Goal: Task Accomplishment & Management: Use online tool/utility

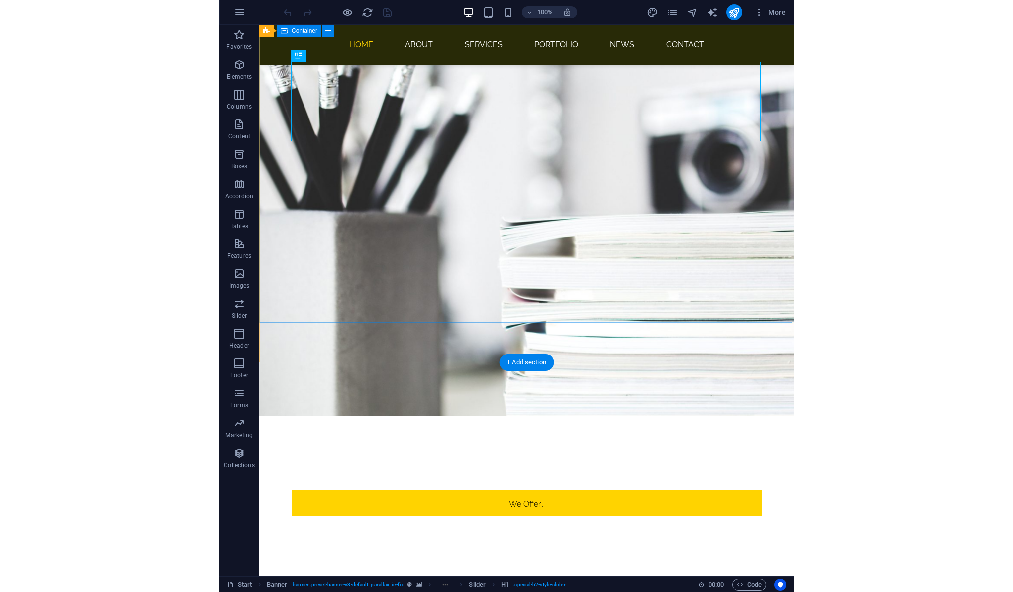
scroll to position [228, 0]
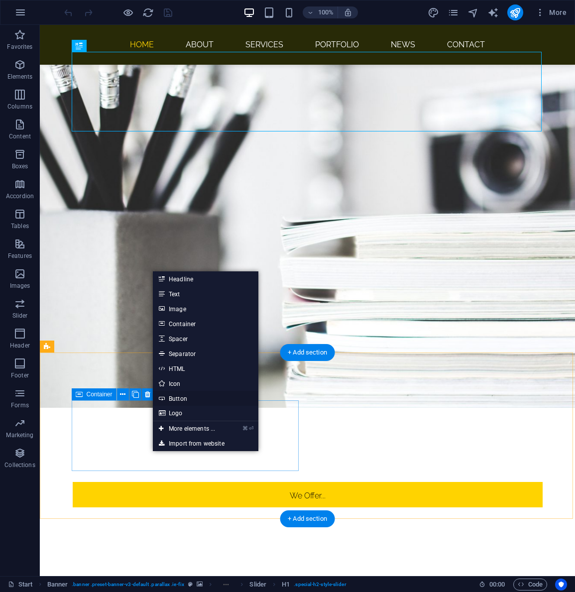
click at [190, 398] on link "Button" at bounding box center [205, 398] width 105 height 15
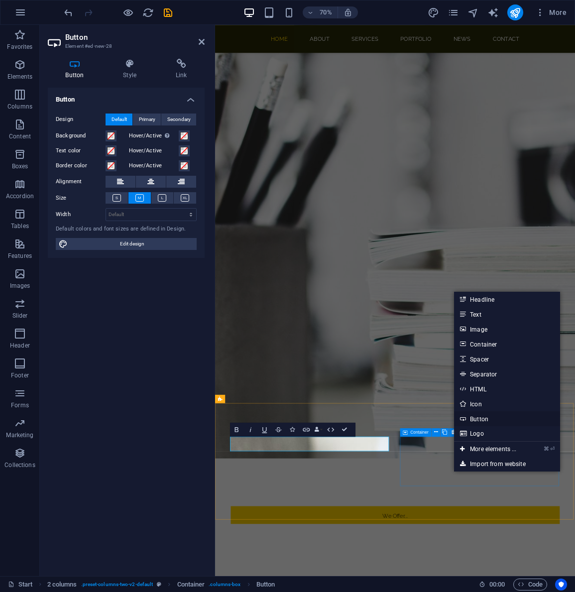
click at [483, 419] on link "Button" at bounding box center [506, 418] width 105 height 15
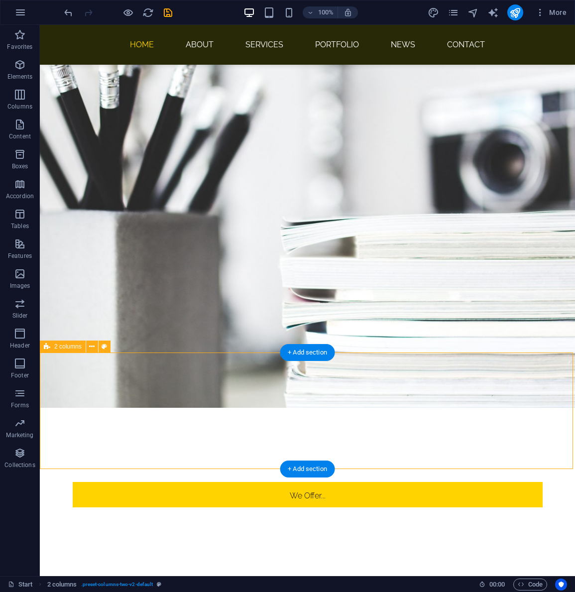
click at [475, 13] on icon "navigator" at bounding box center [472, 12] width 11 height 11
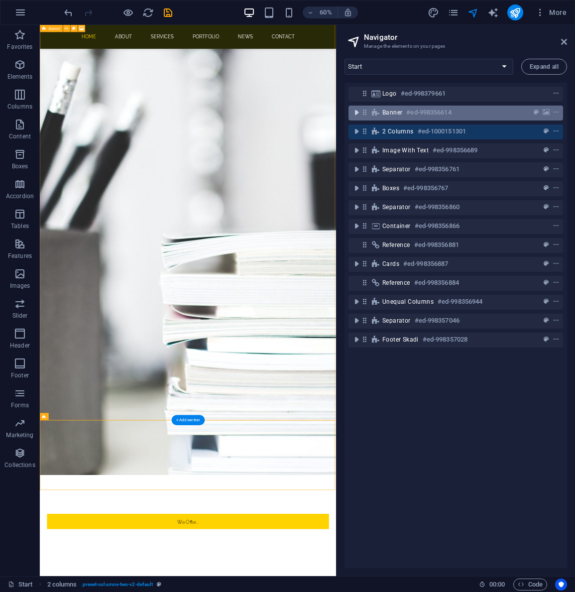
click at [356, 115] on icon "toggle-expand" at bounding box center [356, 112] width 10 height 10
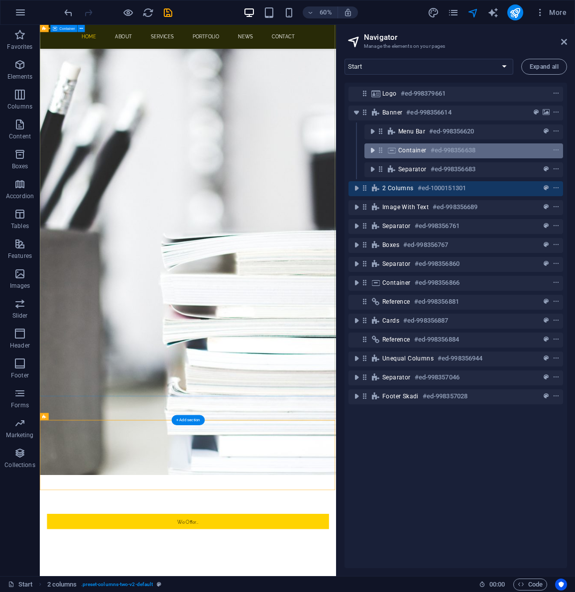
click at [373, 149] on icon "toggle-expand" at bounding box center [372, 150] width 10 height 10
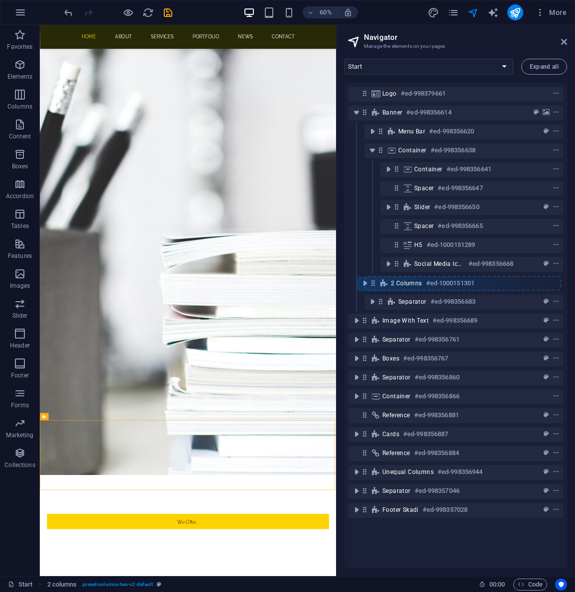
drag, startPoint x: 364, startPoint y: 304, endPoint x: 374, endPoint y: 281, distance: 24.3
click at [374, 281] on div "Logo #ed-998379661 Banner #ed-998356614 Menu Bar #ed-998356620 Container #ed-99…" at bounding box center [455, 325] width 222 height 485
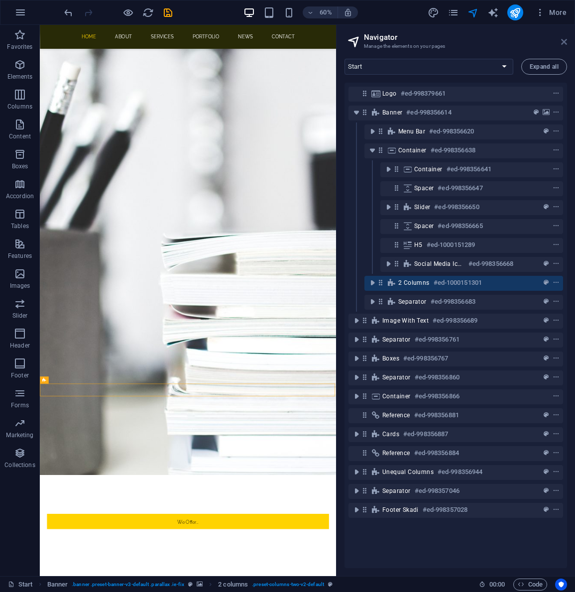
click at [563, 41] on icon at bounding box center [564, 42] width 6 height 8
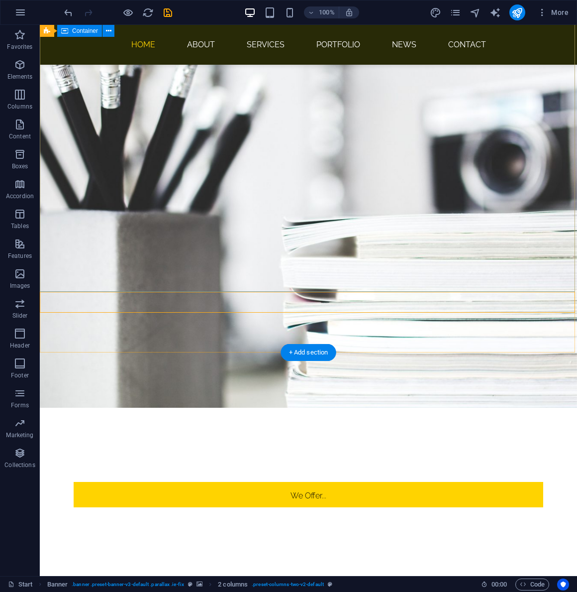
click at [485, 394] on div "We Offer... Professional Websites + Video Content. Professional Websites + Vide…" at bounding box center [308, 579] width 537 height 371
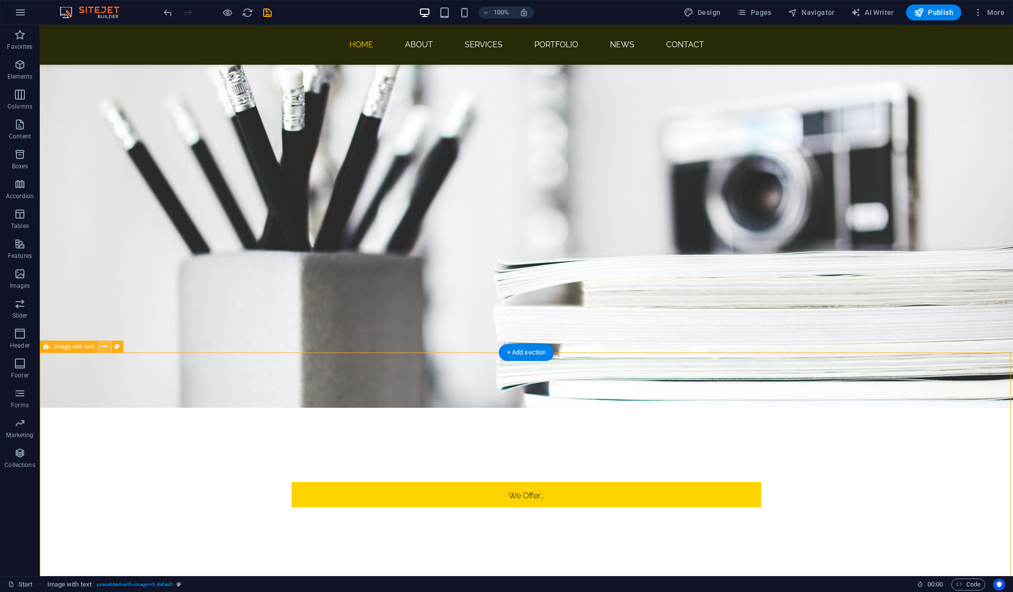
click at [105, 345] on icon at bounding box center [104, 346] width 5 height 10
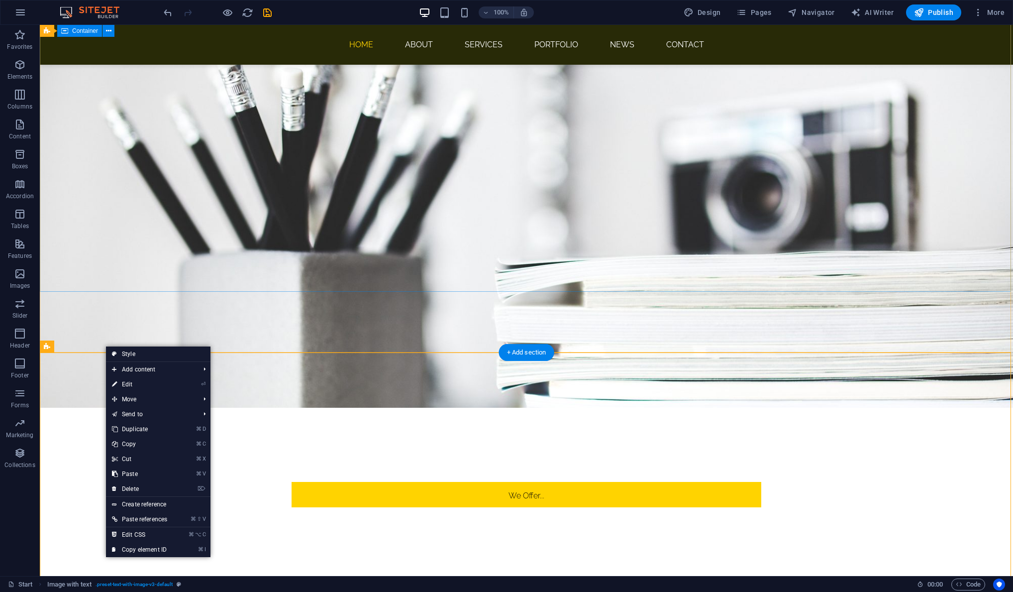
click at [294, 394] on div "We Offer... Professional Websites + Video Content. Professional Websites + Vide…" at bounding box center [526, 579] width 973 height 371
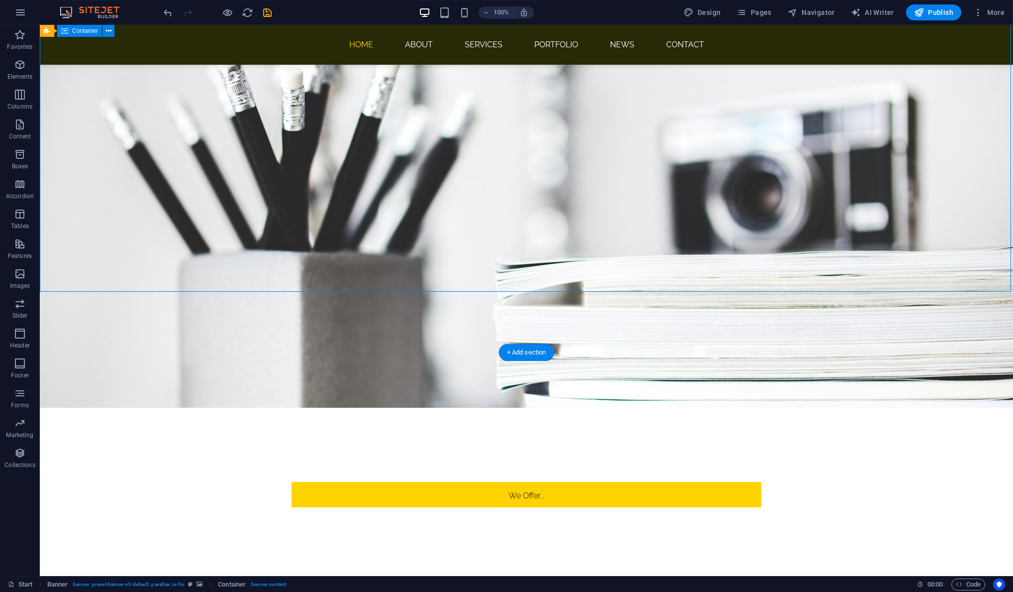
click at [338, 394] on div "We Offer... Professional Websites + Video Content. Professional Websites + Vide…" at bounding box center [526, 579] width 973 height 371
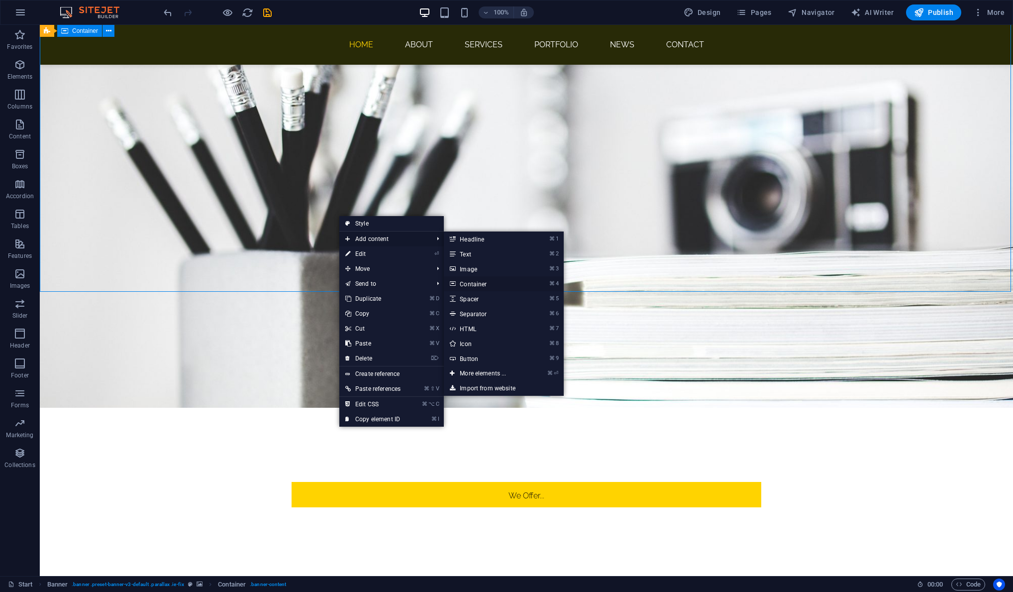
click at [507, 284] on link "⌘ 4 Container" at bounding box center [485, 283] width 82 height 15
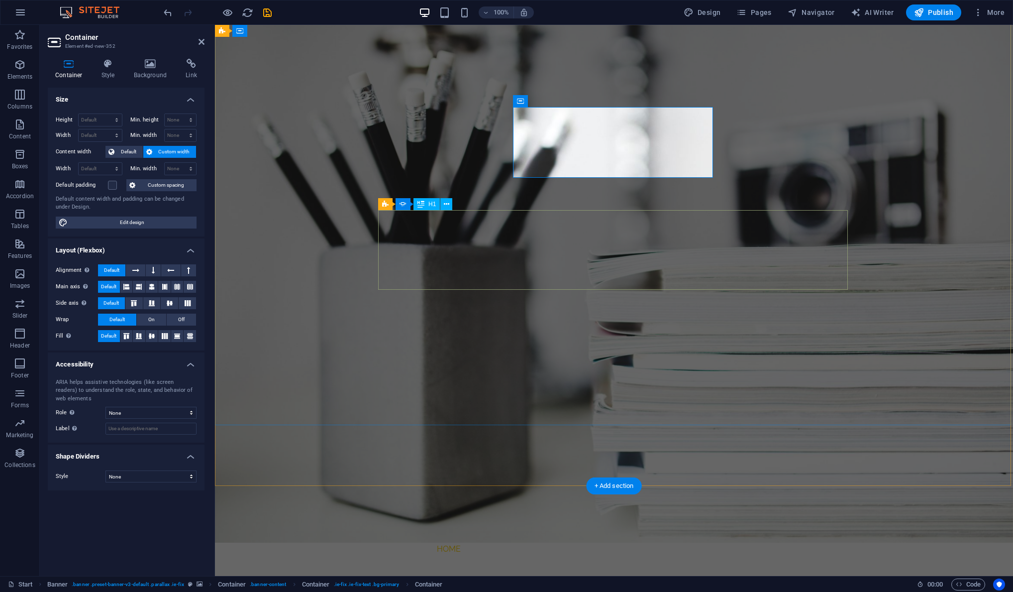
scroll to position [90, 0]
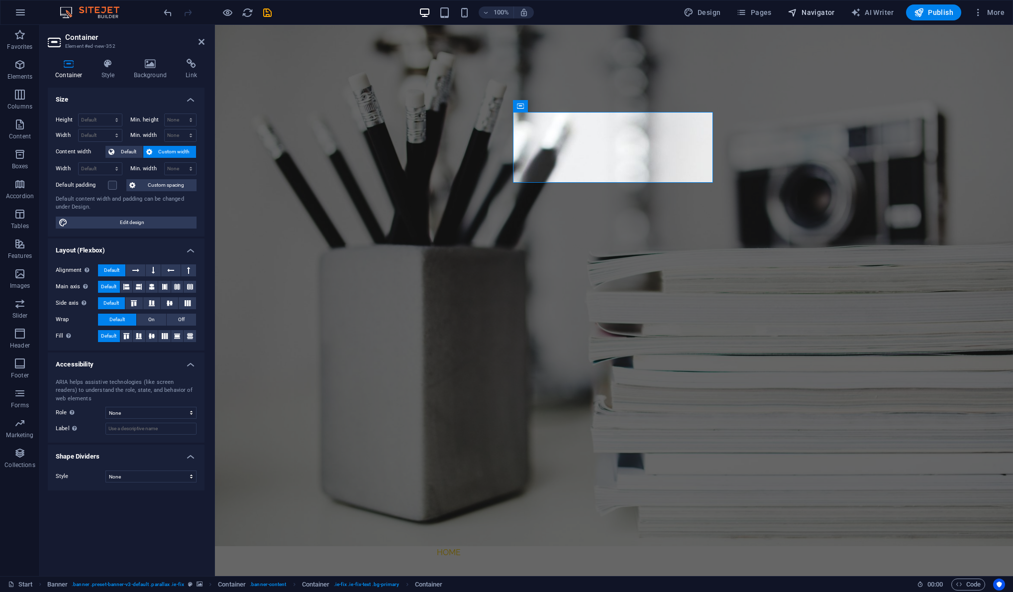
click at [574, 14] on span "Navigator" at bounding box center [811, 12] width 47 height 10
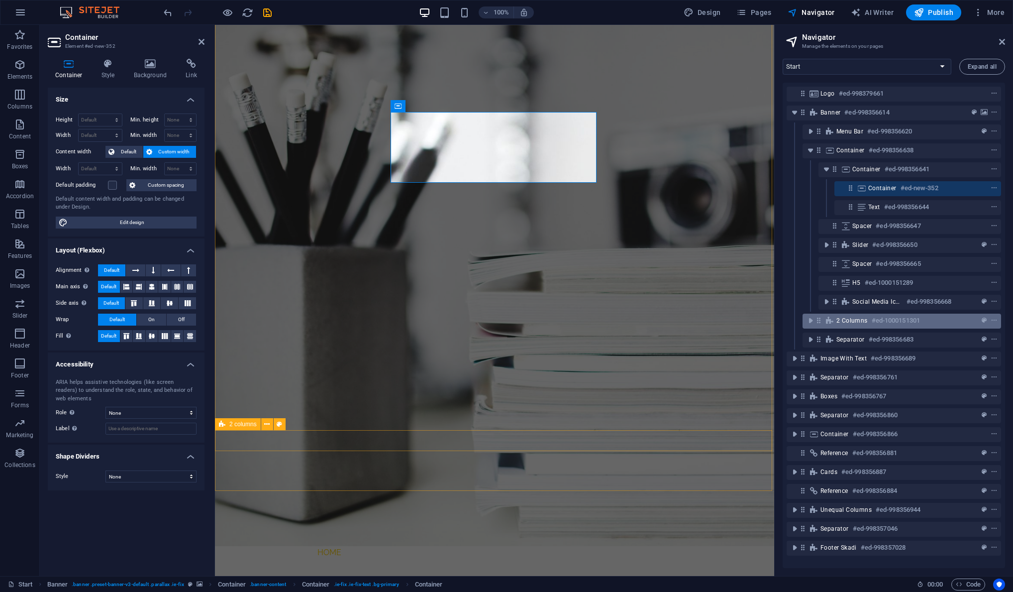
drag, startPoint x: 859, startPoint y: 188, endPoint x: 857, endPoint y: 314, distance: 125.9
click at [574, 314] on div "Logo #ed-998379661 Banner #ed-998356614 Menu Bar #ed-998356620 Container #ed-99…" at bounding box center [894, 325] width 222 height 485
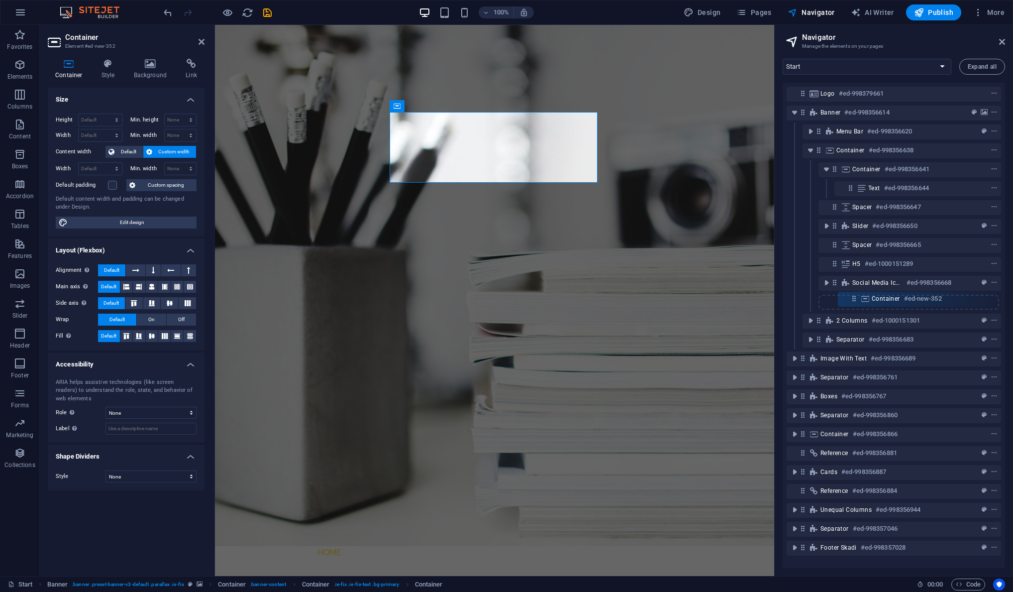
drag, startPoint x: 849, startPoint y: 190, endPoint x: 852, endPoint y: 304, distance: 114.0
click at [574, 304] on div "Logo #ed-998379661 Banner #ed-998356614 Menu Bar #ed-998356620 Container #ed-99…" at bounding box center [894, 325] width 222 height 485
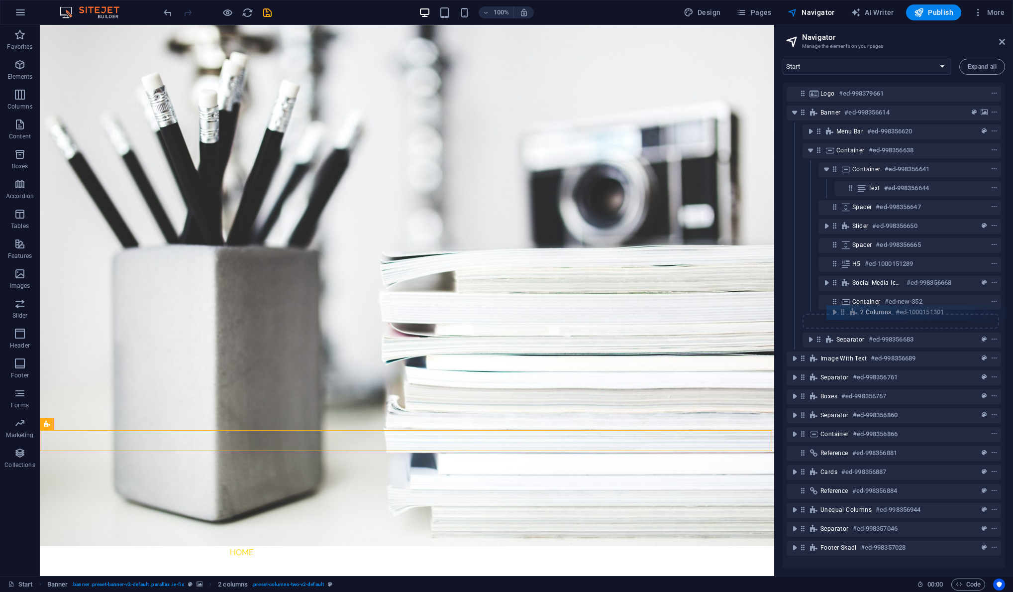
drag, startPoint x: 818, startPoint y: 321, endPoint x: 843, endPoint y: 310, distance: 27.6
click at [574, 310] on div "Logo #ed-998379661 Banner #ed-998356614 Menu Bar #ed-998356620 Container #ed-99…" at bounding box center [894, 325] width 222 height 485
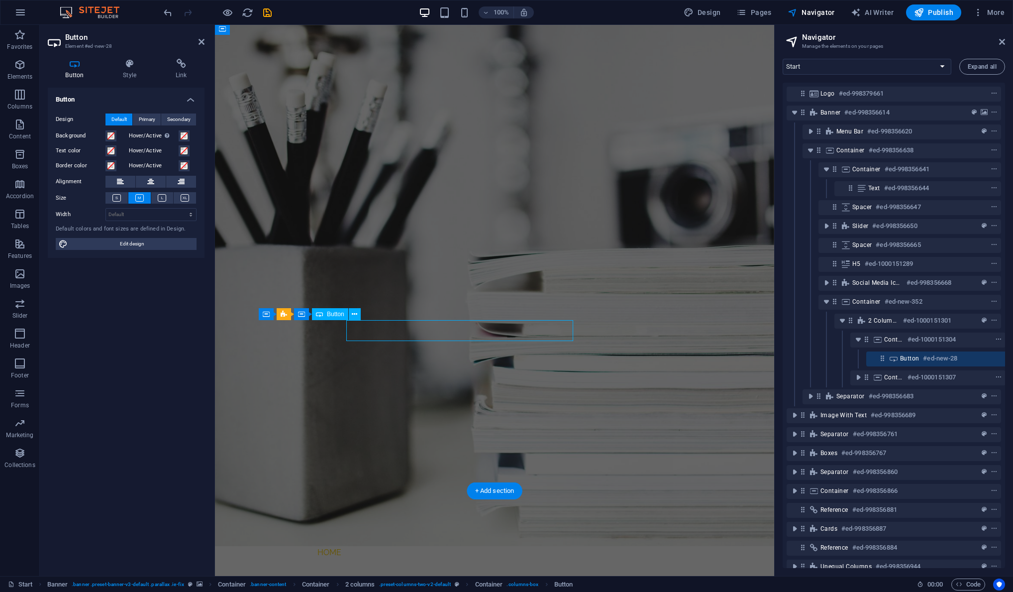
scroll to position [38, 18]
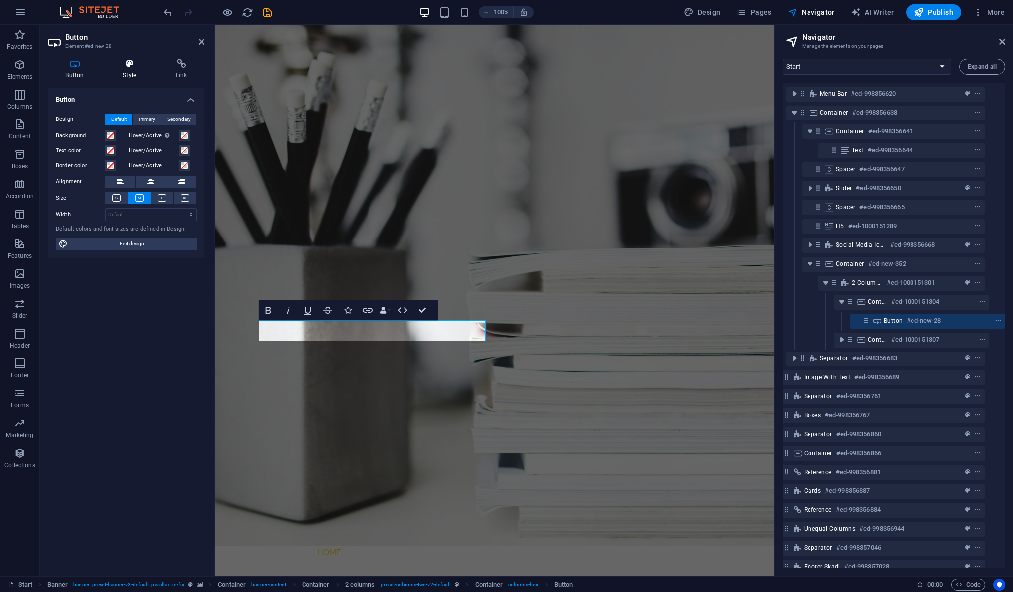
click at [127, 66] on icon at bounding box center [129, 64] width 49 height 10
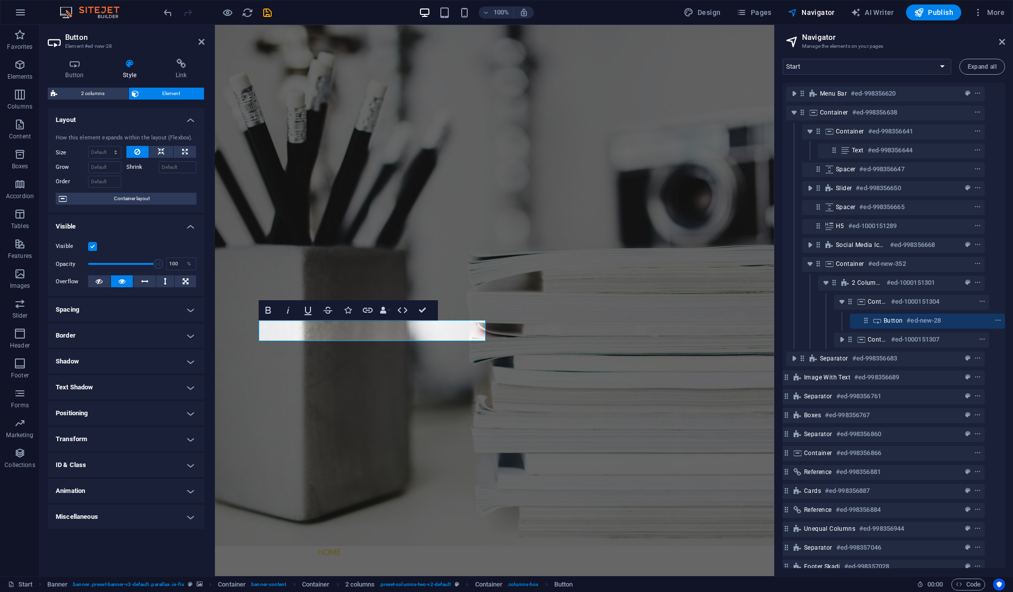
click at [108, 413] on h4 "Positioning" at bounding box center [126, 413] width 157 height 24
click at [108, 413] on h4 "Positioning" at bounding box center [126, 410] width 157 height 18
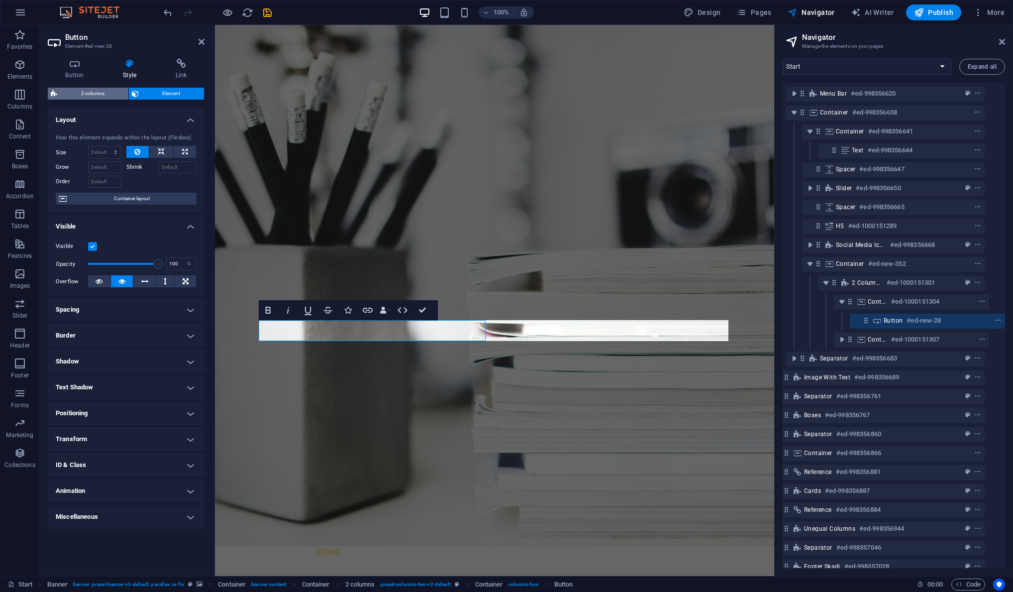
click at [93, 97] on span "2 columns" at bounding box center [92, 94] width 65 height 12
select select "rem"
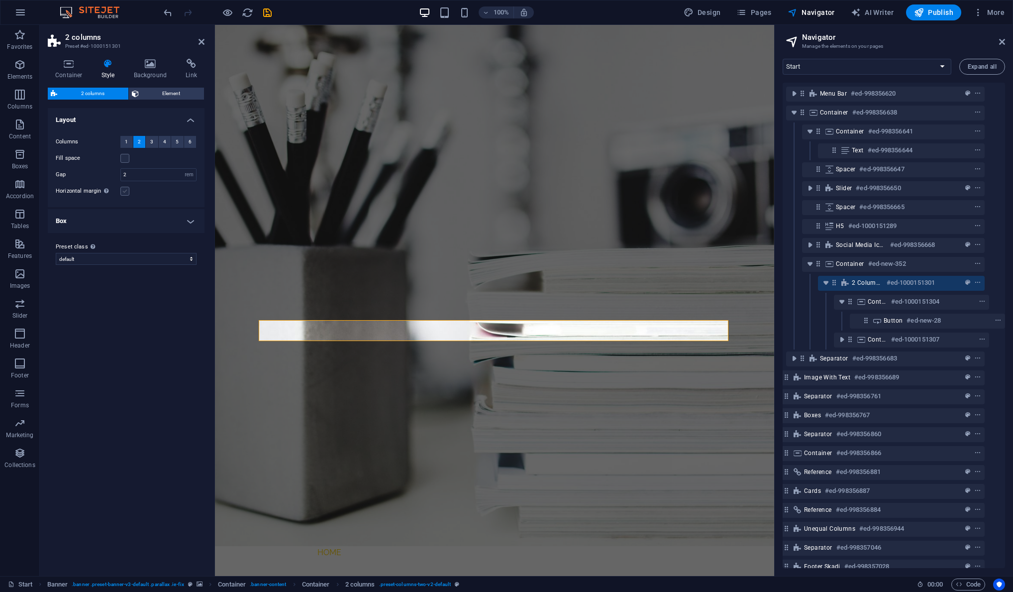
click at [126, 194] on label at bounding box center [124, 191] width 9 height 9
click at [0, 0] on input "Horizontal margin Only if the containers "Content width" is not set to "Default"" at bounding box center [0, 0] width 0 height 0
click at [126, 194] on label at bounding box center [124, 191] width 9 height 9
click at [0, 0] on input "Horizontal margin Only if the containers "Content width" is not set to "Default"" at bounding box center [0, 0] width 0 height 0
click at [192, 217] on h4 "Box" at bounding box center [126, 221] width 157 height 24
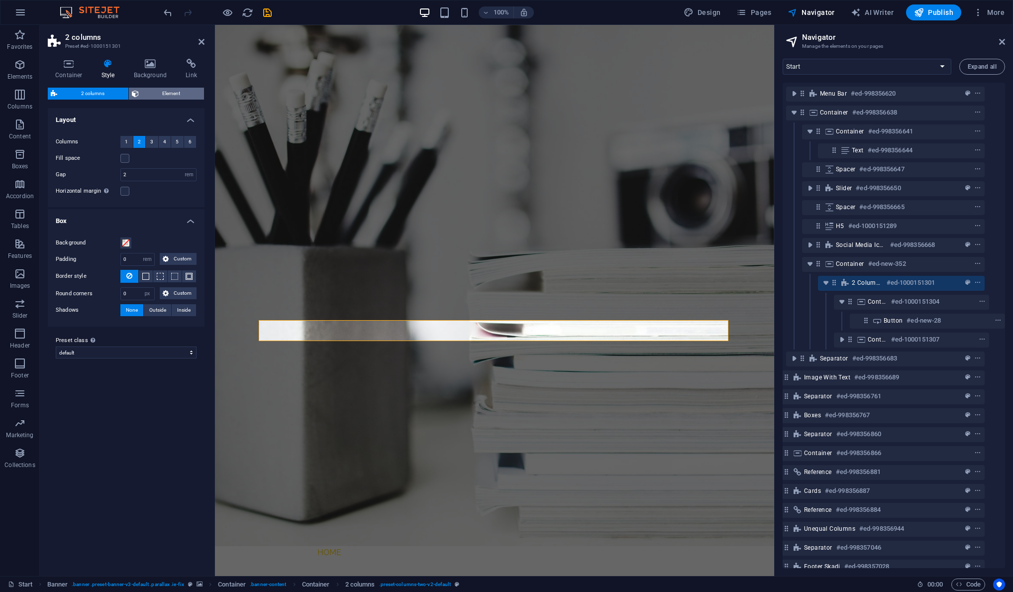
click at [162, 96] on span "Element" at bounding box center [172, 94] width 60 height 12
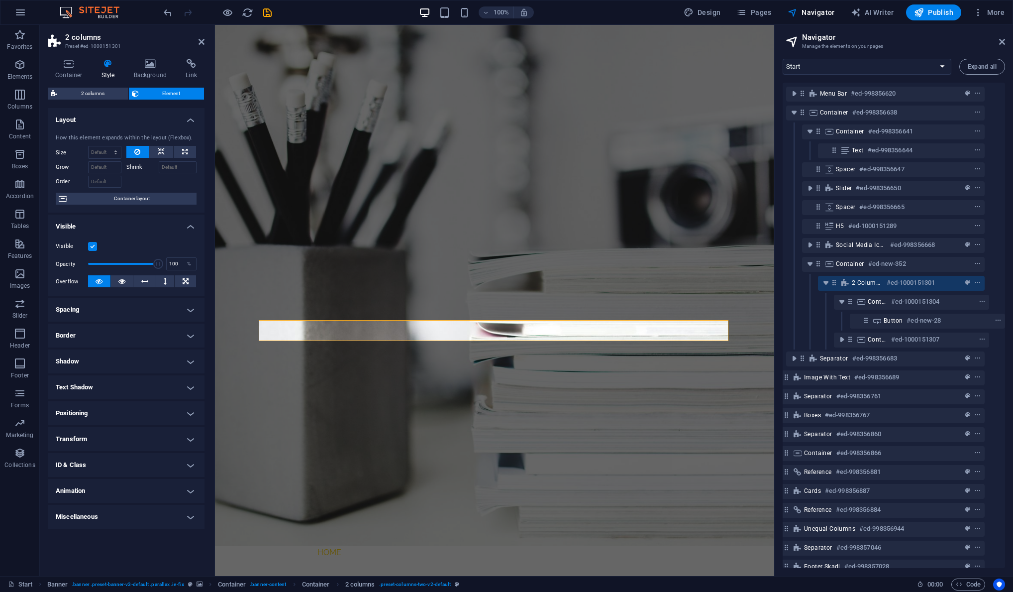
click at [129, 312] on h4 "Spacing" at bounding box center [126, 310] width 157 height 24
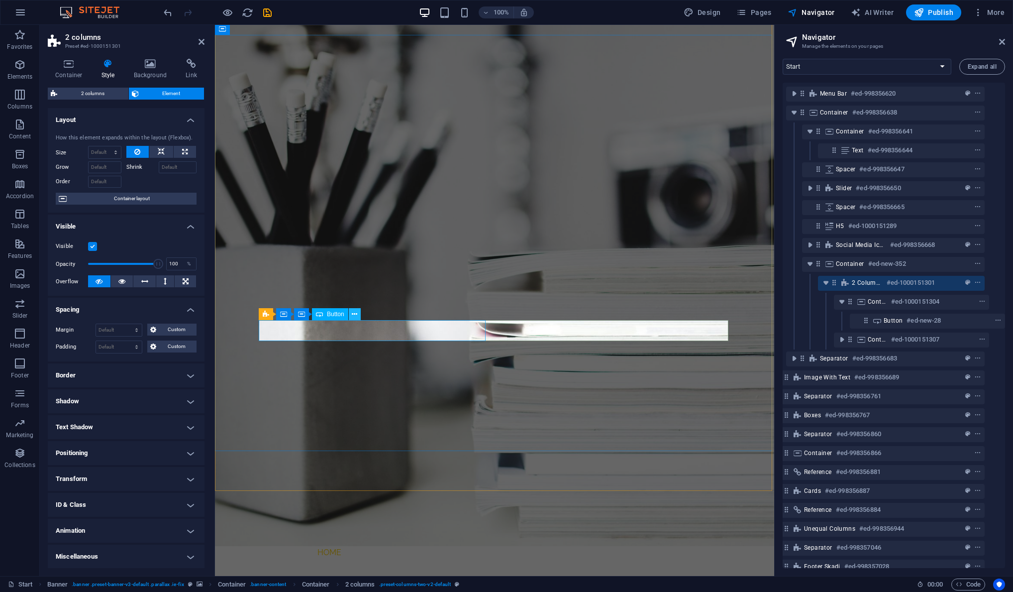
click at [355, 312] on icon at bounding box center [354, 314] width 5 height 10
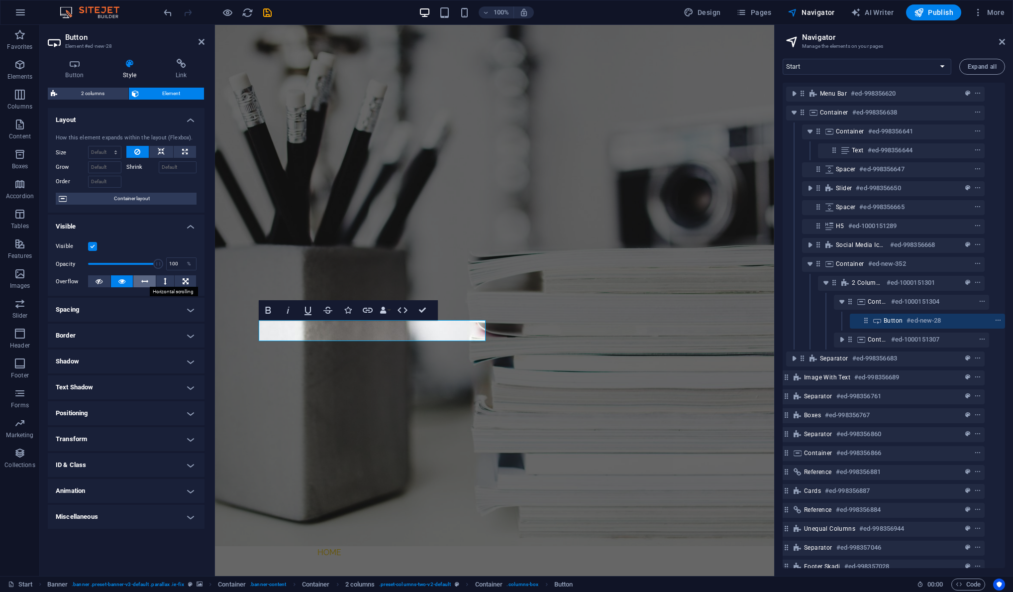
click at [145, 281] on icon at bounding box center [144, 281] width 7 height 12
click at [165, 280] on icon at bounding box center [165, 281] width 3 height 12
click at [188, 279] on icon at bounding box center [186, 281] width 6 height 12
click at [145, 279] on icon at bounding box center [144, 281] width 7 height 12
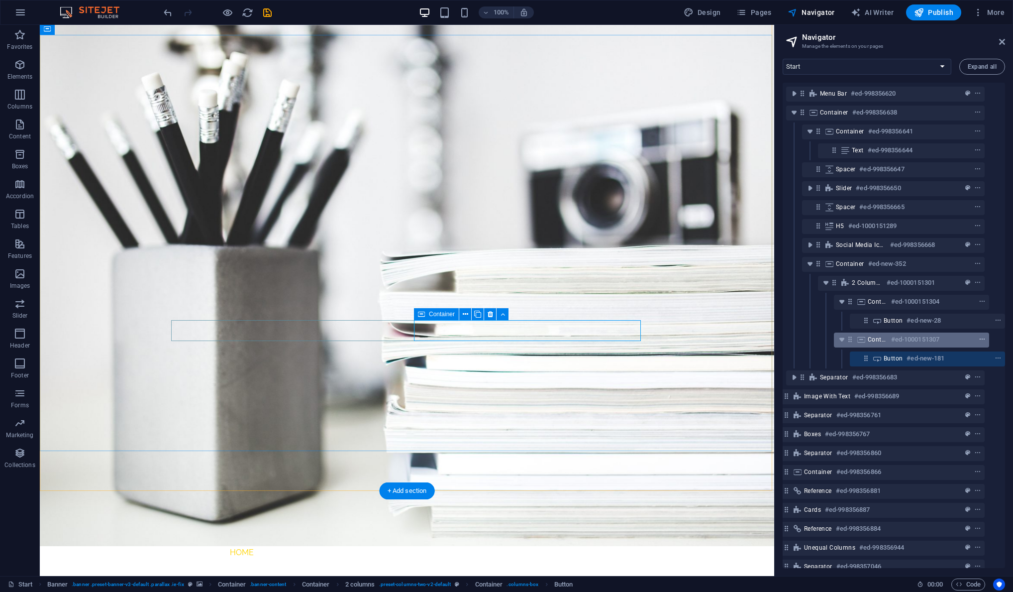
click at [574, 336] on icon "context-menu" at bounding box center [982, 339] width 7 height 7
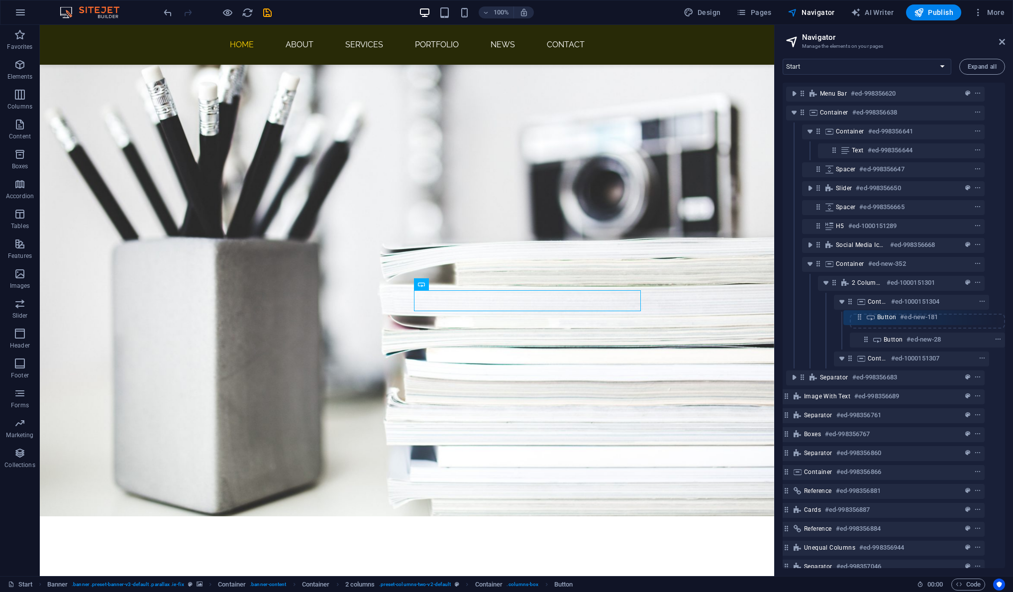
drag, startPoint x: 864, startPoint y: 359, endPoint x: 859, endPoint y: 315, distance: 44.5
click at [574, 315] on div "Logo #ed-998379661 Banner #ed-998356614 Menu Bar #ed-998356620 Container #ed-99…" at bounding box center [894, 325] width 222 height 485
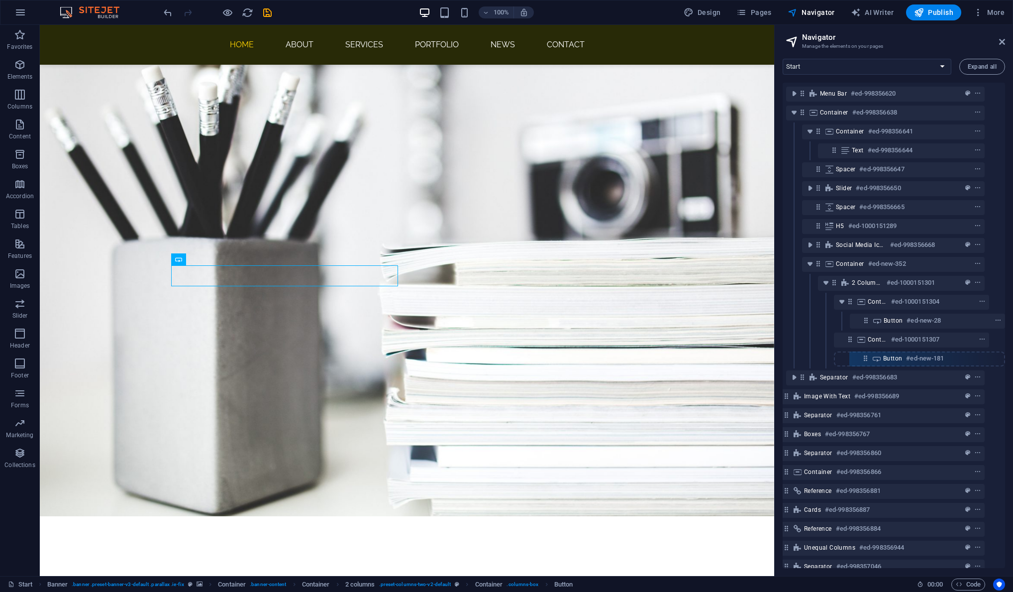
drag, startPoint x: 863, startPoint y: 322, endPoint x: 865, endPoint y: 363, distance: 41.3
click at [574, 363] on div "Logo #ed-998379661 Banner #ed-998356614 Menu Bar #ed-998356620 Container #ed-99…" at bounding box center [894, 325] width 222 height 485
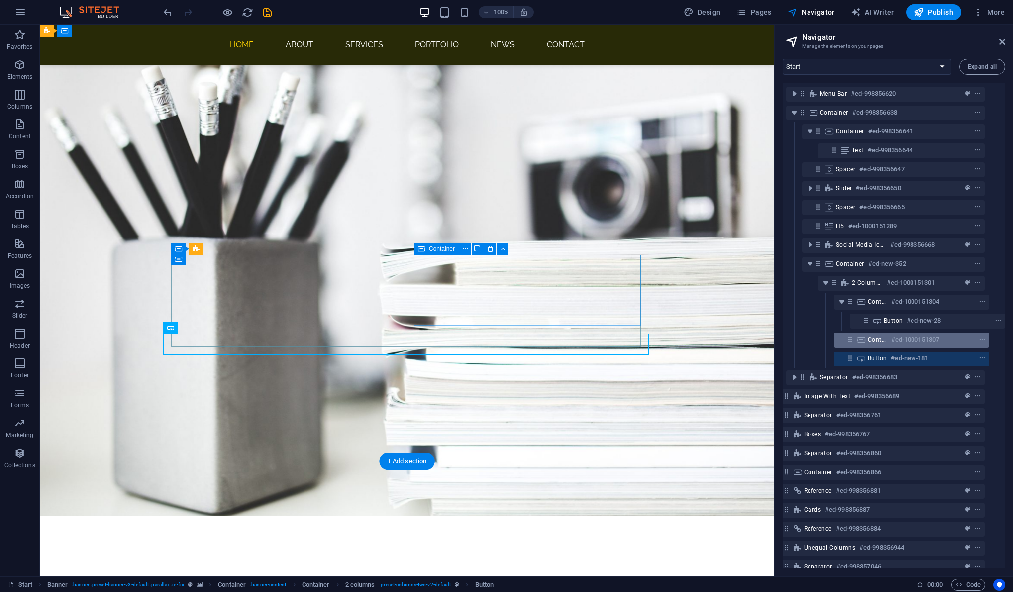
drag, startPoint x: 860, startPoint y: 360, endPoint x: 864, endPoint y: 334, distance: 26.2
click at [574, 334] on div "Logo #ed-998379661 Banner #ed-998356614 Menu Bar #ed-998356620 Container #ed-99…" at bounding box center [894, 325] width 222 height 485
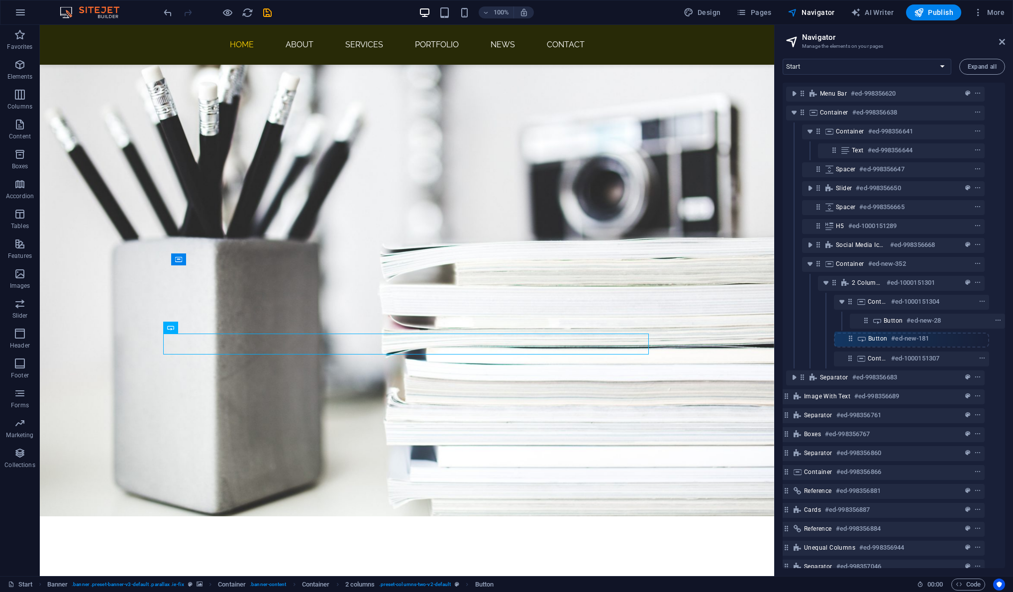
drag, startPoint x: 848, startPoint y: 357, endPoint x: 850, endPoint y: 333, distance: 24.0
click at [574, 333] on div "Logo #ed-998379661 Banner #ed-998356614 Menu Bar #ed-998356620 Container #ed-99…" at bounding box center [894, 325] width 222 height 485
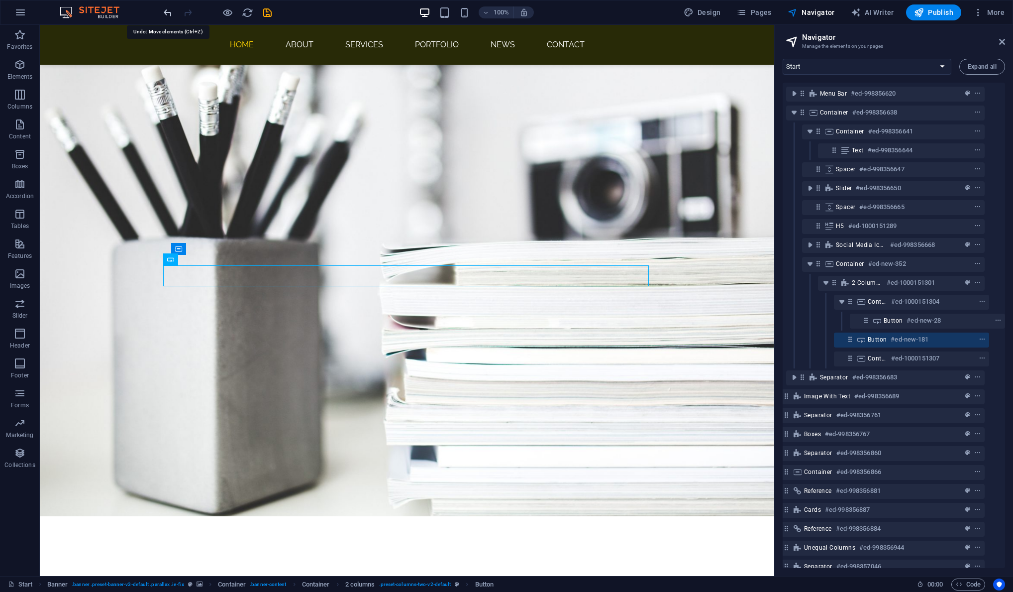
click at [166, 14] on icon "undo" at bounding box center [167, 12] width 11 height 11
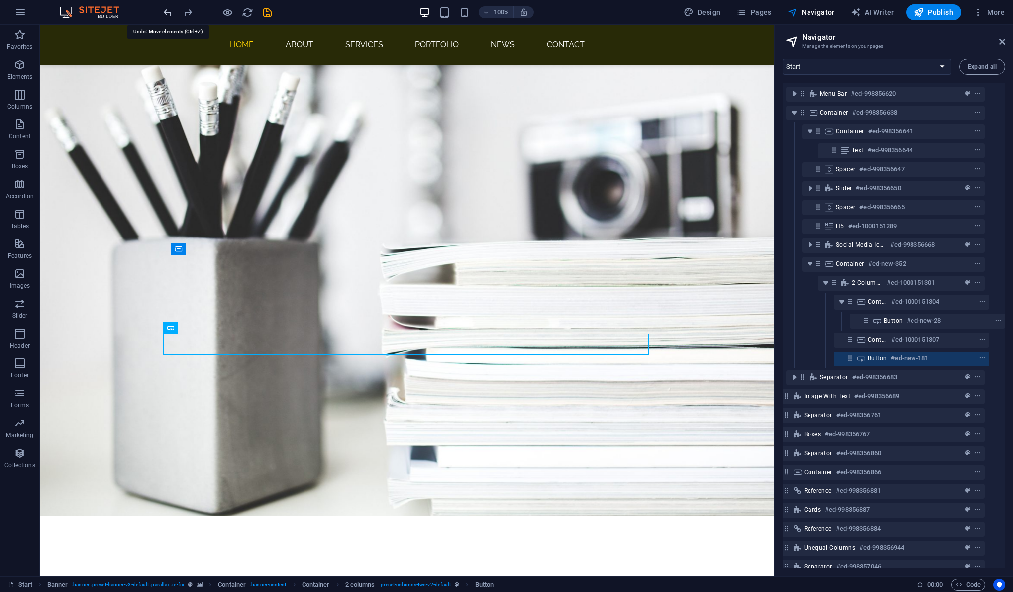
click at [166, 14] on icon "undo" at bounding box center [167, 12] width 11 height 11
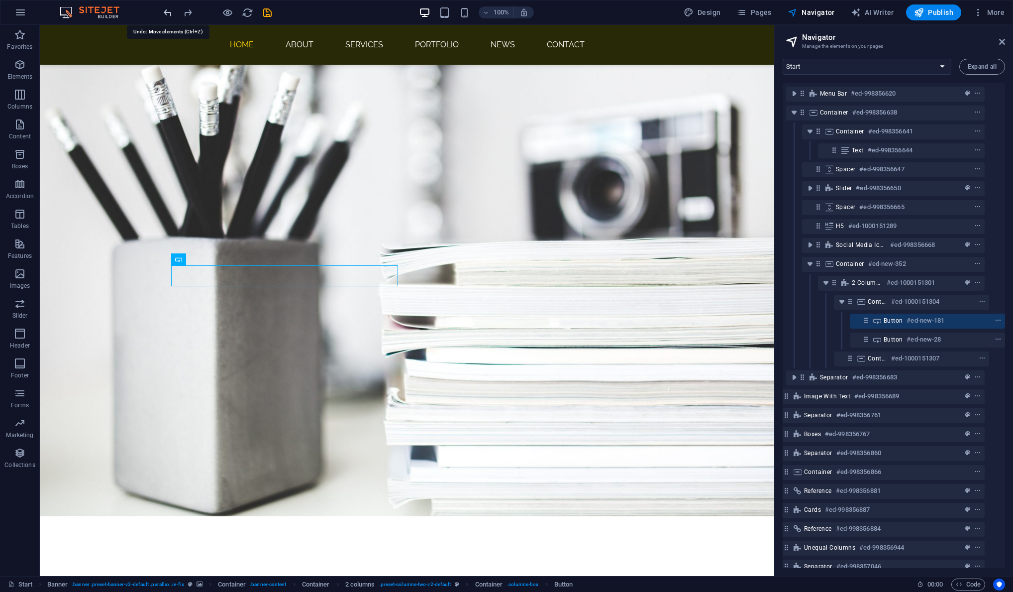
click at [166, 14] on icon "undo" at bounding box center [167, 12] width 11 height 11
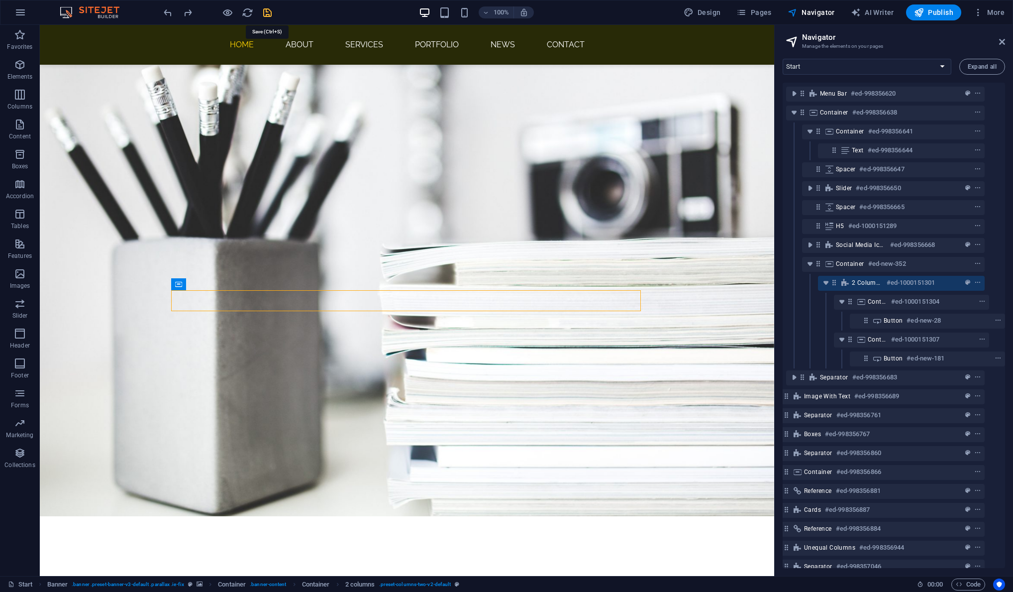
click at [268, 11] on icon "save" at bounding box center [267, 12] width 11 height 11
checkbox input "false"
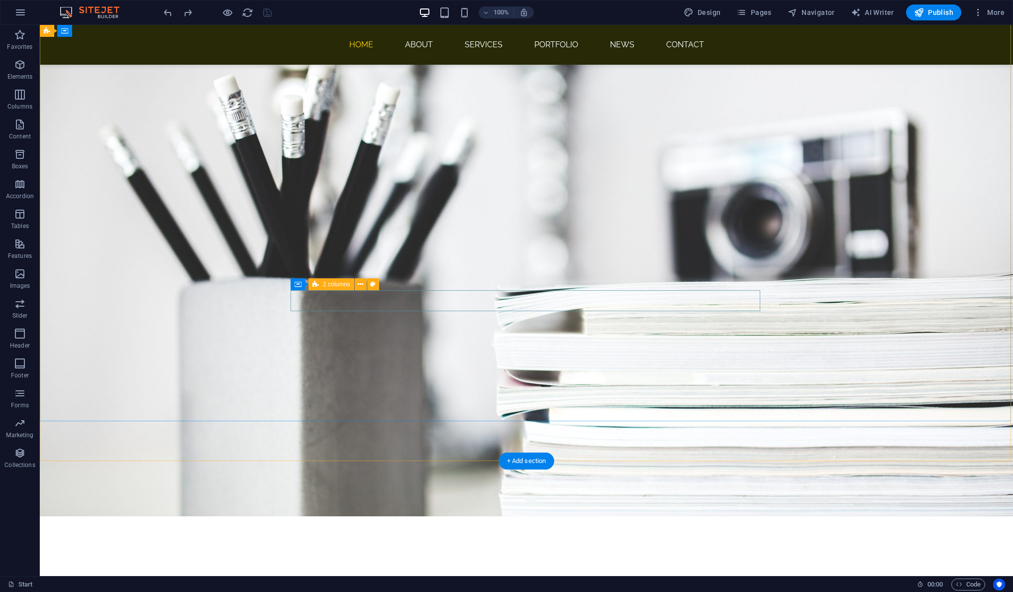
click at [296, 286] on icon at bounding box center [298, 284] width 7 height 12
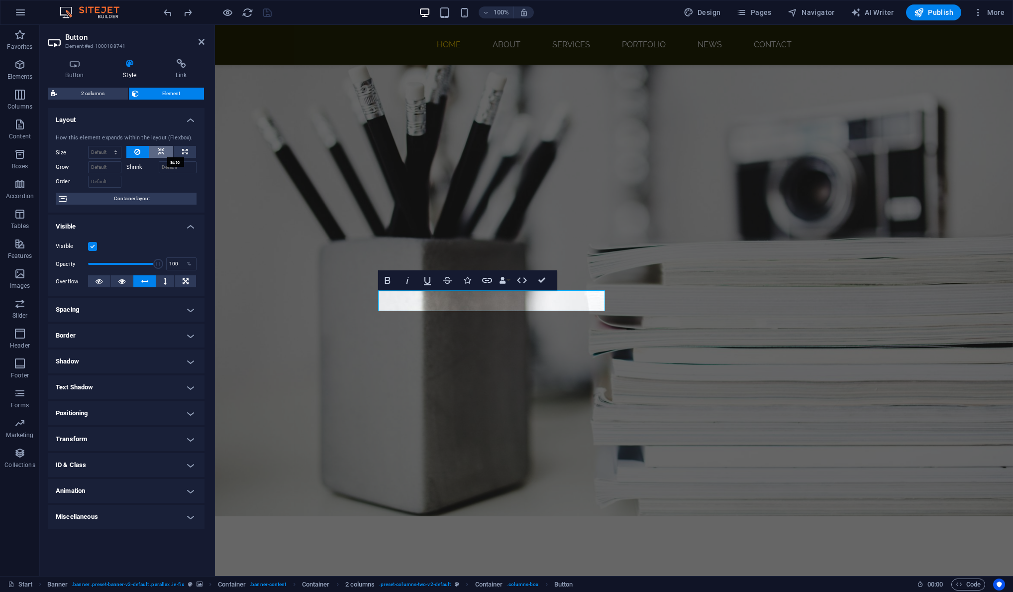
click at [165, 149] on button at bounding box center [161, 152] width 24 height 12
click at [191, 146] on button at bounding box center [185, 152] width 22 height 12
type input "100"
select select "%"
click at [161, 149] on icon at bounding box center [161, 152] width 7 height 12
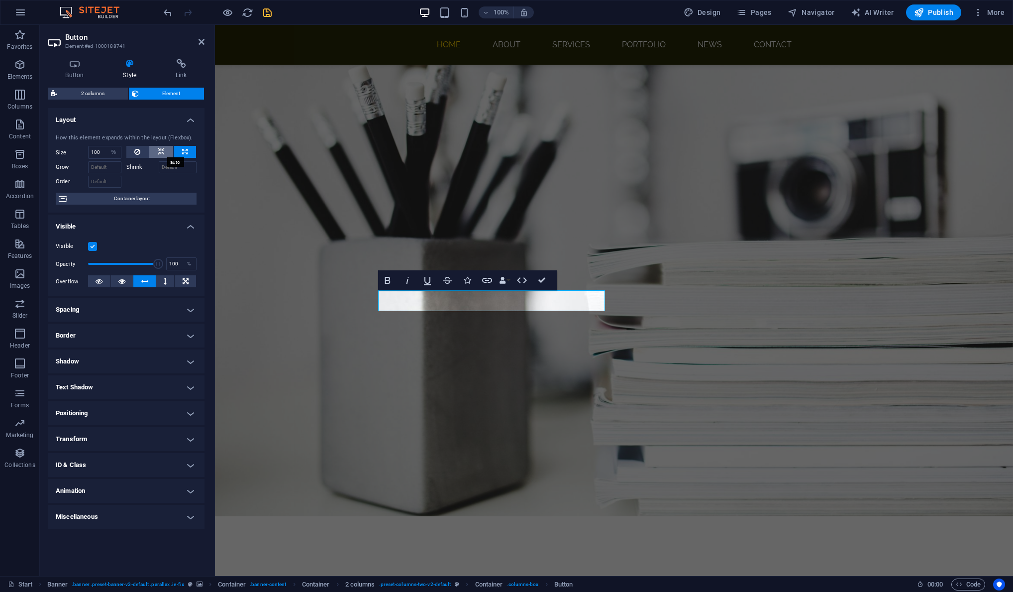
select select "DISABLED_OPTION_VALUE"
click at [138, 151] on icon at bounding box center [137, 152] width 6 height 12
click at [133, 199] on span "Container layout" at bounding box center [132, 199] width 124 height 12
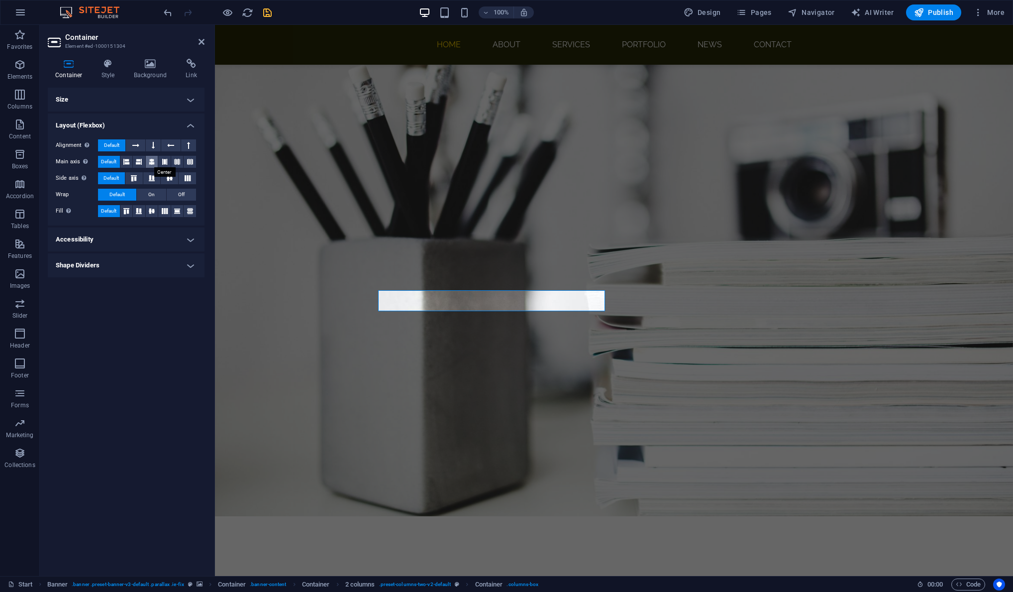
click at [155, 159] on icon at bounding box center [152, 162] width 6 height 12
click at [169, 161] on button at bounding box center [164, 162] width 12 height 12
click at [152, 160] on icon at bounding box center [152, 162] width 6 height 12
click at [151, 210] on icon at bounding box center [152, 211] width 12 height 6
click at [141, 211] on icon at bounding box center [139, 211] width 12 height 6
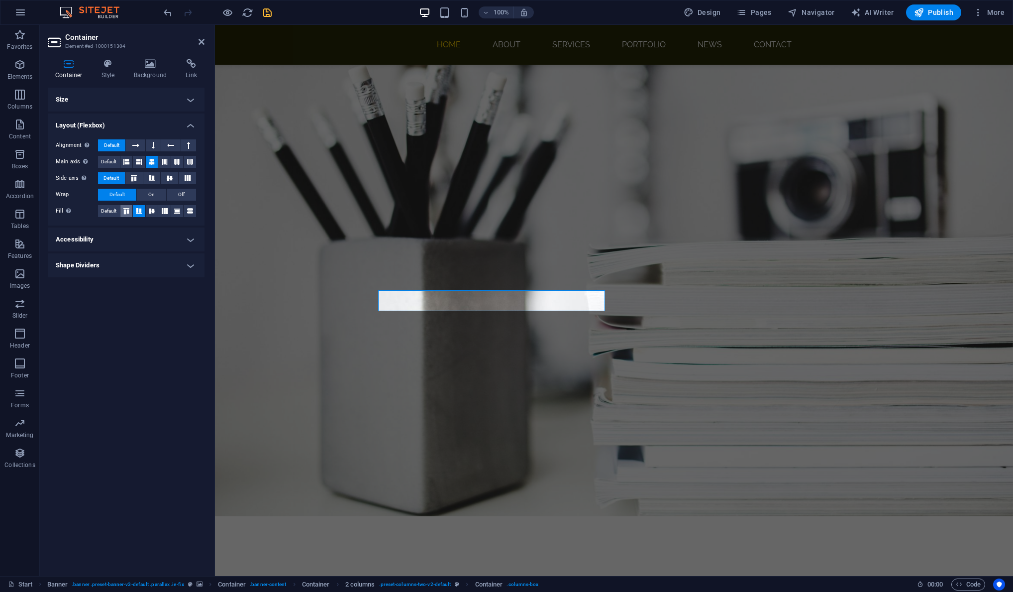
click at [129, 209] on icon at bounding box center [126, 211] width 12 height 6
click at [165, 209] on icon at bounding box center [165, 211] width 12 height 6
click at [180, 208] on icon at bounding box center [177, 211] width 12 height 6
click at [194, 209] on icon at bounding box center [190, 211] width 12 height 6
click at [138, 209] on icon at bounding box center [139, 211] width 12 height 6
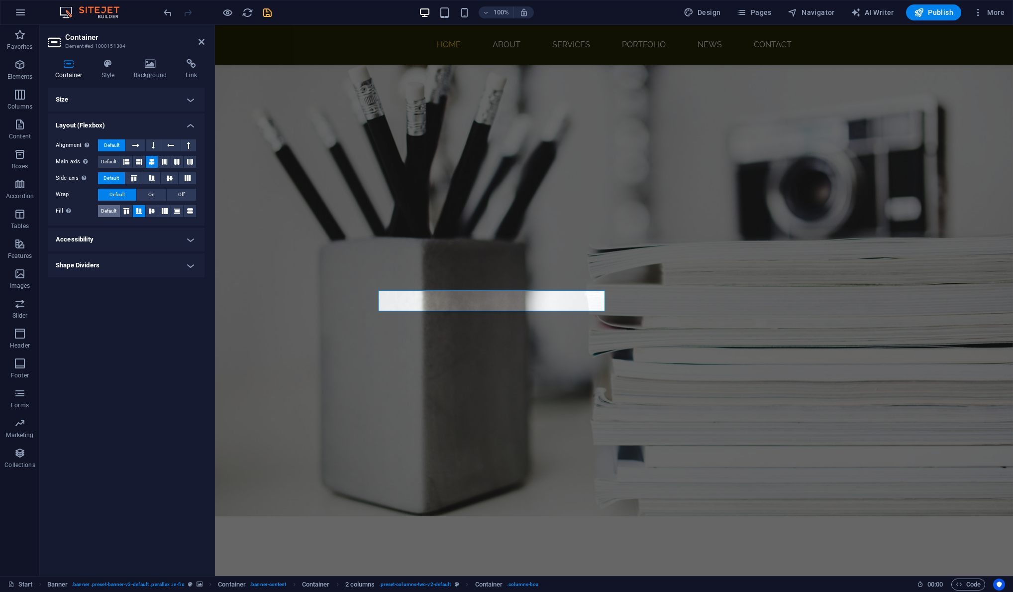
click at [111, 209] on span "Default" at bounding box center [108, 211] width 15 height 12
click at [151, 192] on span "On" at bounding box center [151, 195] width 6 height 12
click at [121, 192] on span "Default" at bounding box center [116, 195] width 15 height 12
click at [133, 176] on icon at bounding box center [134, 178] width 12 height 6
click at [109, 176] on span "Default" at bounding box center [110, 178] width 15 height 12
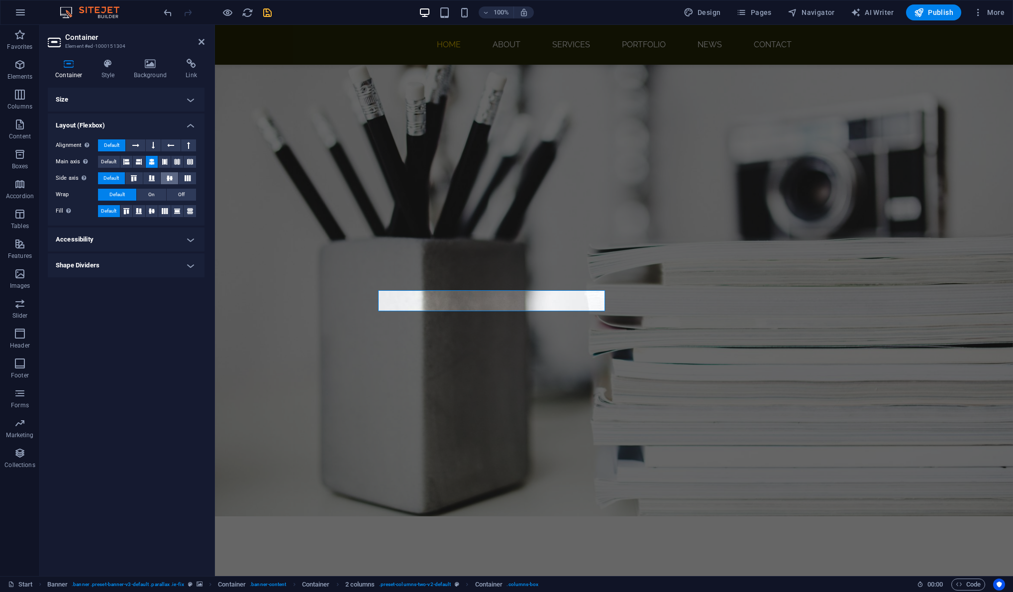
click at [175, 176] on icon at bounding box center [170, 178] width 12 height 6
click at [111, 171] on div "Alignment Determines the flex direction. Default Main axis Determine how elemen…" at bounding box center [126, 178] width 157 height 94
click at [117, 177] on span "Default" at bounding box center [110, 178] width 15 height 12
click at [109, 158] on span "Default" at bounding box center [108, 162] width 15 height 12
click at [125, 158] on icon at bounding box center [126, 162] width 6 height 12
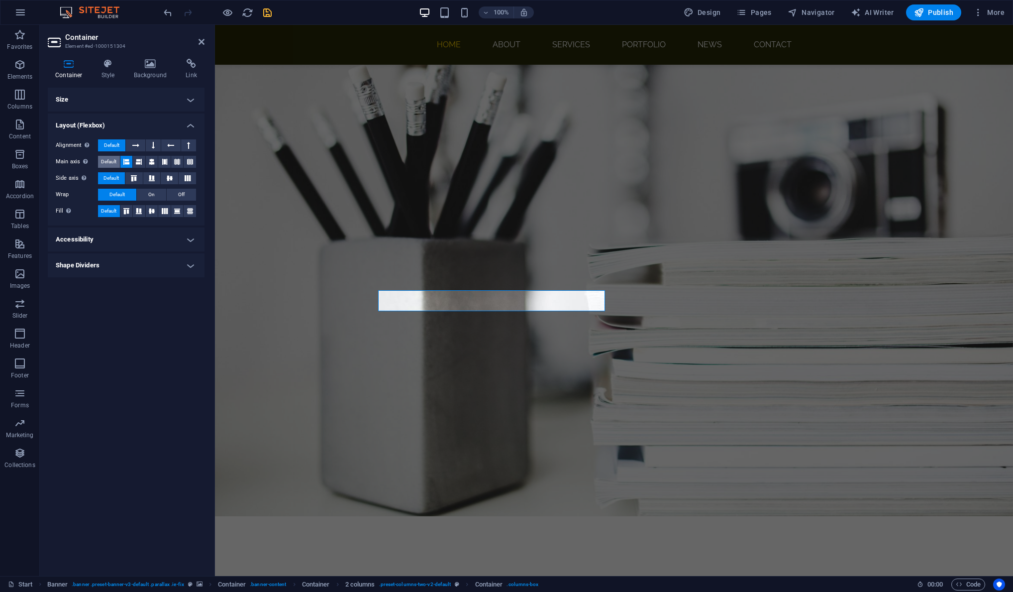
click at [104, 158] on span "Default" at bounding box center [108, 162] width 15 height 12
click at [134, 141] on icon at bounding box center [135, 145] width 7 height 12
click at [158, 145] on button at bounding box center [153, 145] width 15 height 12
click at [172, 145] on icon at bounding box center [170, 145] width 7 height 12
click at [203, 145] on div "Alignment Determines the flex direction. Default Main axis Determine how elemen…" at bounding box center [126, 178] width 157 height 94
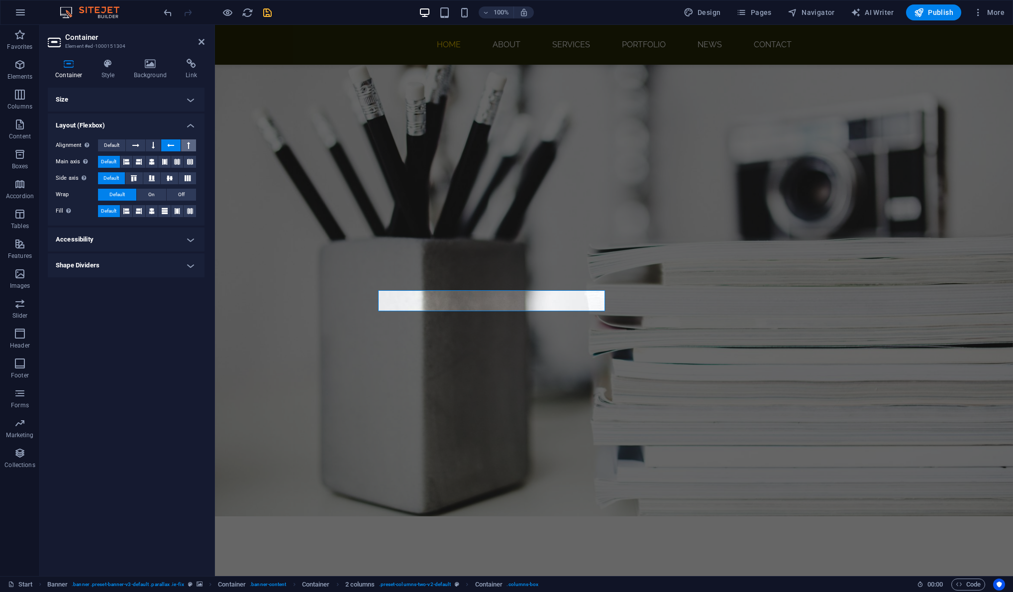
click at [192, 144] on button at bounding box center [188, 145] width 15 height 12
click at [110, 144] on span "Default" at bounding box center [111, 145] width 15 height 12
click at [192, 243] on h4 "Accessibility" at bounding box center [126, 239] width 157 height 24
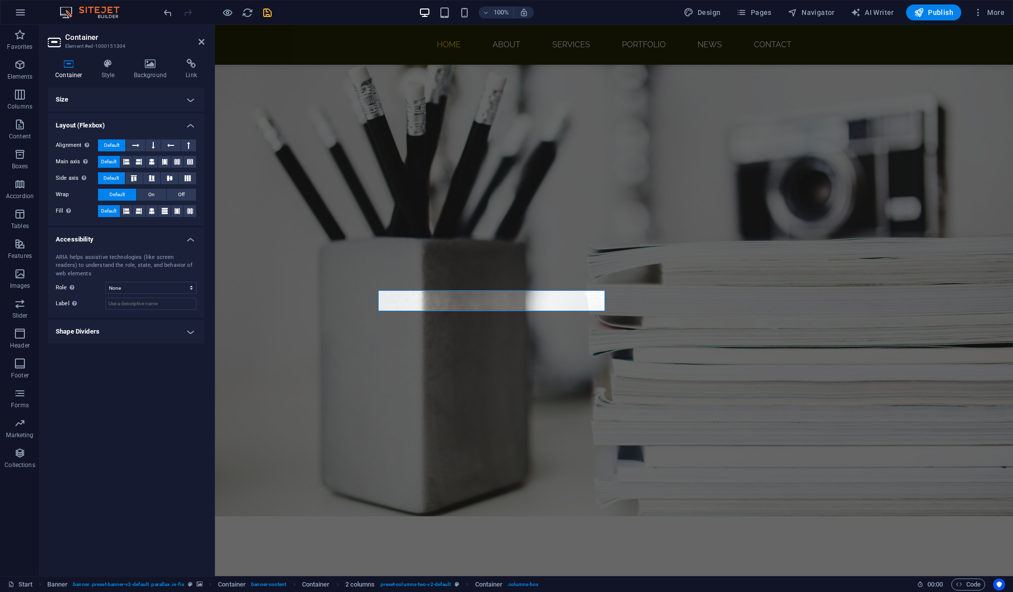
click at [192, 243] on h4 "Accessibility" at bounding box center [126, 236] width 157 height 18
click at [192, 265] on h4 "Shape Dividers" at bounding box center [126, 265] width 157 height 24
click at [192, 265] on h4 "Shape Dividers" at bounding box center [126, 262] width 157 height 18
click at [116, 215] on span "Default" at bounding box center [108, 211] width 15 height 12
click at [105, 65] on icon at bounding box center [108, 64] width 28 height 10
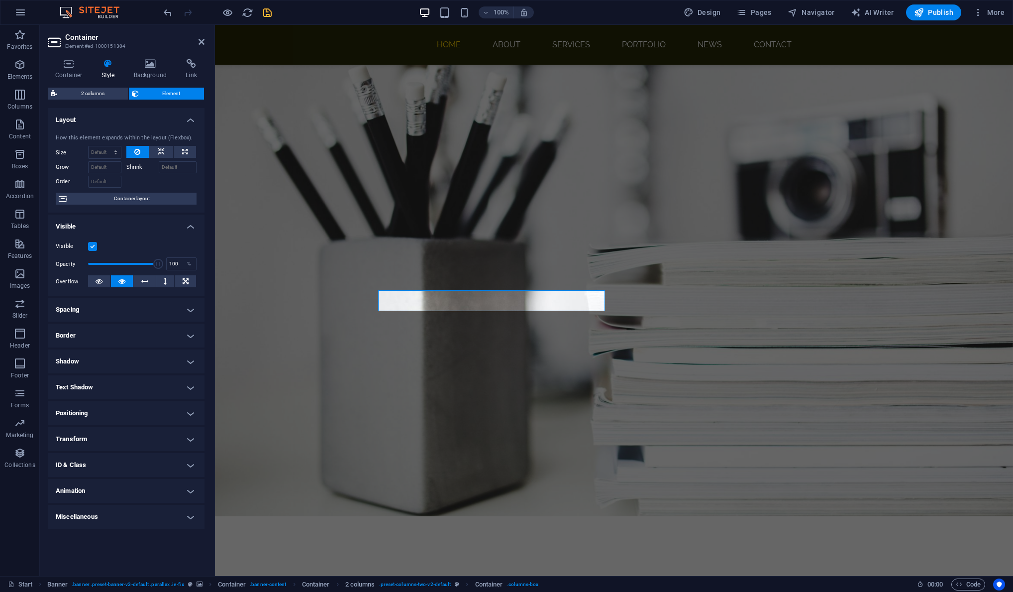
click at [134, 312] on h4 "Spacing" at bounding box center [126, 310] width 157 height 24
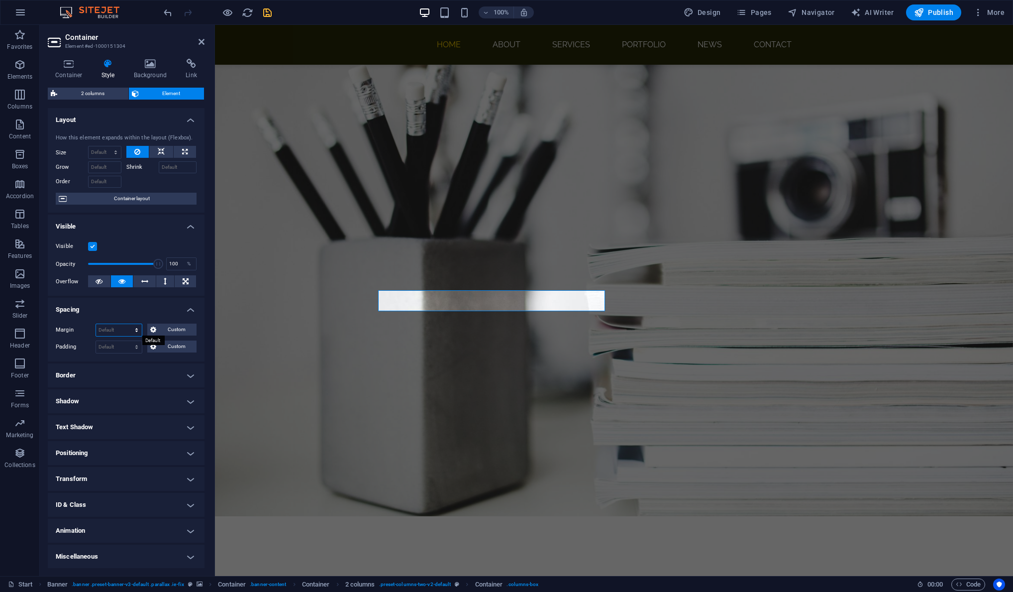
select select "px"
type input "0"
select select "px"
type input "0"
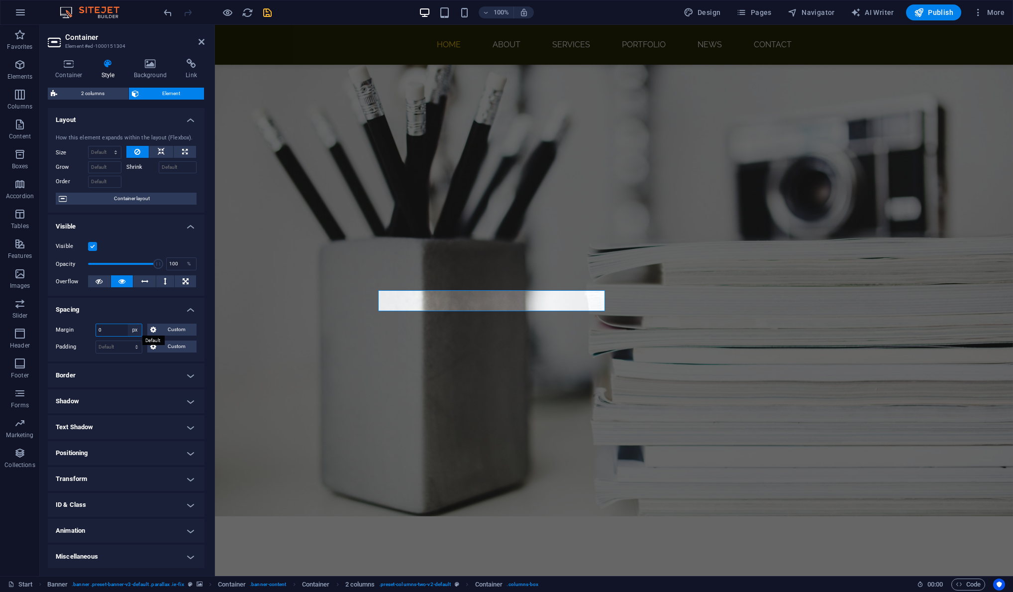
select select "px"
type input "0"
select select "px"
type input "0"
select select "px"
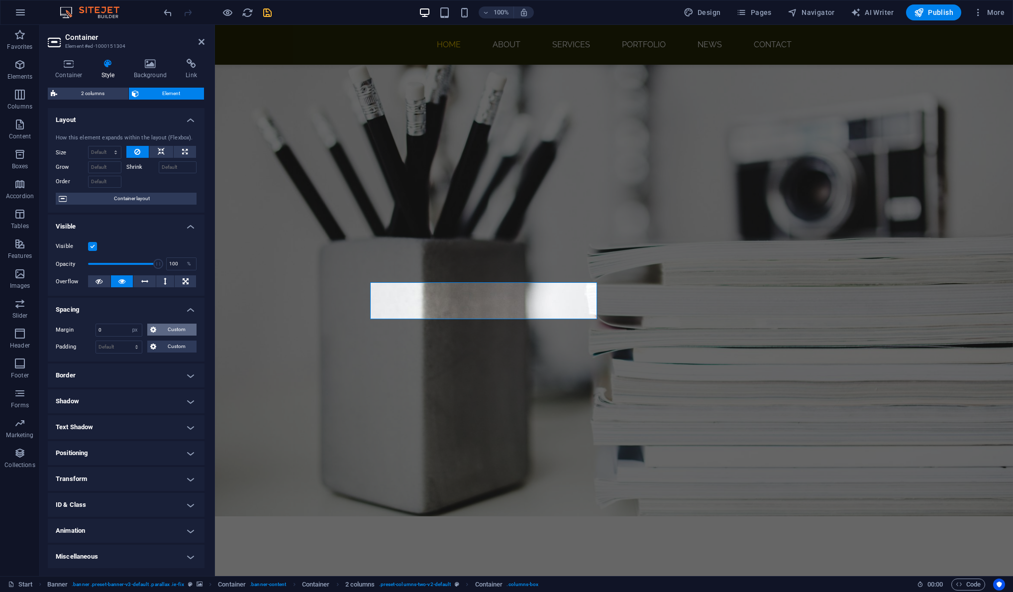
click at [159, 328] on button "Custom" at bounding box center [171, 329] width 49 height 12
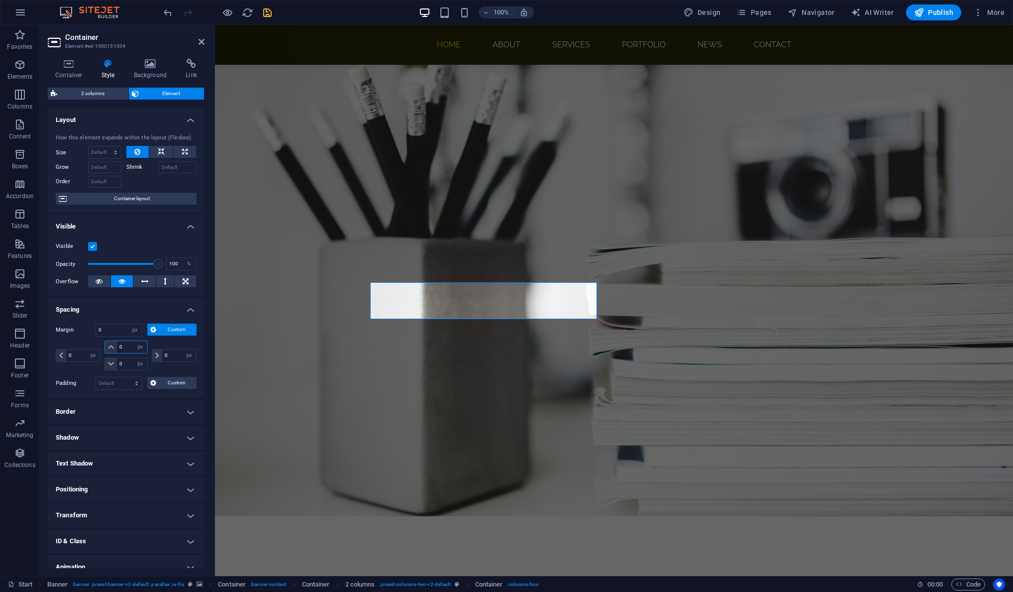
drag, startPoint x: 126, startPoint y: 348, endPoint x: 113, endPoint y: 347, distance: 13.0
click at [113, 347] on div "0 auto px % rem vw vh" at bounding box center [125, 346] width 43 height 13
type input "20"
select select "DISABLED_OPTION_VALUE"
type input "2"
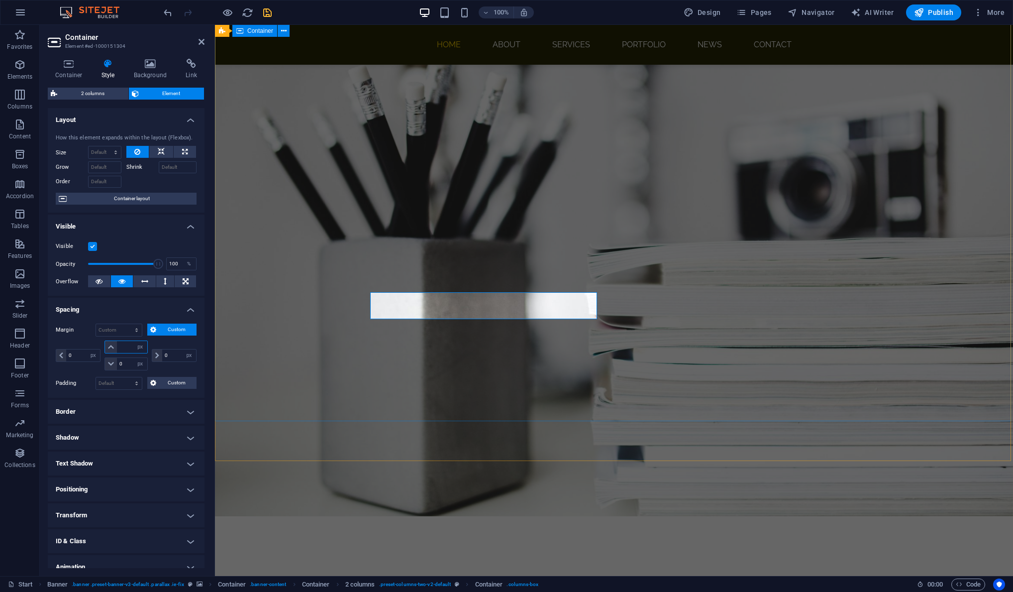
type input "0"
select select "px"
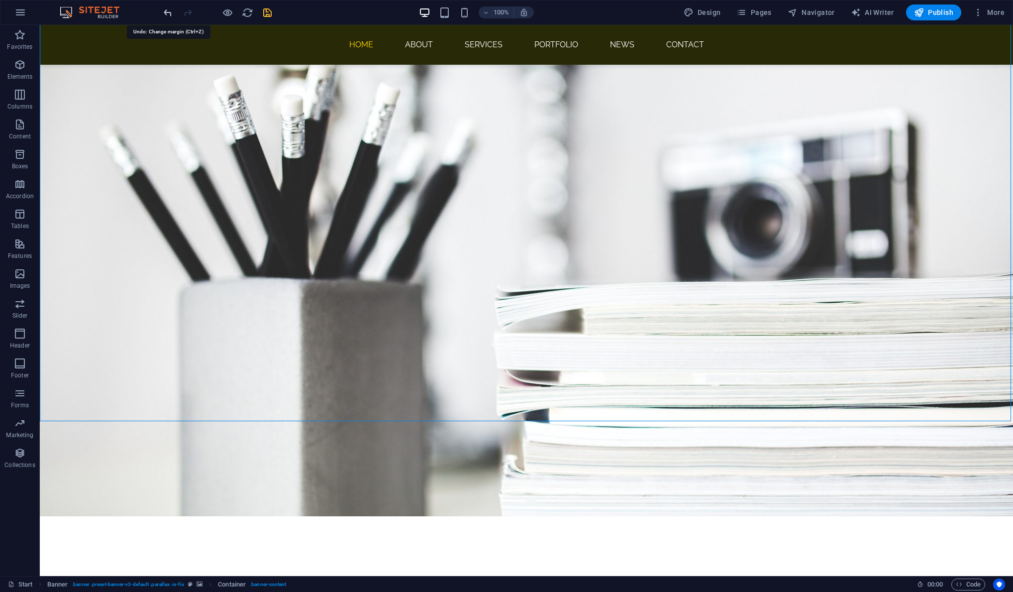
click at [167, 10] on icon "undo" at bounding box center [167, 12] width 11 height 11
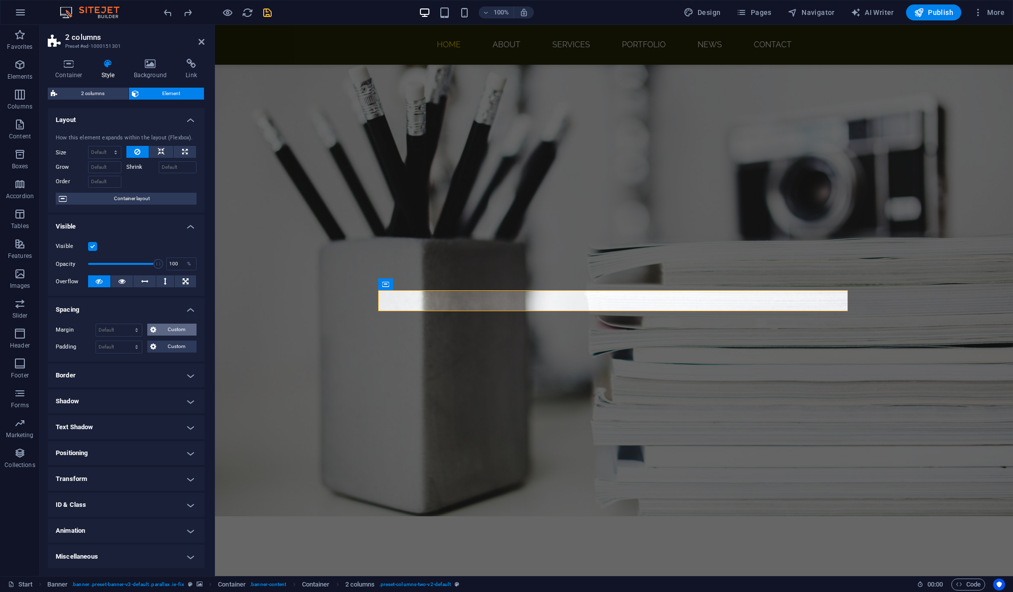
click at [161, 331] on span "Custom" at bounding box center [176, 329] width 34 height 12
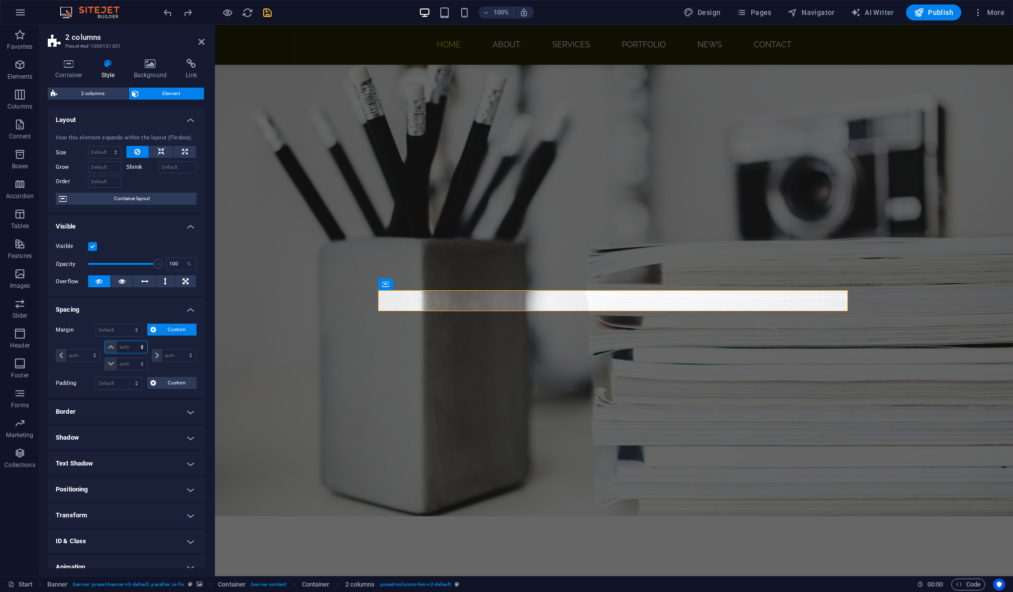
select select "px"
type input "0"
select select "px"
type input "0"
select select "px"
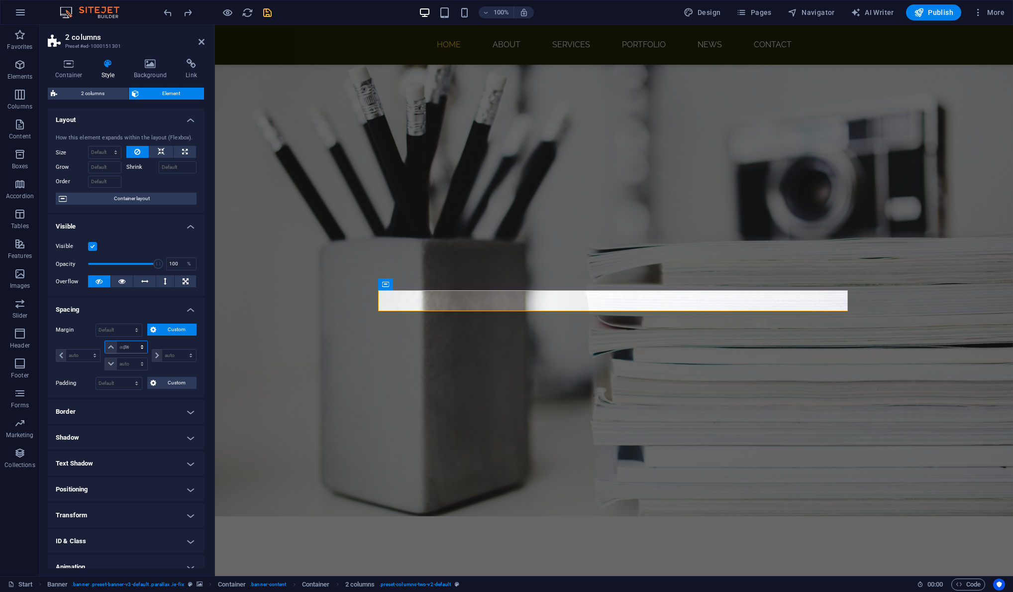
type input "0"
select select "px"
type input "0"
select select "px"
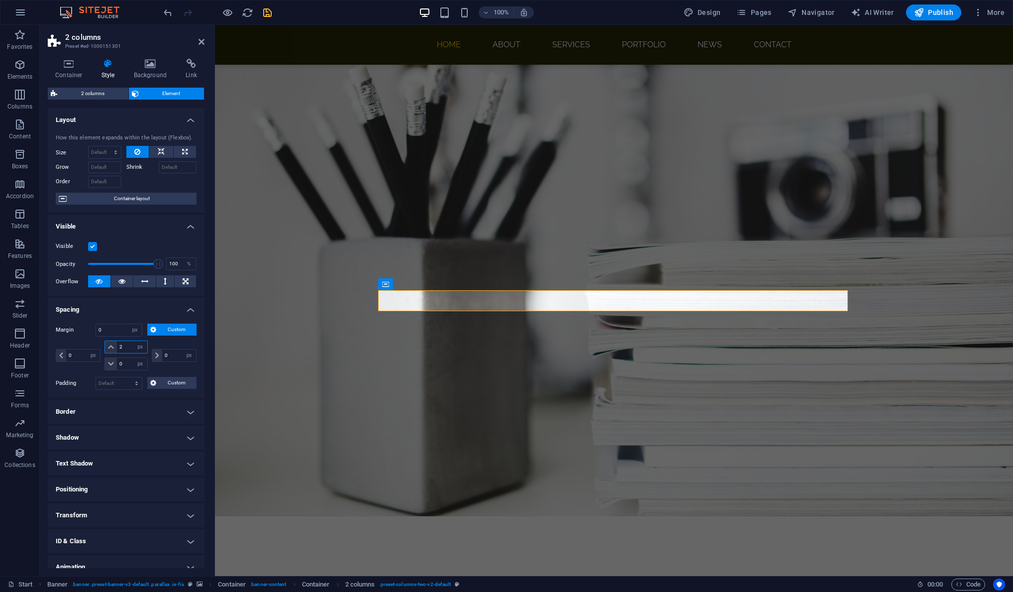
type input "20"
select select "DISABLED_OPTION_VALUE"
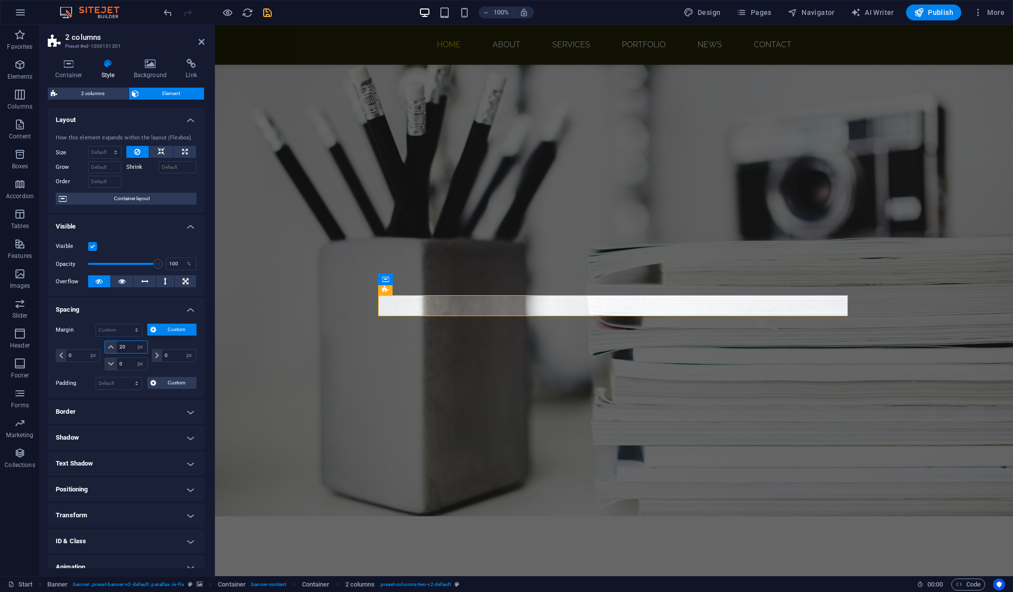
drag, startPoint x: 128, startPoint y: 346, endPoint x: 112, endPoint y: 346, distance: 16.4
click at [112, 346] on div "20 auto px % rem vw vh" at bounding box center [125, 346] width 43 height 13
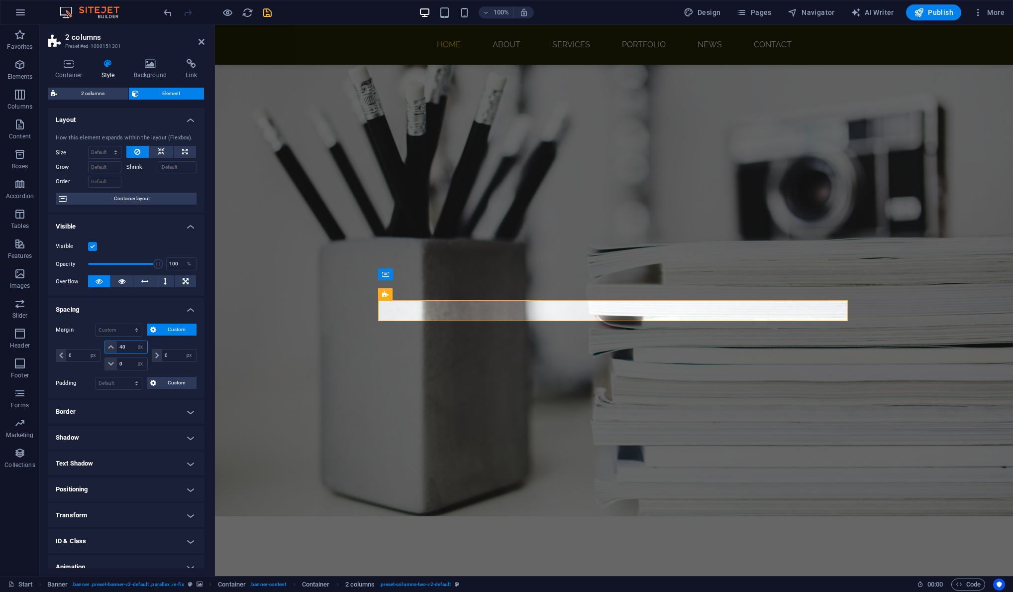
drag, startPoint x: 127, startPoint y: 347, endPoint x: 104, endPoint y: 345, distance: 23.0
click at [104, 345] on div "40 auto px % rem vw vh" at bounding box center [125, 346] width 43 height 13
type input "100"
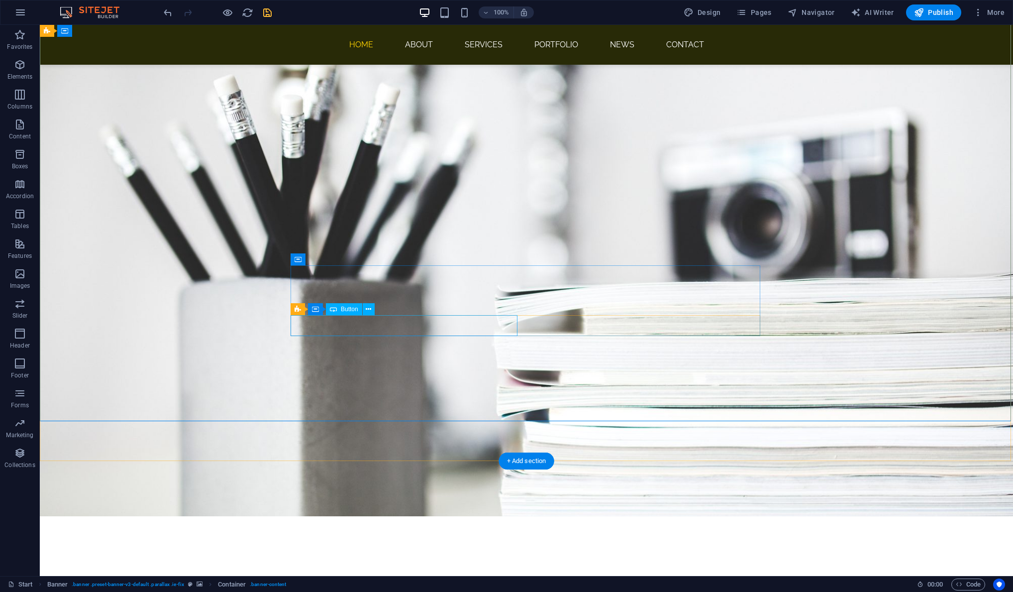
click at [369, 308] on icon at bounding box center [368, 309] width 5 height 10
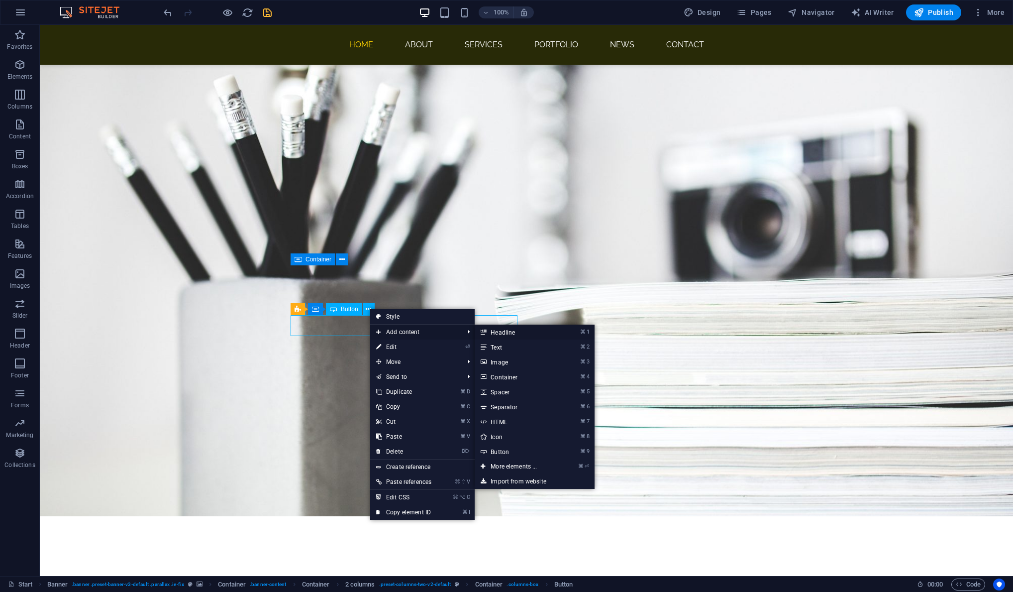
click at [505, 331] on link "⌘ 1 Headline" at bounding box center [516, 331] width 82 height 15
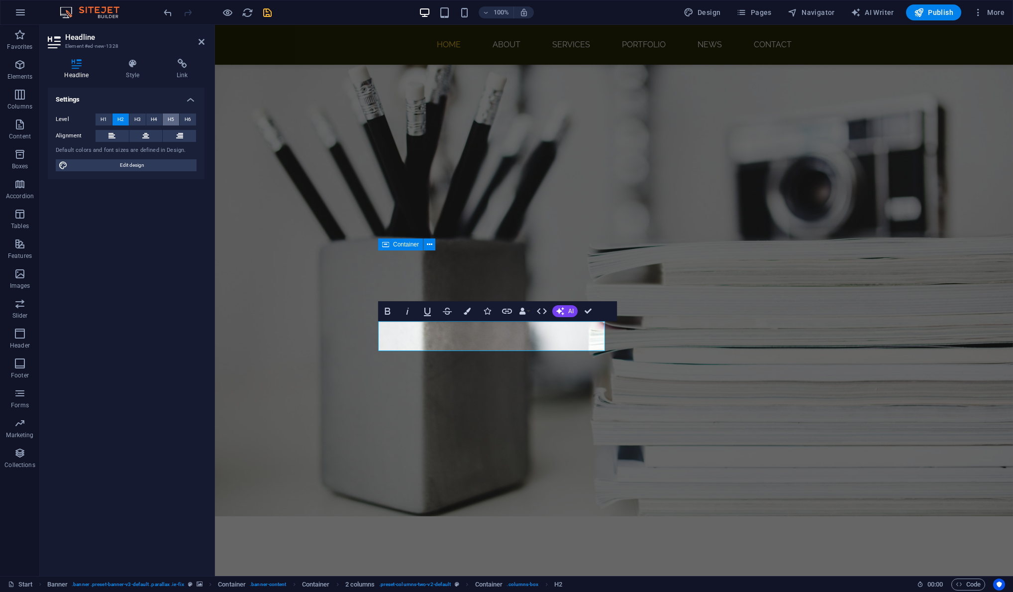
click at [172, 119] on span "H5" at bounding box center [171, 119] width 6 height 12
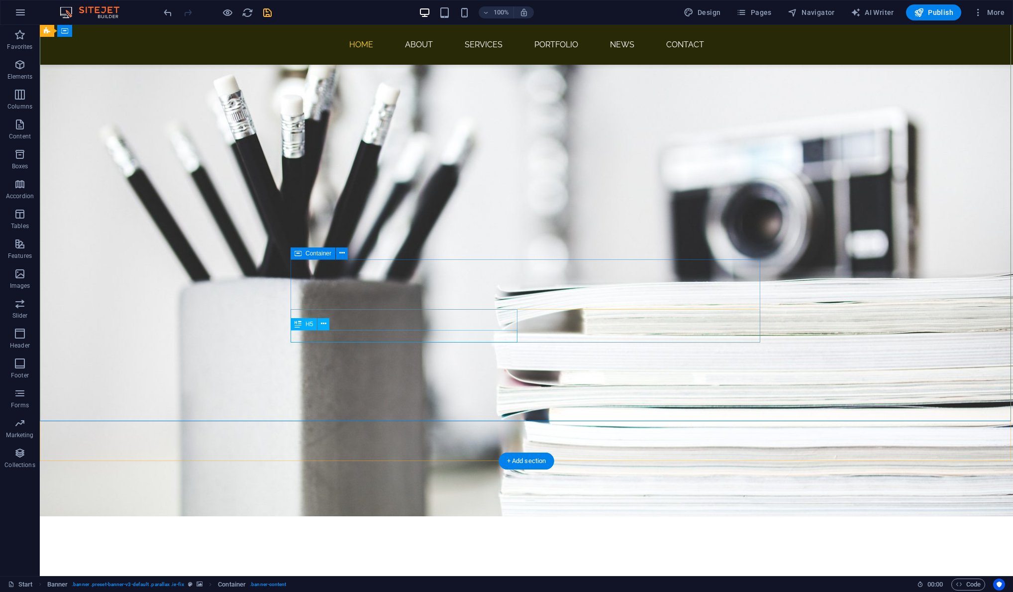
select select "px"
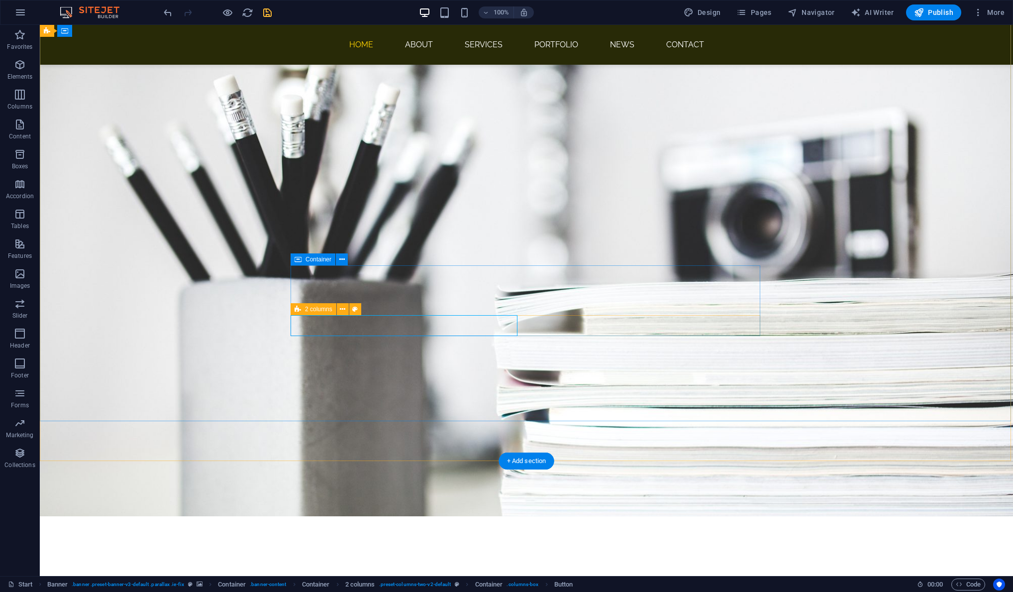
select select "px"
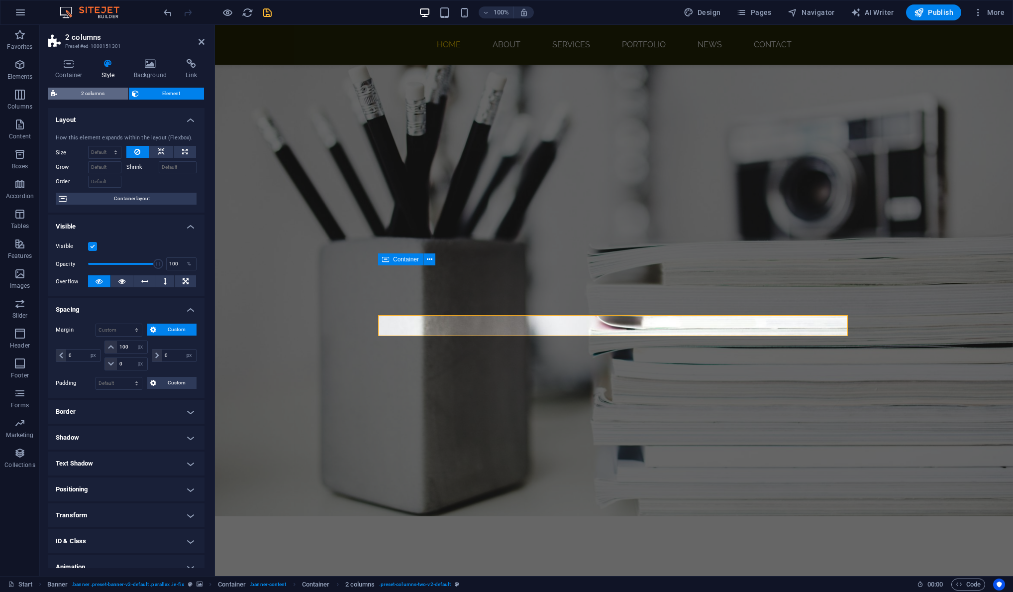
click at [105, 98] on span "2 columns" at bounding box center [92, 94] width 65 height 12
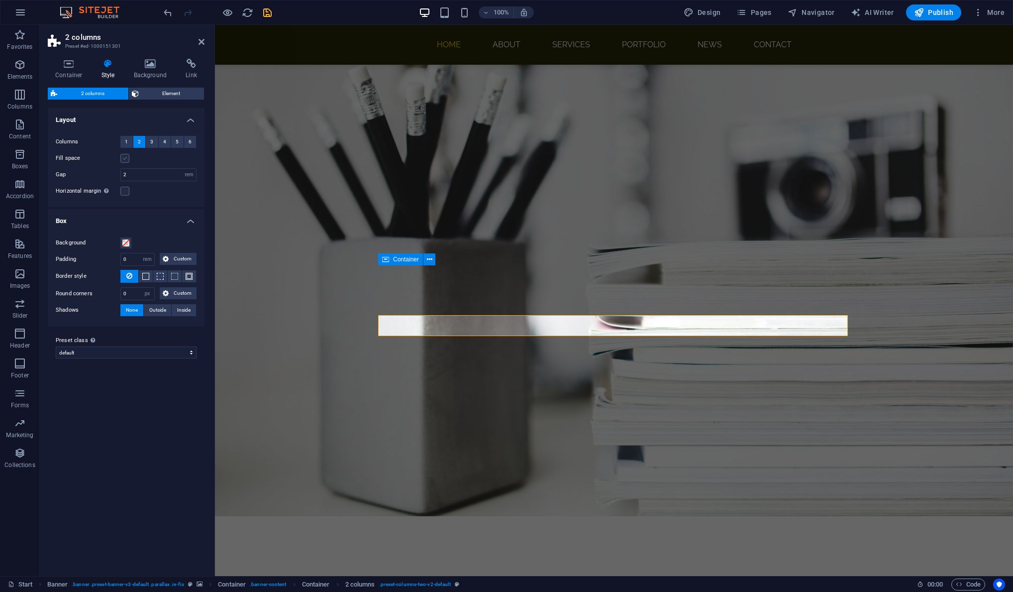
click at [123, 159] on label at bounding box center [124, 158] width 9 height 9
click at [0, 0] on input "Fill space" at bounding box center [0, 0] width 0 height 0
click at [123, 159] on label at bounding box center [124, 158] width 9 height 9
click at [0, 0] on input "Fill space" at bounding box center [0, 0] width 0 height 0
drag, startPoint x: 130, startPoint y: 173, endPoint x: 116, endPoint y: 172, distance: 13.5
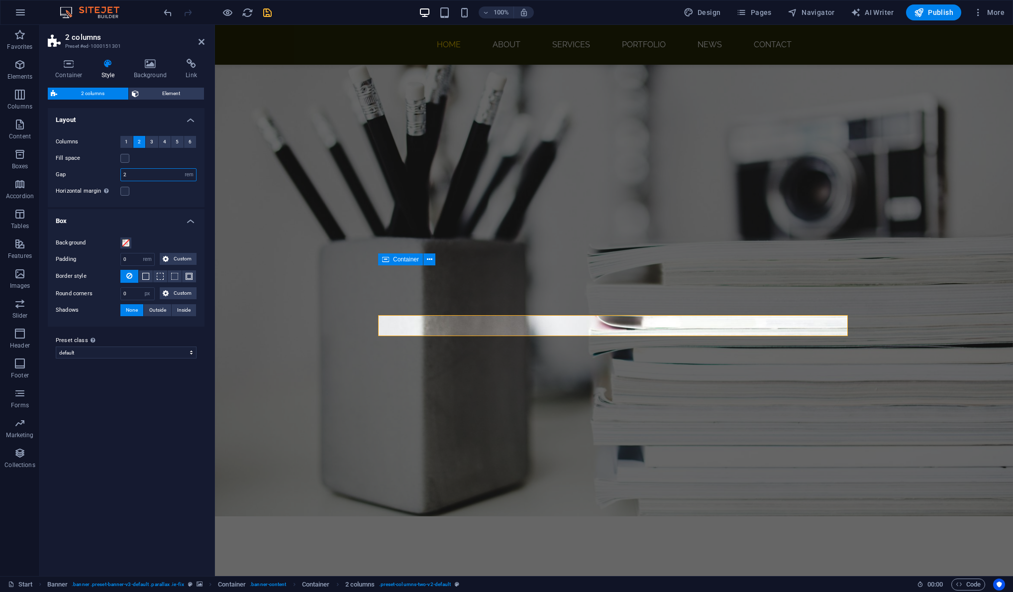
click at [116, 172] on div "Gap 2 px rem % vw vh" at bounding box center [126, 174] width 141 height 13
click at [160, 175] on input "2" at bounding box center [158, 175] width 75 height 12
drag, startPoint x: 158, startPoint y: 171, endPoint x: 86, endPoint y: 166, distance: 71.8
click at [86, 166] on div "Columns 1 2 3 4 5 6 Fill space Gap 5 px rem % vw vh Horizontal margin Only if t…" at bounding box center [126, 166] width 161 height 81
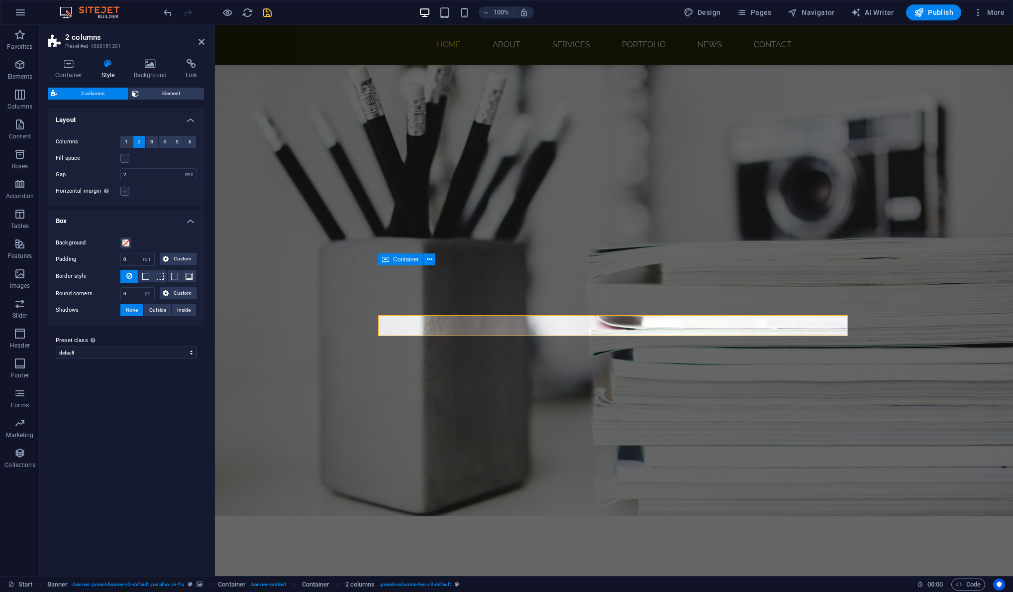
click at [125, 191] on label at bounding box center [124, 191] width 9 height 9
click at [0, 0] on input "Horizontal margin Only if the containers "Content width" is not set to "Default"" at bounding box center [0, 0] width 0 height 0
drag, startPoint x: 144, startPoint y: 173, endPoint x: 106, endPoint y: 175, distance: 37.8
click at [106, 175] on div "Gap 2 px rem % vw vh" at bounding box center [126, 174] width 141 height 13
drag, startPoint x: 133, startPoint y: 173, endPoint x: 112, endPoint y: 172, distance: 21.4
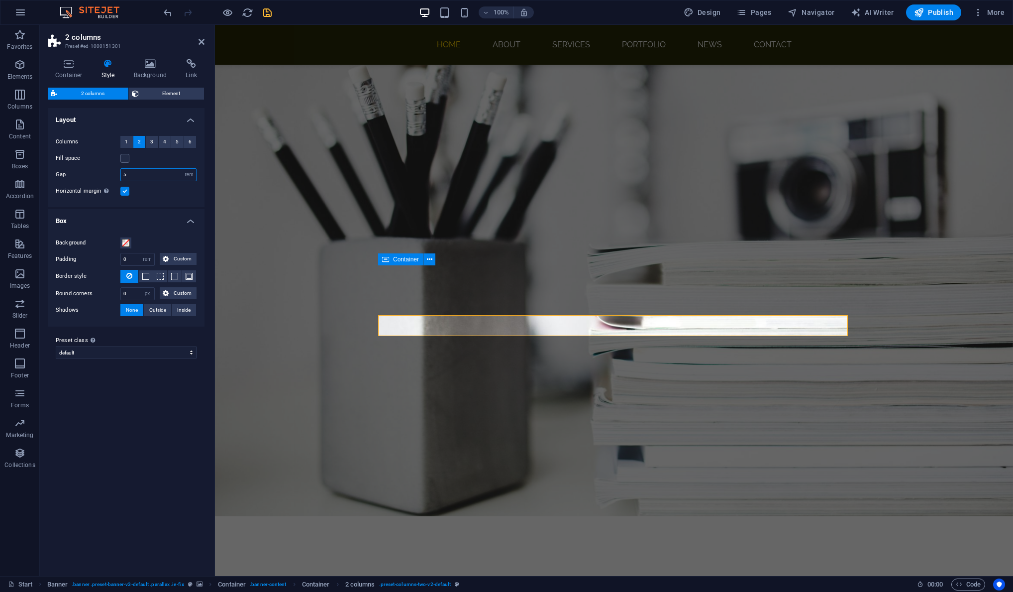
click at [112, 172] on div "Gap 5 px rem % vw vh" at bounding box center [126, 174] width 141 height 13
type input "2"
click at [168, 94] on span "Element" at bounding box center [172, 94] width 60 height 12
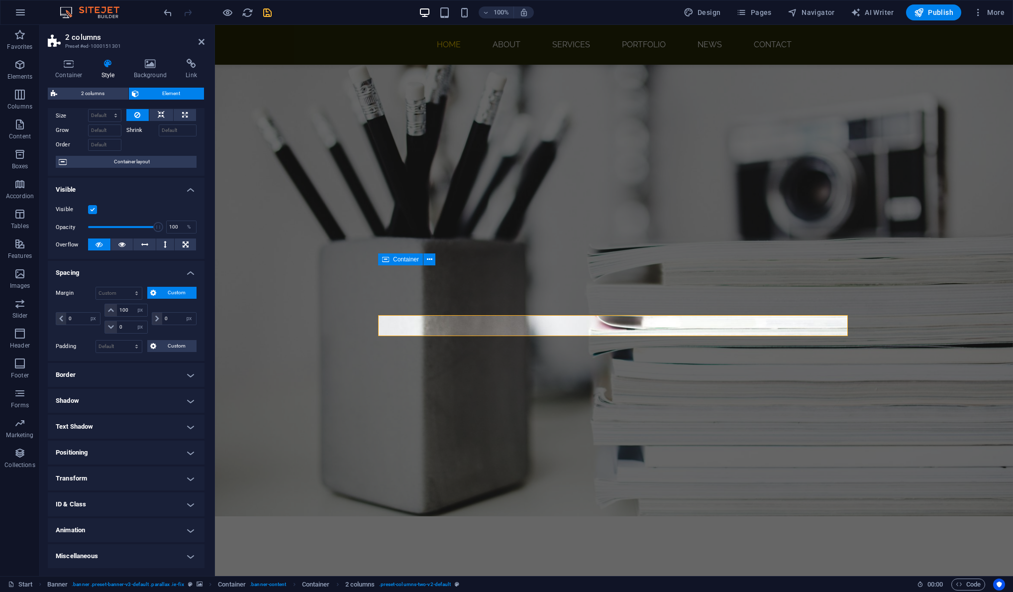
scroll to position [36, 0]
click at [188, 454] on h4 "Positioning" at bounding box center [126, 453] width 157 height 24
click at [137, 472] on span "Absolute" at bounding box center [140, 473] width 20 height 12
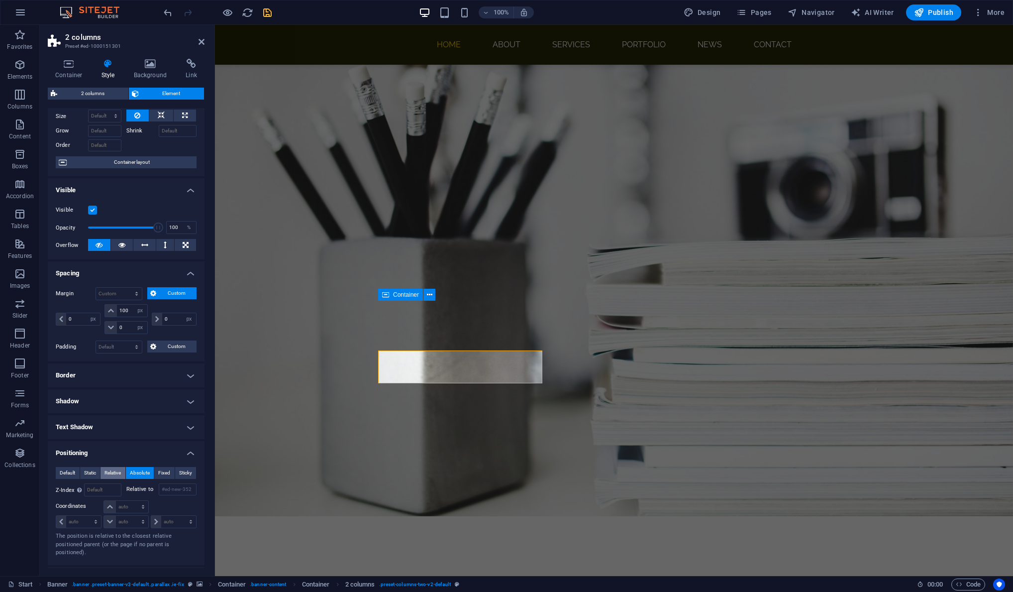
click at [122, 471] on button "Relative" at bounding box center [113, 473] width 25 height 12
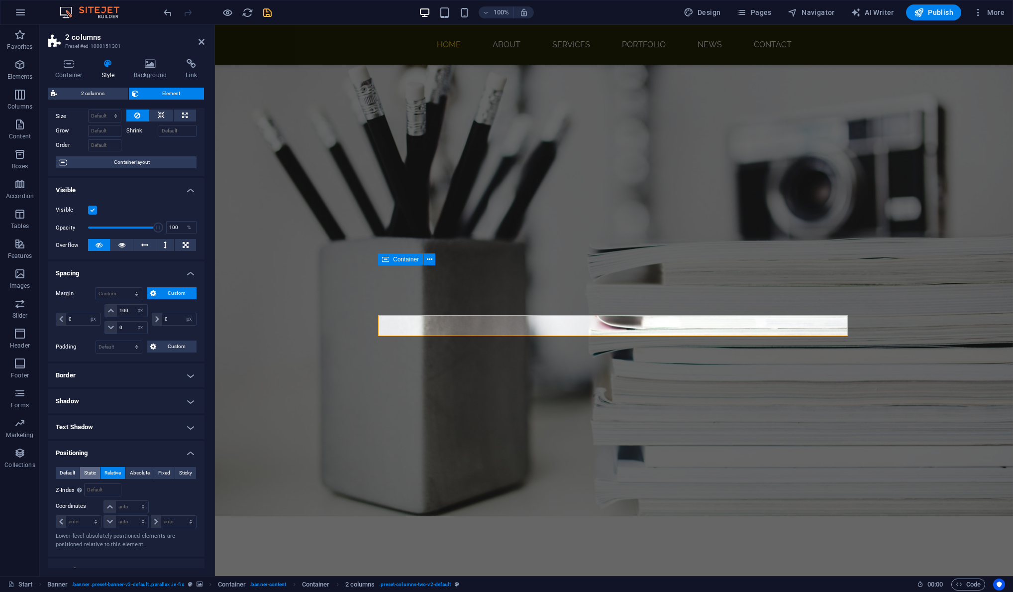
click at [91, 469] on span "Static" at bounding box center [90, 473] width 12 height 12
click at [64, 470] on span "Default" at bounding box center [67, 473] width 15 height 12
click at [158, 469] on span "Fixed" at bounding box center [164, 473] width 12 height 12
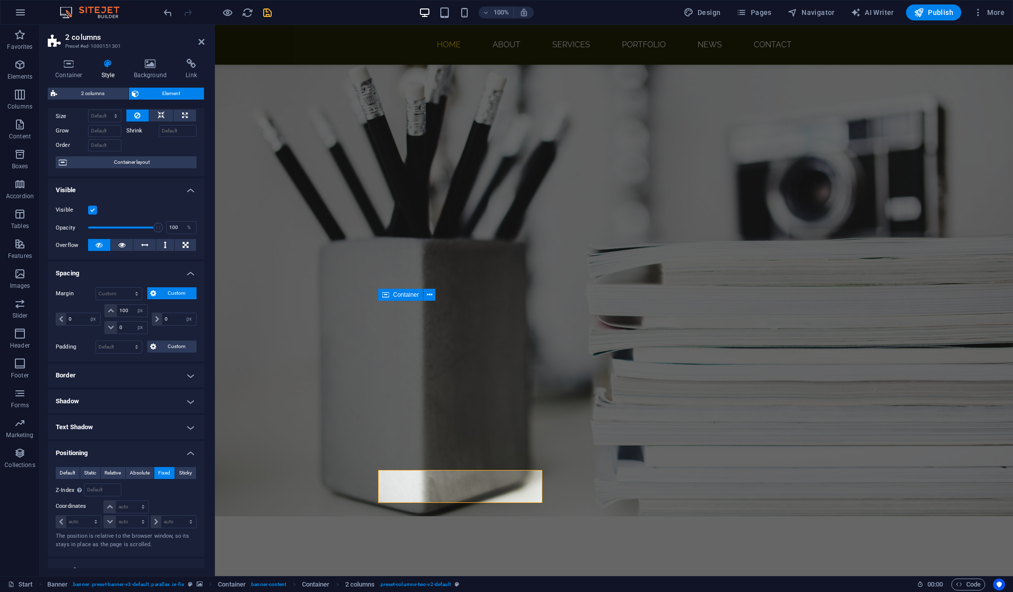
click at [199, 471] on div "Default Static Relative Absolute Fixed Sticky Z-Index Sets the order of the ele…" at bounding box center [126, 508] width 157 height 98
click at [189, 472] on span "Sticky" at bounding box center [185, 473] width 13 height 12
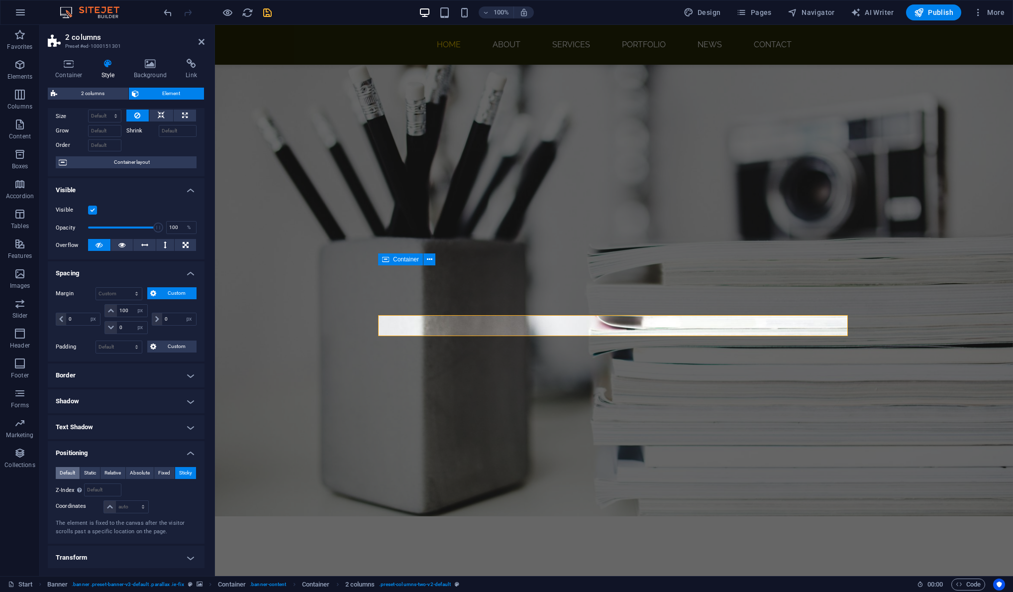
click at [65, 469] on span "Default" at bounding box center [67, 473] width 15 height 12
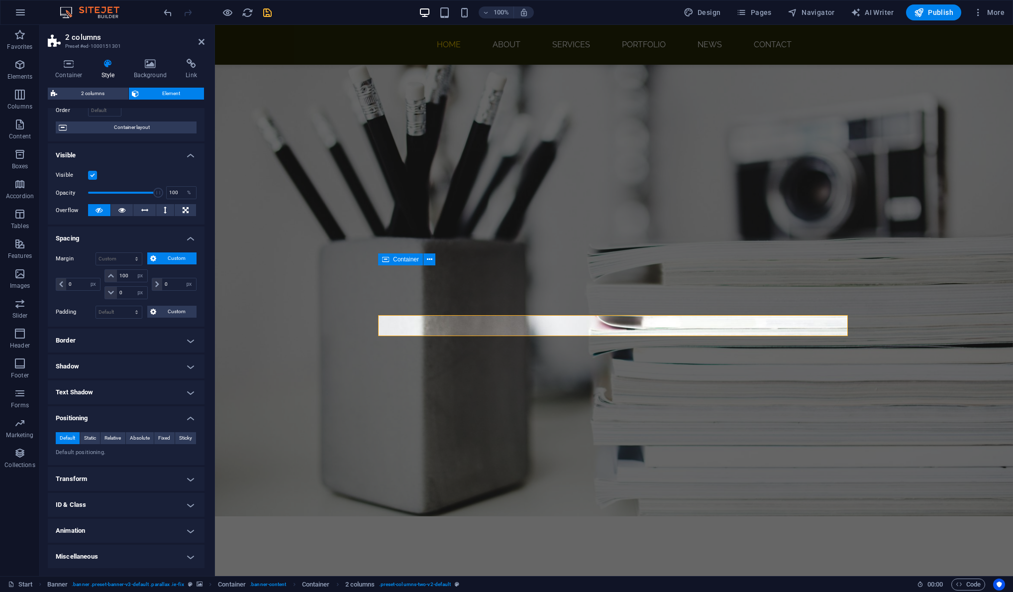
scroll to position [71, 0]
click at [189, 553] on h4 "Miscellaneous" at bounding box center [126, 557] width 157 height 24
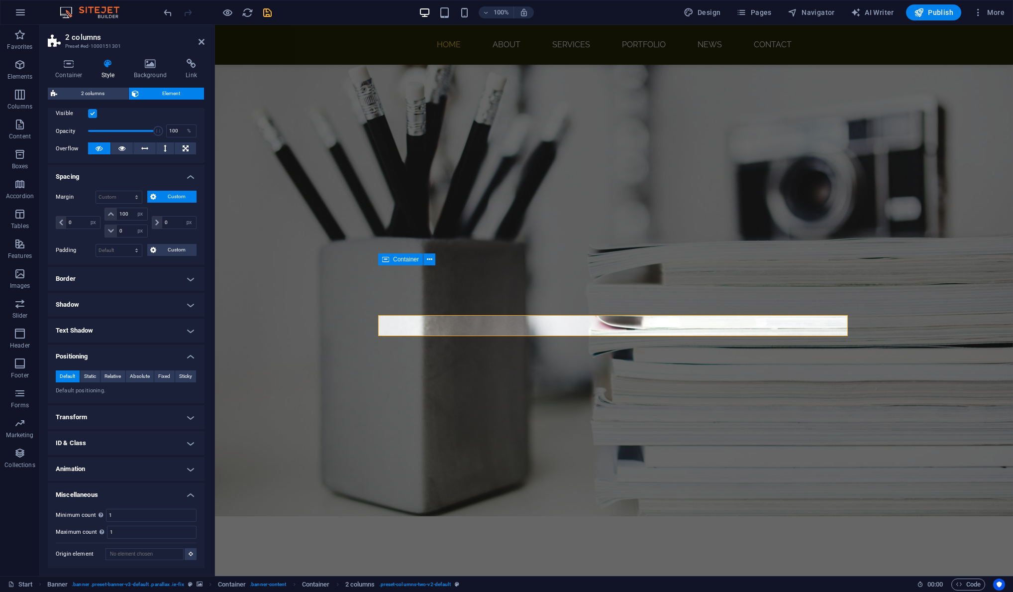
scroll to position [132, 0]
click at [191, 495] on h4 "Miscellaneous" at bounding box center [126, 492] width 157 height 18
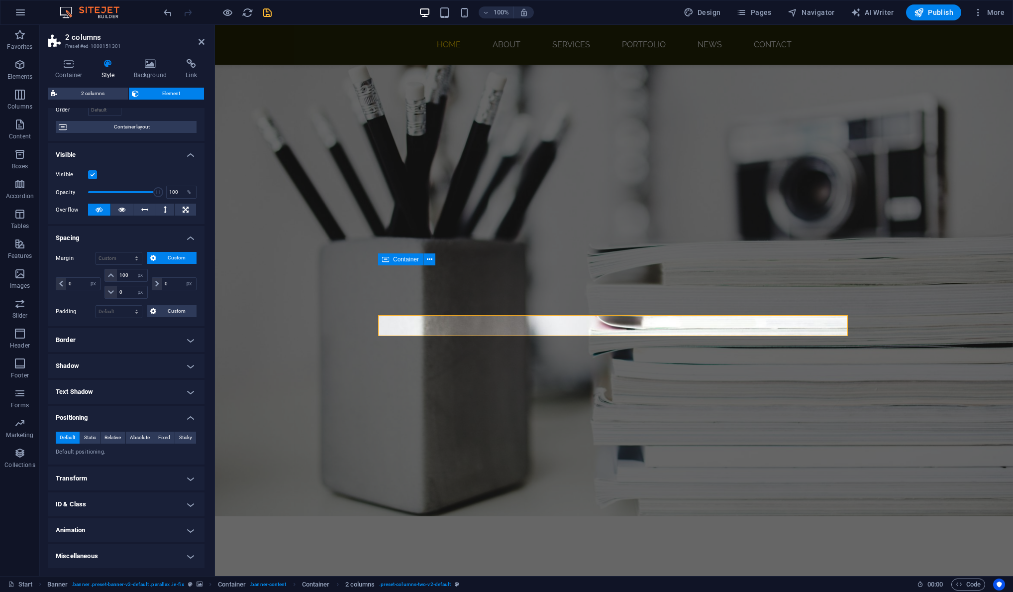
scroll to position [71, 0]
click at [191, 530] on h4 "Animation" at bounding box center [126, 531] width 157 height 24
click at [191, 530] on h4 "Animation" at bounding box center [126, 528] width 157 height 18
click at [189, 508] on h4 "ID & Class" at bounding box center [126, 505] width 157 height 24
click at [189, 508] on h4 "ID & Class" at bounding box center [126, 502] width 157 height 18
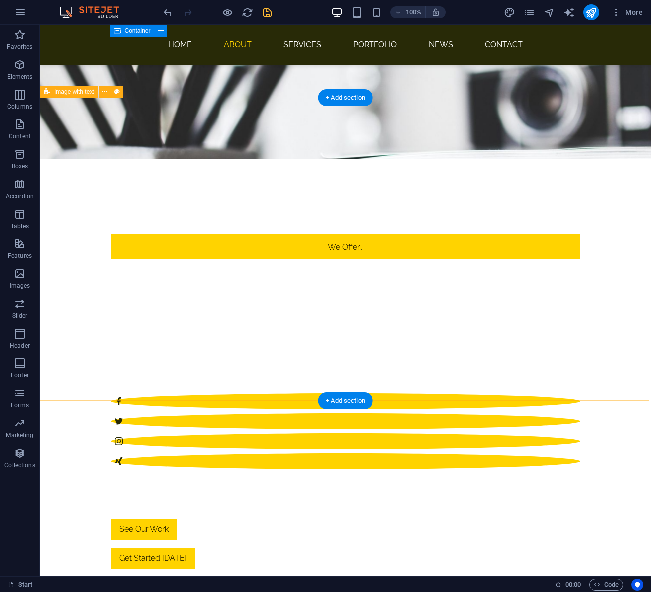
scroll to position [473, 0]
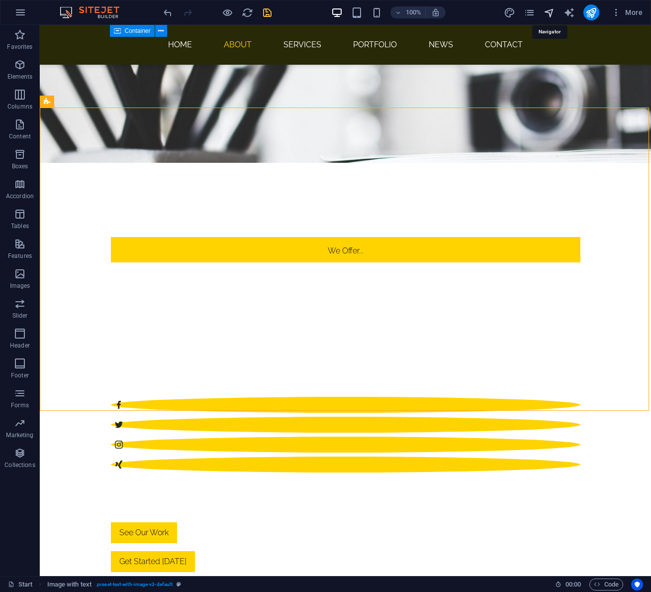
click at [550, 17] on icon "navigator" at bounding box center [549, 12] width 11 height 11
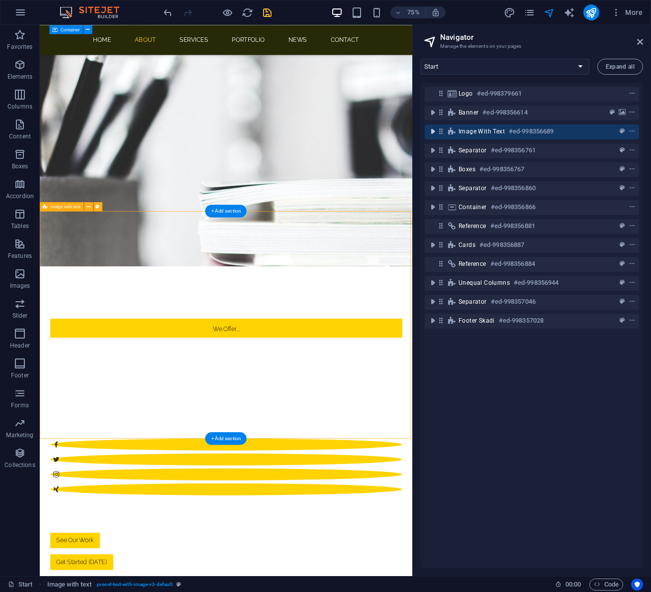
click at [432, 132] on icon "toggle-expand" at bounding box center [433, 131] width 10 height 10
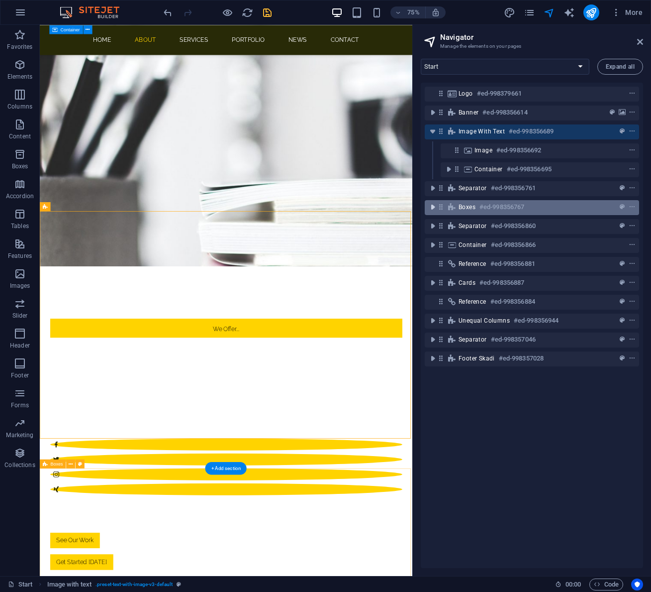
click at [433, 209] on icon "toggle-expand" at bounding box center [433, 207] width 10 height 10
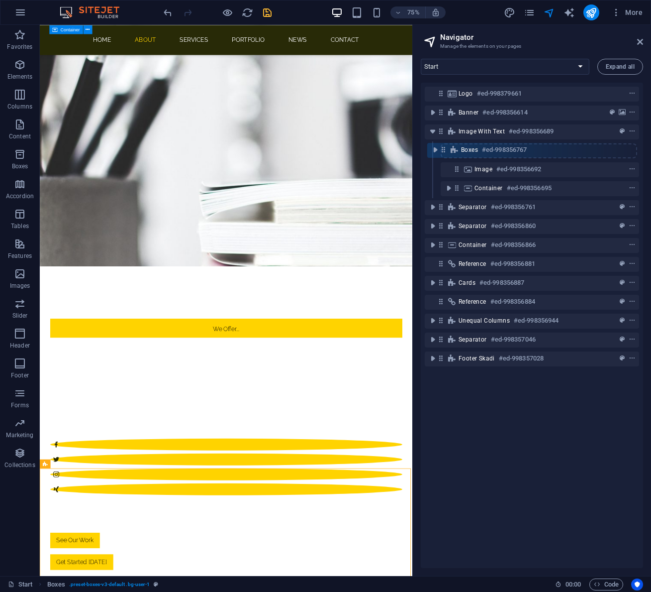
drag, startPoint x: 440, startPoint y: 208, endPoint x: 443, endPoint y: 149, distance: 59.8
click at [443, 149] on div "Logo #ed-998379661 Banner #ed-998356614 Image with text #ed-998356689 Image #ed…" at bounding box center [532, 325] width 222 height 485
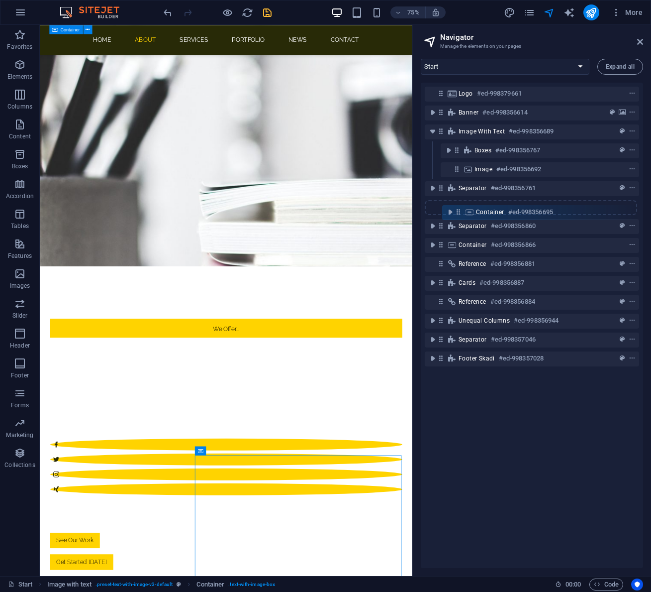
drag, startPoint x: 457, startPoint y: 190, endPoint x: 458, endPoint y: 216, distance: 26.4
click at [458, 216] on div "Logo #ed-998379661 Banner #ed-998356614 Image with text #ed-998356689 Boxes #ed…" at bounding box center [532, 325] width 222 height 485
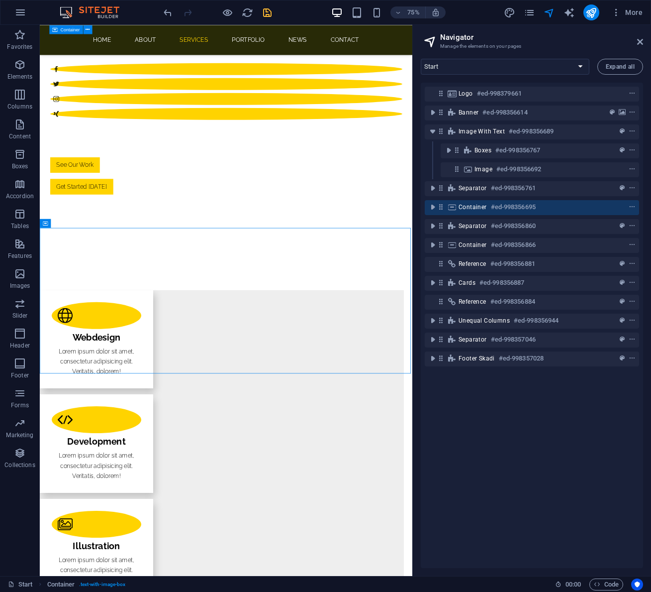
scroll to position [982, 0]
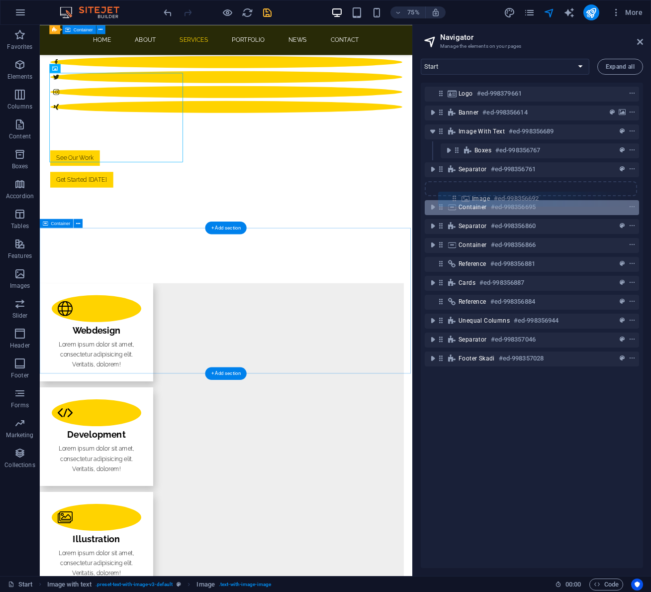
drag, startPoint x: 456, startPoint y: 169, endPoint x: 454, endPoint y: 202, distance: 32.4
click at [454, 202] on div "Logo #ed-998379661 Banner #ed-998356614 Image with text #ed-998356689 Boxes #ed…" at bounding box center [532, 325] width 222 height 485
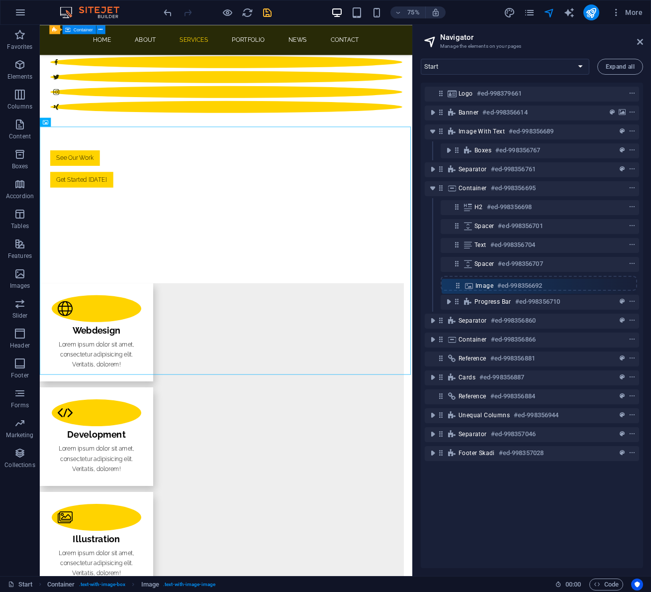
drag, startPoint x: 459, startPoint y: 209, endPoint x: 460, endPoint y: 292, distance: 82.6
click at [460, 292] on div "Logo #ed-998379661 Banner #ed-998356614 Image with text #ed-998356689 Boxes #ed…" at bounding box center [532, 325] width 222 height 485
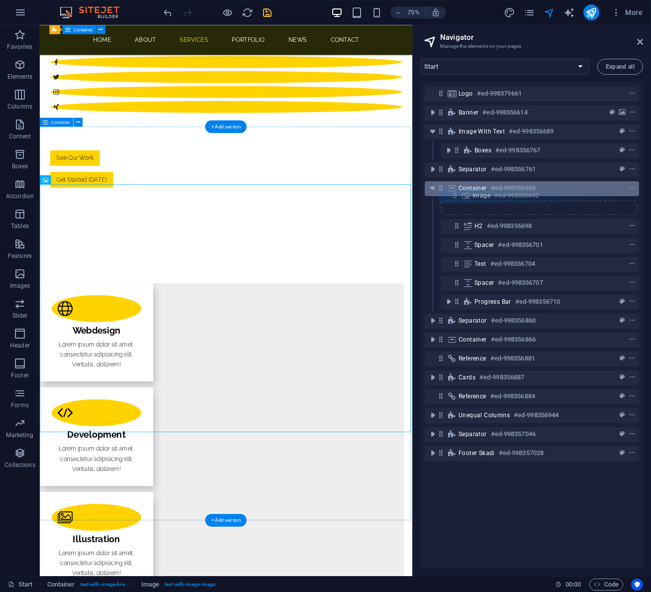
drag, startPoint x: 458, startPoint y: 283, endPoint x: 456, endPoint y: 194, distance: 89.1
click at [456, 194] on div "Logo #ed-998379661 Banner #ed-998356614 Image with text #ed-998356689 Boxes #ed…" at bounding box center [532, 325] width 222 height 485
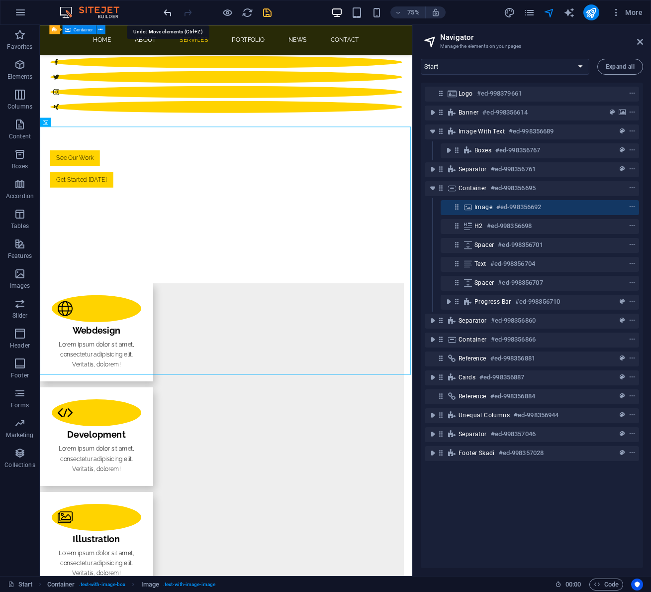
click at [167, 10] on icon "undo" at bounding box center [167, 12] width 11 height 11
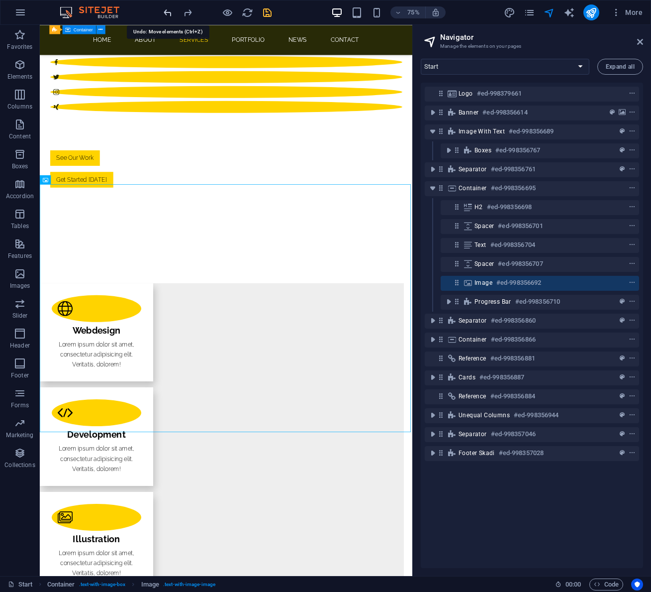
click at [167, 10] on icon "undo" at bounding box center [167, 12] width 11 height 11
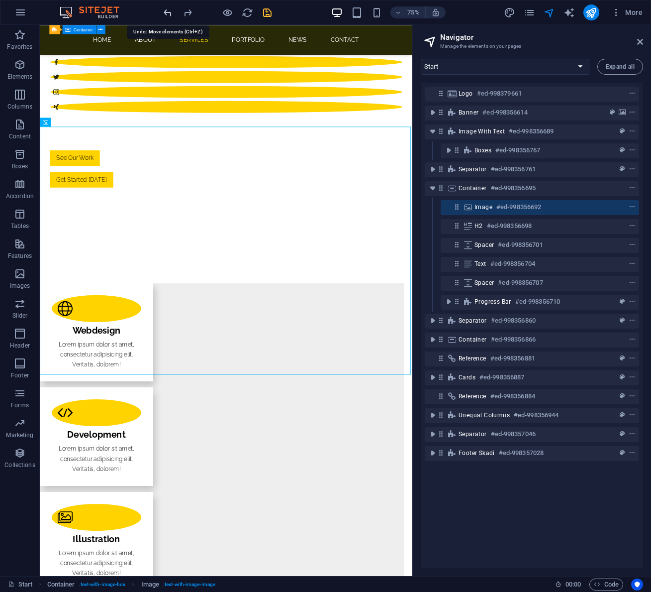
click at [167, 10] on icon "undo" at bounding box center [167, 12] width 11 height 11
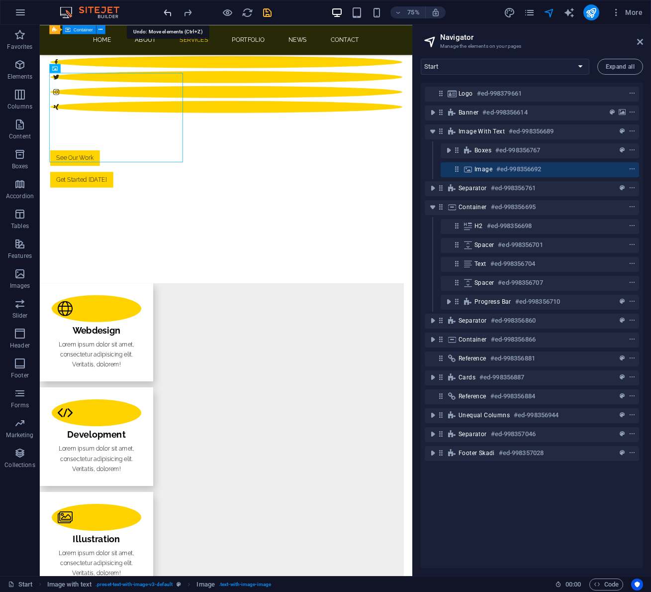
click at [169, 12] on icon "undo" at bounding box center [167, 12] width 11 height 11
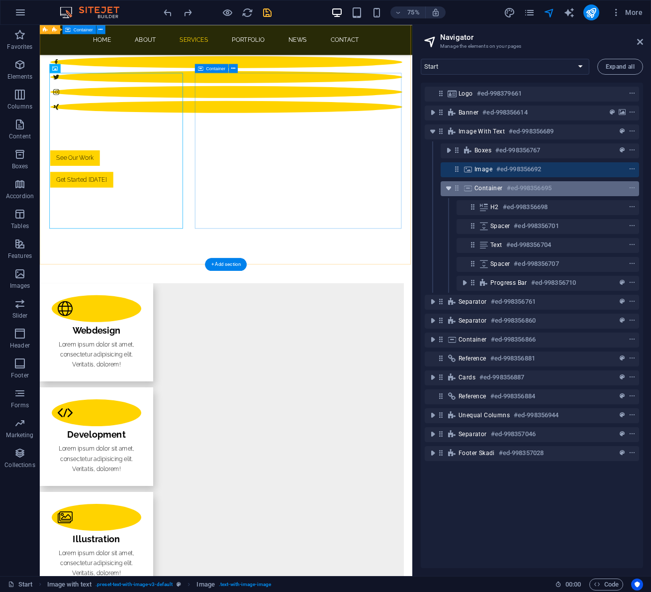
click at [449, 188] on icon "toggle-expand" at bounding box center [449, 188] width 10 height 10
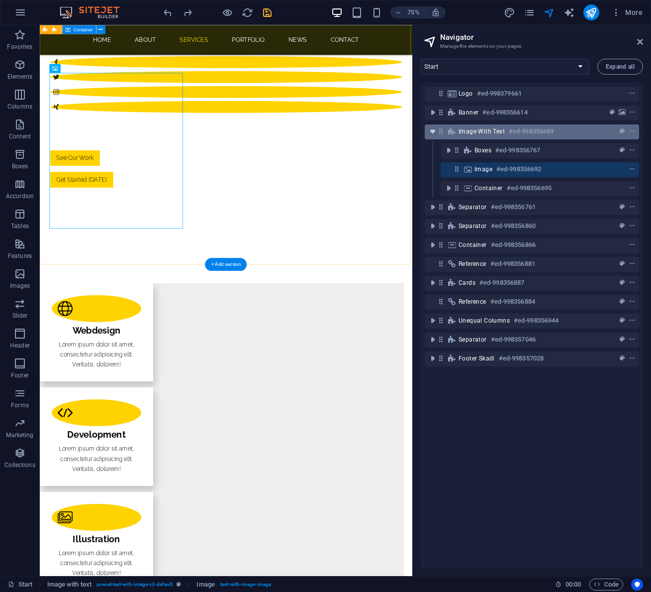
click at [429, 130] on icon "toggle-expand" at bounding box center [433, 131] width 10 height 10
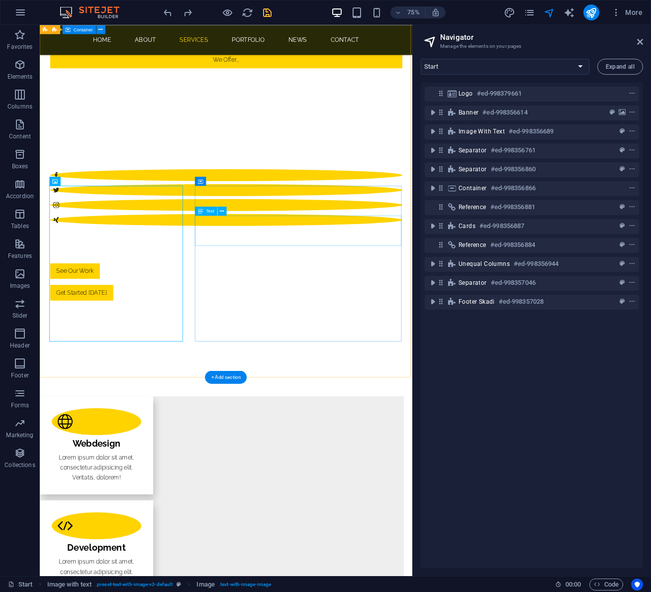
scroll to position [830, 0]
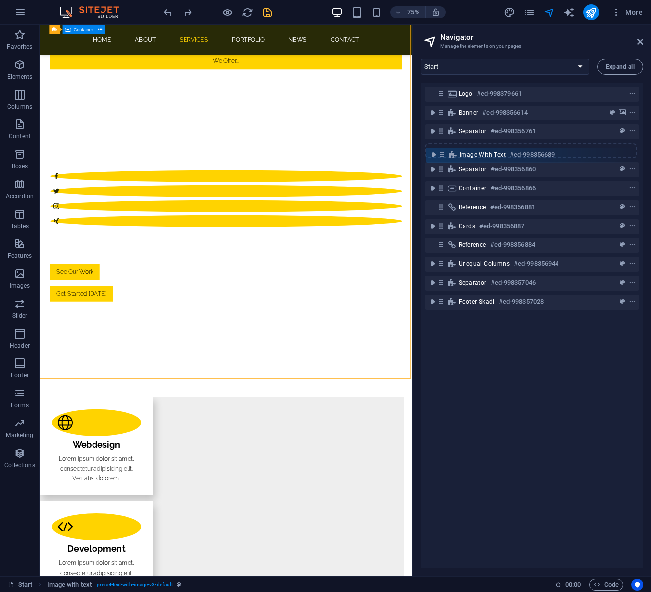
drag, startPoint x: 442, startPoint y: 134, endPoint x: 443, endPoint y: 160, distance: 26.4
click at [443, 160] on div "Logo #ed-998379661 Banner #ed-998356614 Image with text #ed-998356689 Separator…" at bounding box center [532, 325] width 222 height 485
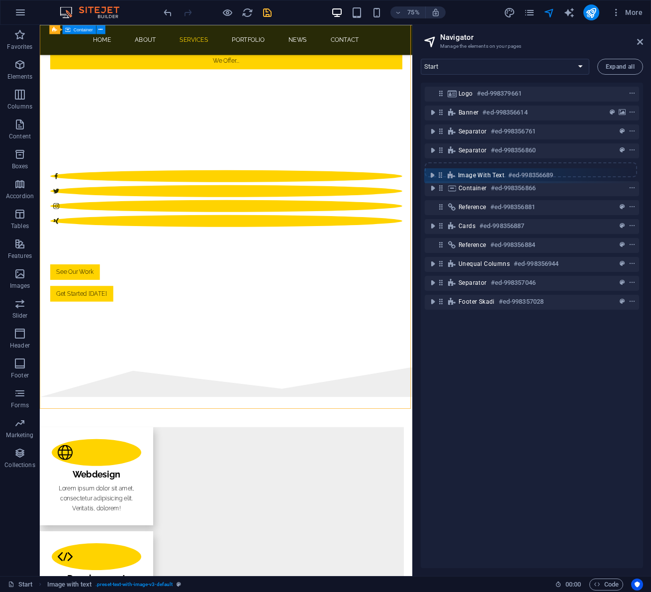
drag, startPoint x: 441, startPoint y: 152, endPoint x: 441, endPoint y: 179, distance: 27.4
click at [441, 179] on div "Logo #ed-998379661 Banner #ed-998356614 Separator #ed-998356761 Image with text…" at bounding box center [532, 325] width 222 height 485
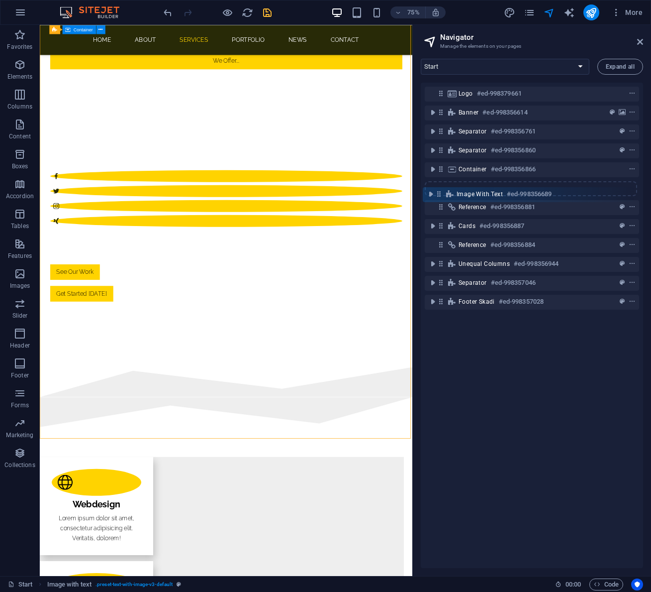
drag, startPoint x: 442, startPoint y: 170, endPoint x: 440, endPoint y: 198, distance: 27.4
click at [440, 198] on div "Logo #ed-998379661 Banner #ed-998356614 Separator #ed-998356761 Separator #ed-9…" at bounding box center [532, 325] width 222 height 485
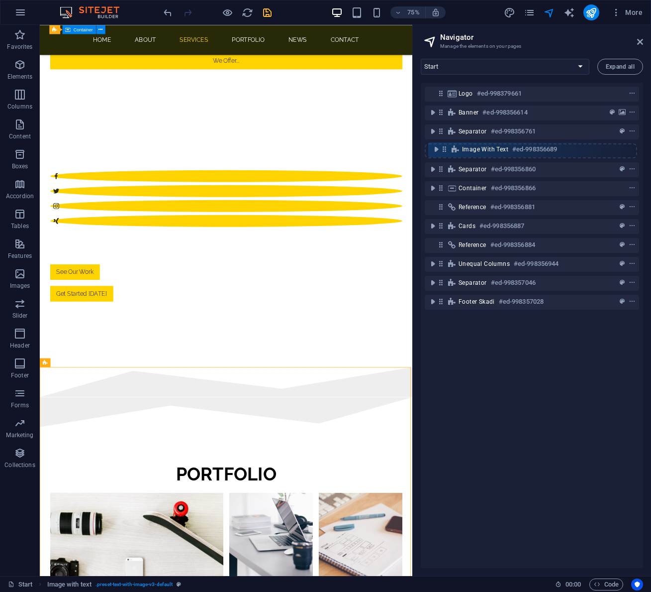
drag, startPoint x: 439, startPoint y: 190, endPoint x: 442, endPoint y: 149, distance: 41.4
click at [442, 149] on div "Logo #ed-998379661 Banner #ed-998356614 Separator #ed-998356761 Separator #ed-9…" at bounding box center [532, 325] width 222 height 485
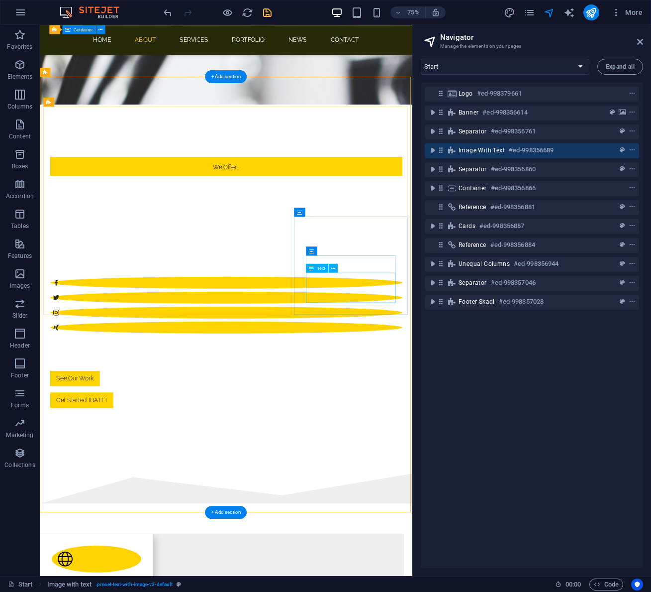
scroll to position [671, 0]
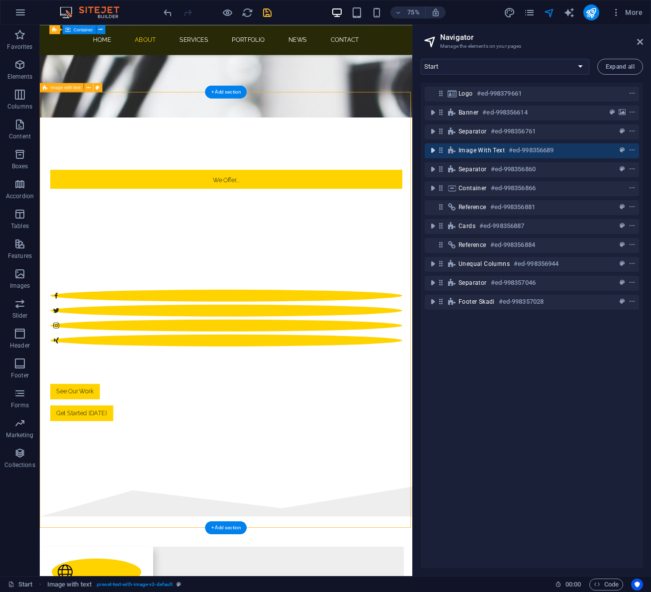
click at [435, 151] on icon "toggle-expand" at bounding box center [433, 150] width 10 height 10
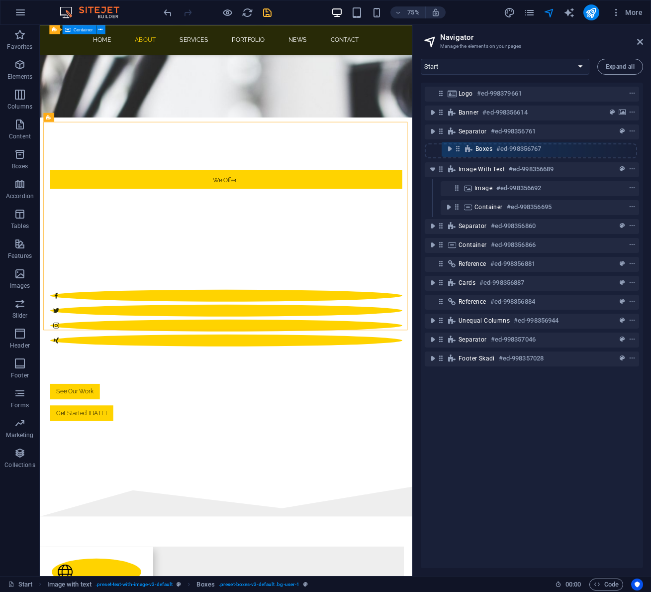
drag, startPoint x: 457, startPoint y: 170, endPoint x: 458, endPoint y: 146, distance: 23.9
click at [458, 146] on div "Logo #ed-998379661 Banner #ed-998356614 Separator #ed-998356761 Image with text…" at bounding box center [532, 325] width 222 height 485
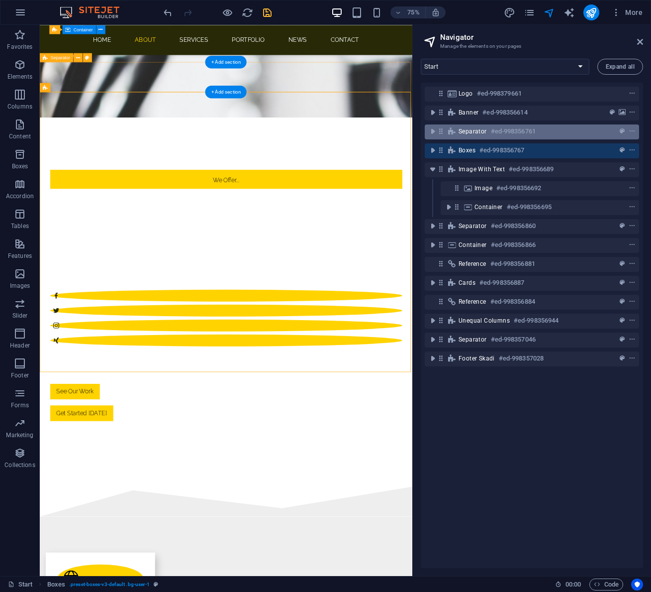
drag, startPoint x: 453, startPoint y: 151, endPoint x: 456, endPoint y: 130, distance: 21.1
click at [456, 130] on div "Logo #ed-998379661 Banner #ed-998356614 Separator #ed-998356761 Boxes #ed-99835…" at bounding box center [532, 325] width 222 height 485
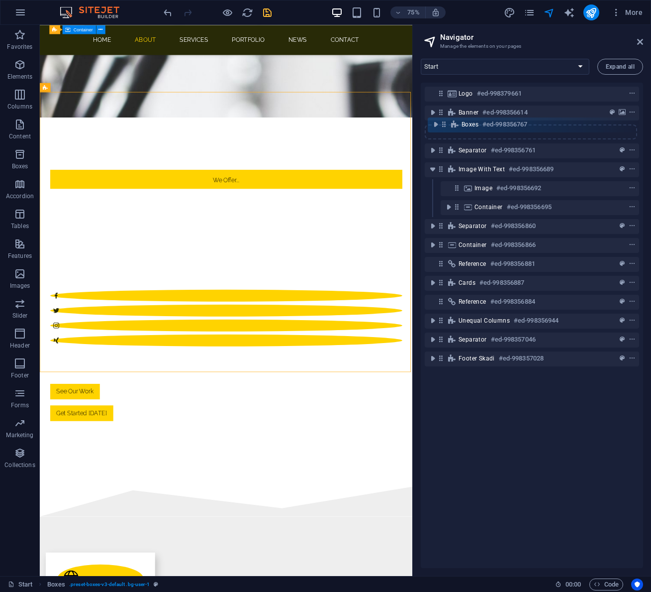
drag, startPoint x: 440, startPoint y: 152, endPoint x: 443, endPoint y: 123, distance: 29.5
click at [443, 123] on div "Logo #ed-998379661 Banner #ed-998356614 Separator #ed-998356761 Boxes #ed-99835…" at bounding box center [532, 325] width 222 height 485
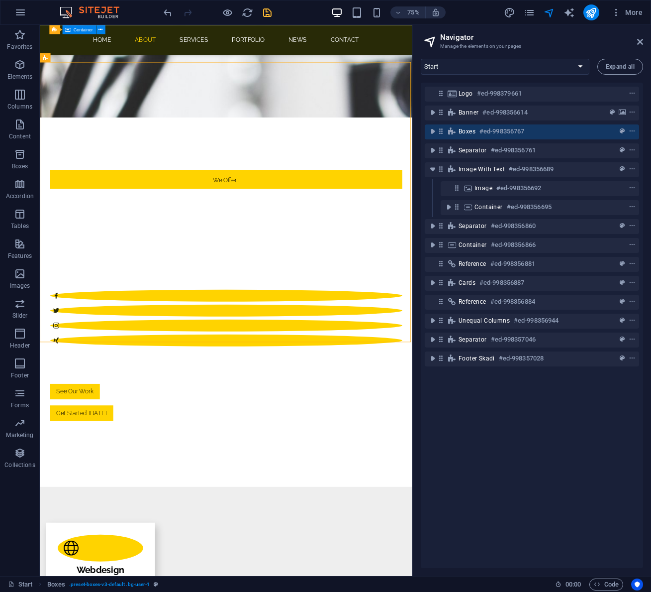
click at [443, 123] on div "Boxes #ed-998356767" at bounding box center [532, 131] width 214 height 19
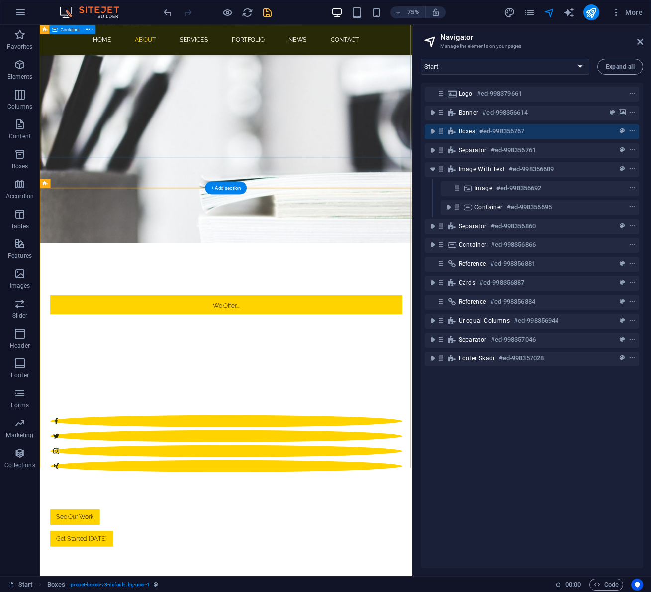
scroll to position [504, 0]
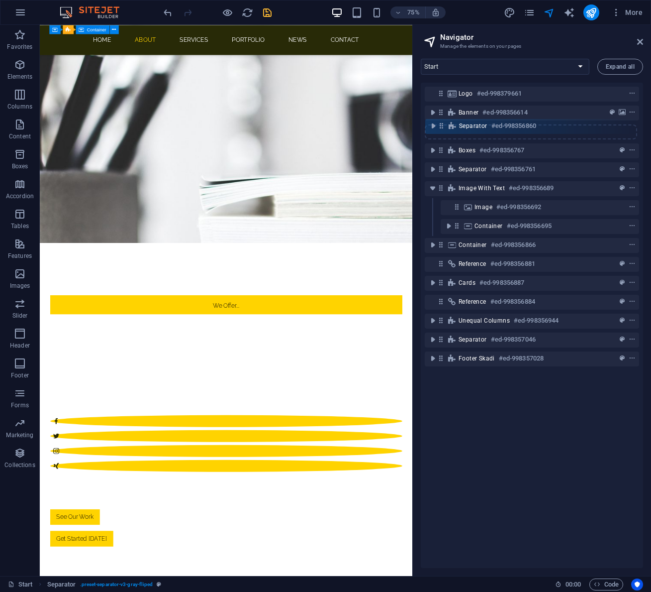
drag, startPoint x: 441, startPoint y: 225, endPoint x: 442, endPoint y: 123, distance: 102.5
click at [442, 123] on div "Logo #ed-998379661 Banner #ed-998356614 Boxes #ed-998356767 Separator #ed-99835…" at bounding box center [532, 325] width 222 height 485
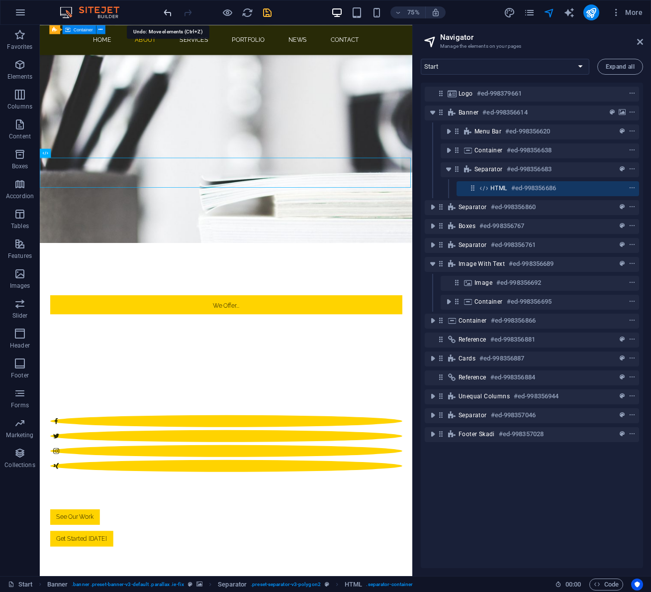
click at [169, 14] on icon "undo" at bounding box center [167, 12] width 11 height 11
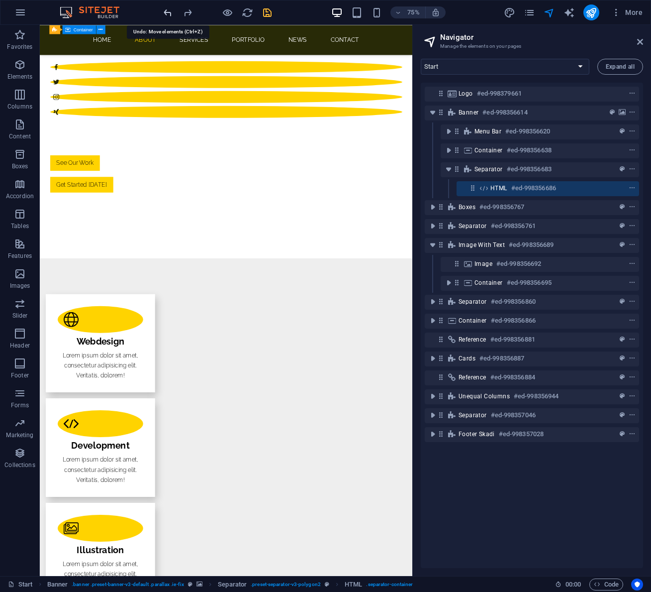
scroll to position [1089, 0]
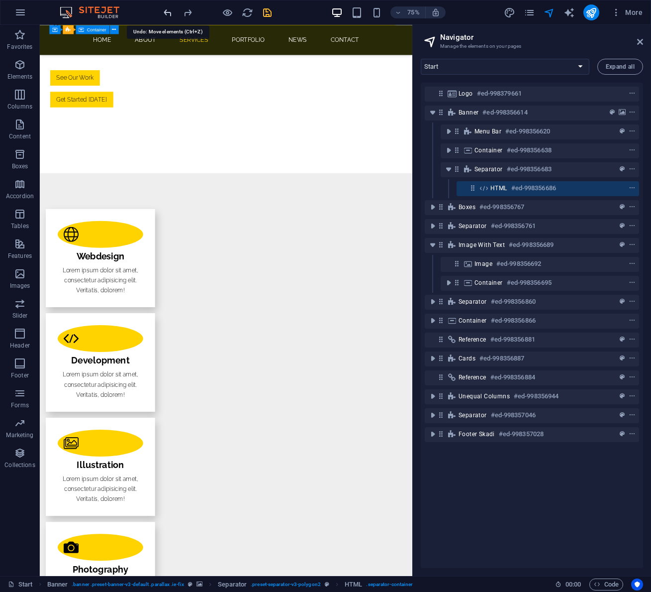
click at [169, 14] on icon "undo" at bounding box center [167, 12] width 11 height 11
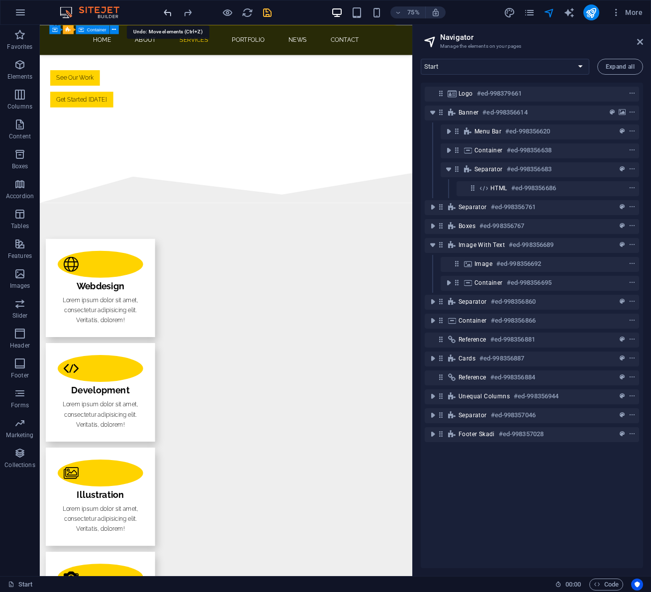
click at [169, 14] on icon "undo" at bounding box center [167, 12] width 11 height 11
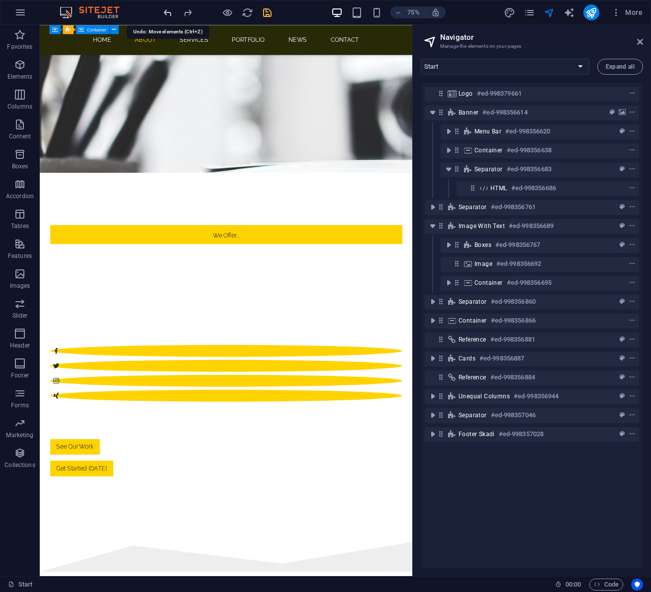
scroll to position [572, 0]
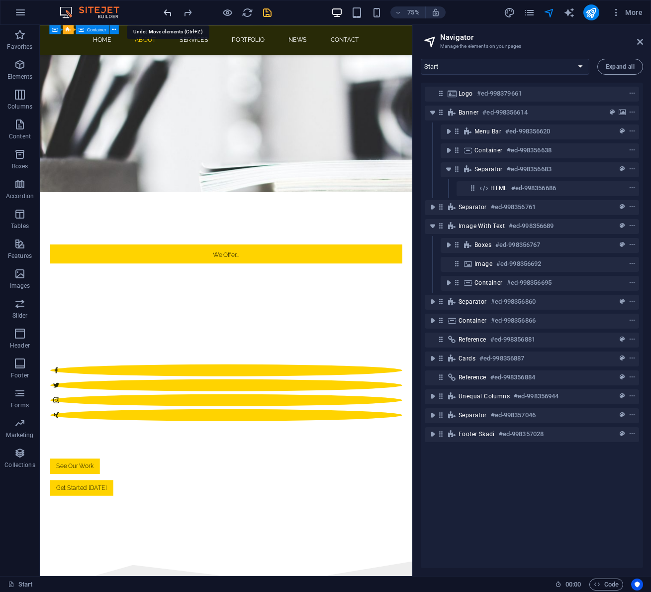
click at [169, 14] on icon "undo" at bounding box center [167, 12] width 11 height 11
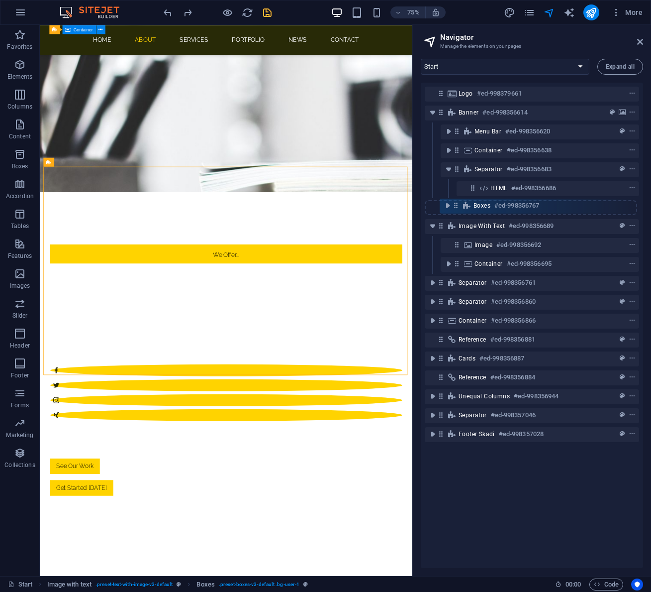
drag, startPoint x: 459, startPoint y: 228, endPoint x: 458, endPoint y: 206, distance: 22.9
click at [458, 206] on div "Logo #ed-998379661 Banner #ed-998356614 Menu Bar #ed-998356620 Container #ed-99…" at bounding box center [532, 325] width 222 height 485
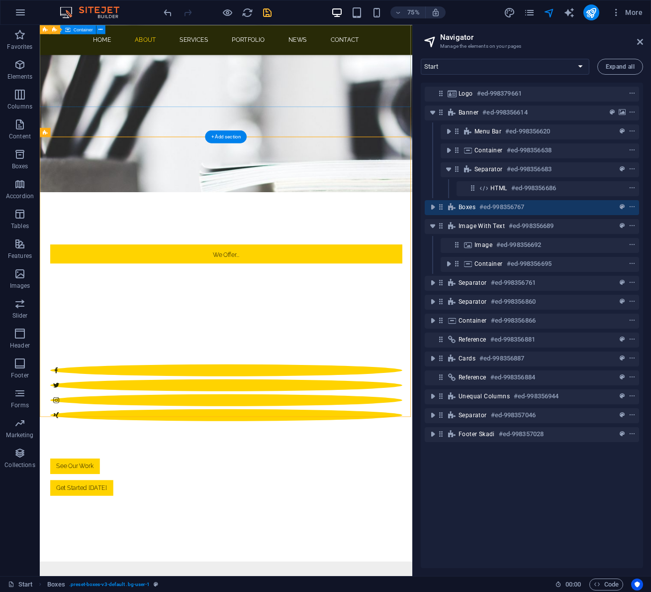
click at [487, 229] on div "We Offer... Professional Websites + Video Content. Professional Websites + Vide…" at bounding box center [288, 464] width 497 height 470
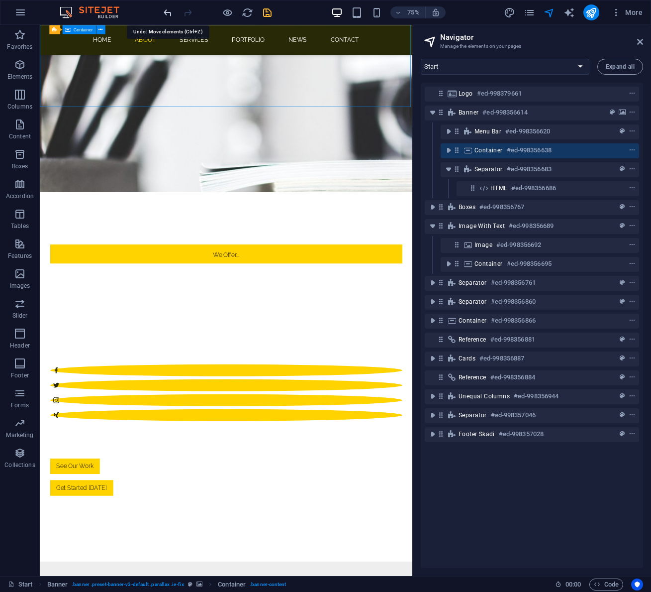
click at [166, 9] on icon "undo" at bounding box center [167, 12] width 11 height 11
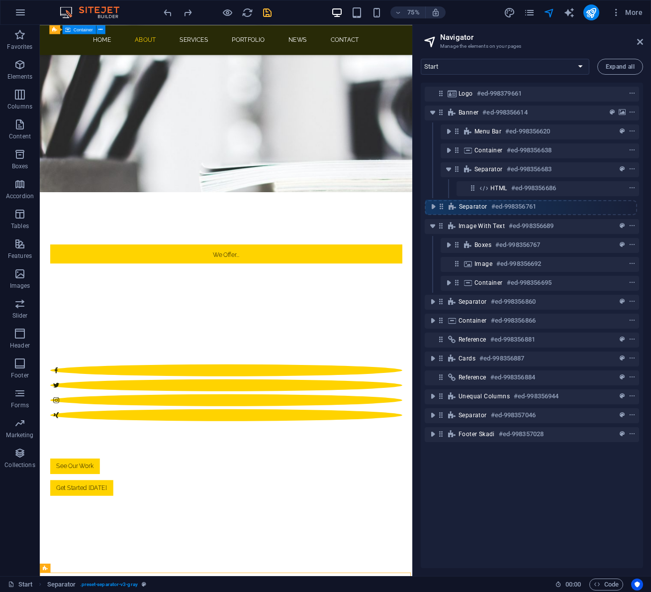
drag, startPoint x: 442, startPoint y: 284, endPoint x: 442, endPoint y: 205, distance: 79.1
click at [442, 205] on div "Logo #ed-998379661 Banner #ed-998356614 Menu Bar #ed-998356620 Container #ed-99…" at bounding box center [532, 325] width 222 height 485
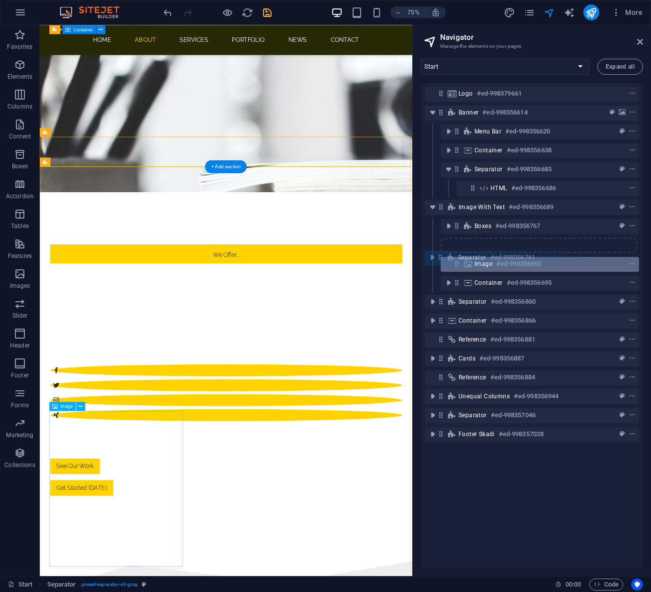
drag, startPoint x: 443, startPoint y: 210, endPoint x: 442, endPoint y: 261, distance: 50.8
click at [442, 261] on div "Logo #ed-998379661 Banner #ed-998356614 Menu Bar #ed-998356620 Container #ed-99…" at bounding box center [532, 325] width 222 height 485
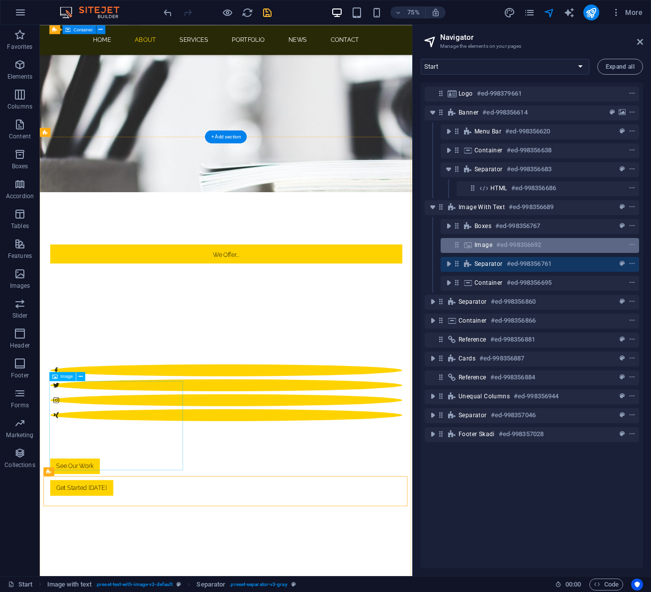
drag, startPoint x: 454, startPoint y: 261, endPoint x: 454, endPoint y: 238, distance: 22.9
click at [454, 238] on div "Logo #ed-998379661 Banner #ed-998356614 Menu Bar #ed-998356620 Container #ed-99…" at bounding box center [532, 325] width 222 height 485
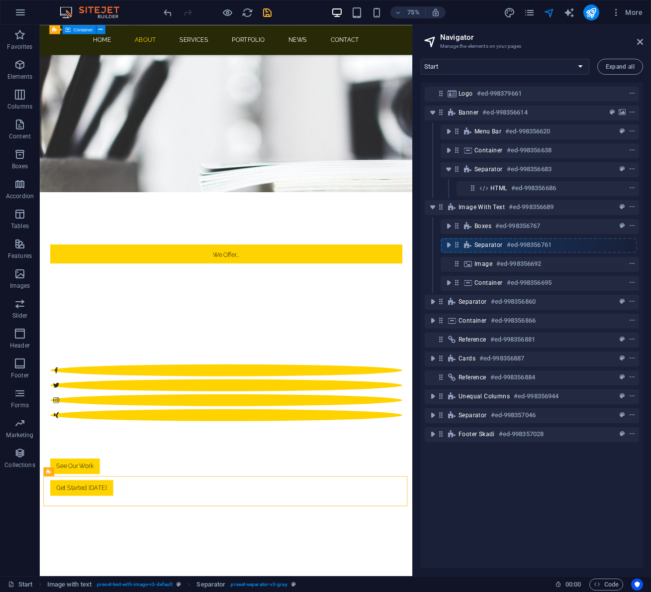
drag, startPoint x: 457, startPoint y: 265, endPoint x: 457, endPoint y: 243, distance: 21.4
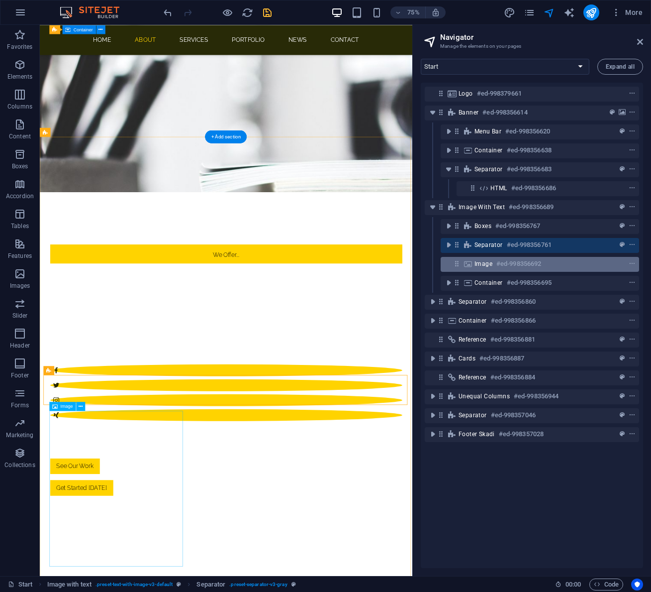
click at [465, 265] on icon at bounding box center [468, 264] width 11 height 8
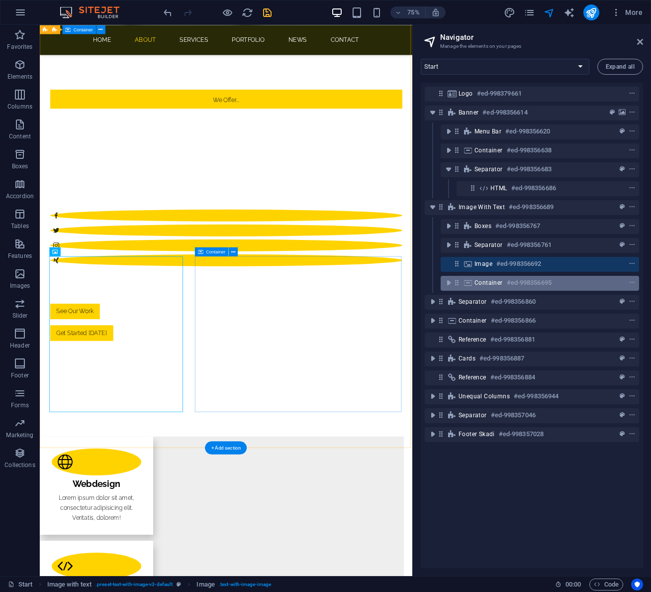
click at [465, 282] on icon at bounding box center [468, 283] width 11 height 8
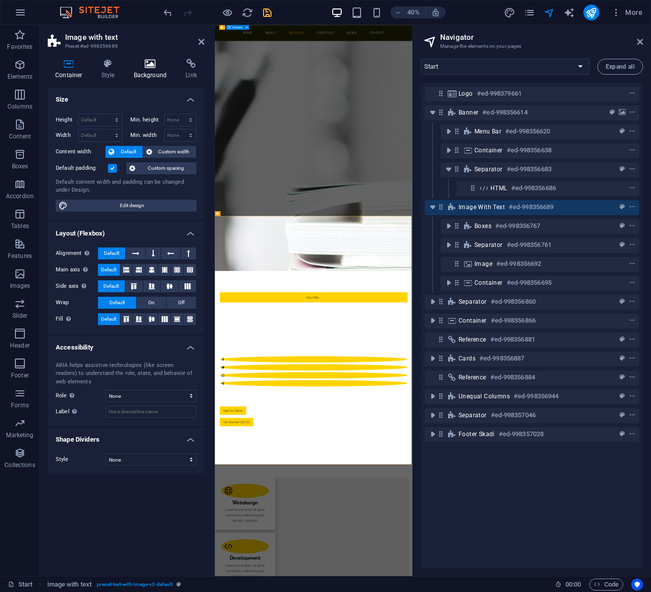
click at [150, 65] on icon at bounding box center [150, 64] width 48 height 10
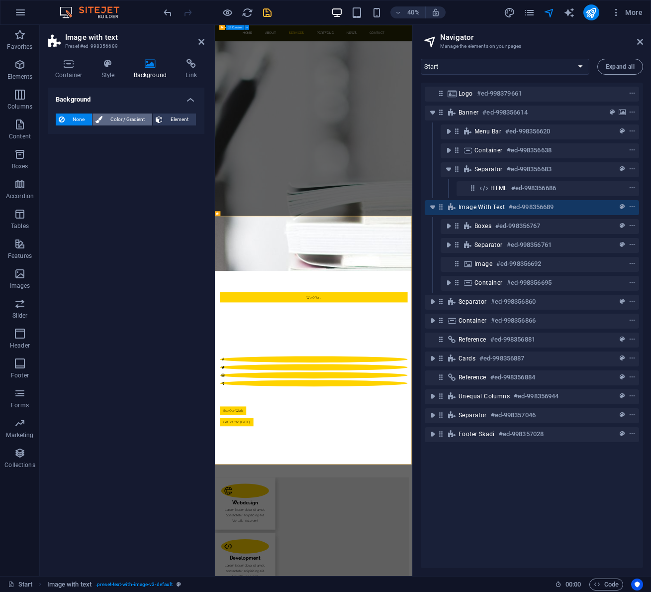
click at [110, 119] on span "Color / Gradient" at bounding box center [127, 119] width 44 height 12
click at [62, 159] on span at bounding box center [62, 159] width 11 height 11
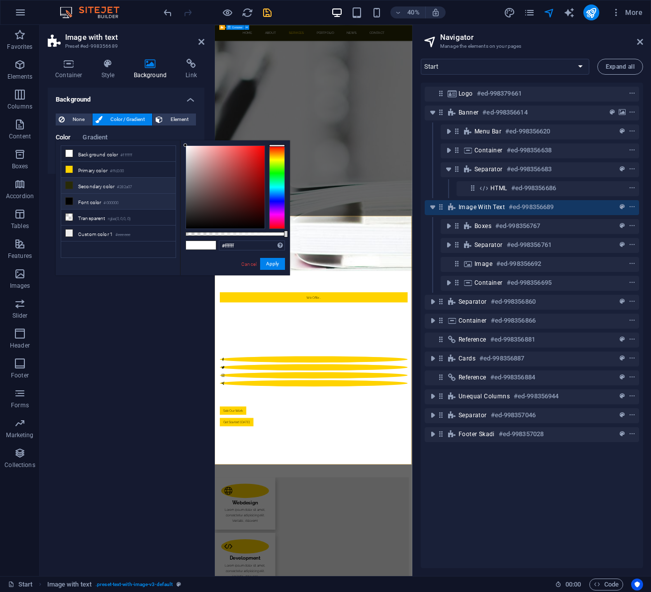
click at [70, 184] on icon at bounding box center [69, 185] width 7 height 7
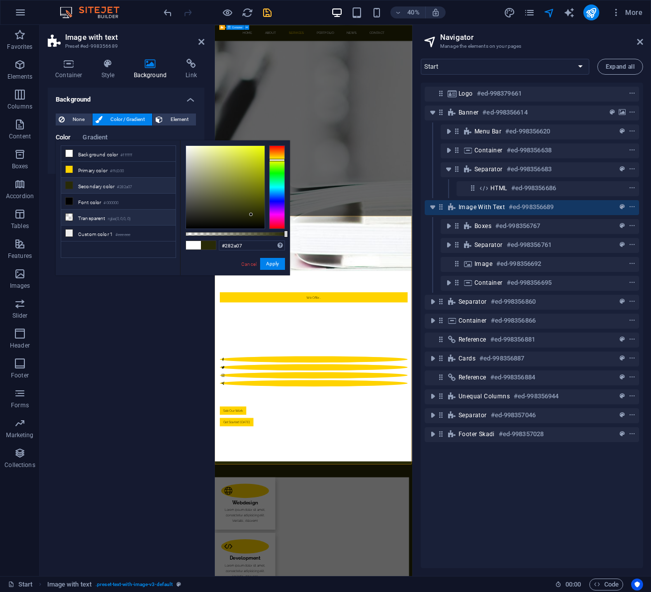
click at [69, 216] on icon at bounding box center [69, 216] width 7 height 7
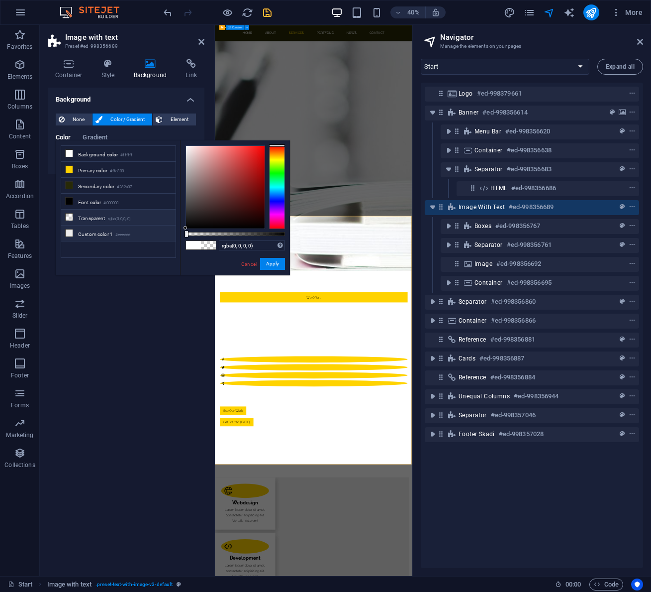
click at [68, 232] on icon at bounding box center [69, 232] width 7 height 7
click at [279, 263] on button "Apply" at bounding box center [272, 264] width 25 height 12
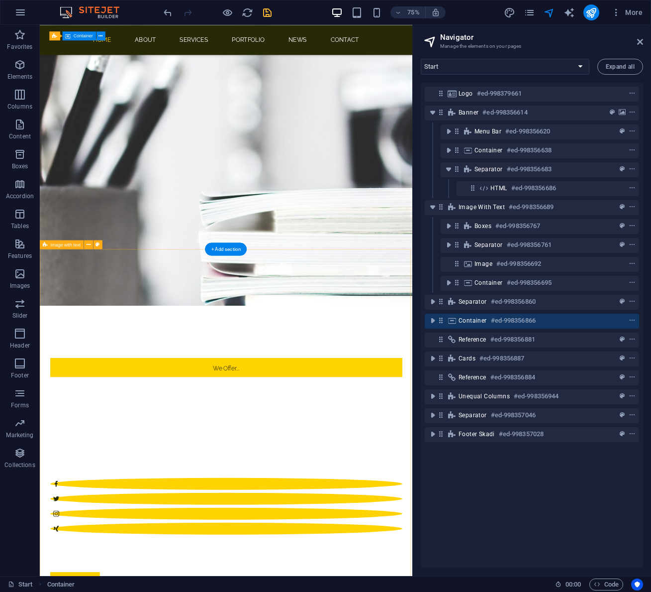
scroll to position [417, 0]
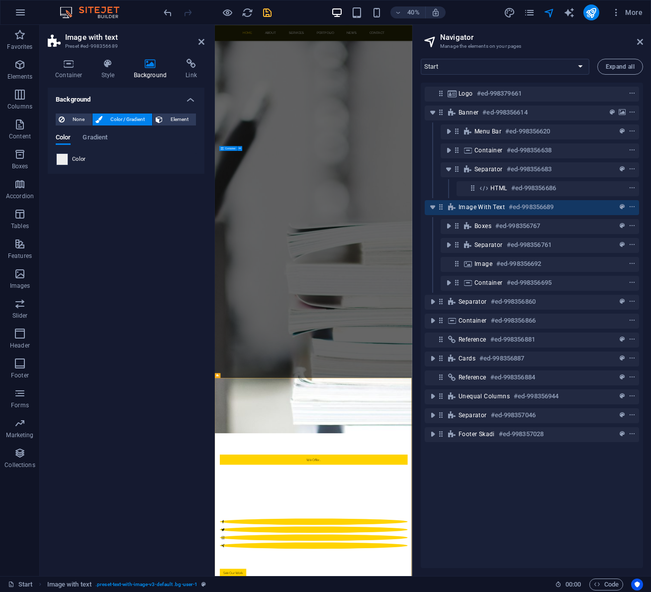
click at [63, 159] on span at bounding box center [62, 159] width 11 height 11
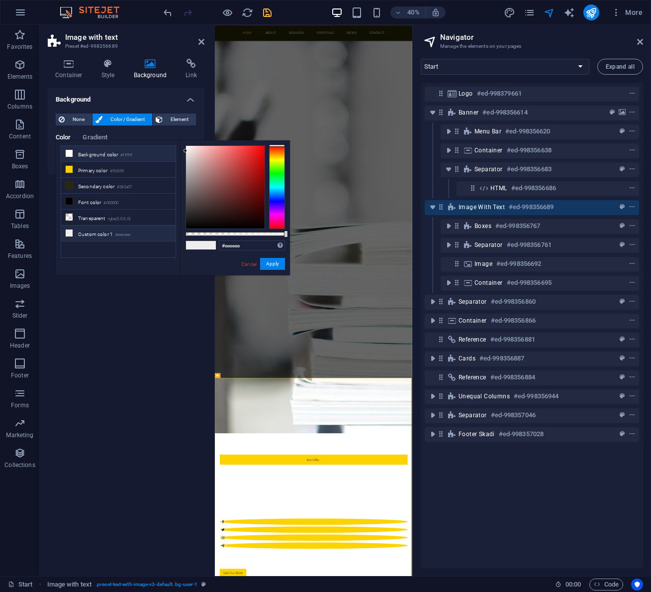
click at [70, 153] on icon at bounding box center [69, 153] width 7 height 7
click at [70, 232] on icon at bounding box center [69, 232] width 7 height 7
click at [72, 185] on icon at bounding box center [69, 185] width 7 height 7
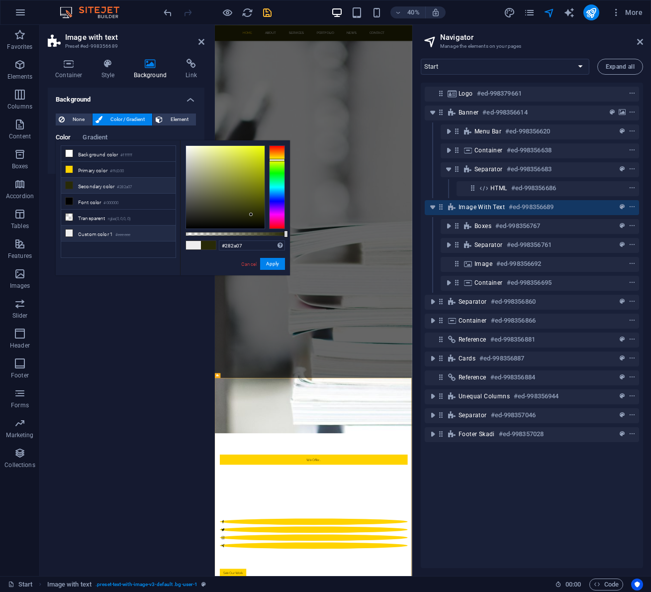
click at [69, 230] on icon at bounding box center [69, 232] width 7 height 7
type input "#eeeeee"
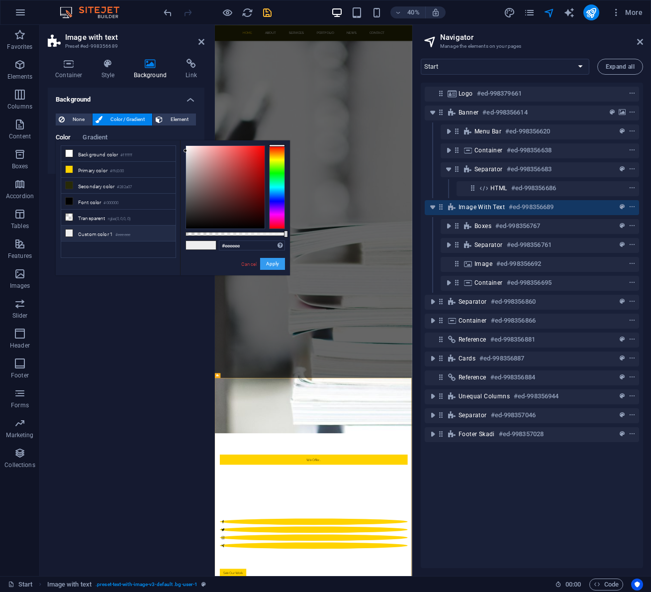
click at [276, 263] on button "Apply" at bounding box center [272, 264] width 25 height 12
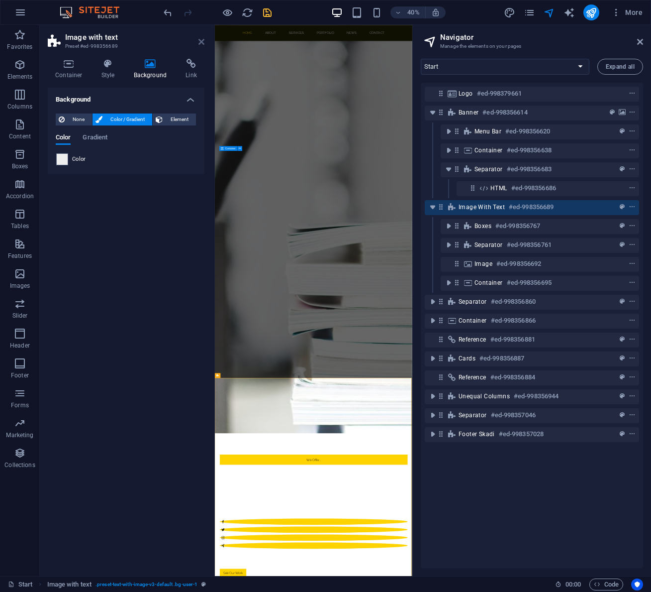
click at [204, 42] on icon at bounding box center [202, 42] width 6 height 8
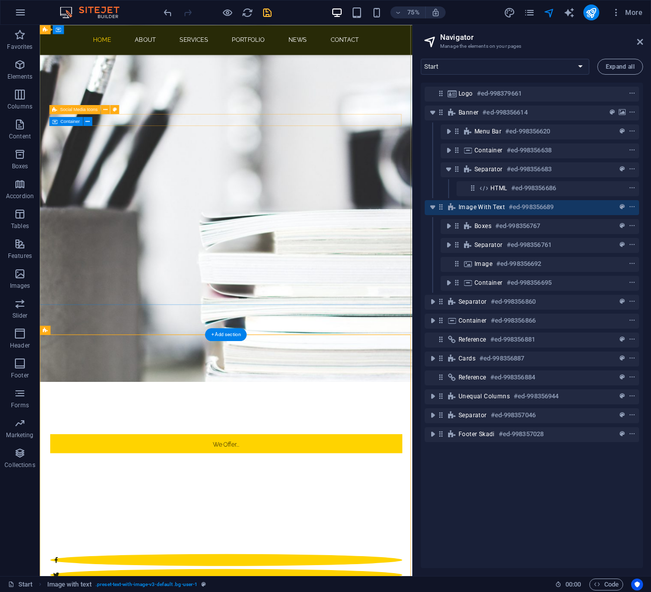
scroll to position [324, 0]
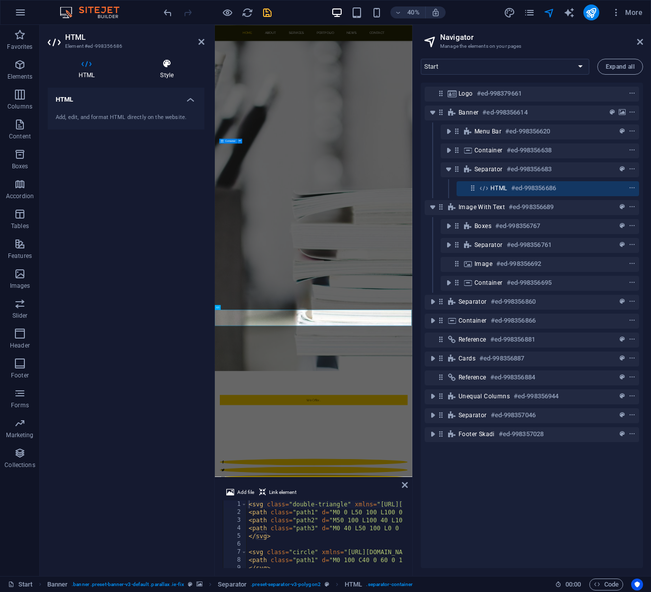
click at [165, 67] on icon at bounding box center [166, 64] width 75 height 10
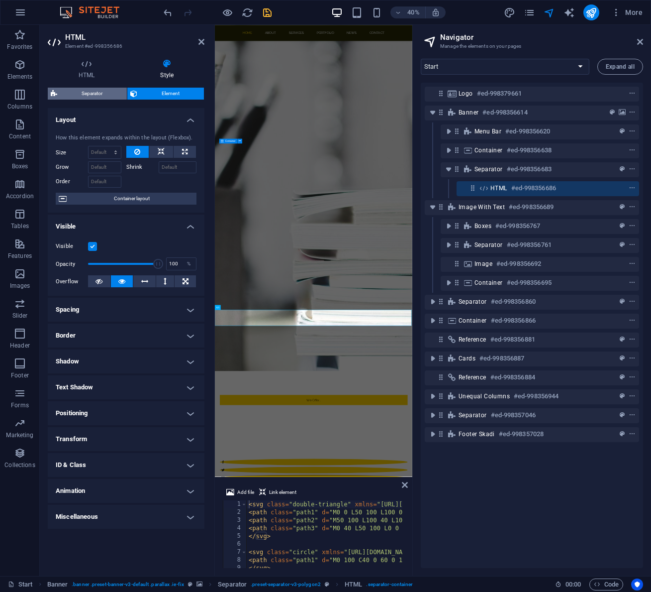
click at [101, 94] on span "Separator" at bounding box center [92, 94] width 64 height 12
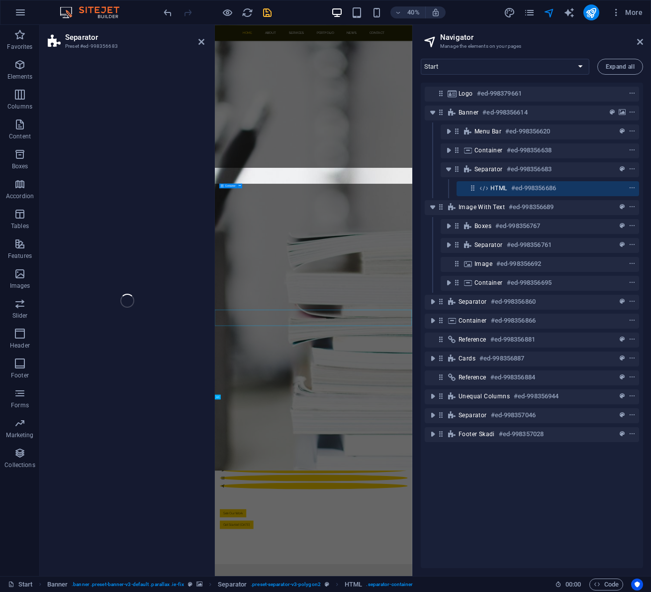
select select "polygon2"
select select "rem"
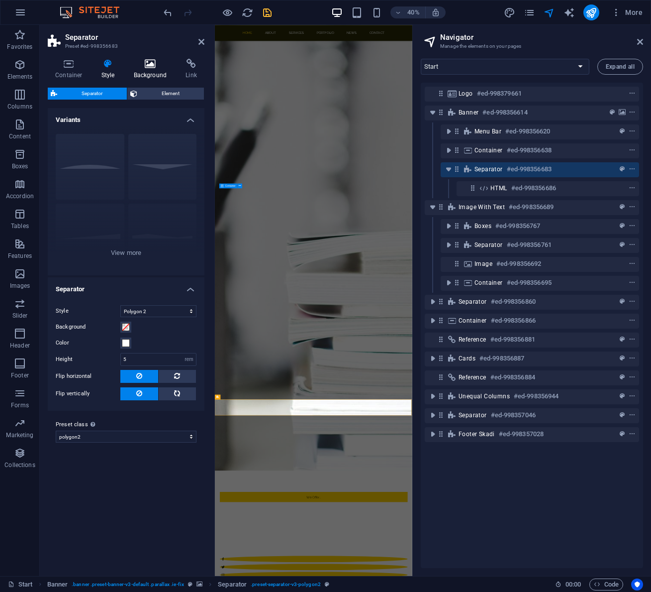
click at [144, 66] on icon at bounding box center [150, 64] width 48 height 10
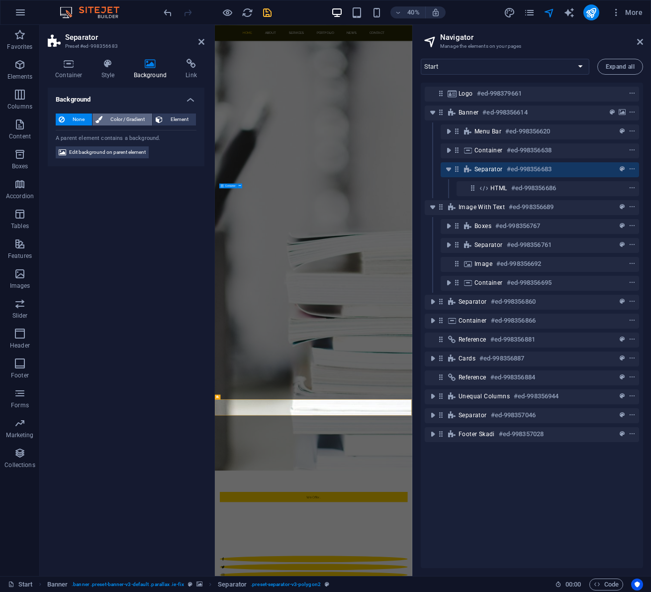
click at [115, 118] on span "Color / Gradient" at bounding box center [127, 119] width 44 height 12
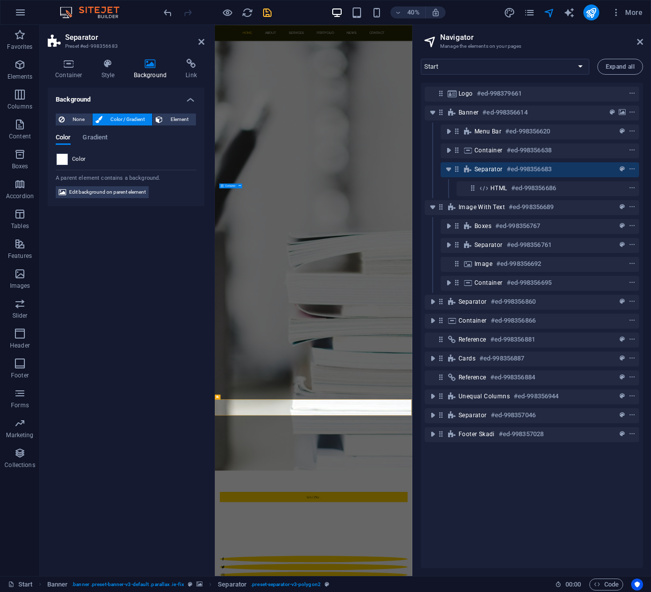
click at [62, 160] on span at bounding box center [62, 159] width 11 height 11
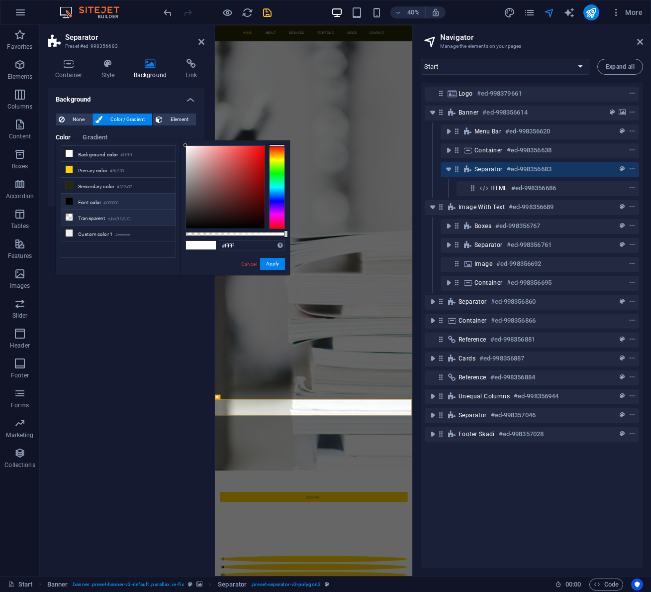
click at [70, 214] on icon at bounding box center [69, 216] width 7 height 7
click at [69, 230] on icon at bounding box center [69, 232] width 7 height 7
click at [70, 216] on icon at bounding box center [69, 216] width 7 height 7
click at [72, 186] on icon at bounding box center [69, 185] width 7 height 7
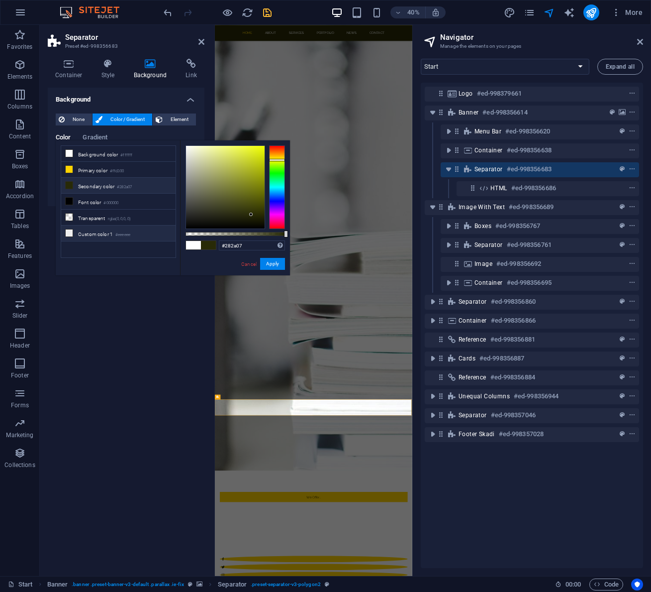
click at [68, 230] on icon at bounding box center [69, 232] width 7 height 7
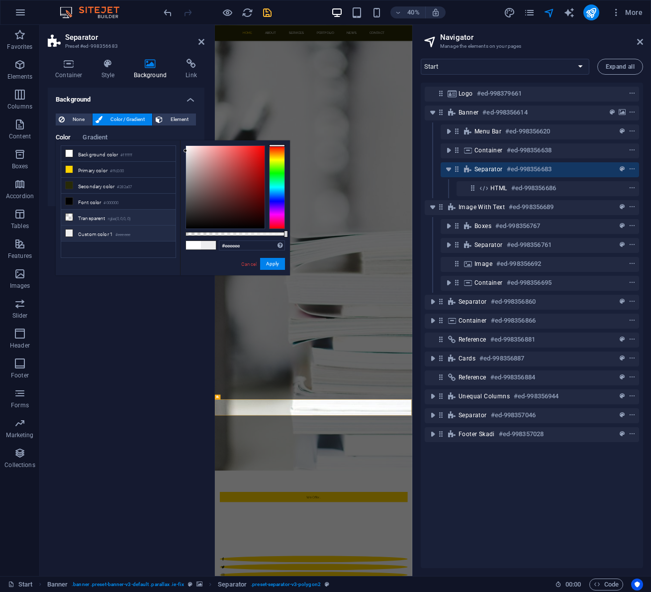
click at [70, 213] on icon at bounding box center [69, 216] width 7 height 7
type input "rgba(0, 0, 0, 0)"
click at [275, 264] on button "Apply" at bounding box center [272, 264] width 25 height 12
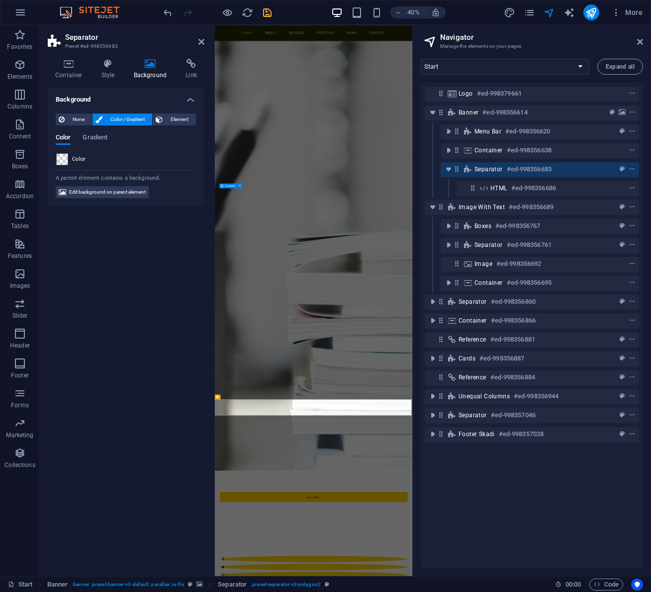
click at [205, 45] on aside "Separator Preset #ed-998356683 Container Style Background Link Size Height Defa…" at bounding box center [127, 300] width 175 height 551
click at [201, 42] on icon at bounding box center [202, 42] width 6 height 8
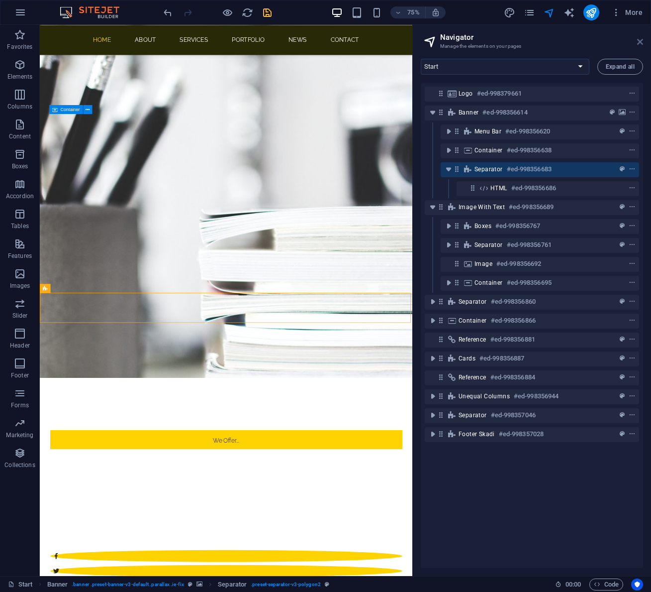
click at [574, 44] on icon at bounding box center [640, 42] width 6 height 8
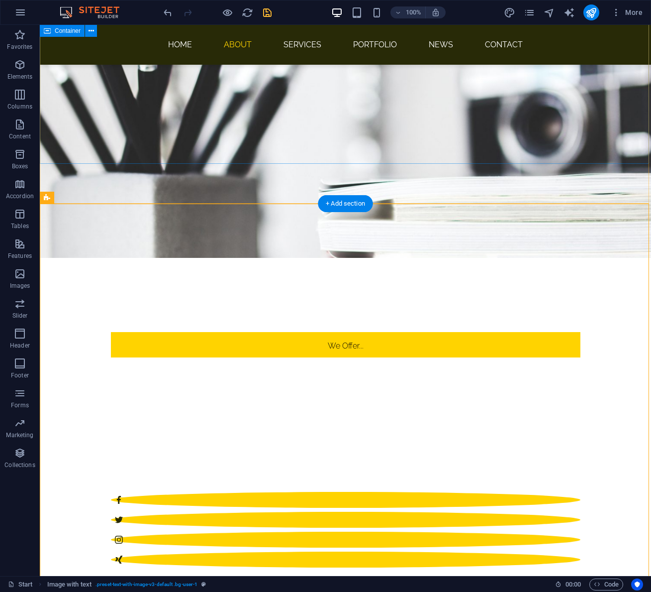
scroll to position [382, 0]
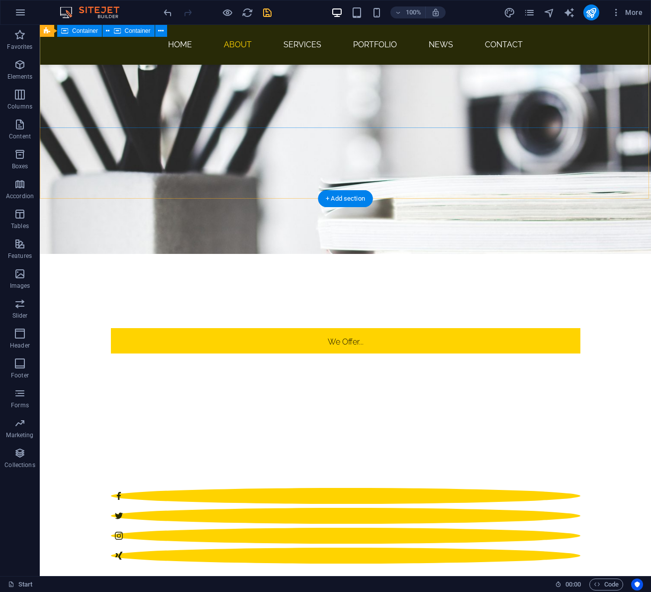
click at [574, 240] on div "We Offer... Professional Websites + Video Content. Professional Websites + Vide…" at bounding box center [346, 475] width 612 height 470
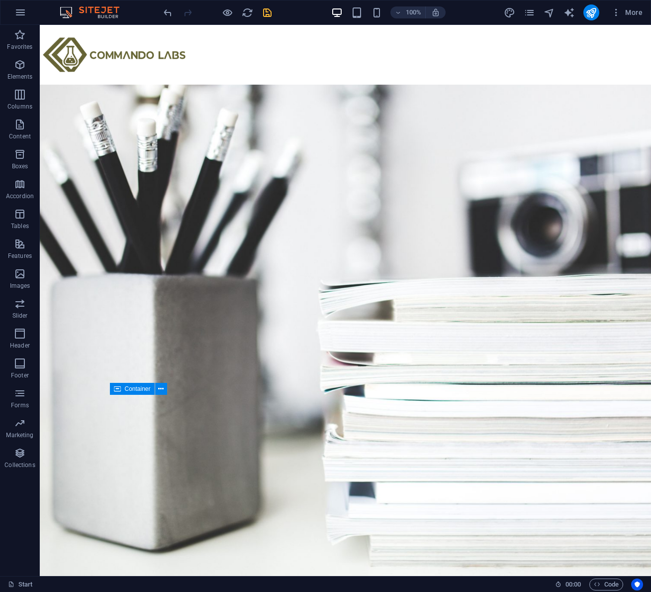
scroll to position [0, 0]
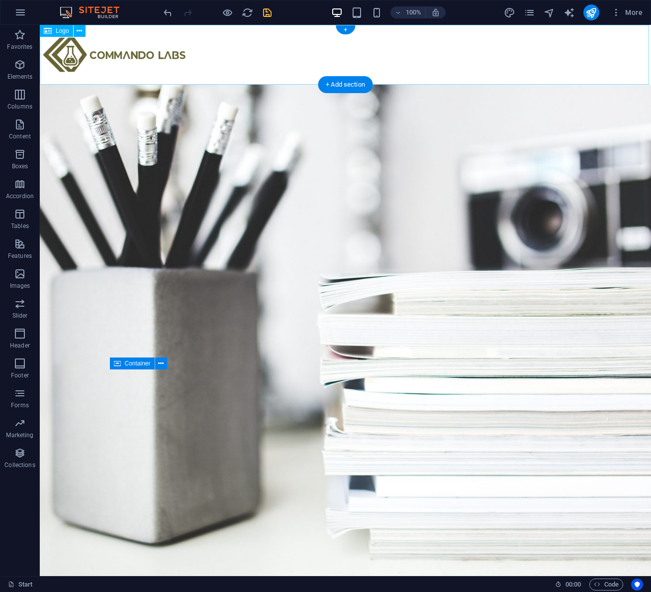
click at [574, 47] on div at bounding box center [346, 55] width 612 height 60
click at [124, 55] on div at bounding box center [346, 55] width 612 height 60
select select "px"
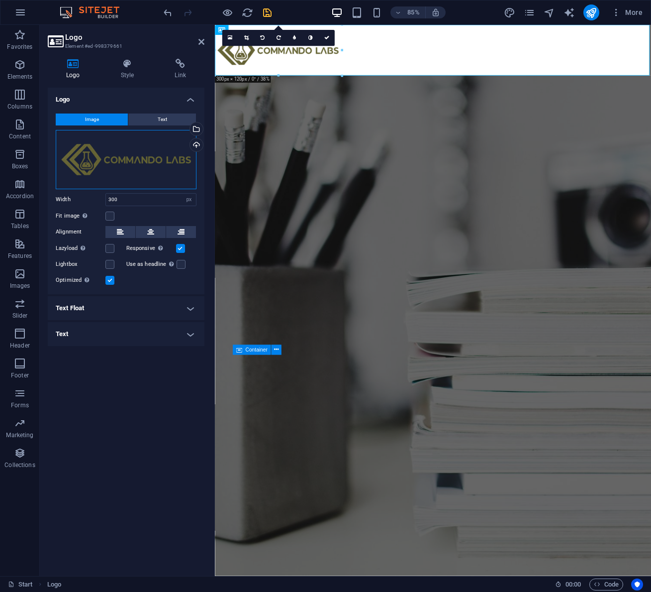
click at [143, 169] on div "Drag files here, click to choose files or select files from Files or our free s…" at bounding box center [126, 159] width 141 height 59
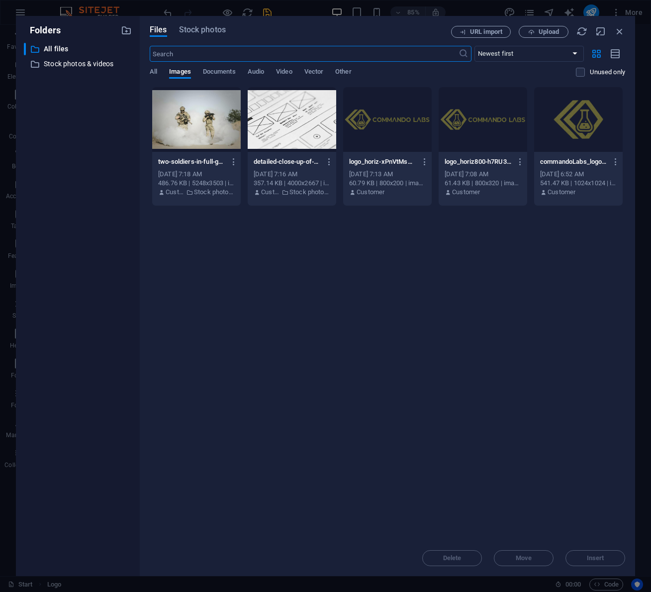
click at [143, 169] on div "Files Stock photos URL import Upload ​ Newest first Oldest first Name (A-Z) Nam…" at bounding box center [388, 296] width 496 height 560
click at [381, 123] on div at bounding box center [387, 119] width 89 height 65
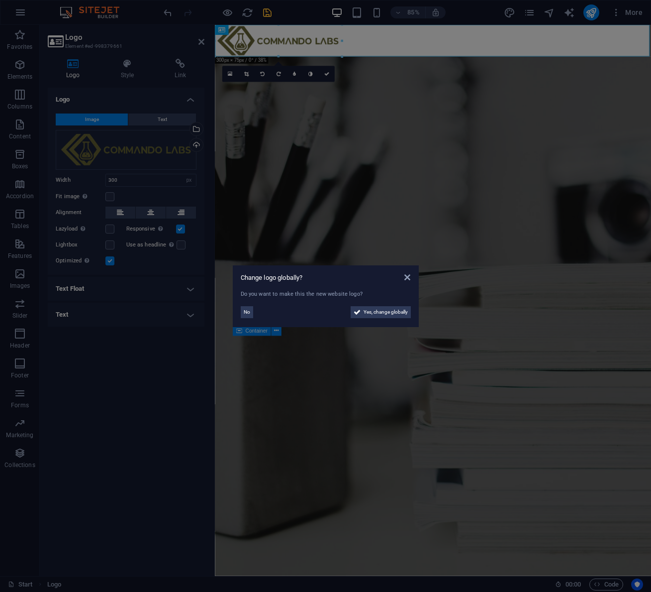
click at [381, 123] on aside "Change logo globally? Do you want to make this the new website logo? No Yes, ch…" at bounding box center [325, 296] width 651 height 592
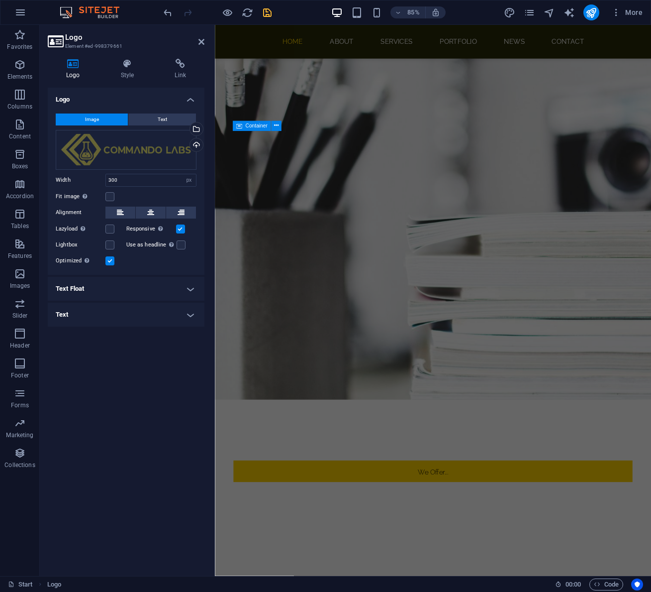
scroll to position [252, 0]
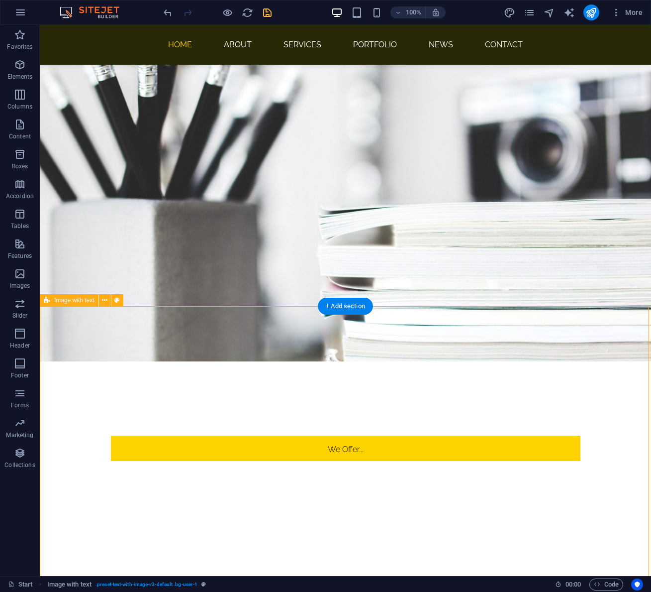
click at [351, 306] on div "+ Add section" at bounding box center [345, 306] width 55 height 17
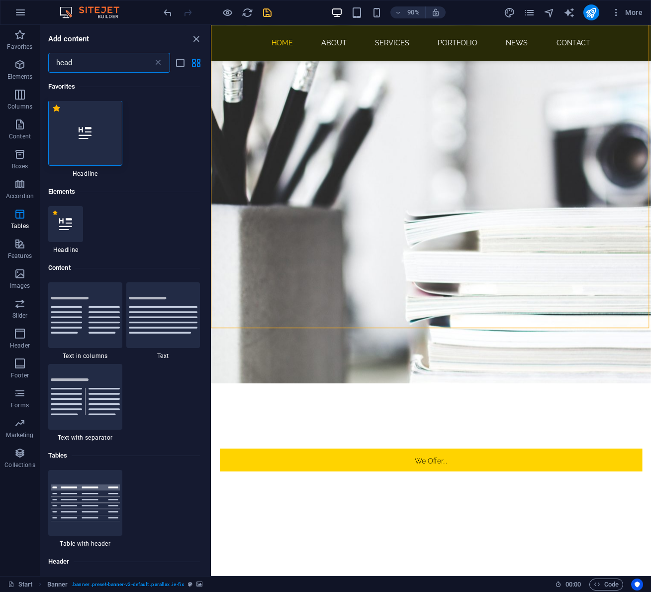
scroll to position [0, 0]
type input "head"
click at [91, 148] on div at bounding box center [85, 134] width 74 height 66
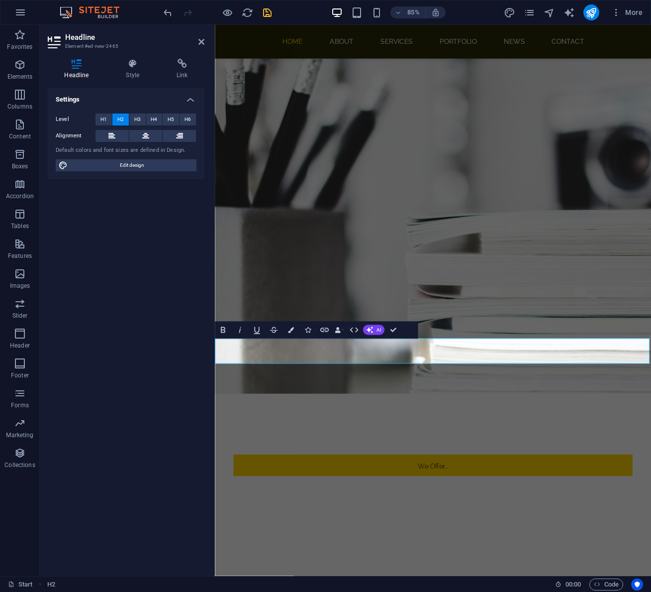
click at [91, 148] on div "Default colors and font sizes are defined in Design." at bounding box center [126, 150] width 141 height 8
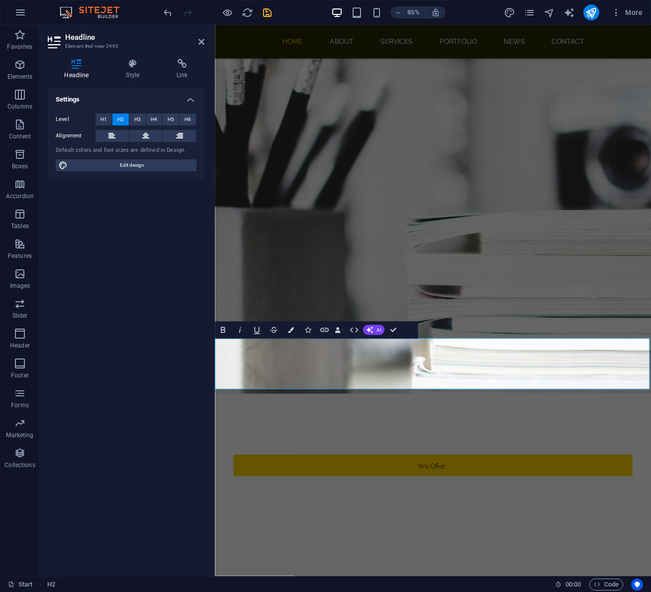
scroll to position [0, 3]
drag, startPoint x: 274, startPoint y: 440, endPoint x: 206, endPoint y: 413, distance: 72.5
click at [155, 118] on span "H4" at bounding box center [154, 119] width 6 height 12
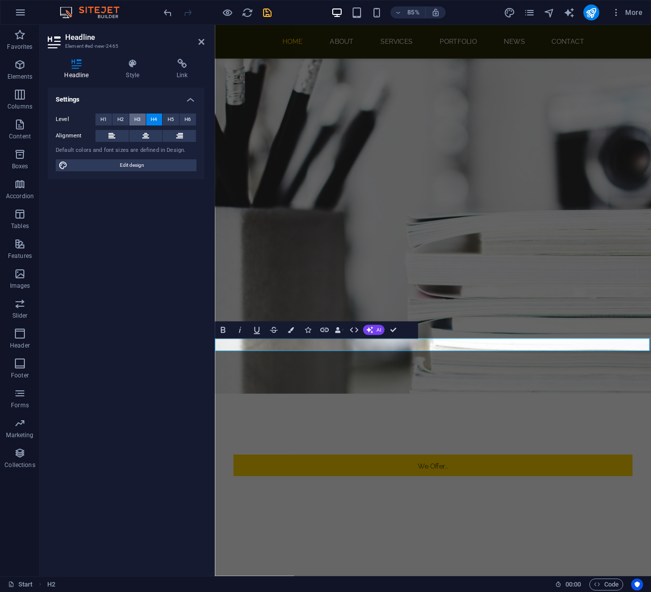
click at [139, 118] on span "H3" at bounding box center [137, 119] width 6 height 12
click at [123, 114] on span "H2" at bounding box center [120, 119] width 6 height 12
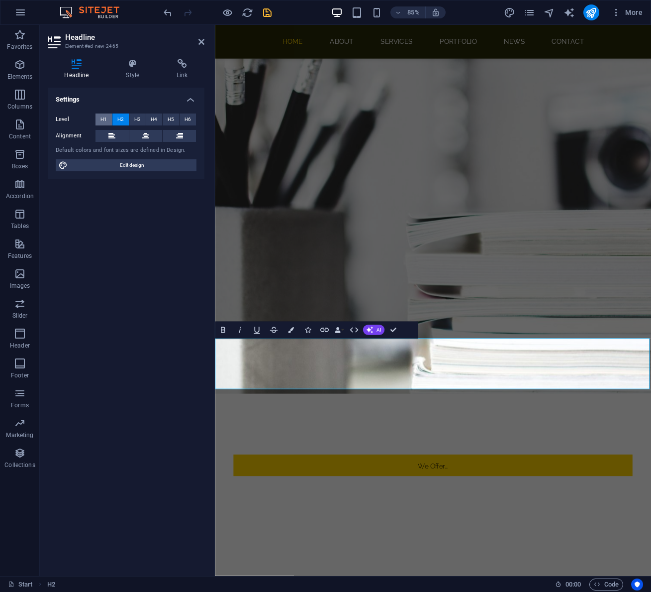
click at [104, 115] on span "H1" at bounding box center [104, 119] width 6 height 12
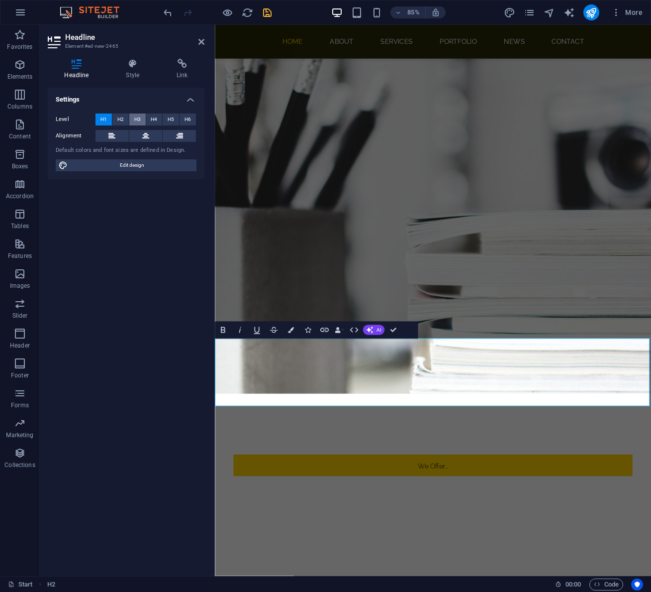
click at [134, 117] on span "H3" at bounding box center [137, 119] width 6 height 12
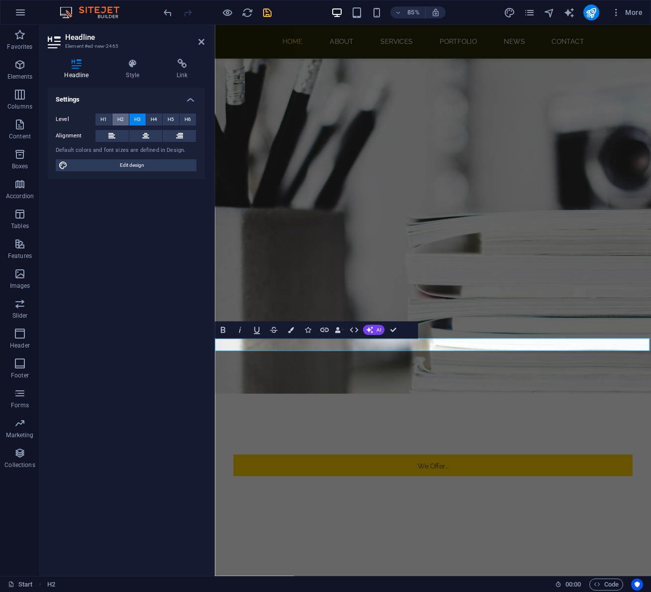
click at [123, 116] on span "H2" at bounding box center [120, 119] width 6 height 12
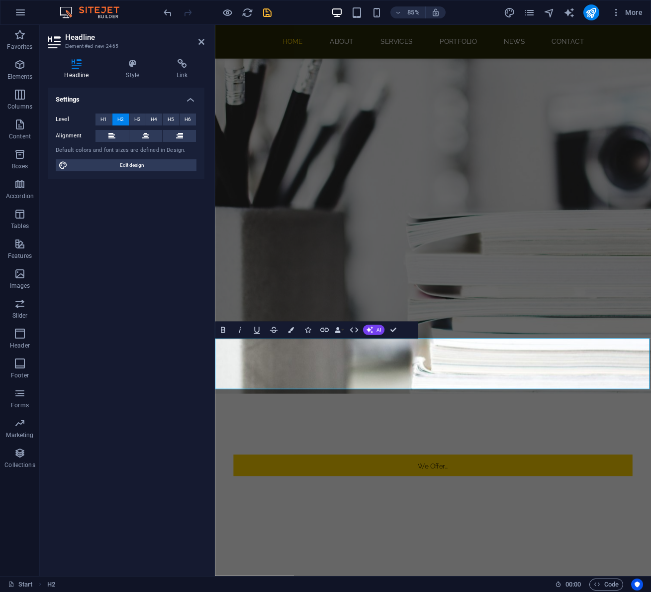
drag, startPoint x: 271, startPoint y: 438, endPoint x: 211, endPoint y: 409, distance: 66.5
click at [146, 132] on icon at bounding box center [145, 136] width 7 height 12
click at [138, 119] on span "H3" at bounding box center [137, 119] width 6 height 12
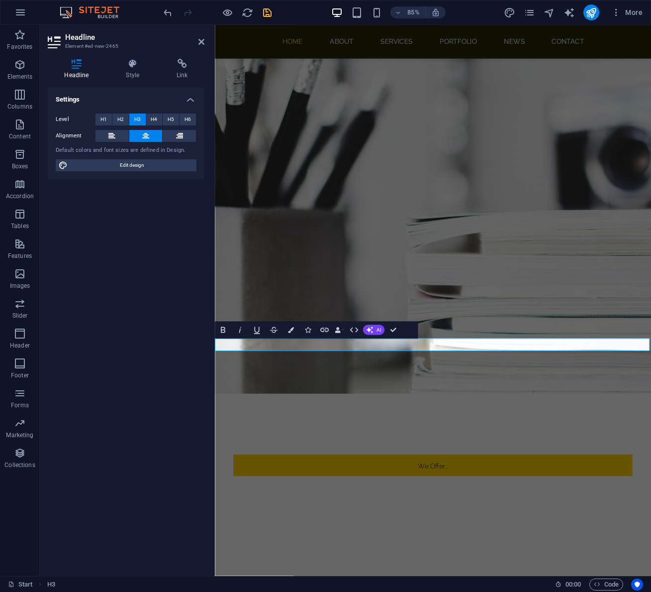
drag, startPoint x: 531, startPoint y: 400, endPoint x: 586, endPoint y: 401, distance: 54.3
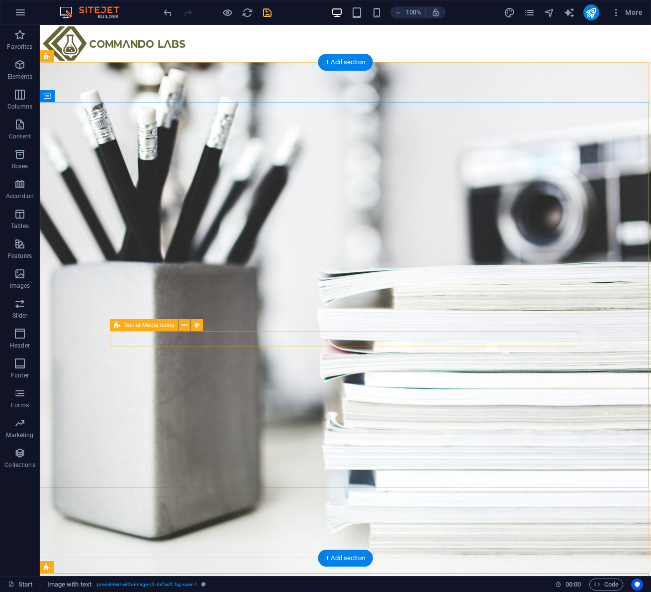
scroll to position [0, 0]
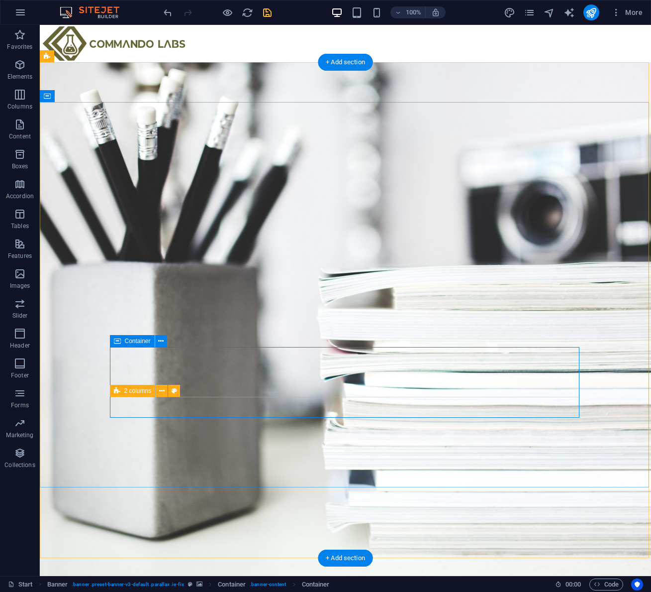
click at [179, 390] on icon at bounding box center [178, 391] width 5 height 10
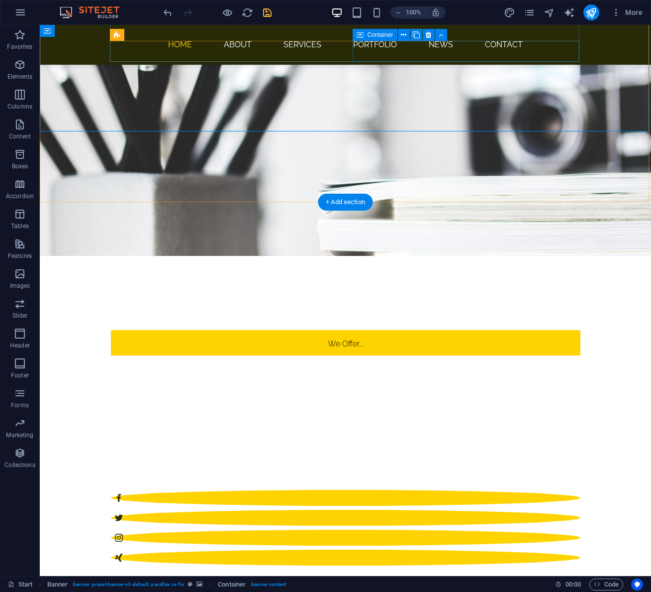
scroll to position [358, 0]
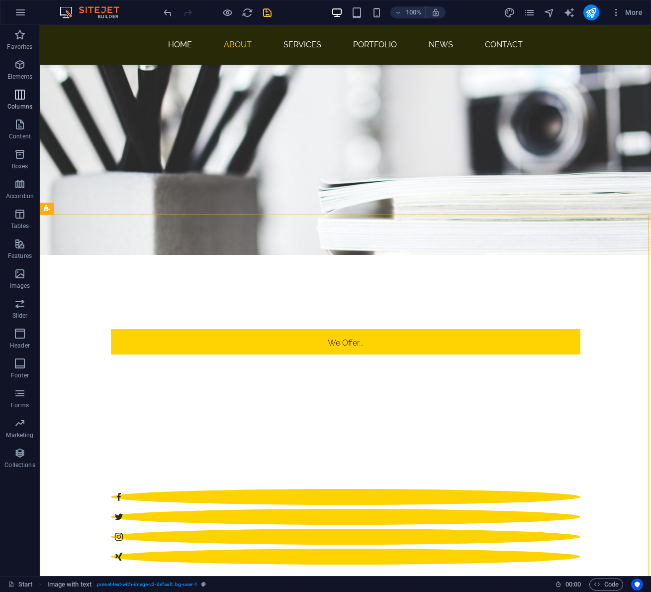
click at [20, 100] on icon "button" at bounding box center [20, 95] width 12 height 12
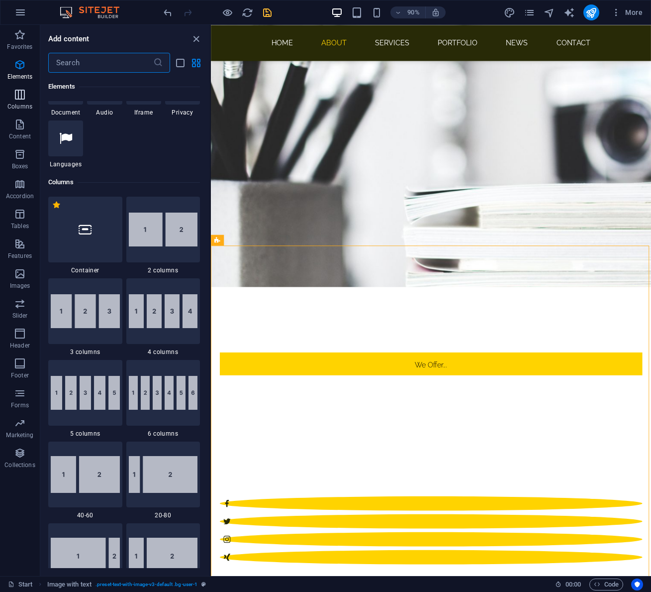
scroll to position [574, 0]
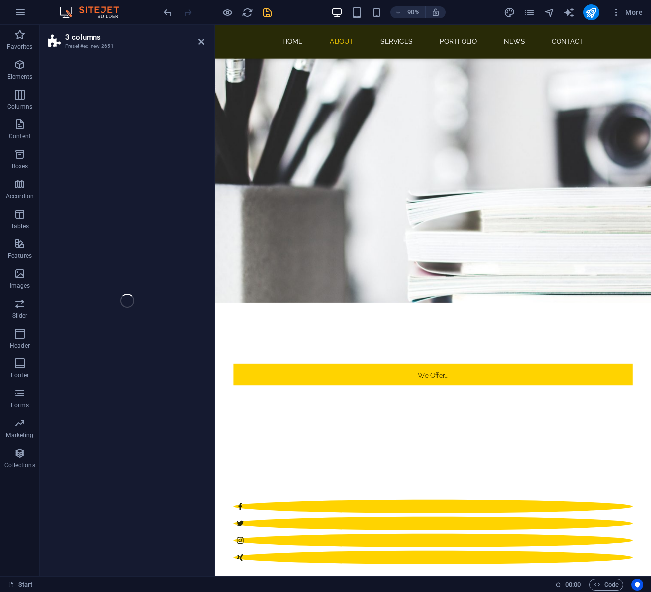
select select "rem"
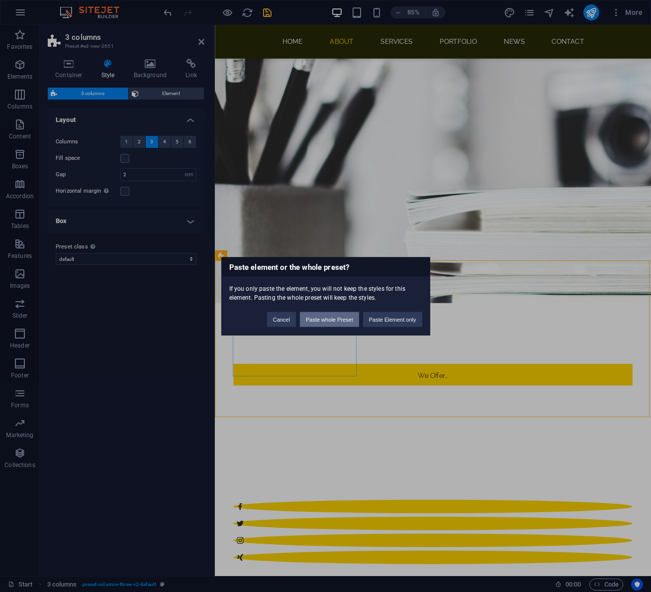
click at [345, 320] on button "Paste whole Preset" at bounding box center [329, 318] width 59 height 15
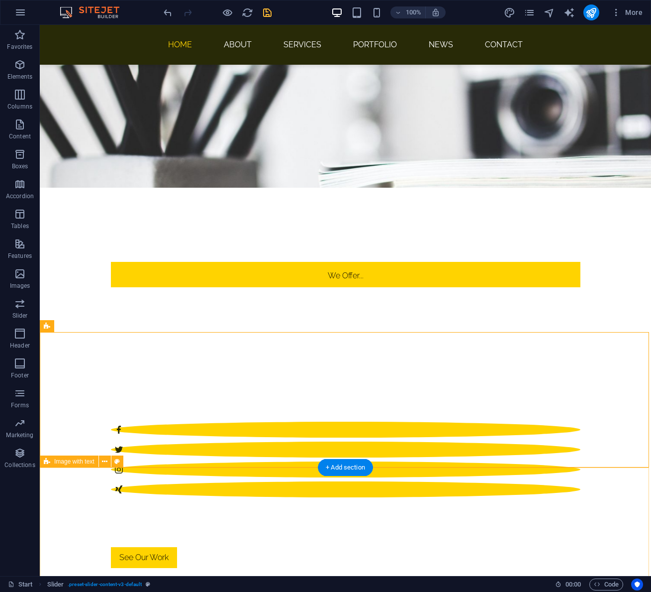
scroll to position [425, 0]
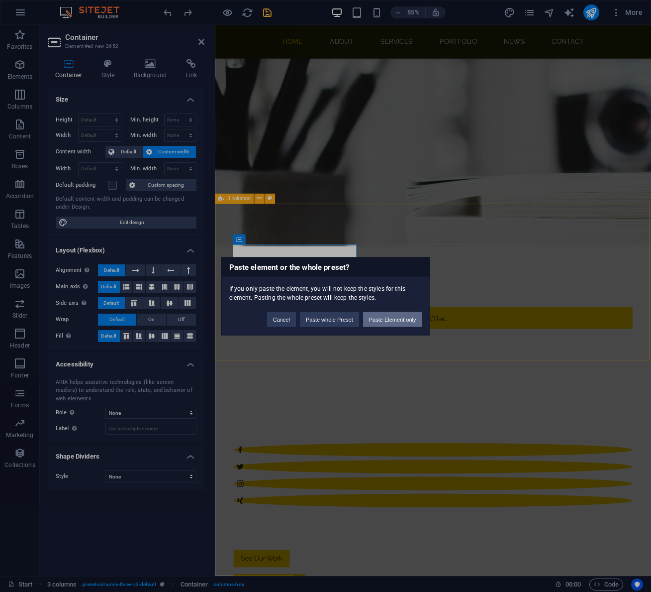
click at [379, 320] on button "Paste Element only" at bounding box center [392, 318] width 59 height 15
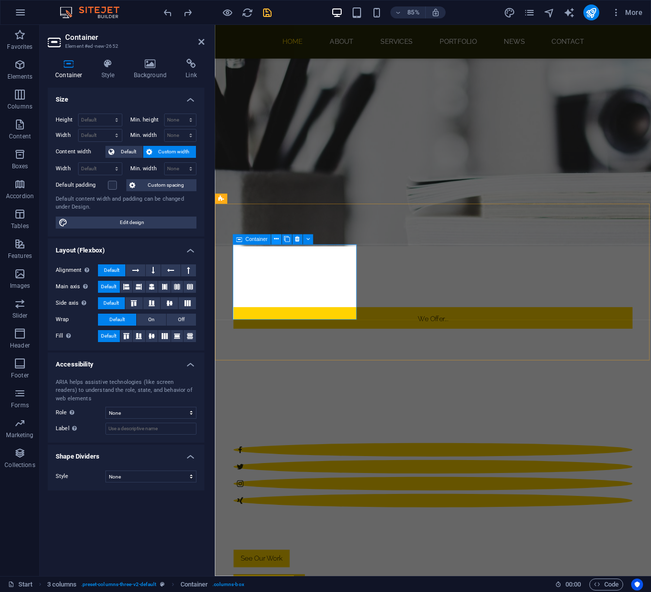
click at [277, 239] on icon at bounding box center [276, 239] width 4 height 9
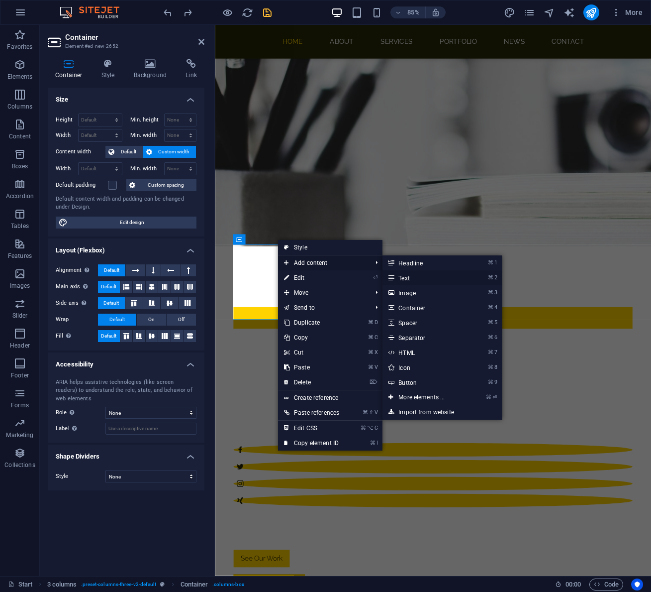
click at [411, 277] on link "⌘ 2 Text" at bounding box center [424, 277] width 82 height 15
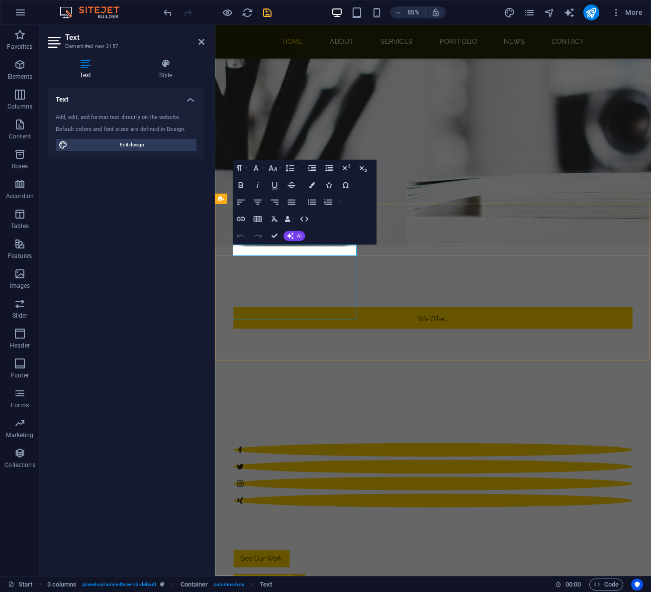
drag, startPoint x: 305, startPoint y: 288, endPoint x: 224, endPoint y: 288, distance: 80.6
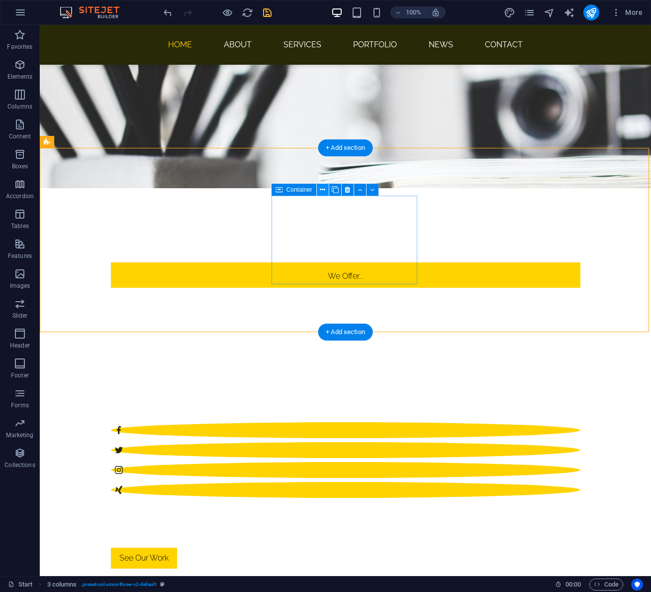
click at [324, 191] on icon at bounding box center [322, 190] width 5 height 10
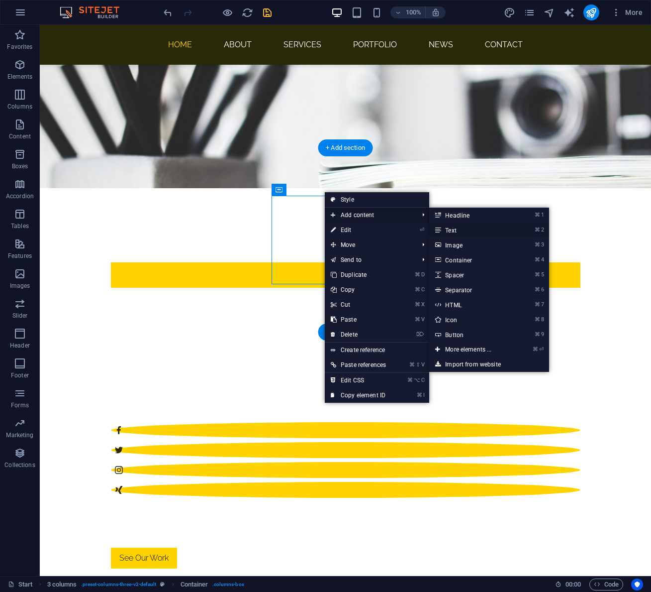
click at [462, 229] on link "⌘ 2 Text" at bounding box center [470, 229] width 82 height 15
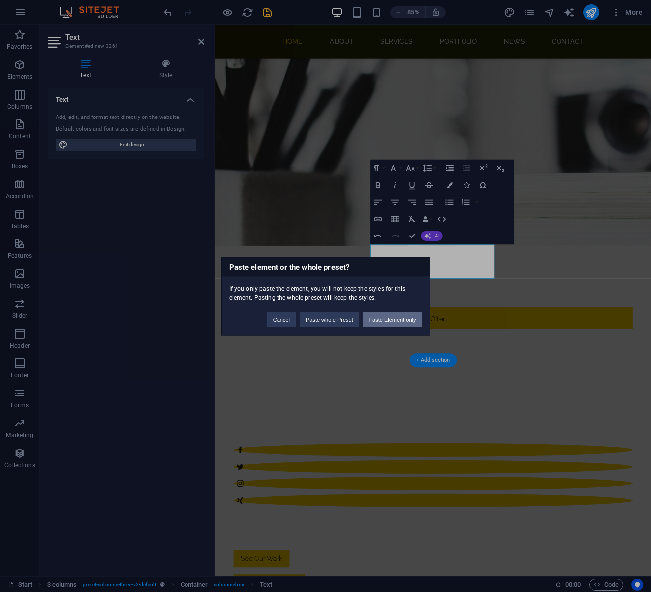
click at [392, 317] on button "Paste Element only" at bounding box center [392, 318] width 59 height 15
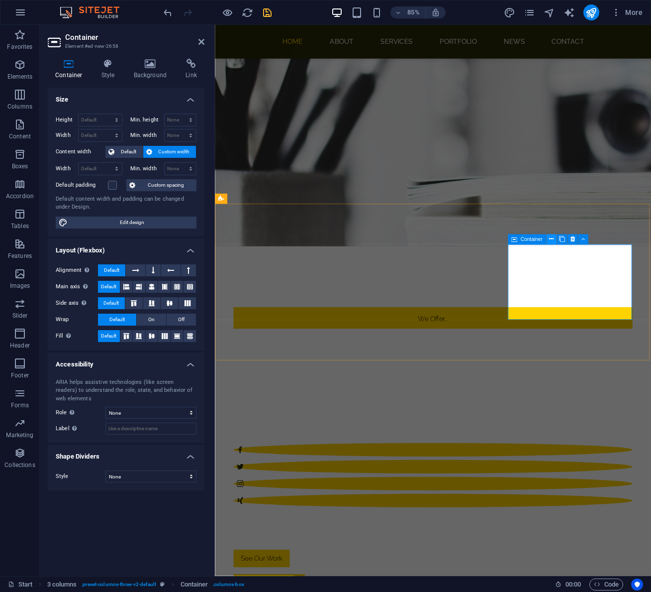
click at [551, 237] on icon at bounding box center [551, 239] width 4 height 9
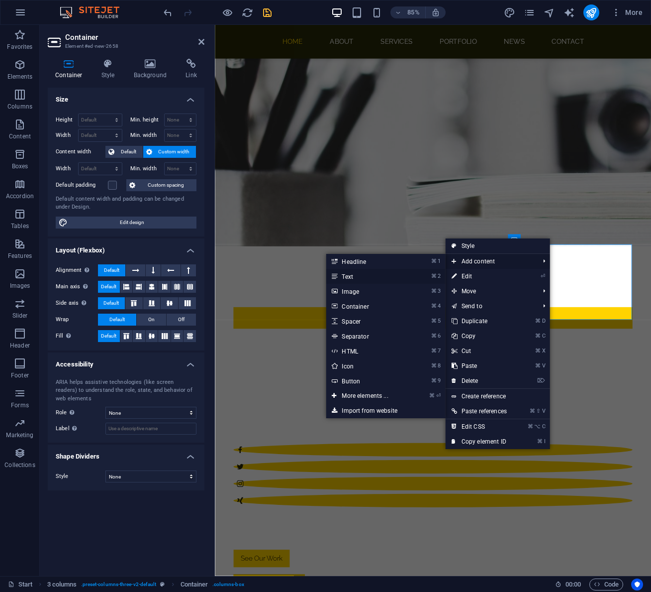
click at [353, 277] on link "⌘ 2 Text" at bounding box center [367, 276] width 82 height 15
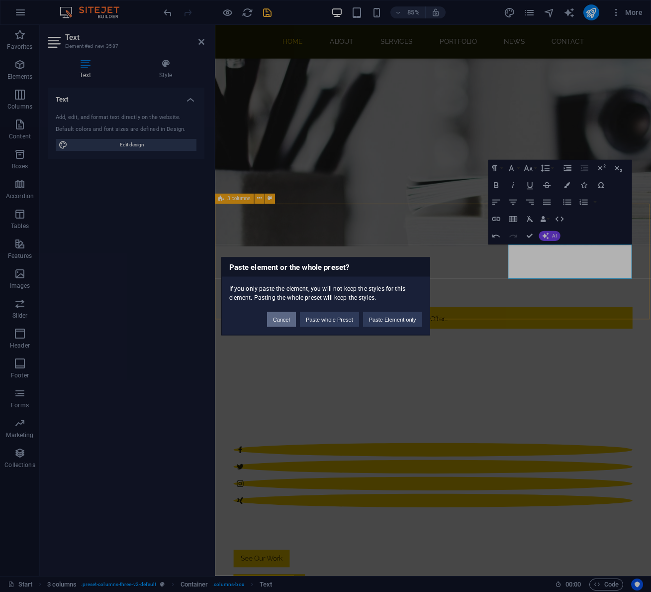
click at [279, 319] on button "Cancel" at bounding box center [281, 318] width 29 height 15
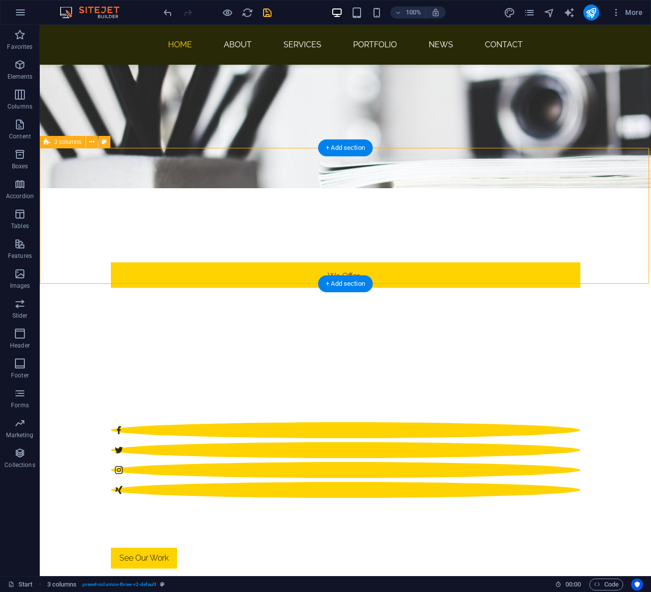
select select "rem"
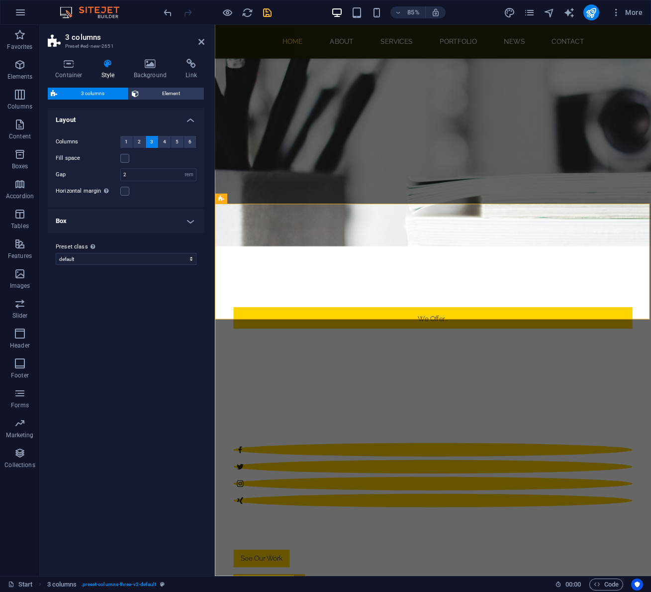
click at [109, 61] on icon at bounding box center [108, 64] width 28 height 10
click at [159, 94] on span "Element" at bounding box center [172, 94] width 60 height 12
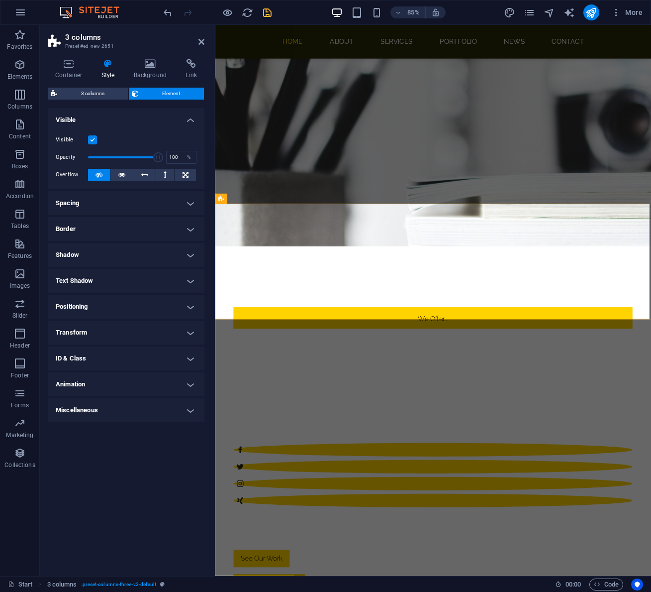
click at [117, 208] on h4 "Spacing" at bounding box center [126, 203] width 157 height 24
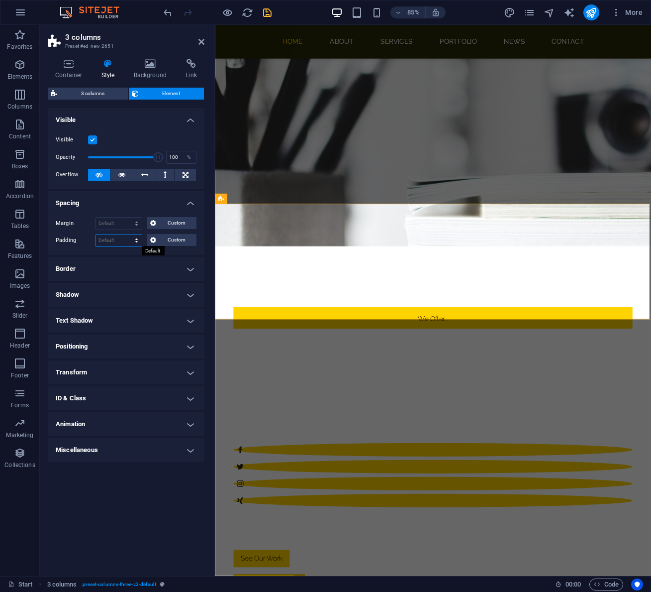
select select "px"
type input "0"
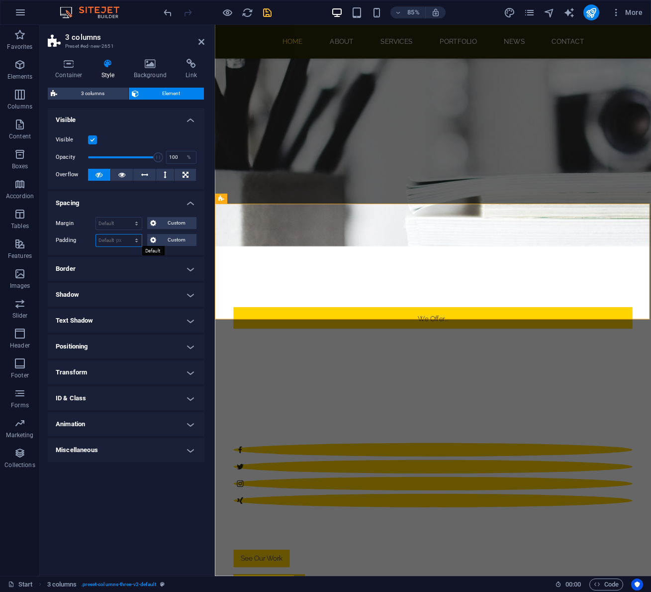
type input "0"
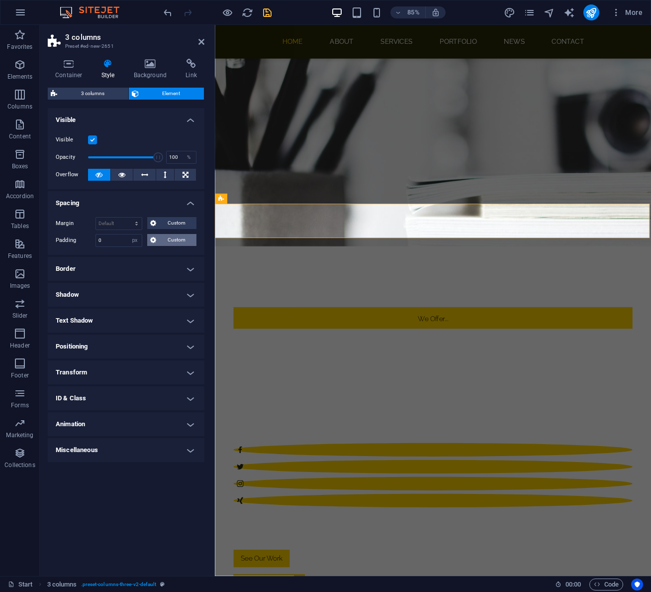
click at [172, 242] on span "Custom" at bounding box center [176, 240] width 34 height 12
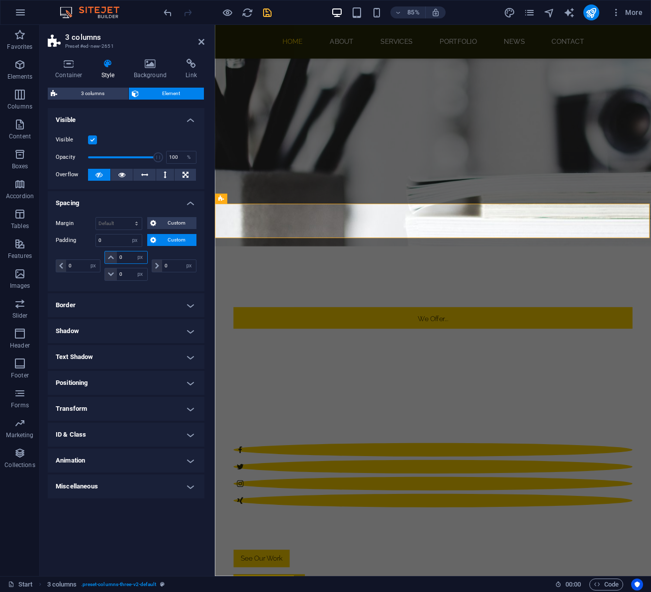
drag, startPoint x: 124, startPoint y: 258, endPoint x: 112, endPoint y: 258, distance: 11.9
click at [112, 258] on div "0 px rem % vh vw" at bounding box center [125, 257] width 43 height 13
type input "40"
select select "DISABLED_OPTION_VALUE"
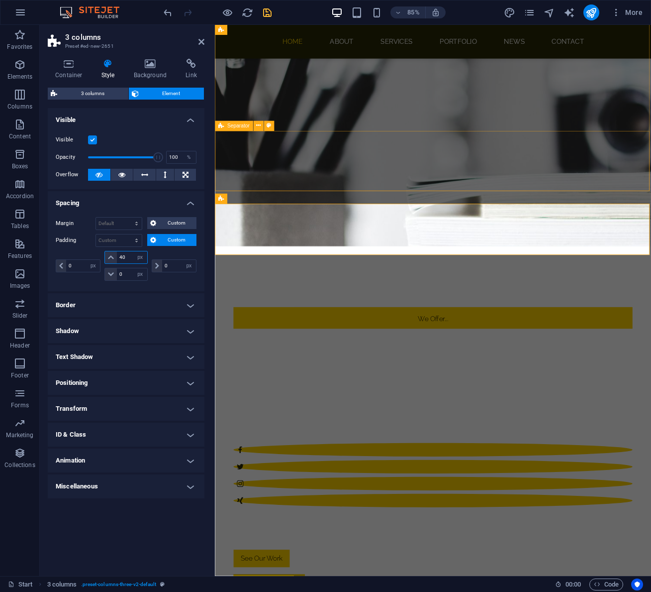
type input "40"
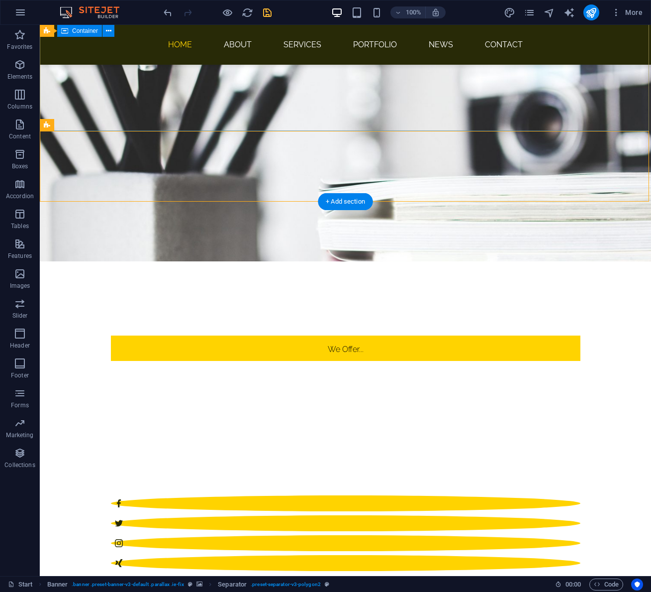
scroll to position [357, 0]
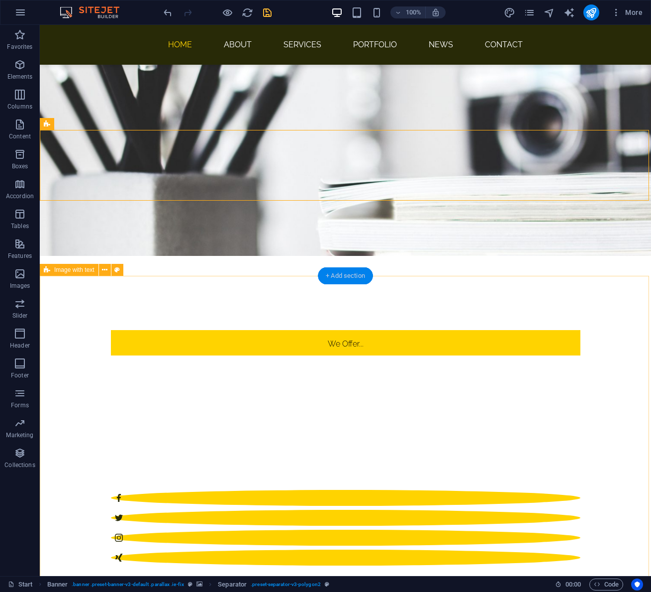
click at [348, 277] on div "+ Add section" at bounding box center [345, 275] width 55 height 17
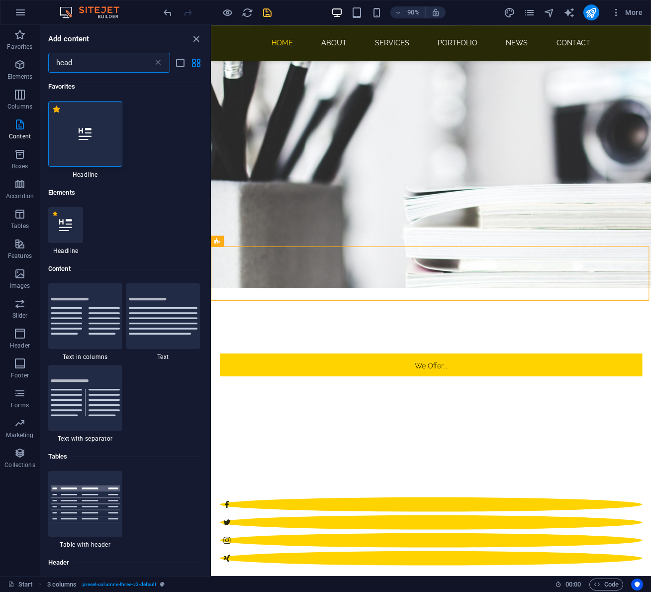
scroll to position [0, 0]
type input "head"
click at [69, 225] on icon at bounding box center [65, 224] width 13 height 13
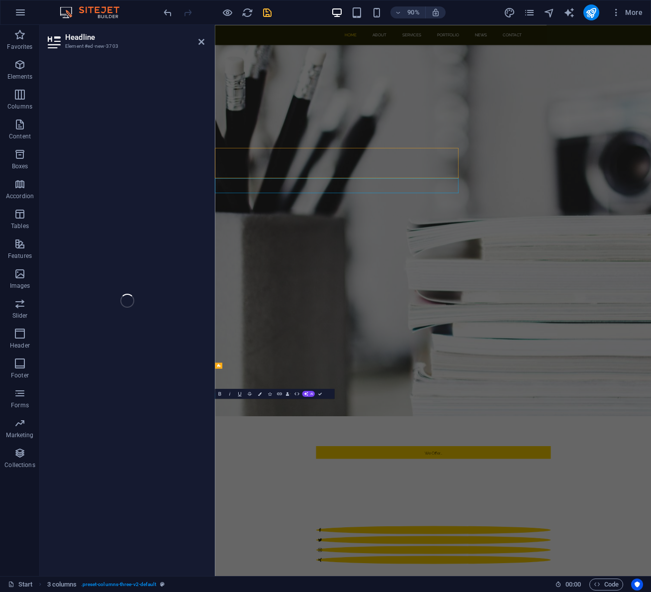
click at [69, 225] on div "Headline Element #ed-new-3703 Slider Slider H1 Banner Banner Container Slider S…" at bounding box center [346, 300] width 612 height 551
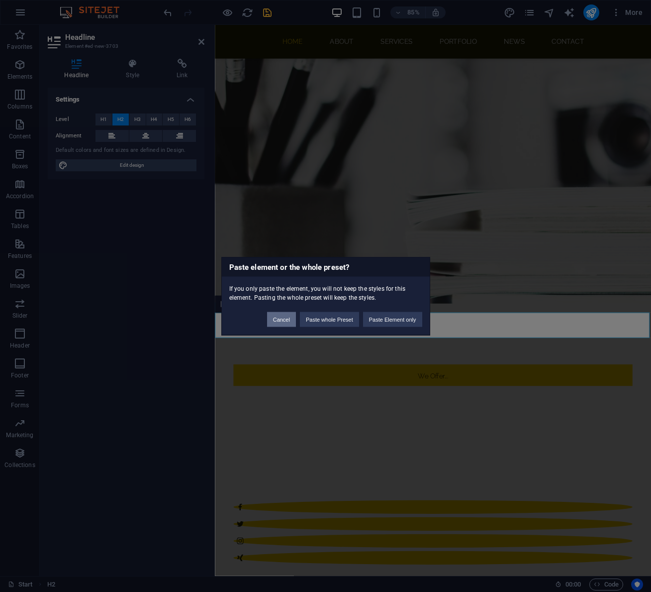
click at [279, 322] on button "Cancel" at bounding box center [281, 318] width 29 height 15
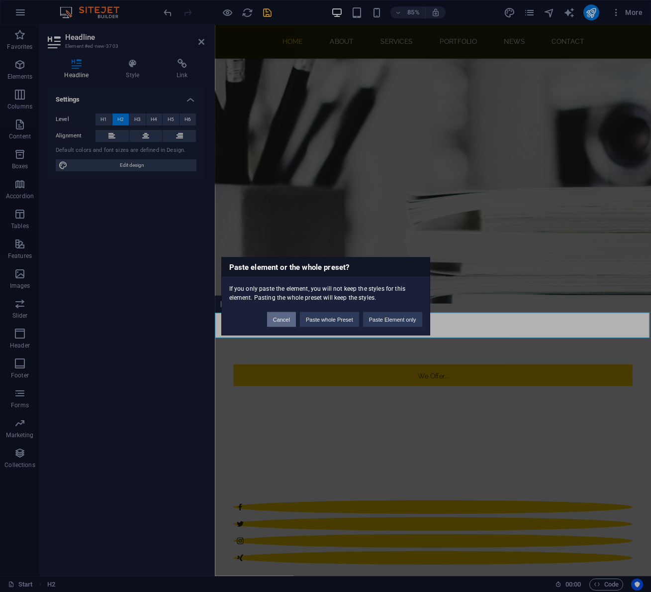
click at [270, 317] on button "Cancel" at bounding box center [281, 318] width 29 height 15
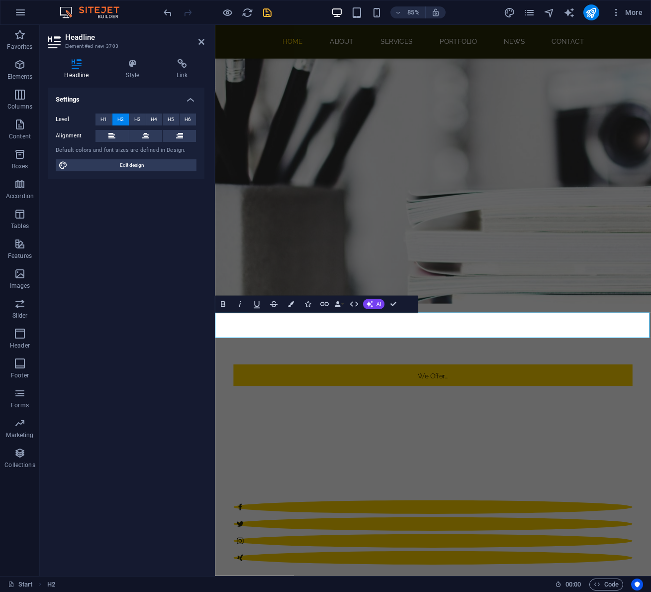
click at [139, 120] on span "H3" at bounding box center [137, 119] width 6 height 12
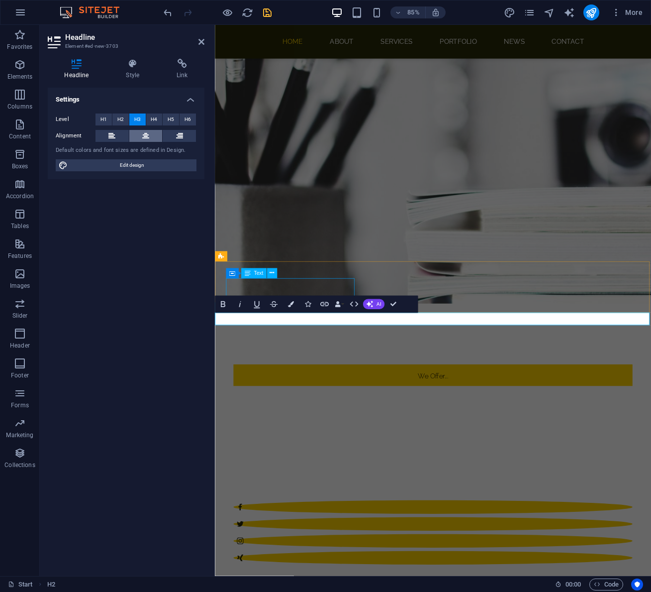
click at [146, 130] on icon at bounding box center [145, 136] width 7 height 12
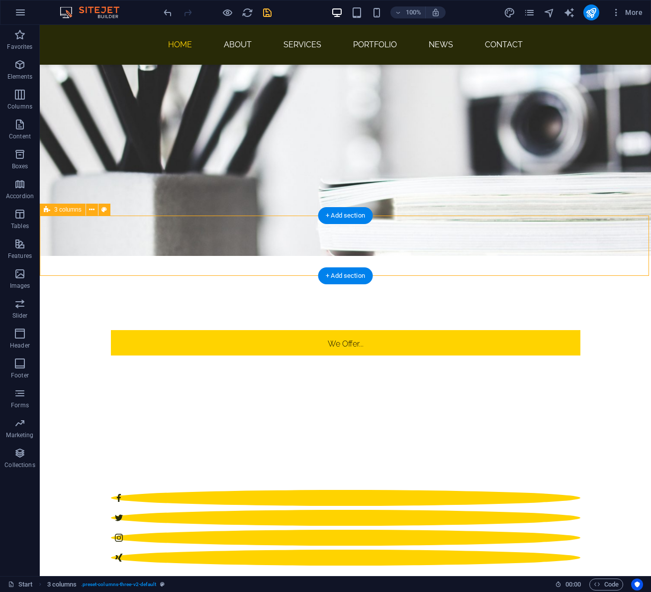
select select "px"
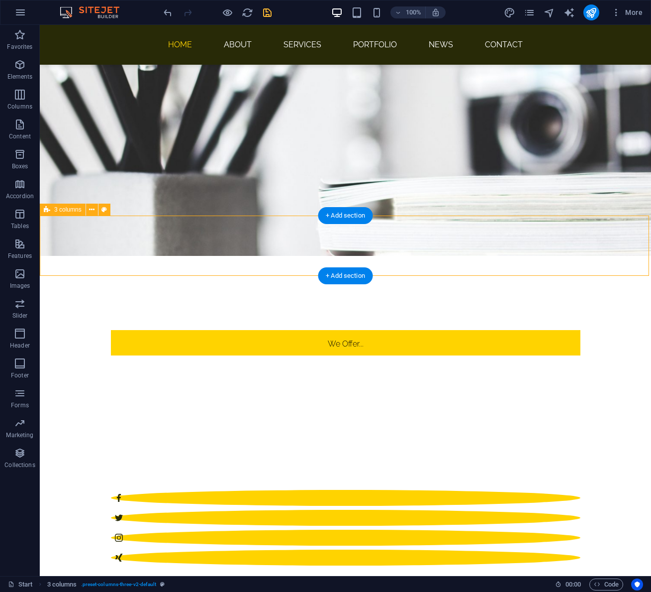
select select "px"
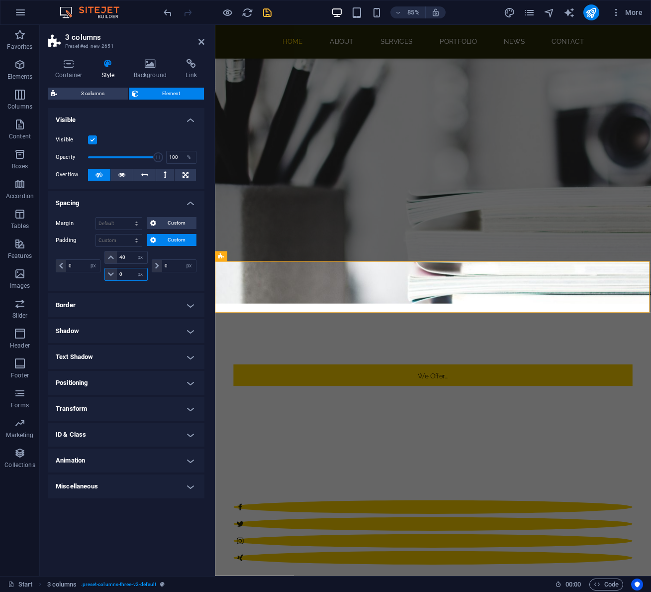
drag, startPoint x: 128, startPoint y: 274, endPoint x: 101, endPoint y: 272, distance: 26.9
click at [101, 272] on div "0 px rem % vh vw 40 px rem % vh vw 0 px rem % vh vw 0 px rem % vh vw" at bounding box center [126, 266] width 141 height 30
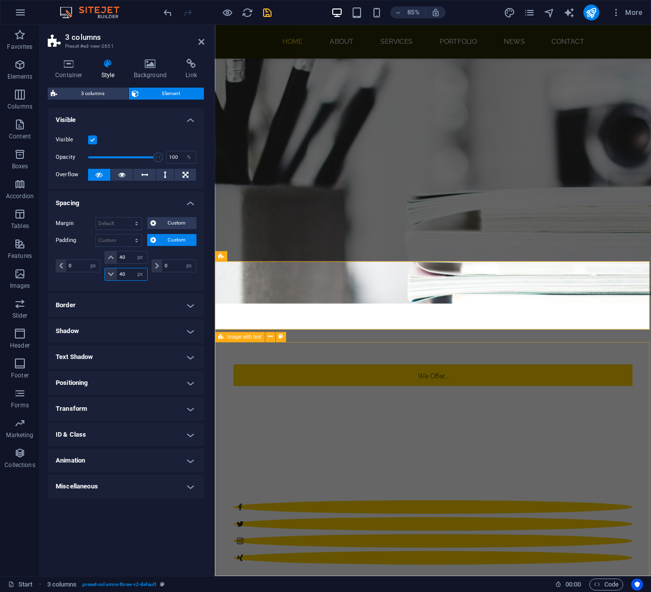
type input "40"
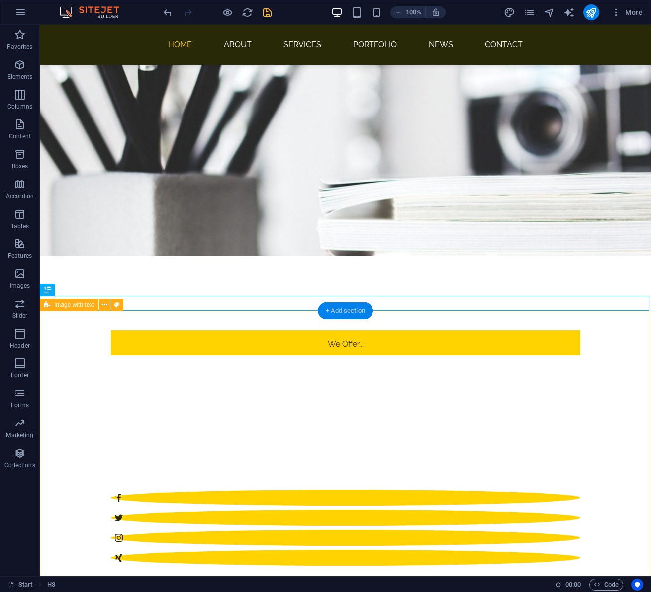
click at [347, 310] on div "+ Add section" at bounding box center [345, 310] width 55 height 17
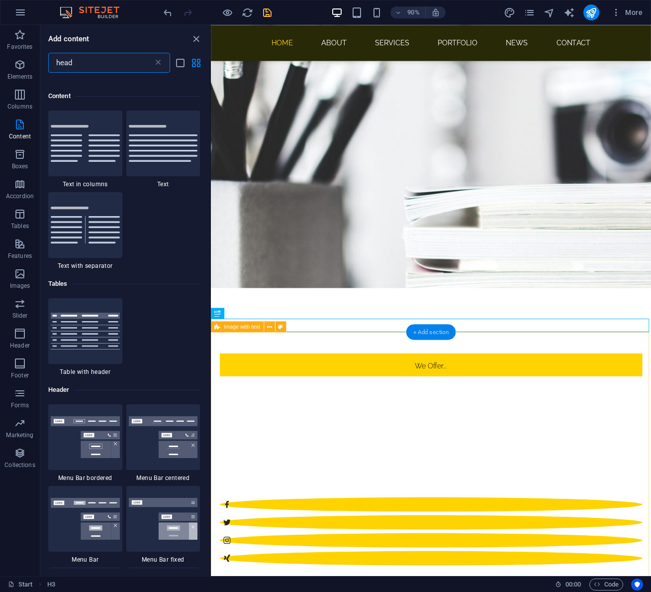
scroll to position [182, 0]
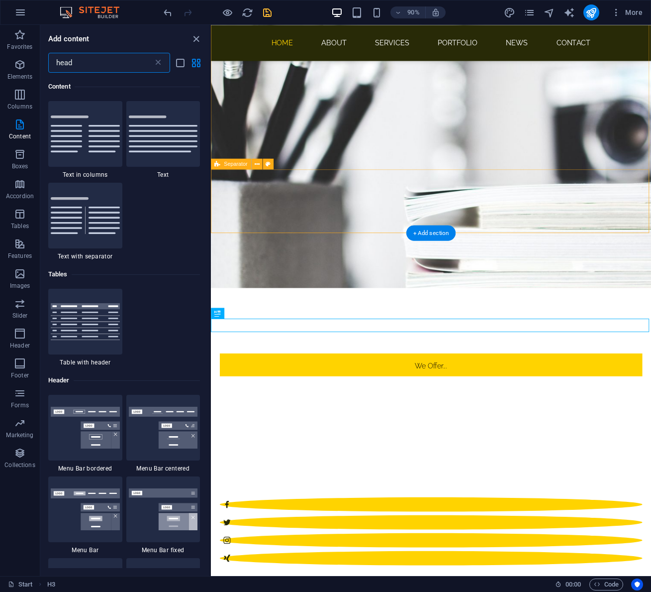
click at [102, 63] on input "head" at bounding box center [100, 63] width 105 height 20
click at [196, 39] on icon "close panel" at bounding box center [196, 38] width 11 height 11
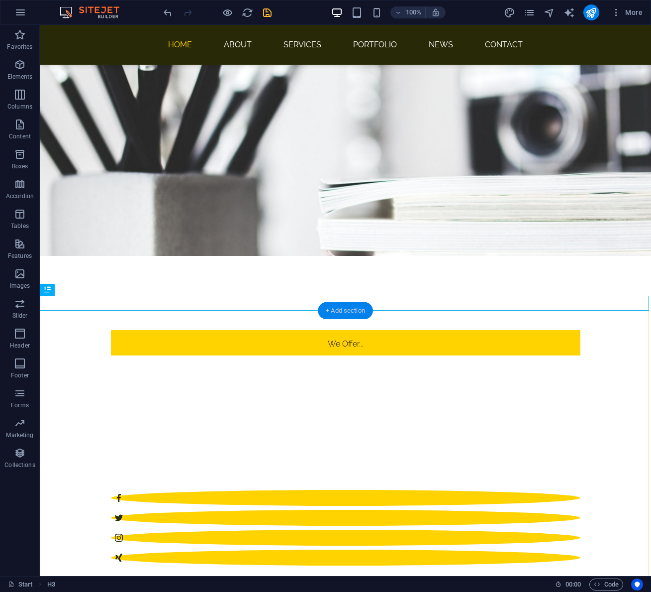
click at [344, 310] on div "+ Add section" at bounding box center [345, 310] width 55 height 17
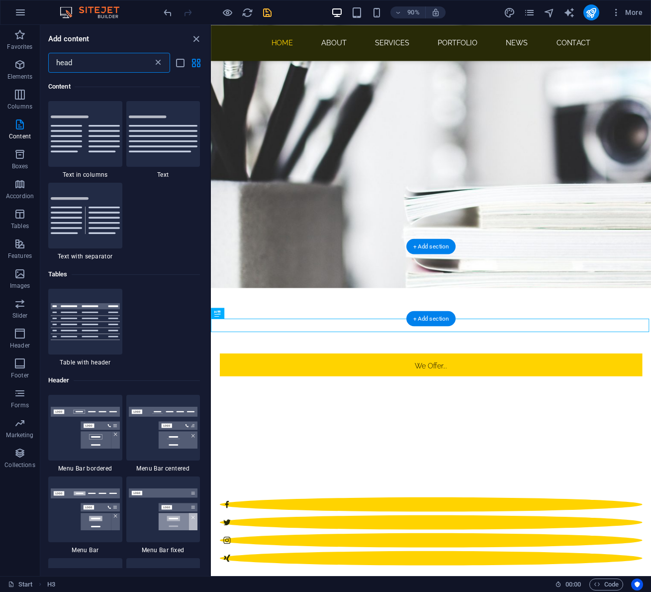
click at [159, 64] on icon at bounding box center [158, 63] width 10 height 10
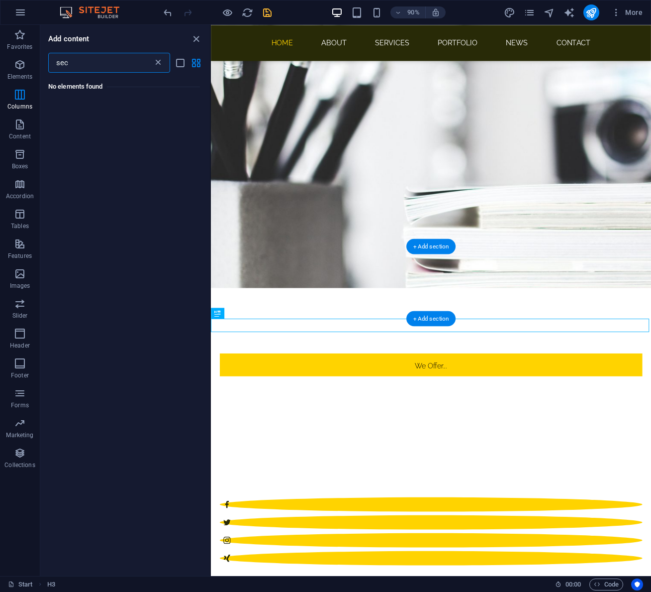
scroll to position [0, 0]
type input "s"
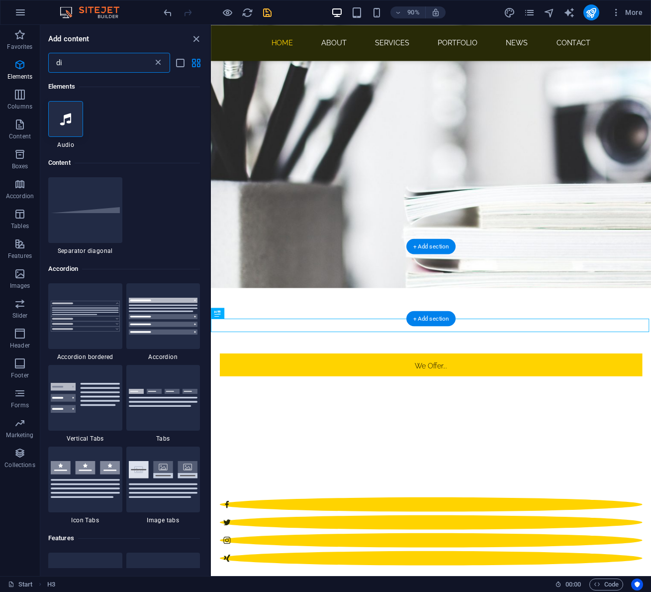
type input "d"
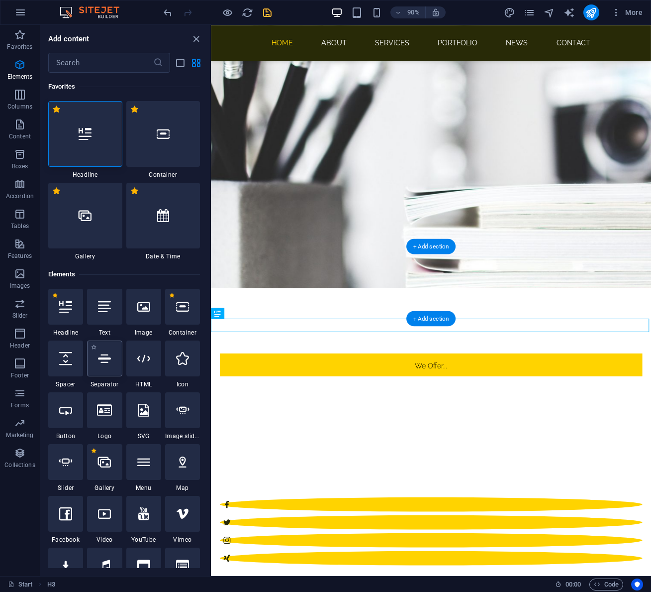
click at [105, 363] on icon at bounding box center [104, 358] width 13 height 13
select select "%"
select select "px"
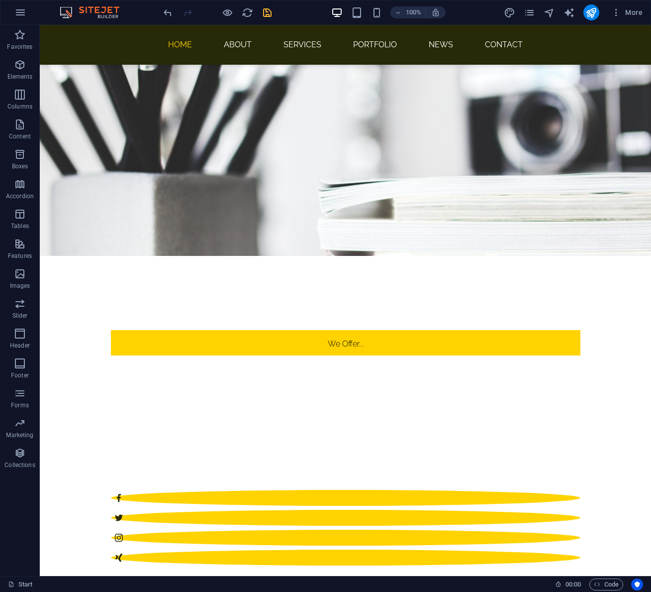
select select "%"
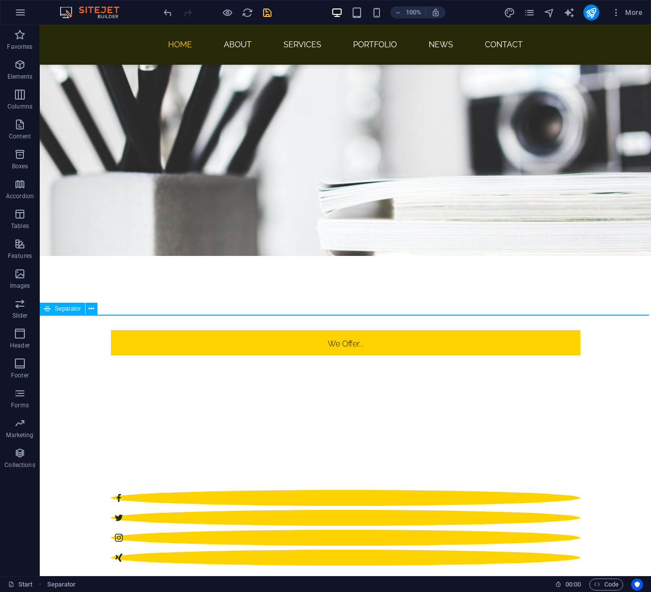
select select "px"
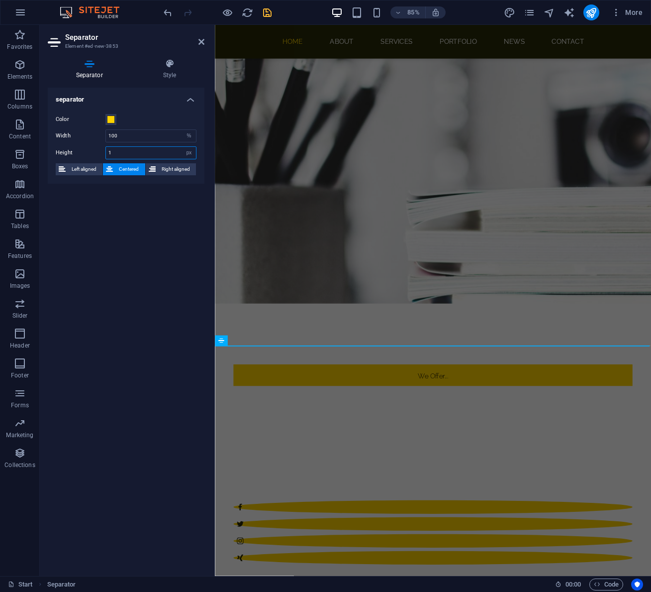
drag, startPoint x: 161, startPoint y: 151, endPoint x: 64, endPoint y: 144, distance: 97.2
click at [64, 144] on div "Color Width 100 px rem % vh vw Height 1 px rem vh vw Left aligned Centered Righ…" at bounding box center [126, 144] width 157 height 78
type input "2"
click at [169, 69] on h4 "Style" at bounding box center [170, 69] width 70 height 21
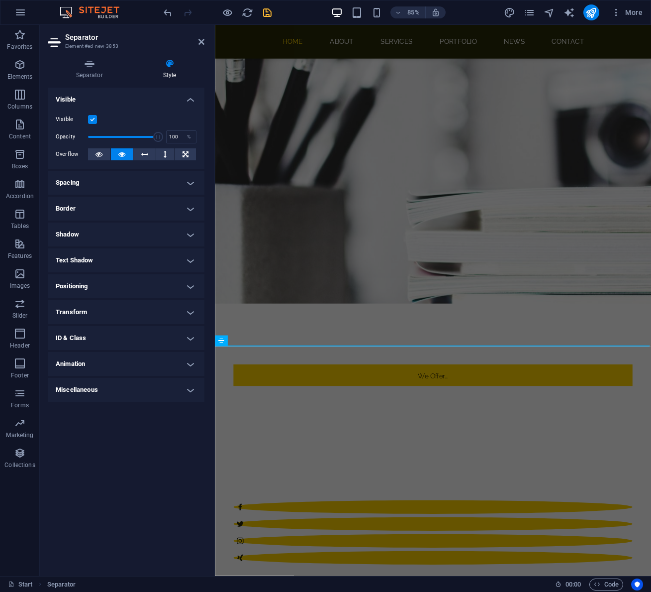
click at [111, 180] on h4 "Spacing" at bounding box center [126, 183] width 157 height 24
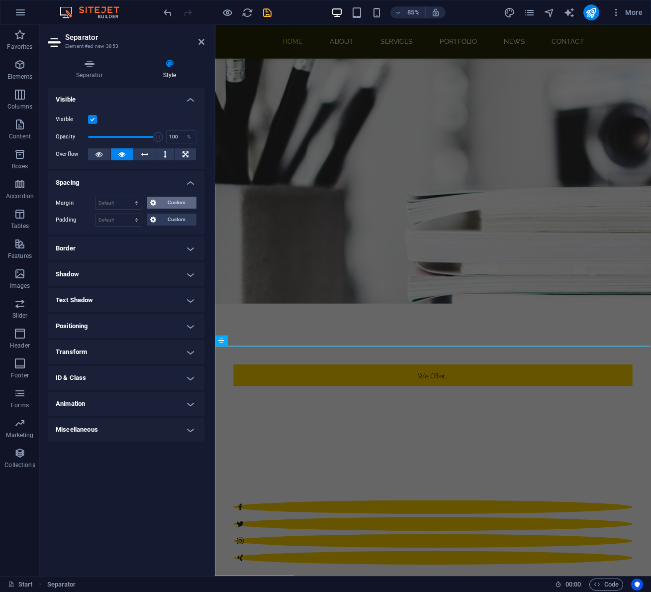
click at [171, 202] on span "Custom" at bounding box center [176, 203] width 34 height 12
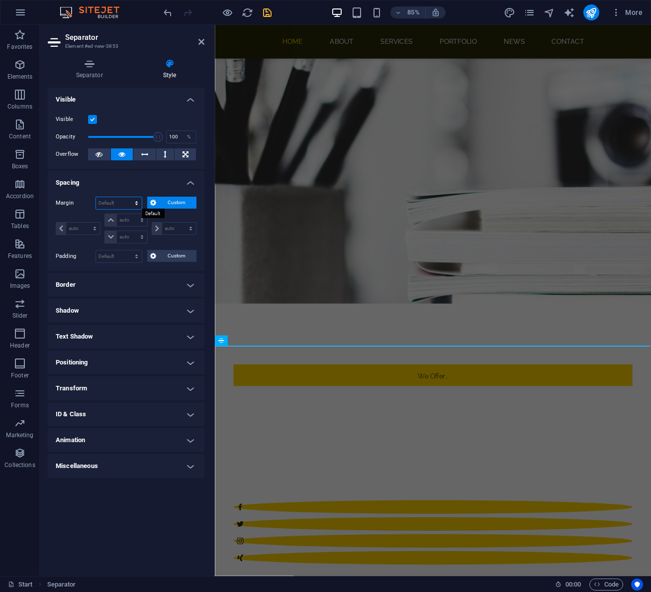
select select "px"
type input "0"
select select "px"
type input "0"
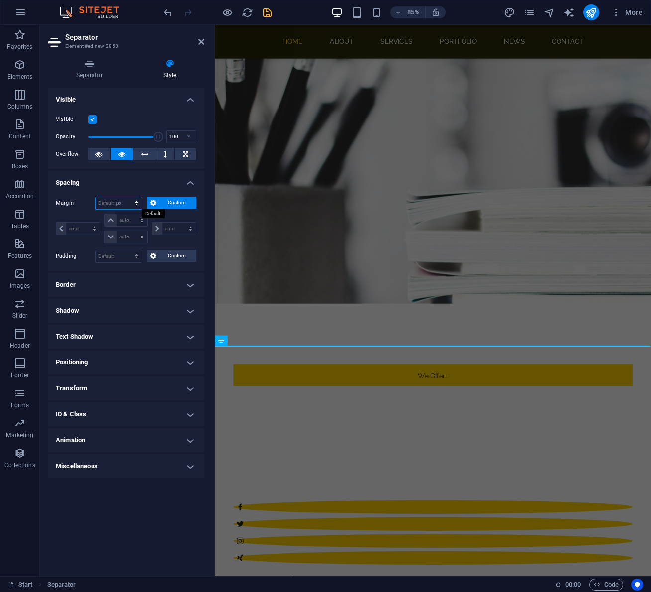
select select "px"
type input "0"
select select "px"
type input "0"
select select "px"
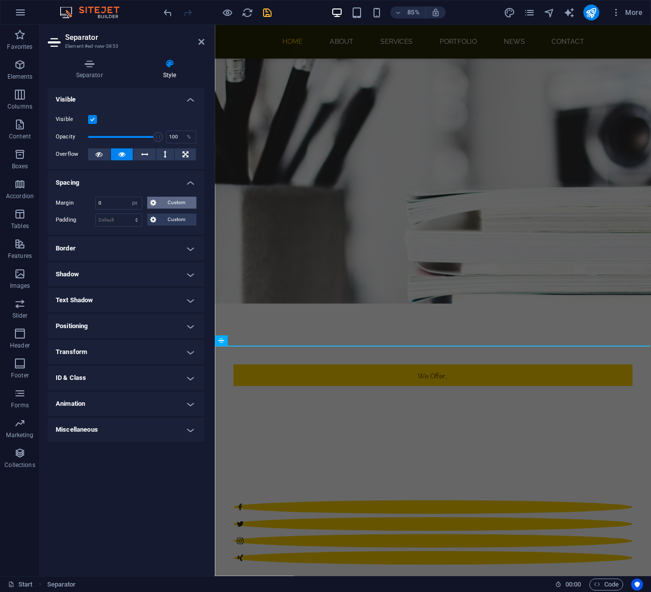
click at [169, 201] on span "Custom" at bounding box center [176, 203] width 34 height 12
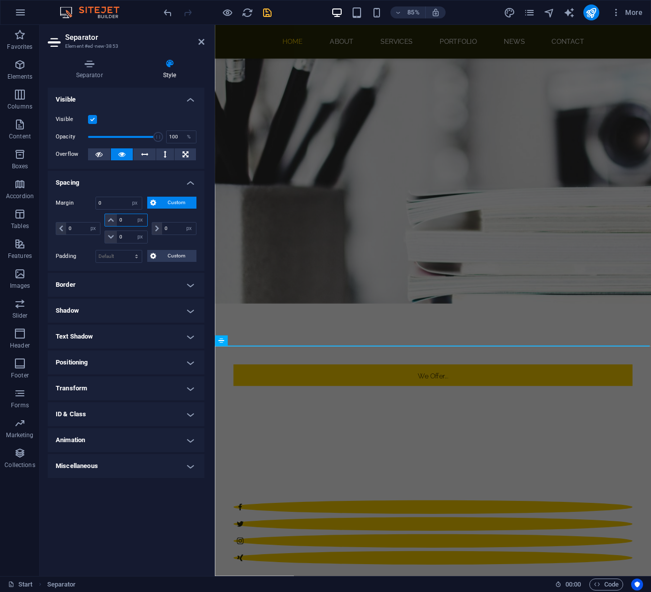
drag, startPoint x: 128, startPoint y: 219, endPoint x: 107, endPoint y: 218, distance: 20.4
click at [107, 218] on div "0 auto px % rem vw vh" at bounding box center [125, 219] width 43 height 13
type input "20"
select select "DISABLED_OPTION_VALUE"
type input "20"
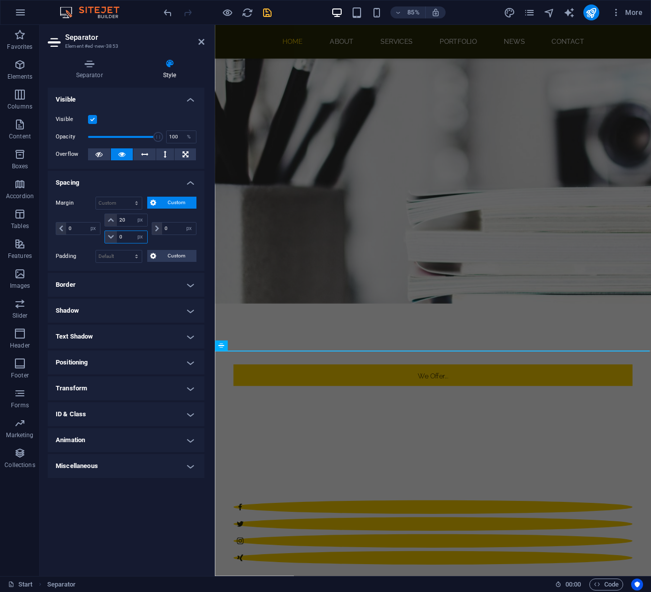
drag, startPoint x: 127, startPoint y: 238, endPoint x: 111, endPoint y: 234, distance: 17.0
click at [111, 234] on div "0 auto px % rem vw vh" at bounding box center [125, 236] width 43 height 13
type input "20"
click at [473, 337] on div "We Offer... Professional Websites + Video Content. Professional Websites + Vide…" at bounding box center [472, 572] width 514 height 470
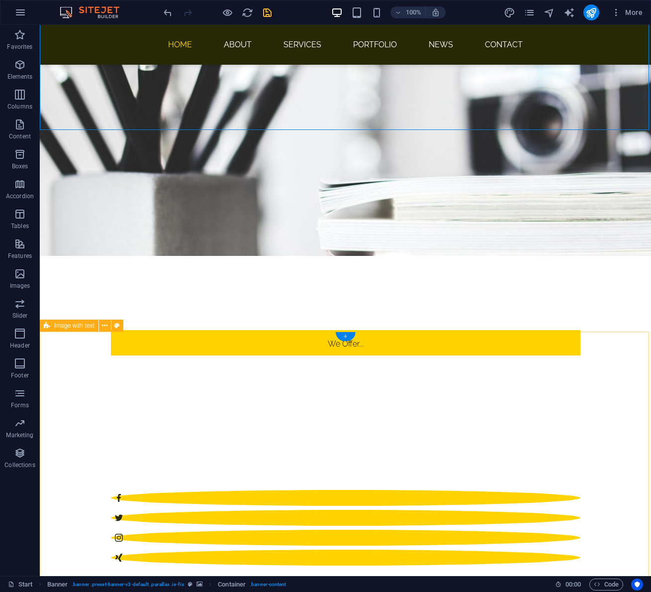
click at [346, 336] on div "+" at bounding box center [345, 336] width 19 height 9
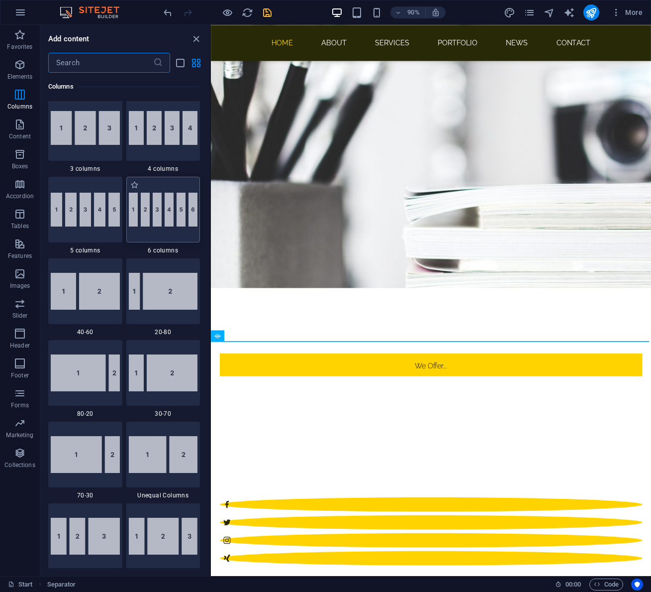
scroll to position [650, 0]
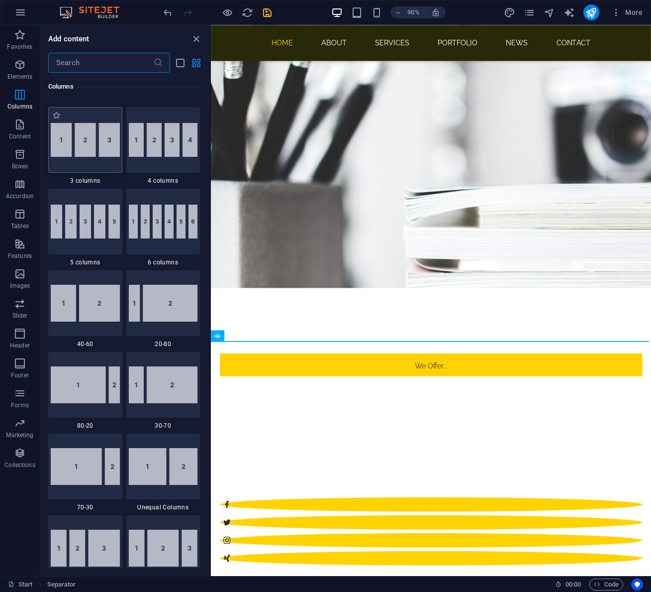
click at [95, 143] on img at bounding box center [85, 140] width 69 height 34
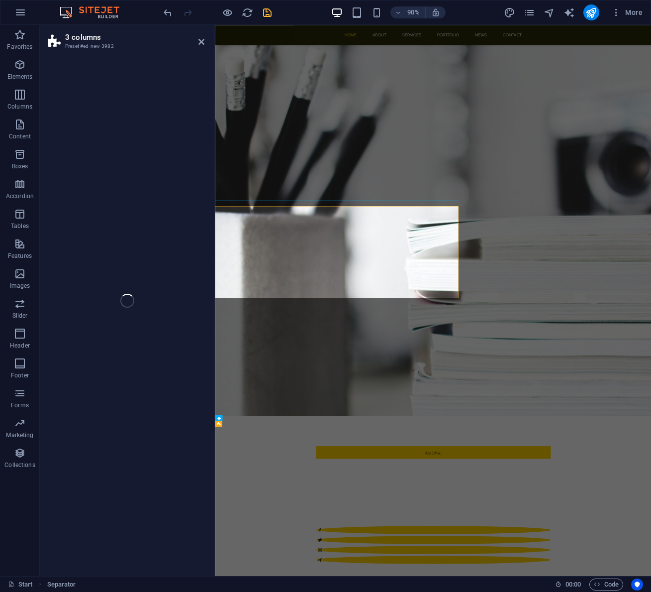
select select "rem"
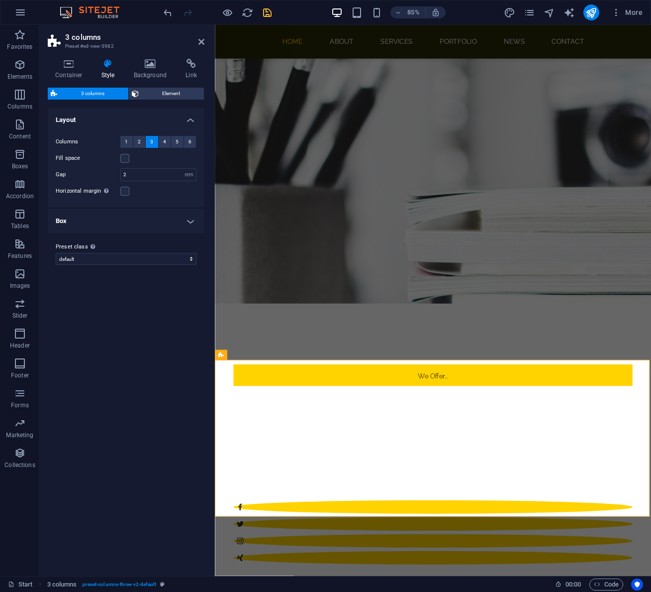
click at [574, 337] on div "We Offer... Professional Websites + Video Content. Professional Websites + Vide…" at bounding box center [472, 572] width 514 height 470
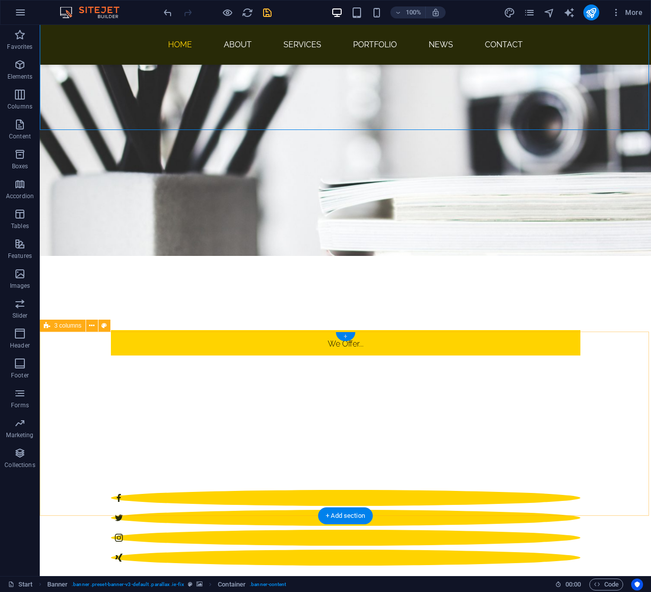
click at [345, 334] on div "+" at bounding box center [345, 336] width 19 height 9
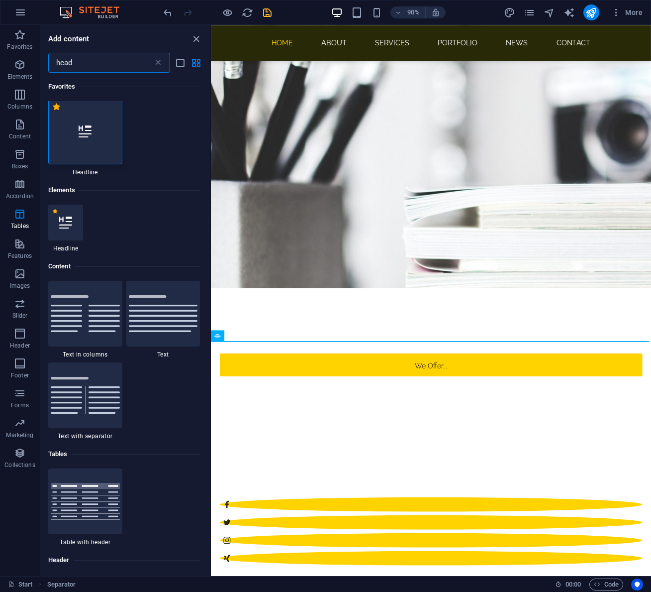
scroll to position [0, 0]
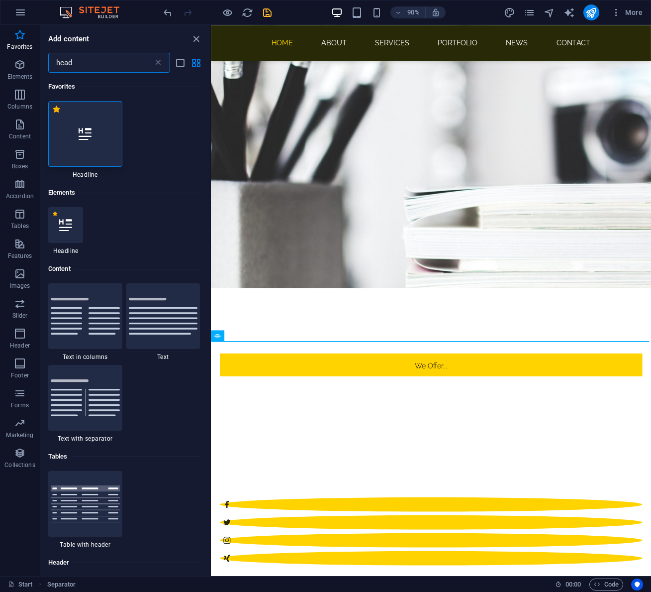
type input "head"
click at [91, 150] on div at bounding box center [85, 134] width 74 height 66
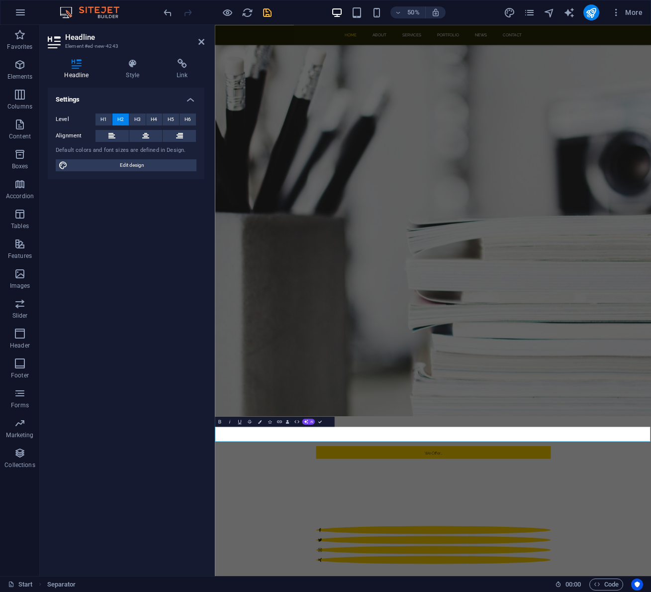
click at [91, 150] on div "Headline Element #ed-new-4243 Headline Style Link Settings Level H1 H2 H3 H4 H5…" at bounding box center [346, 300] width 612 height 551
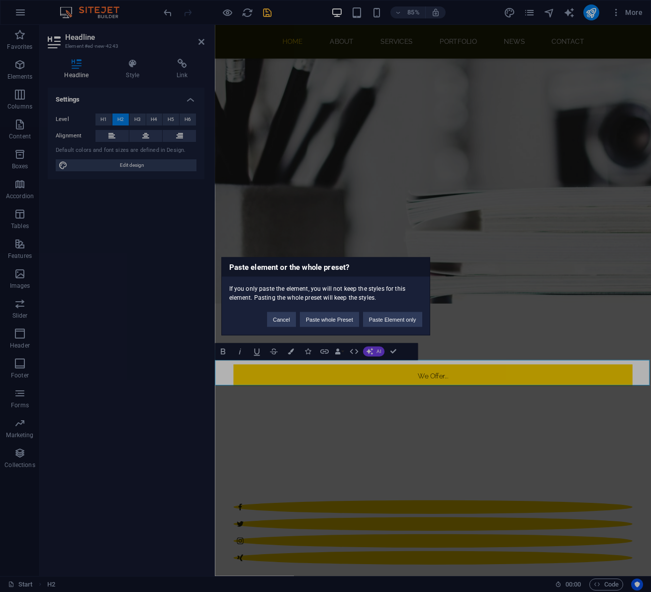
click at [529, 370] on div "Paste element or the whole preset? If you only paste the element, you will not …" at bounding box center [325, 296] width 651 height 592
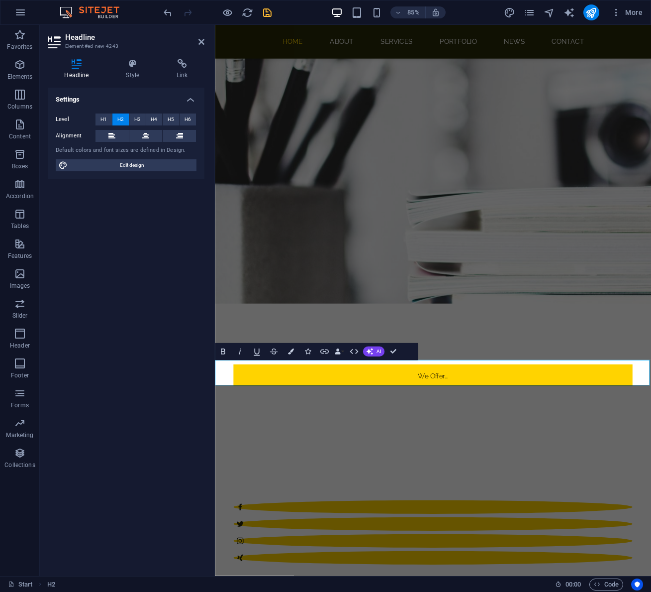
click at [137, 118] on span "H3" at bounding box center [137, 119] width 6 height 12
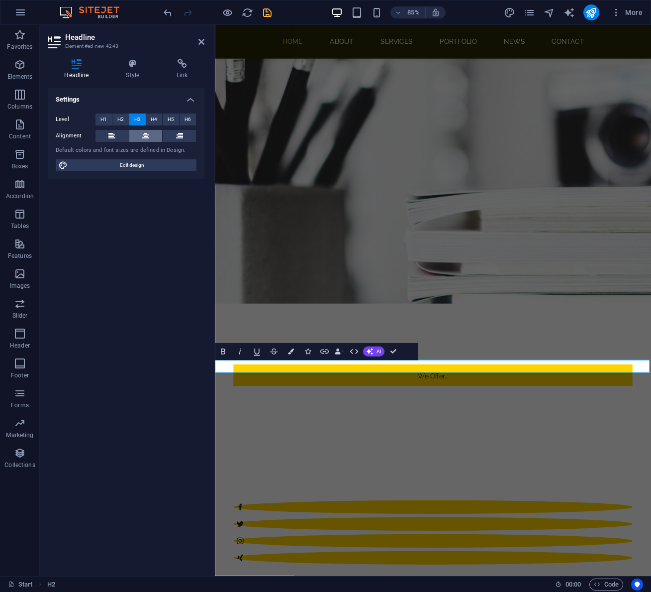
click at [147, 139] on icon at bounding box center [145, 136] width 7 height 12
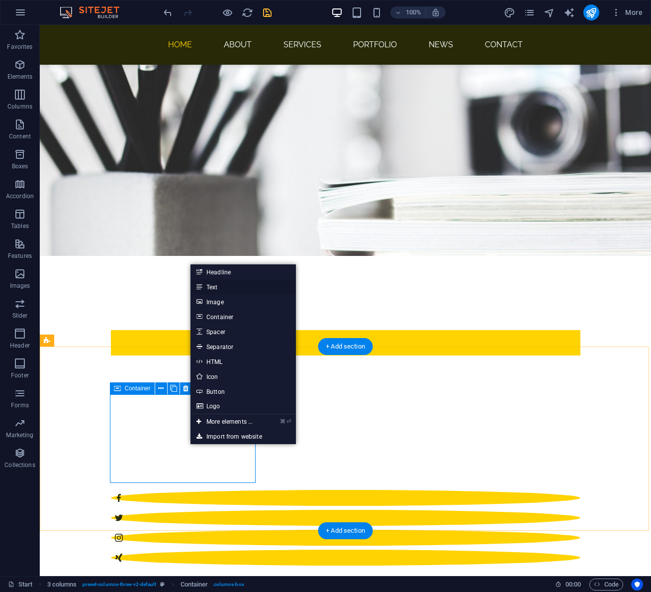
click at [214, 286] on link "Text" at bounding box center [243, 286] width 105 height 15
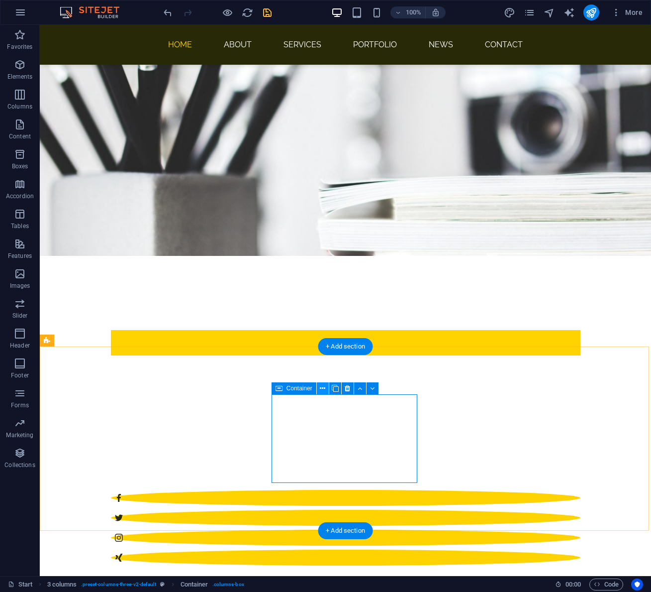
click at [321, 389] on icon at bounding box center [322, 388] width 5 height 10
click at [323, 389] on icon at bounding box center [322, 388] width 5 height 10
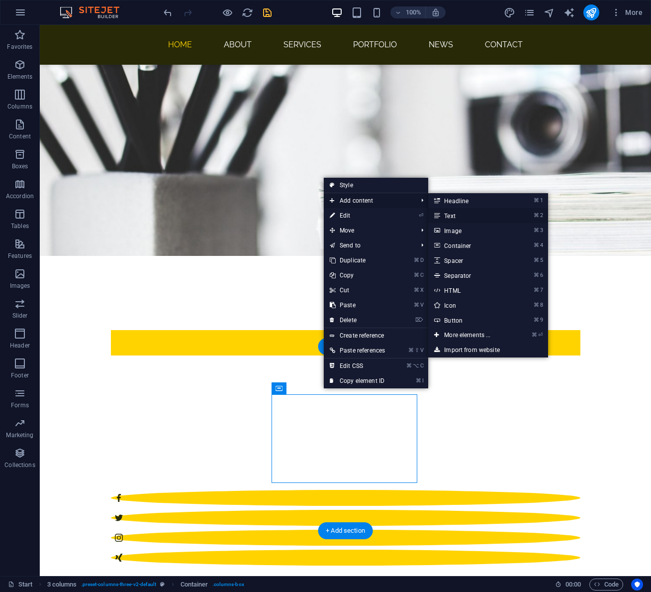
click at [457, 215] on link "⌘ 2 Text" at bounding box center [469, 215] width 82 height 15
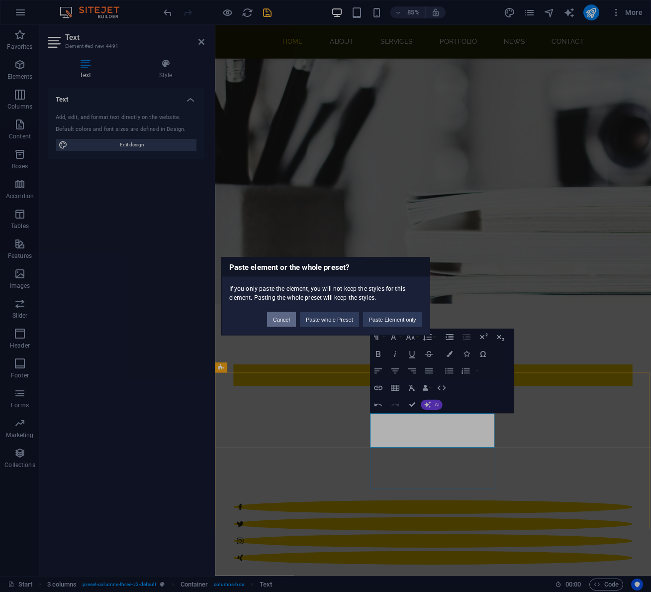
click at [283, 319] on button "Cancel" at bounding box center [281, 318] width 29 height 15
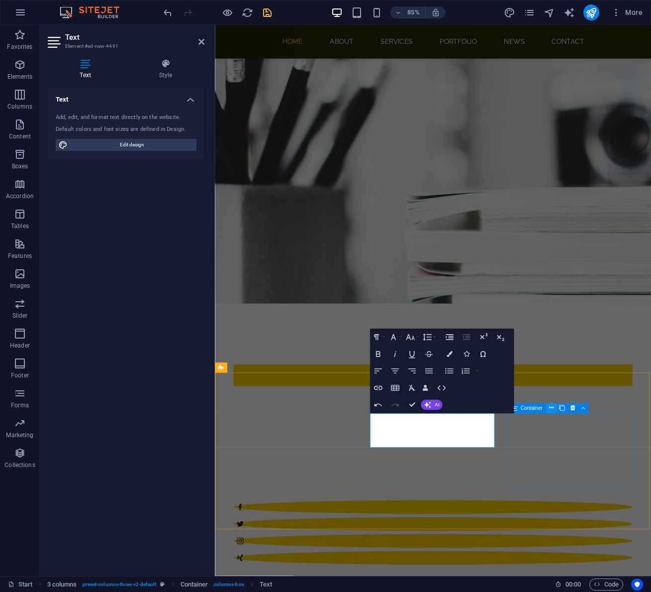
click at [552, 408] on icon at bounding box center [551, 408] width 4 height 9
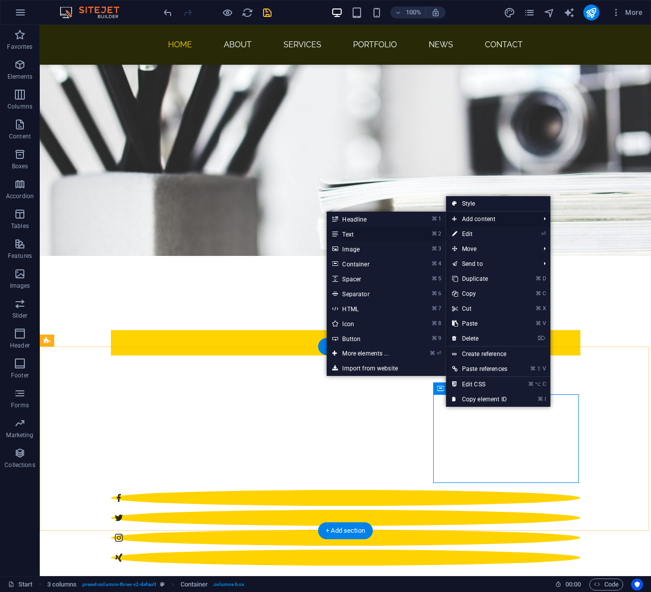
click at [352, 235] on link "⌘ 2 Text" at bounding box center [367, 233] width 82 height 15
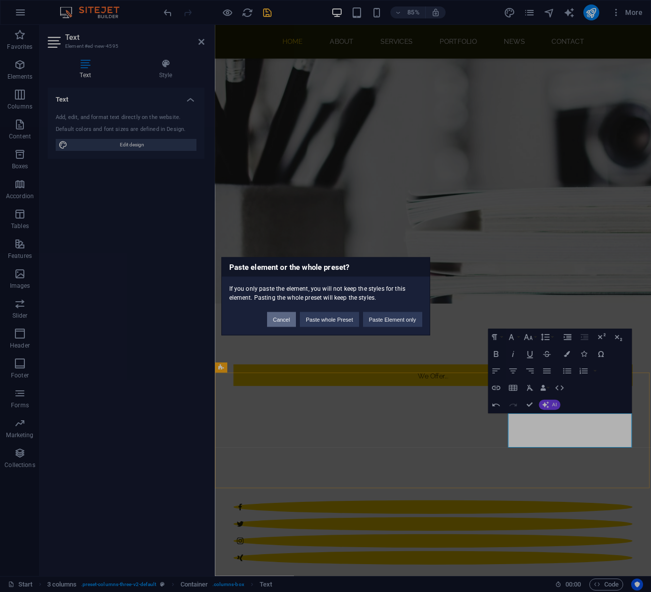
click at [276, 315] on button "Cancel" at bounding box center [281, 318] width 29 height 15
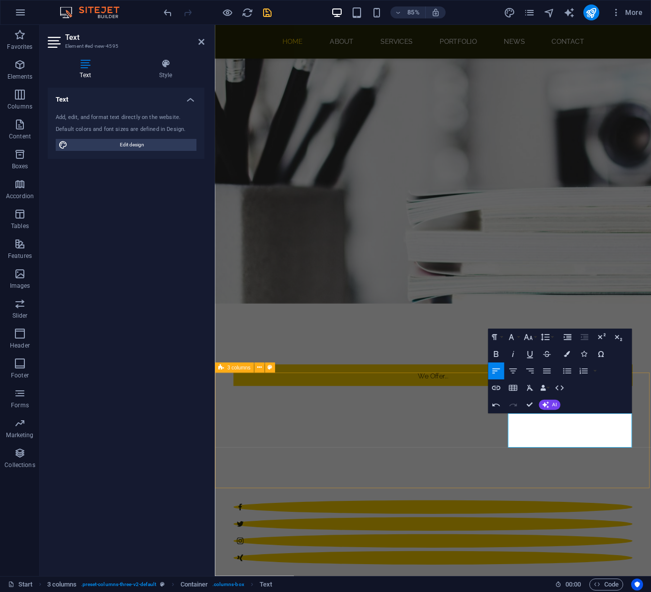
drag, startPoint x: 644, startPoint y: 515, endPoint x: 552, endPoint y: 477, distance: 99.1
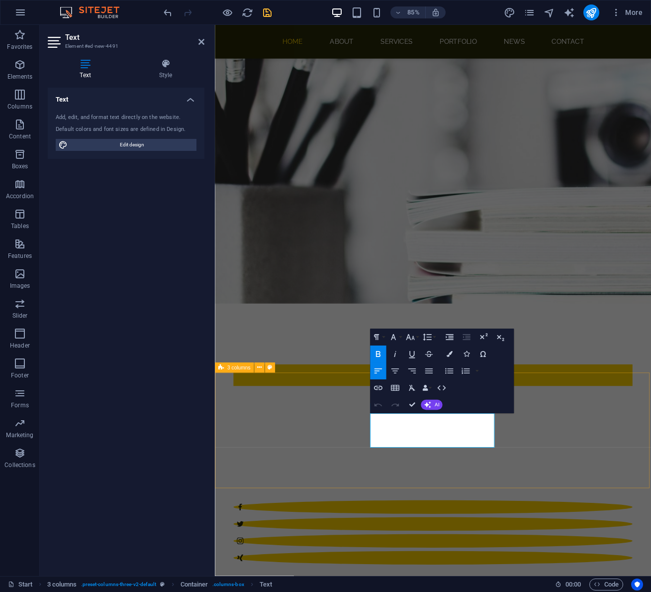
drag, startPoint x: 439, startPoint y: 516, endPoint x: 386, endPoint y: 483, distance: 62.3
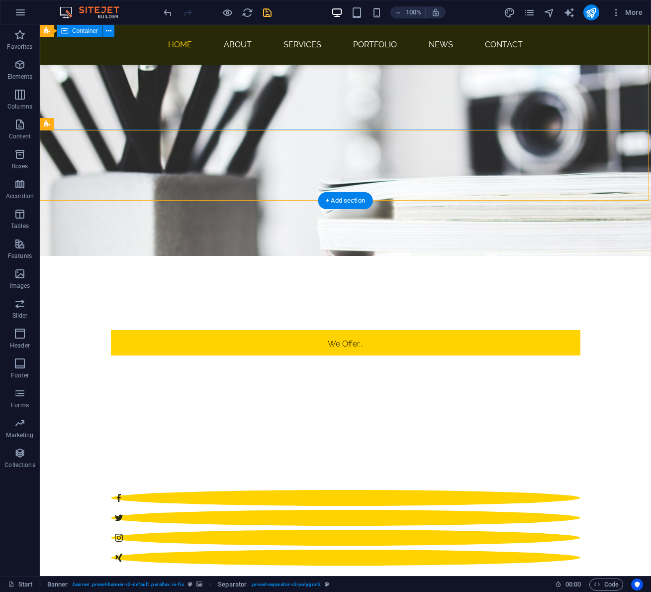
click at [574, 242] on div "We Offer... Professional Websites + Video Content. Professional Websites + Vide…" at bounding box center [346, 477] width 612 height 470
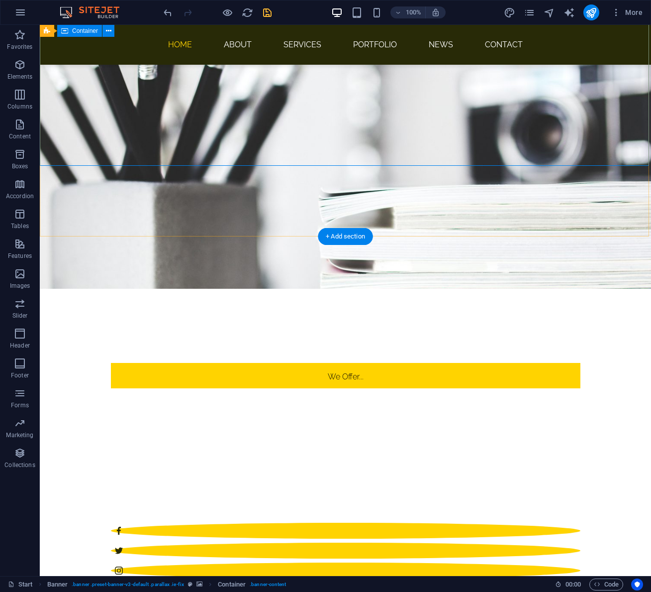
scroll to position [330, 0]
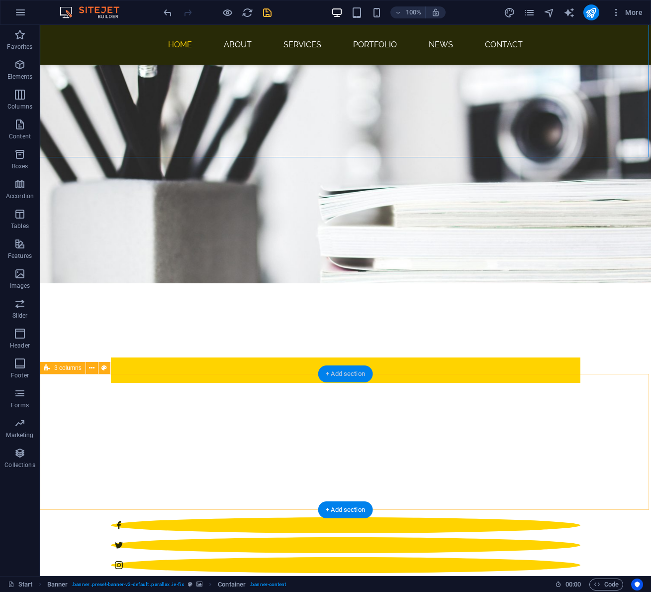
click at [352, 374] on div "+ Add section" at bounding box center [345, 373] width 55 height 17
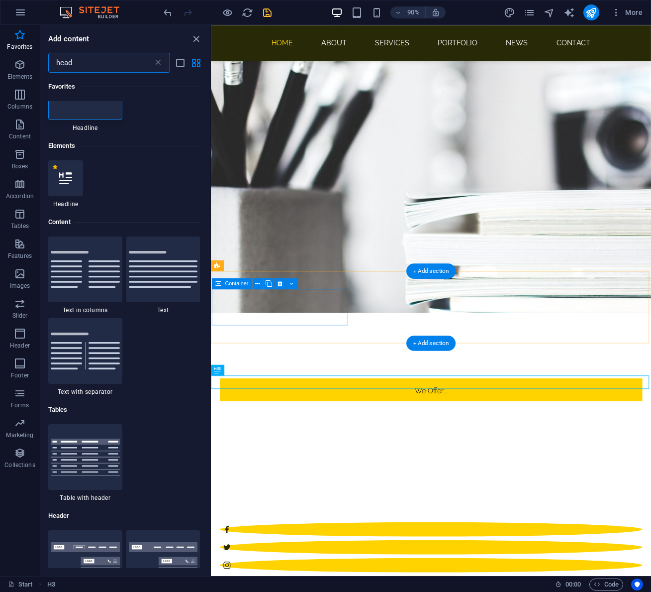
scroll to position [28, 0]
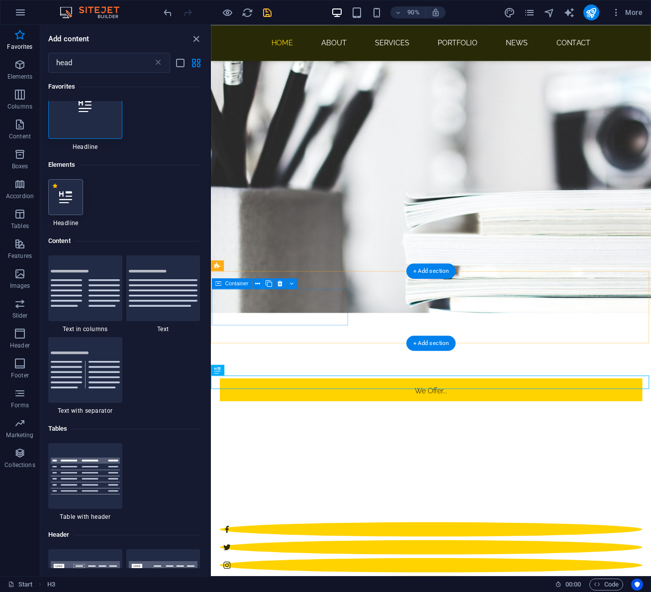
click at [66, 200] on icon at bounding box center [65, 197] width 13 height 13
click at [211, 200] on div "Slider Slider H1 Banner Banner Container Slider Slider Slider HTML Separator 2 …" at bounding box center [431, 300] width 440 height 551
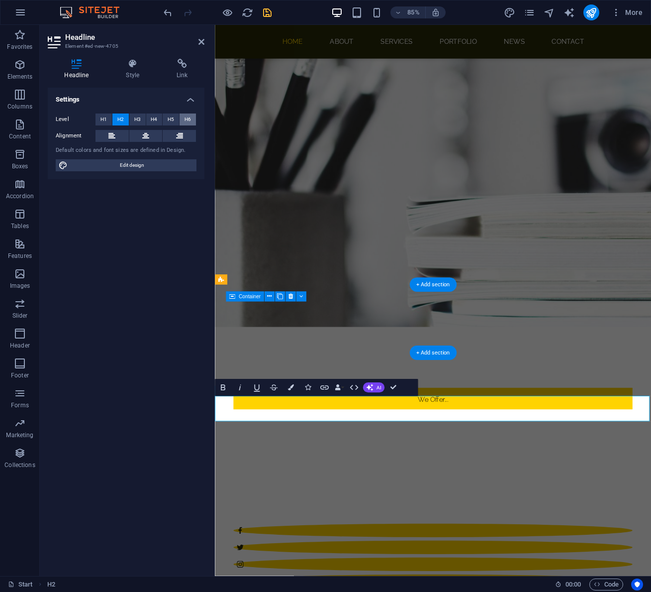
click at [187, 117] on span "H6" at bounding box center [188, 119] width 6 height 12
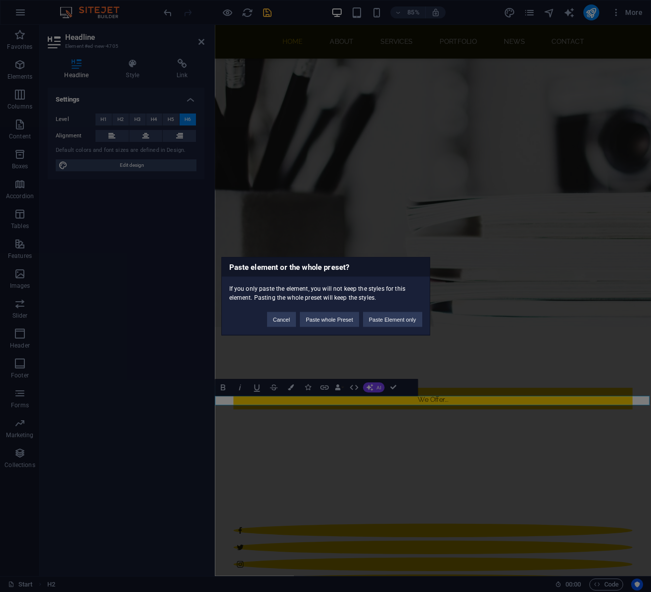
scroll to position [239, 1]
click at [275, 321] on button "Cancel" at bounding box center [281, 318] width 29 height 15
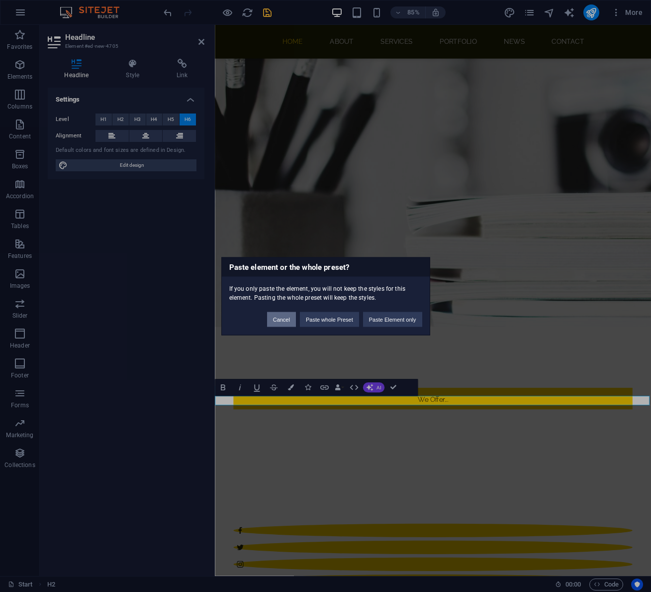
click at [279, 319] on button "Cancel" at bounding box center [281, 318] width 29 height 15
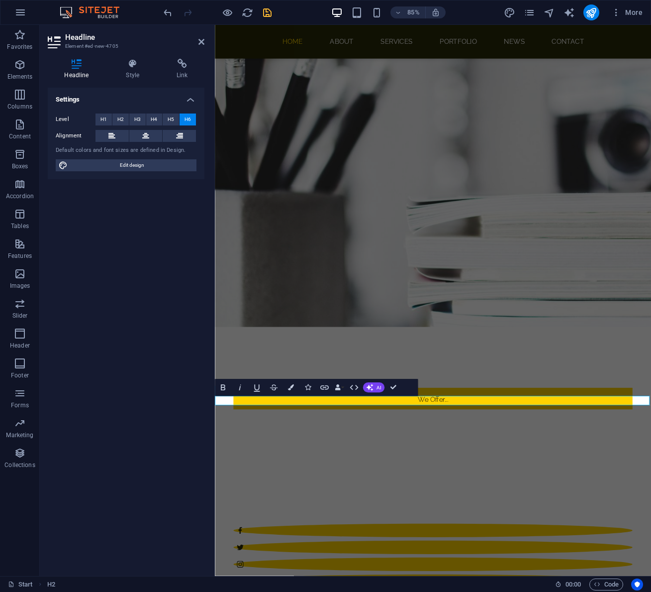
click at [146, 136] on icon at bounding box center [145, 136] width 7 height 12
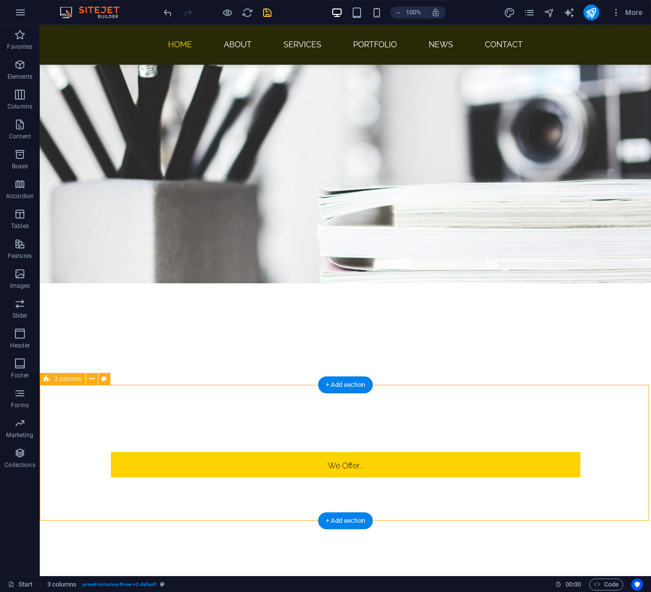
select select "rem"
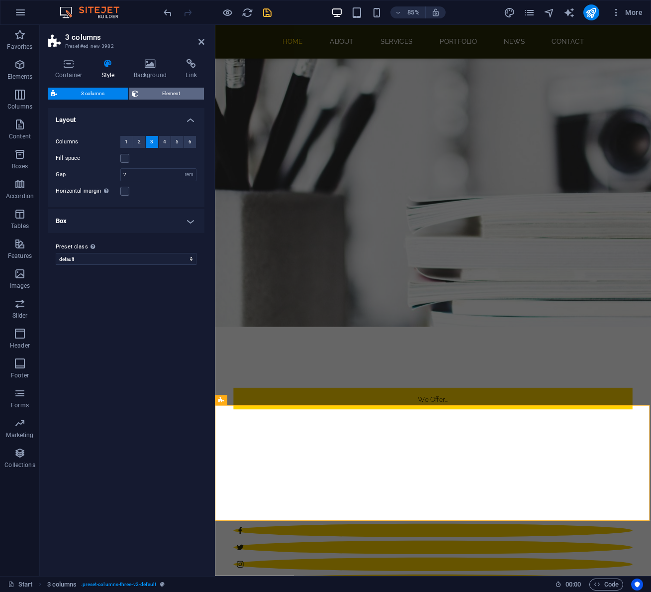
click at [156, 94] on span "Element" at bounding box center [172, 94] width 60 height 12
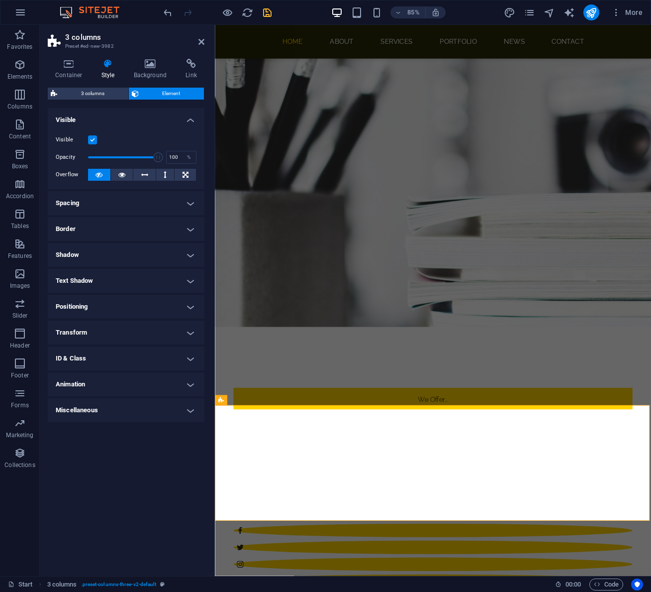
click at [189, 204] on h4 "Spacing" at bounding box center [126, 203] width 157 height 24
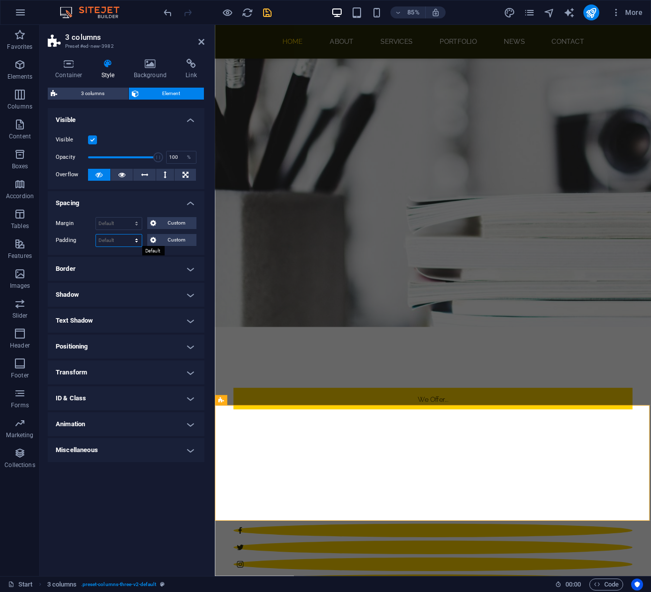
select select "px"
type input "0"
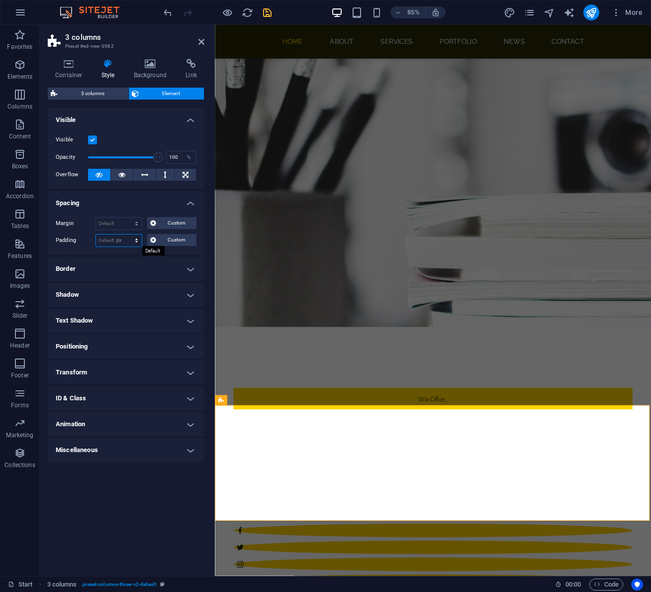
type input "0"
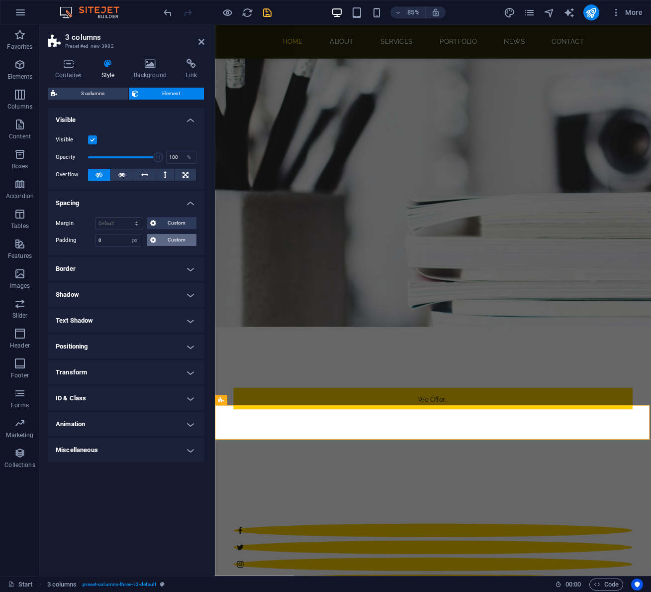
click at [167, 241] on span "Custom" at bounding box center [176, 240] width 34 height 12
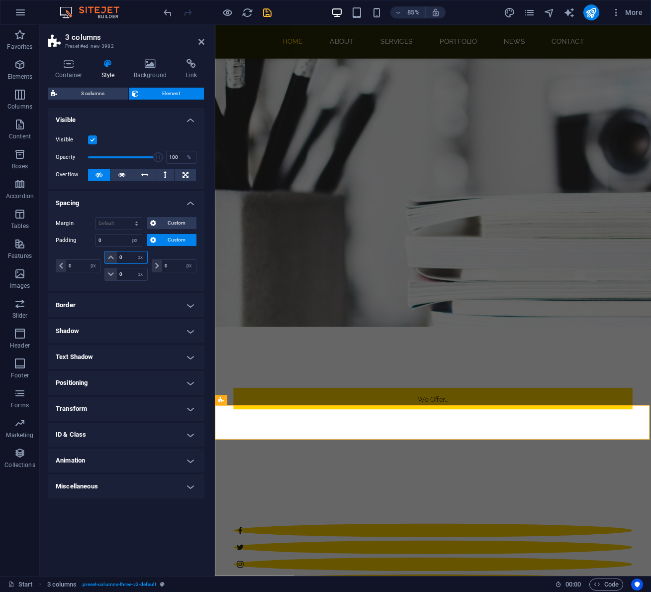
drag, startPoint x: 127, startPoint y: 256, endPoint x: 112, endPoint y: 256, distance: 14.9
click at [112, 256] on div "0 px rem % vh vw" at bounding box center [125, 257] width 43 height 13
type input "40"
select select "DISABLED_OPTION_VALUE"
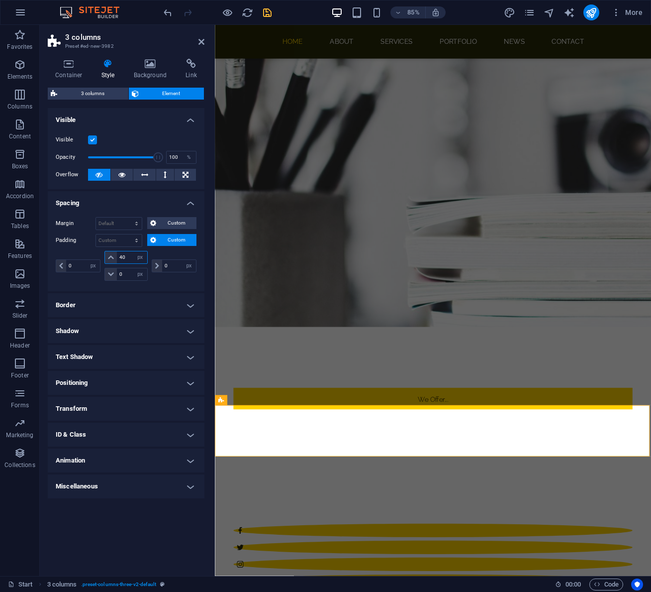
type input "40"
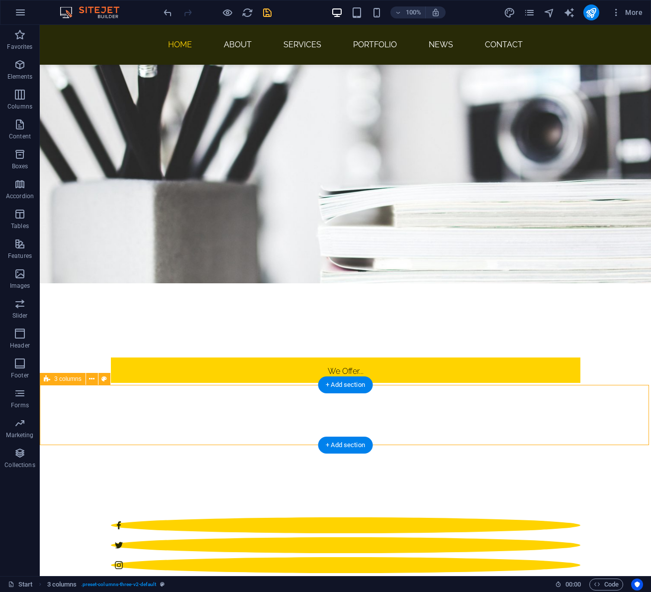
select select "px"
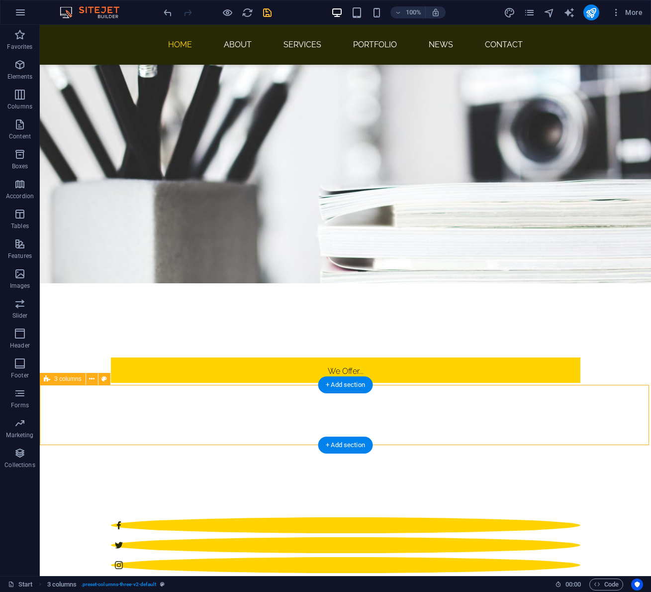
select select "px"
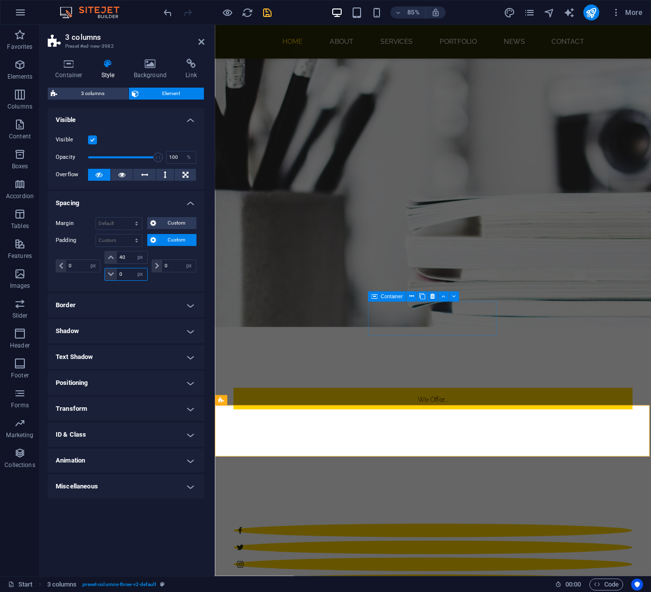
drag, startPoint x: 126, startPoint y: 270, endPoint x: 105, endPoint y: 271, distance: 20.4
click at [105, 271] on div "0 px rem % vh vw" at bounding box center [125, 274] width 43 height 13
type input "40"
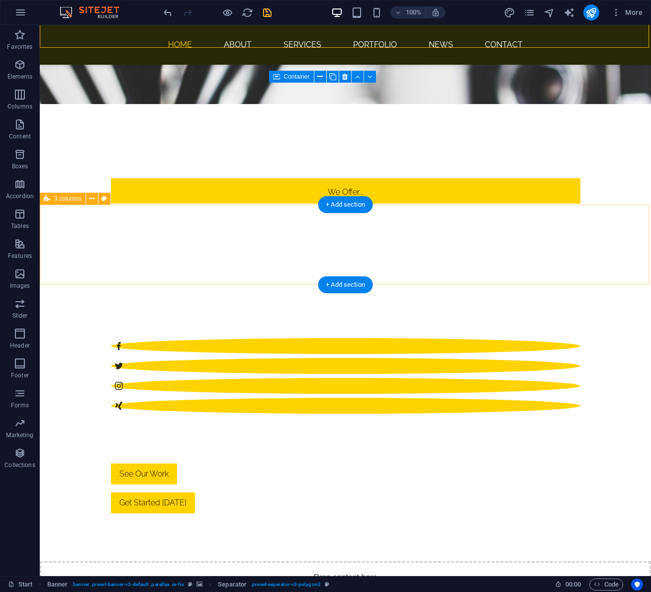
scroll to position [511, 0]
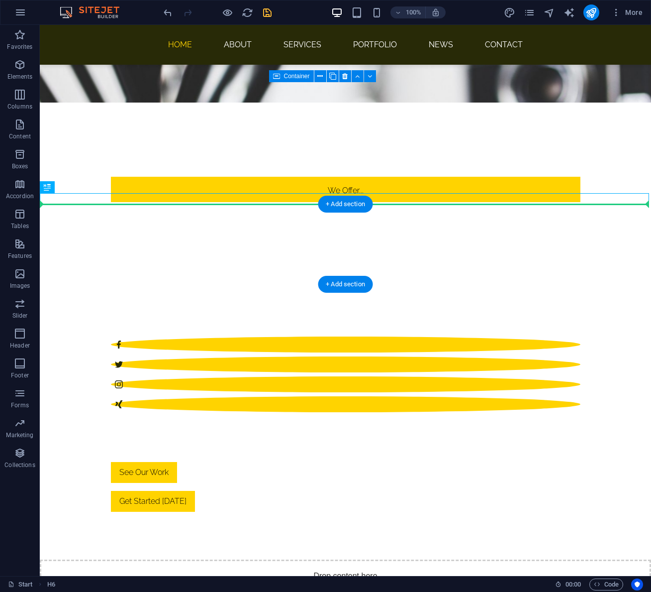
drag, startPoint x: 418, startPoint y: 196, endPoint x: 417, endPoint y: 213, distance: 16.9
drag, startPoint x: 419, startPoint y: 198, endPoint x: 417, endPoint y: 219, distance: 21.0
drag, startPoint x: 424, startPoint y: 184, endPoint x: 422, endPoint y: 226, distance: 42.4
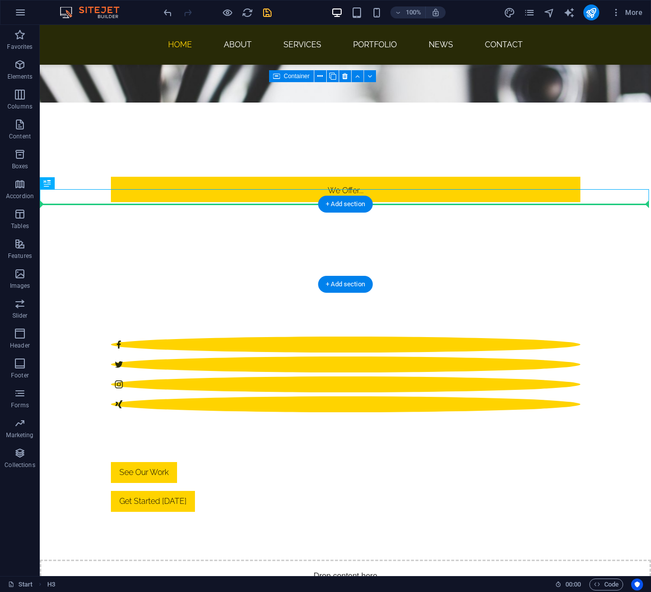
drag, startPoint x: 417, startPoint y: 196, endPoint x: 417, endPoint y: 217, distance: 21.4
drag, startPoint x: 421, startPoint y: 183, endPoint x: 422, endPoint y: 208, distance: 24.9
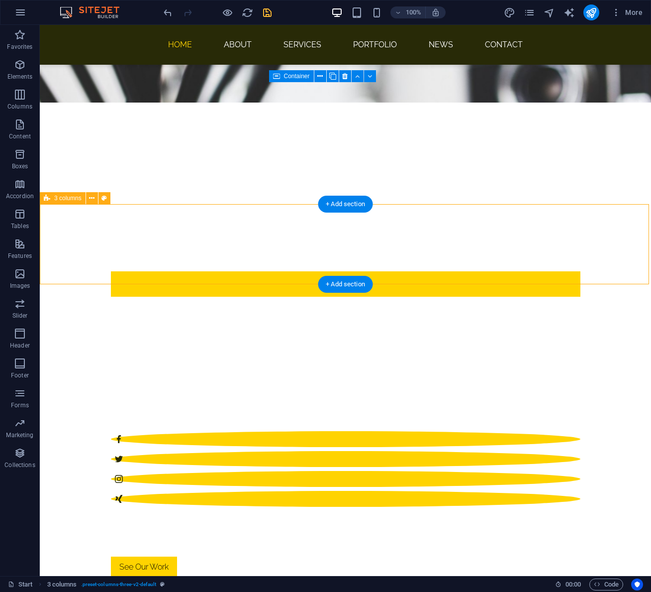
select select "px"
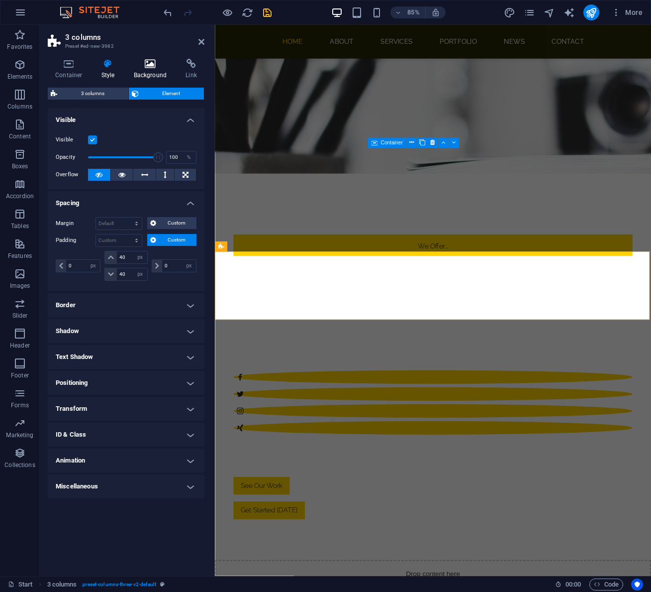
click at [142, 66] on icon at bounding box center [150, 64] width 48 height 10
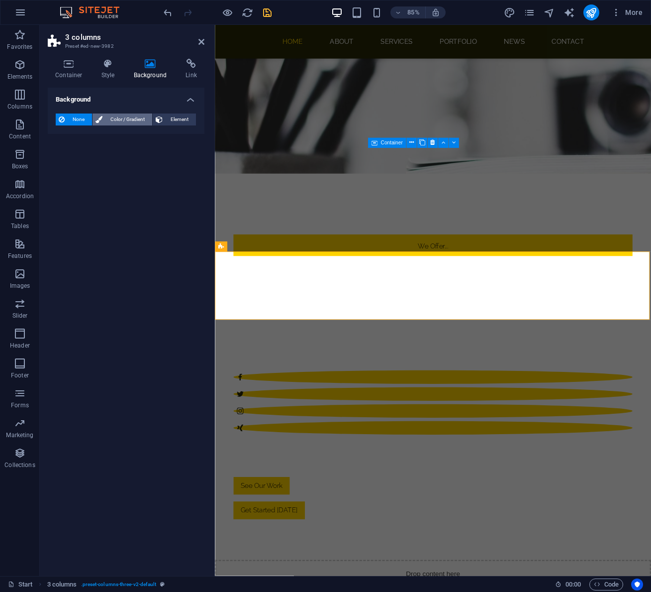
click at [108, 123] on span "Color / Gradient" at bounding box center [127, 119] width 44 height 12
click at [63, 161] on span at bounding box center [62, 159] width 11 height 11
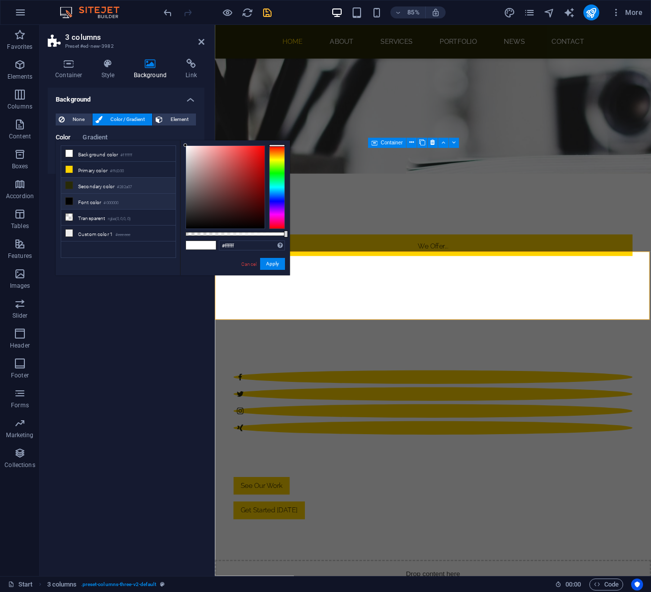
click at [72, 186] on icon at bounding box center [69, 185] width 7 height 7
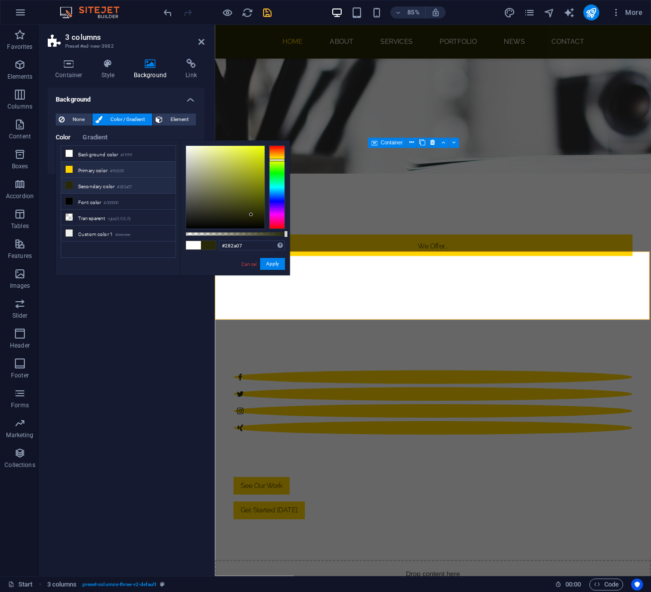
click at [69, 167] on icon at bounding box center [69, 169] width 7 height 7
type input "#ffd300"
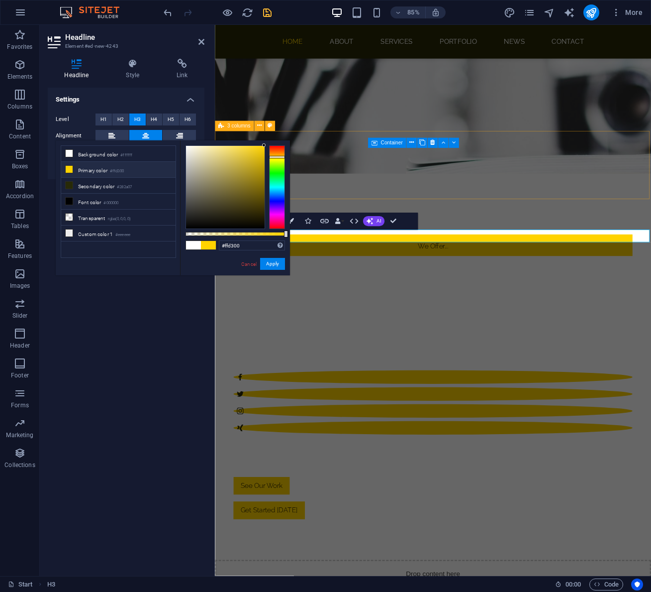
select select "px"
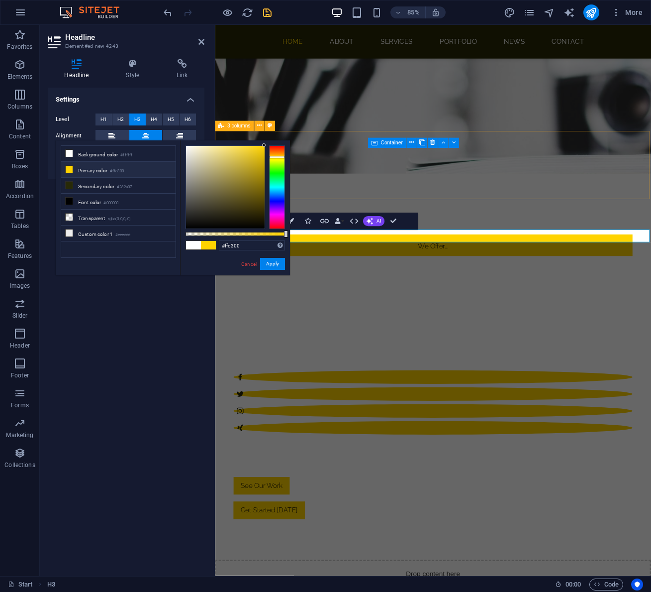
select select "px"
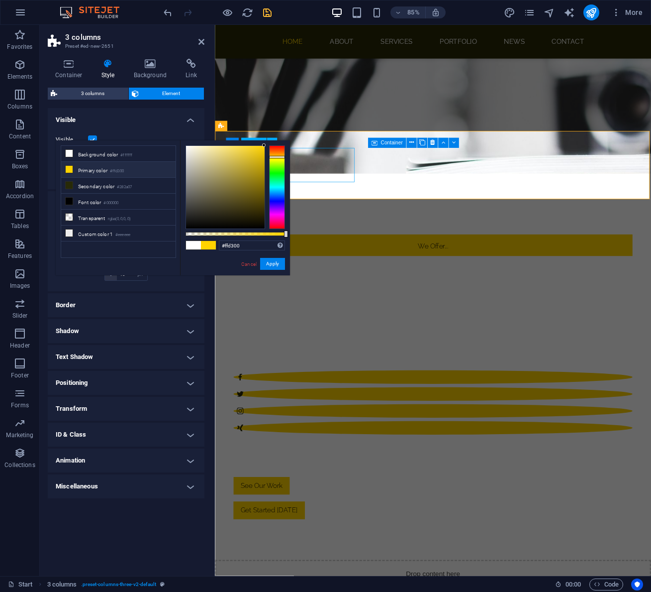
click at [69, 169] on icon at bounding box center [69, 169] width 7 height 7
click at [271, 261] on button "Apply" at bounding box center [272, 264] width 25 height 12
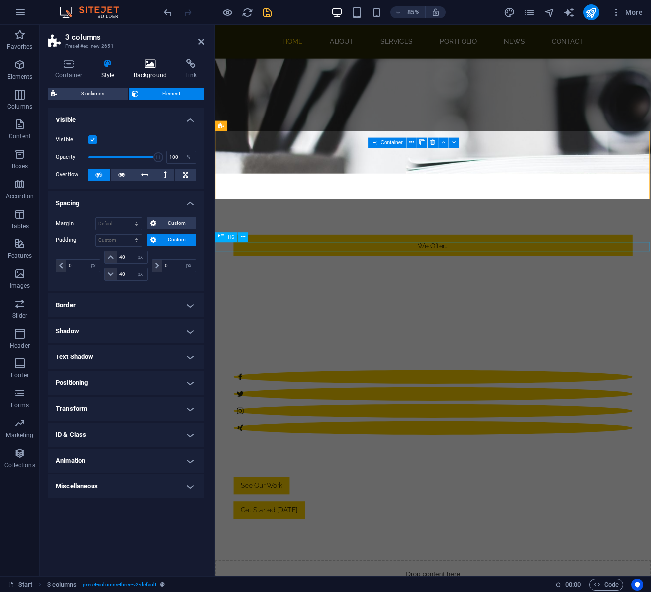
click at [148, 66] on icon at bounding box center [150, 64] width 48 height 10
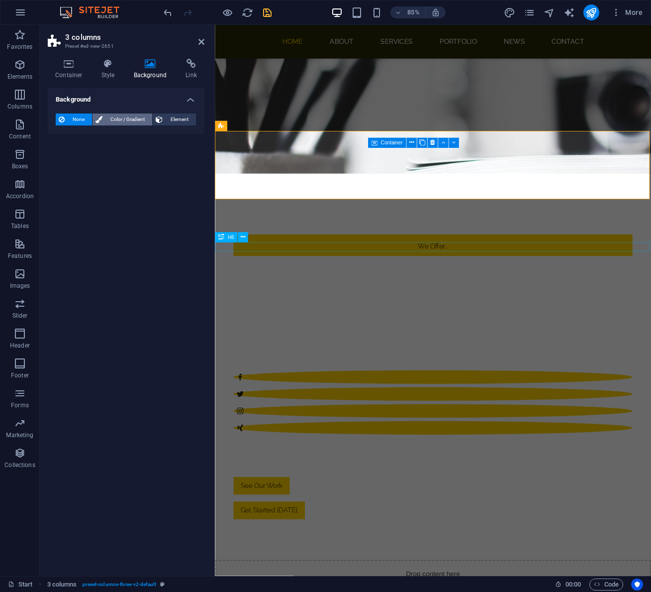
click at [121, 117] on span "Color / Gradient" at bounding box center [127, 119] width 44 height 12
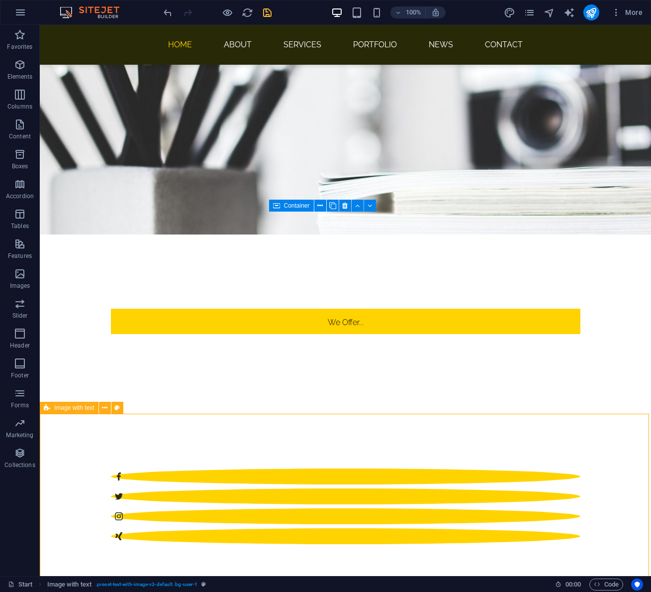
scroll to position [378, 0]
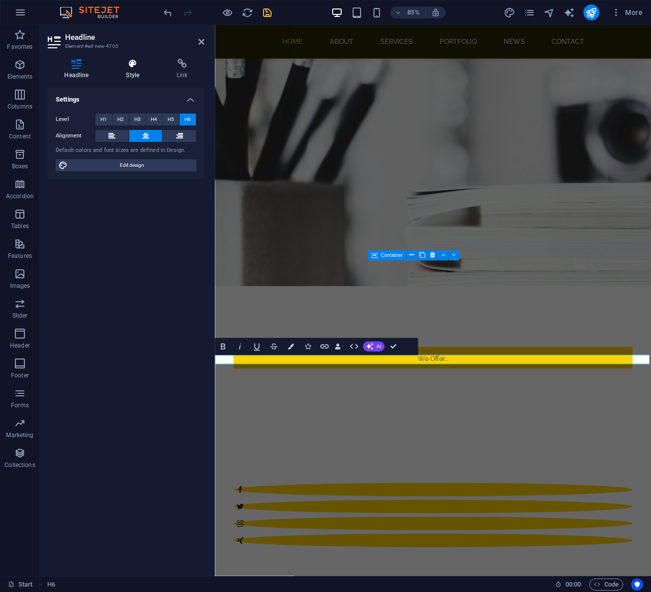
click at [134, 68] on icon at bounding box center [132, 64] width 47 height 10
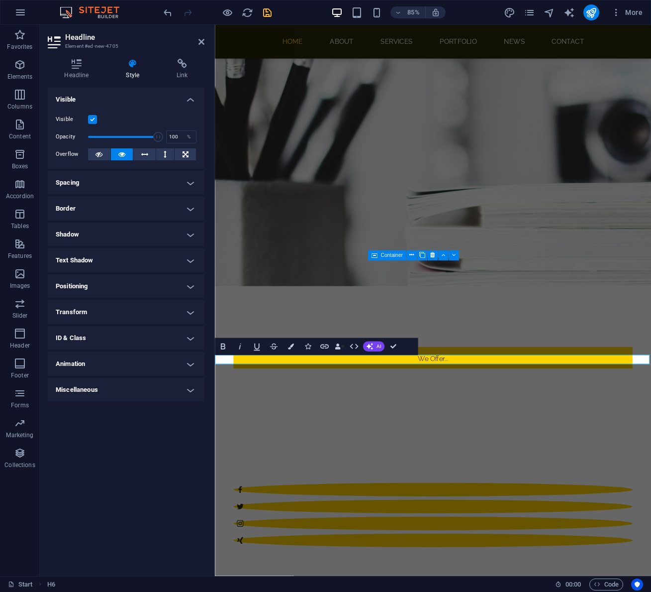
click at [119, 182] on h4 "Spacing" at bounding box center [126, 183] width 157 height 24
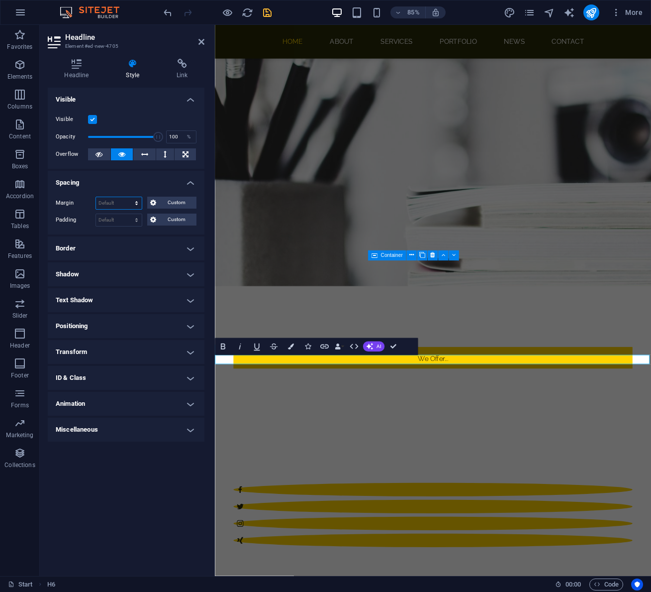
select select "px"
type input "0"
select select "px"
type input "0"
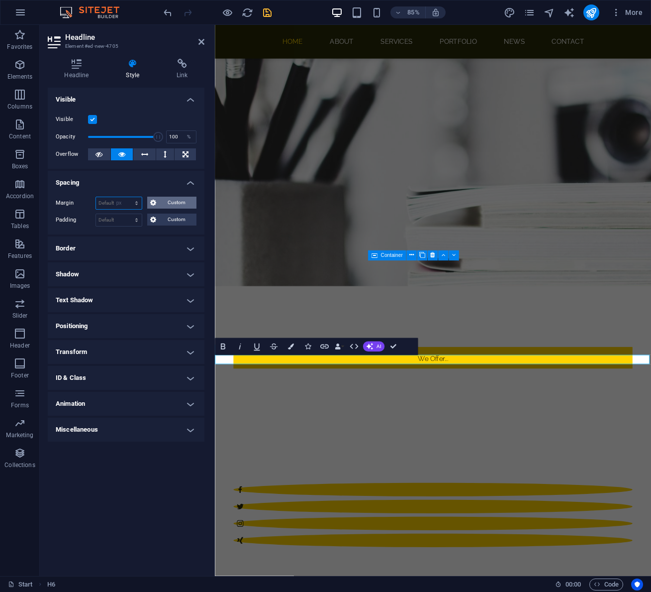
select select "px"
type input "0"
select select "px"
type input "0"
select select "px"
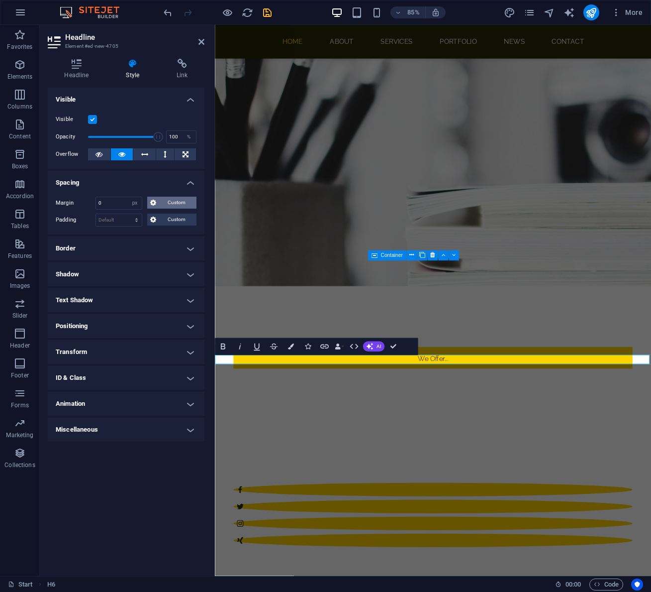
click at [165, 204] on span "Custom" at bounding box center [176, 203] width 34 height 12
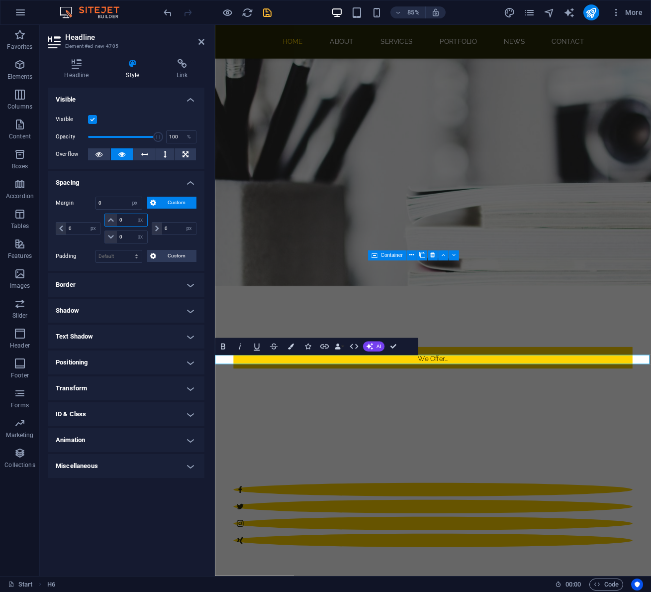
drag, startPoint x: 126, startPoint y: 220, endPoint x: 113, endPoint y: 219, distance: 13.5
click at [113, 219] on div "0 auto px % rem vw vh" at bounding box center [125, 219] width 43 height 13
drag, startPoint x: 126, startPoint y: 238, endPoint x: 114, endPoint y: 236, distance: 12.6
click at [114, 236] on div "0 auto px % rem vw vh" at bounding box center [125, 236] width 43 height 13
type input "40"
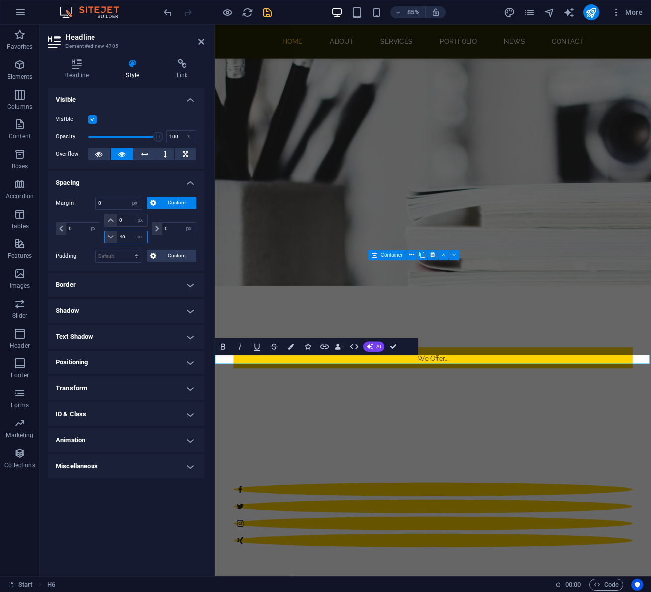
select select "DISABLED_OPTION_VALUE"
type input "40"
drag, startPoint x: 126, startPoint y: 221, endPoint x: 112, endPoint y: 219, distance: 14.1
click at [112, 219] on div "0 auto px % rem vw vh" at bounding box center [125, 219] width 43 height 13
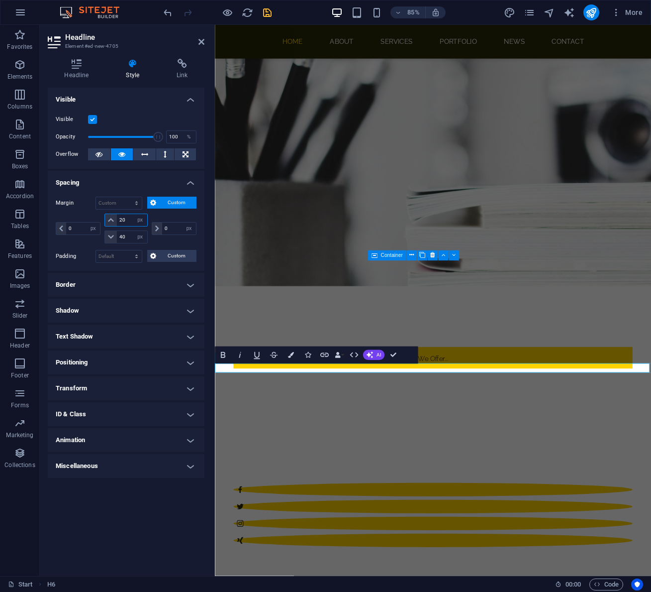
drag, startPoint x: 129, startPoint y: 220, endPoint x: 115, endPoint y: 219, distance: 14.0
click at [115, 219] on div "20 auto px % rem vw vh" at bounding box center [125, 219] width 43 height 13
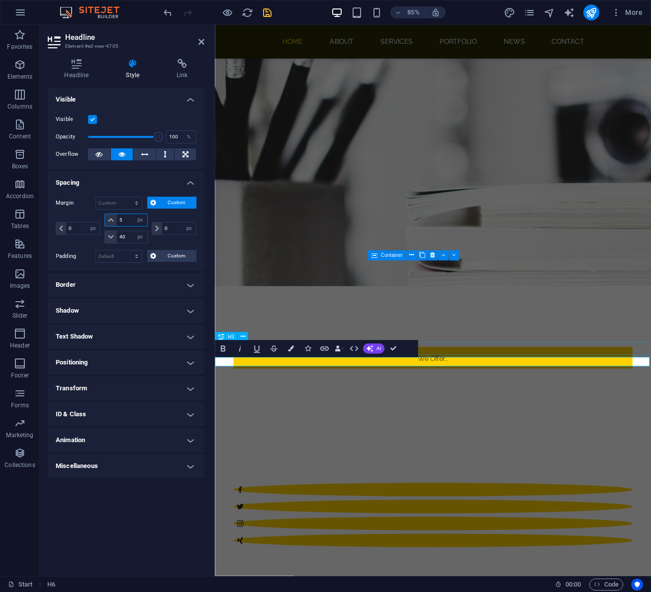
type input "5"
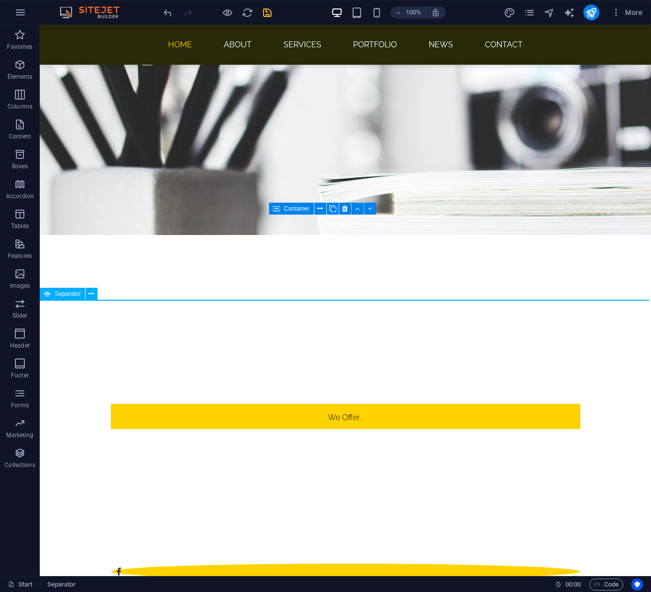
select select "px"
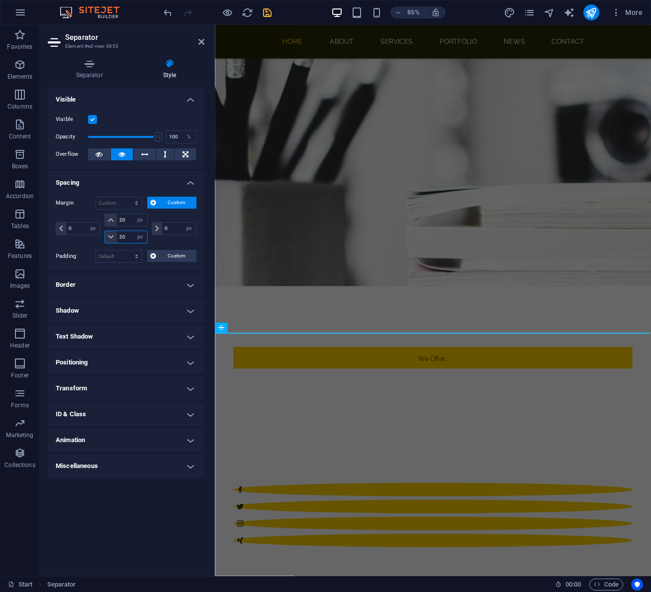
drag, startPoint x: 128, startPoint y: 236, endPoint x: 111, endPoint y: 236, distance: 16.9
click at [111, 236] on div "20 auto px % rem vw vh" at bounding box center [125, 236] width 43 height 13
type input "100"
drag, startPoint x: 131, startPoint y: 220, endPoint x: 116, endPoint y: 218, distance: 14.6
click at [116, 218] on div "20 auto px % rem vw vh" at bounding box center [125, 219] width 43 height 13
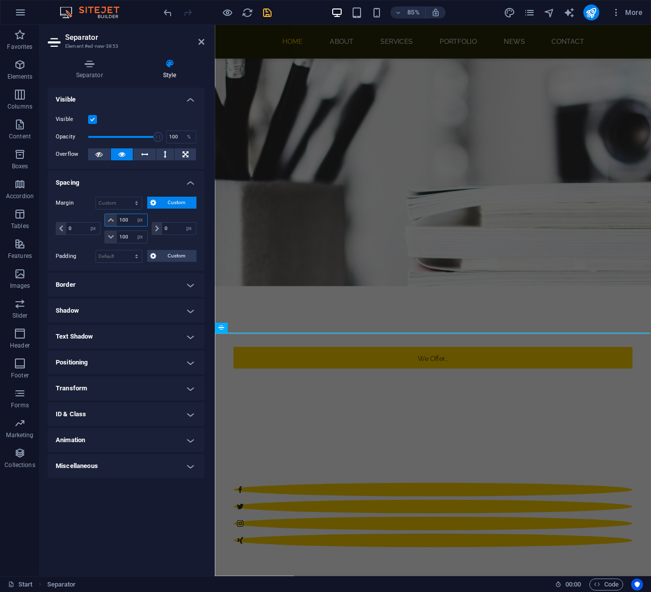
type input "100"
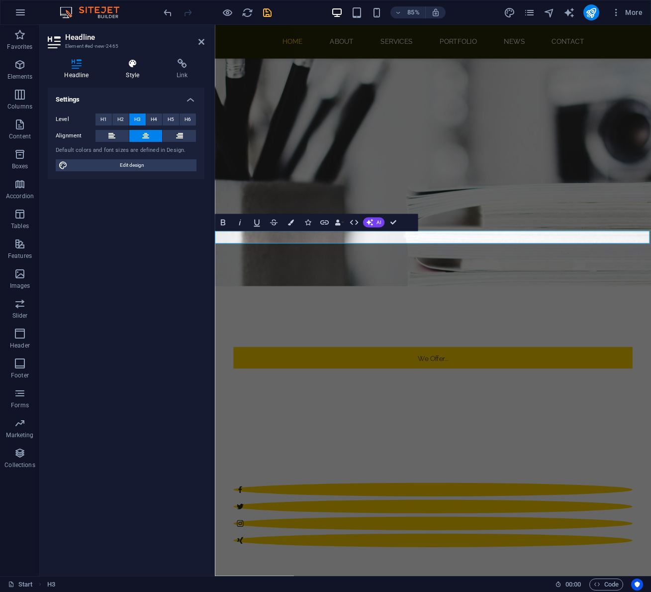
click at [136, 68] on icon at bounding box center [132, 64] width 47 height 10
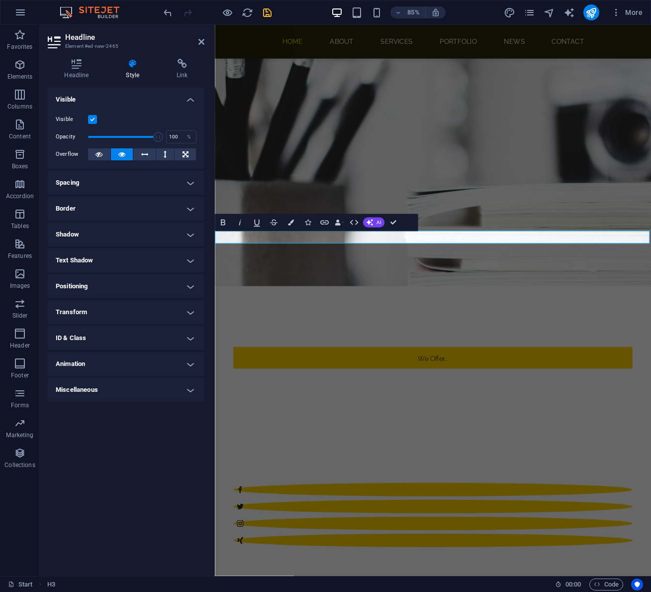
click at [112, 184] on h4 "Spacing" at bounding box center [126, 183] width 157 height 24
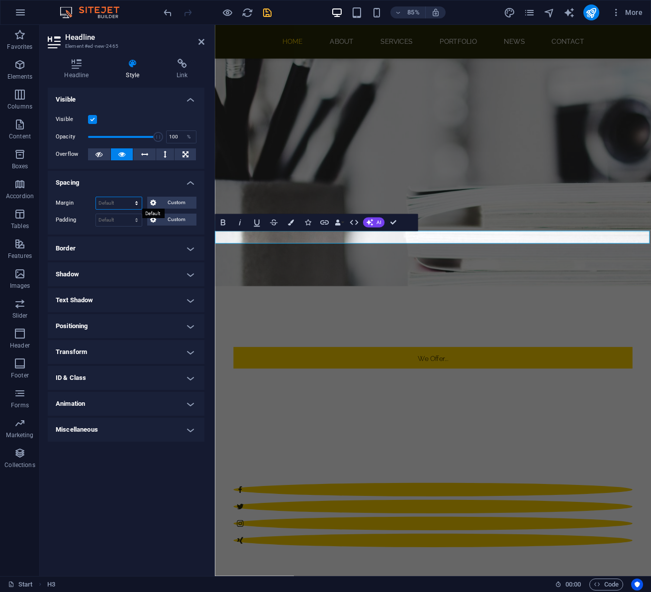
select select "px"
type input "0"
select select "px"
type input "0"
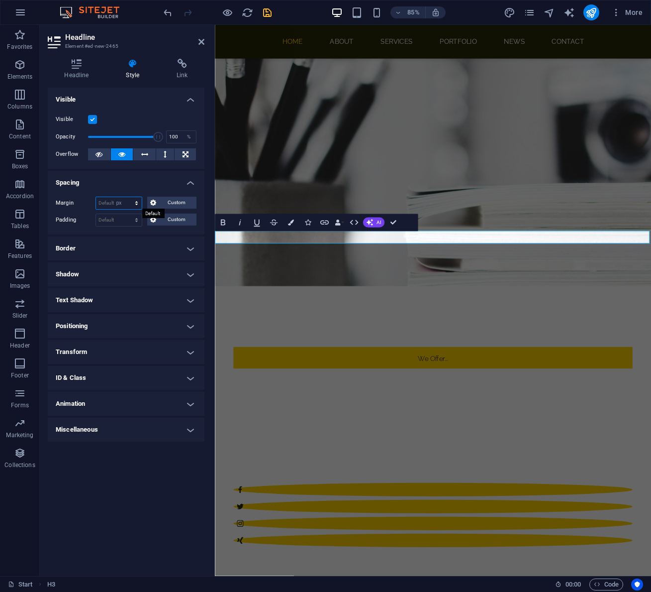
select select "px"
type input "0"
select select "px"
type input "0"
select select "px"
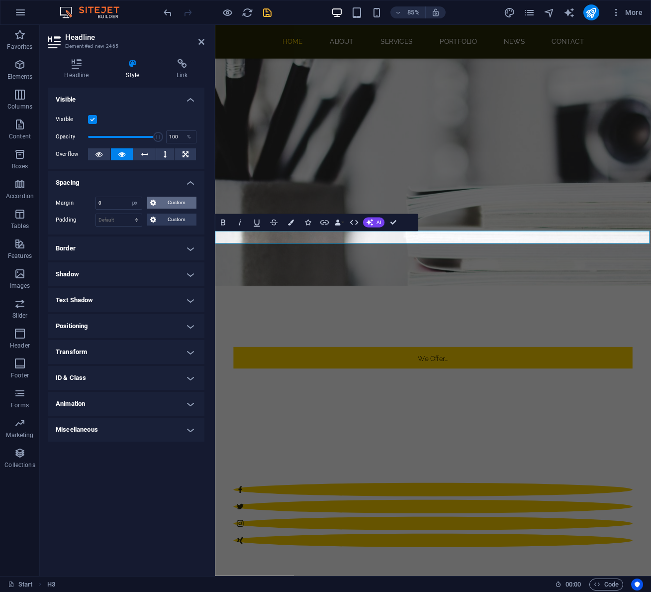
click at [174, 202] on span "Custom" at bounding box center [176, 203] width 34 height 12
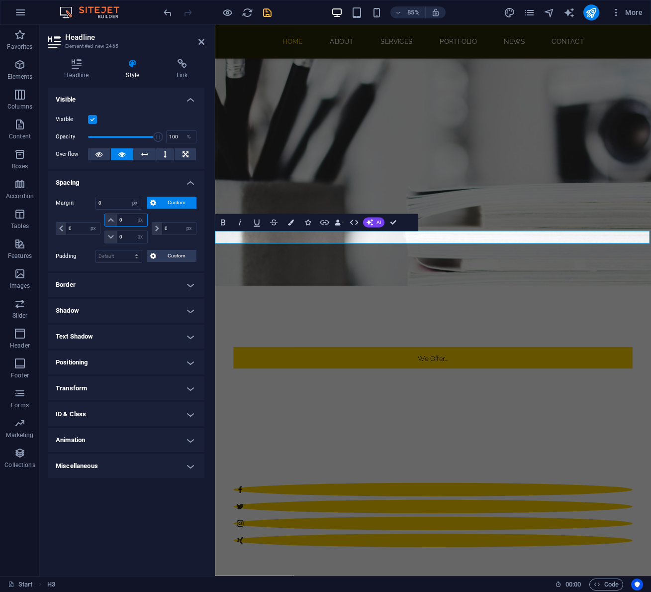
drag, startPoint x: 129, startPoint y: 218, endPoint x: 112, endPoint y: 218, distance: 16.4
click at [112, 218] on div "0 auto px % rem vw vh" at bounding box center [125, 219] width 43 height 13
type input "40"
select select "DISABLED_OPTION_VALUE"
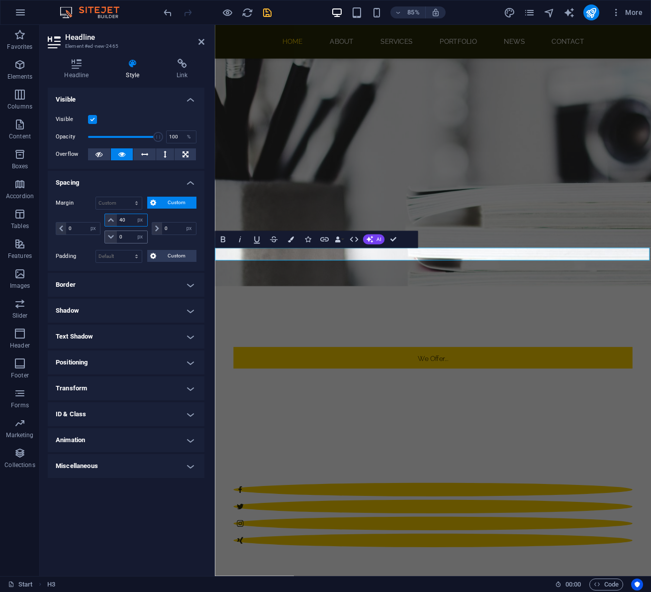
type input "40"
drag, startPoint x: 127, startPoint y: 236, endPoint x: 112, endPoint y: 236, distance: 14.4
click at [112, 236] on div "0 auto px % rem vw vh" at bounding box center [125, 236] width 43 height 13
type input "40"
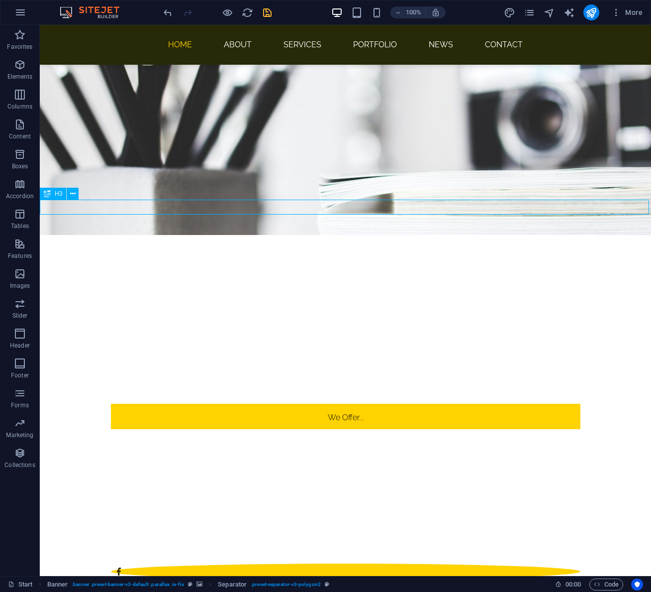
select select "px"
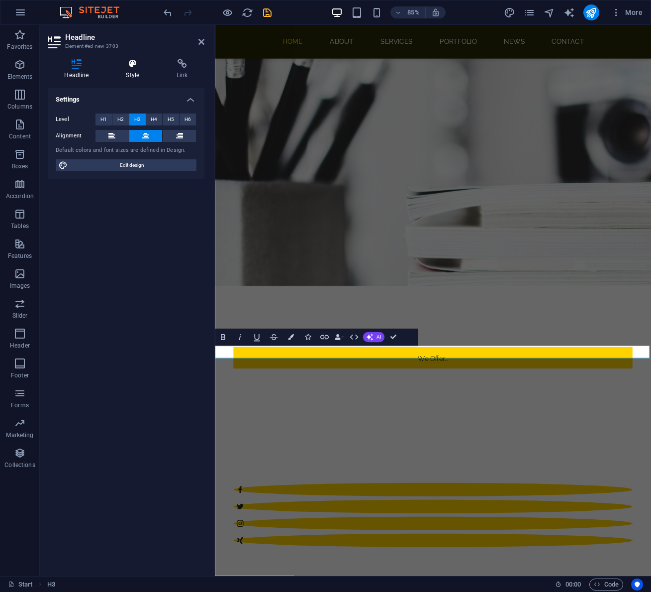
click at [132, 66] on icon at bounding box center [132, 64] width 47 height 10
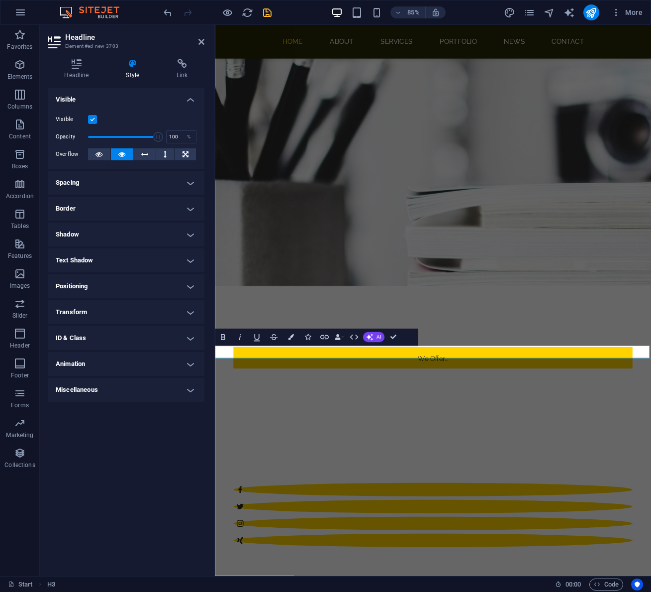
click at [122, 186] on h4 "Spacing" at bounding box center [126, 183] width 157 height 24
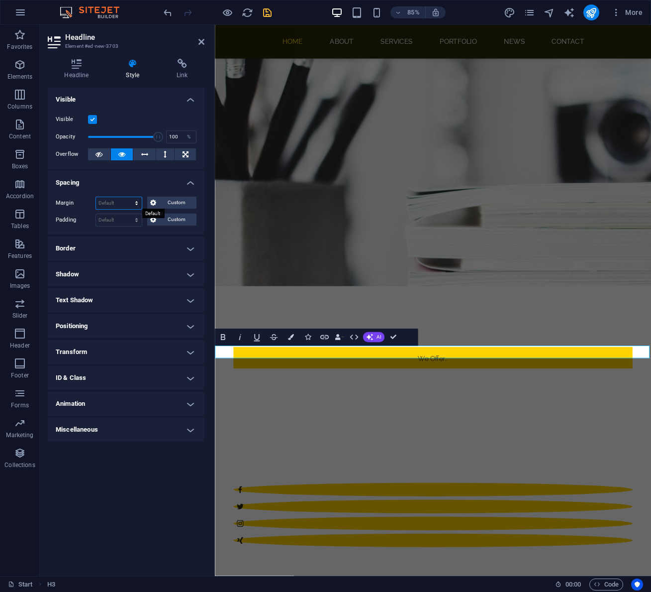
select select "px"
type input "0"
click at [112, 201] on input "0" at bounding box center [119, 203] width 46 height 12
click at [163, 204] on span "Custom" at bounding box center [176, 203] width 34 height 12
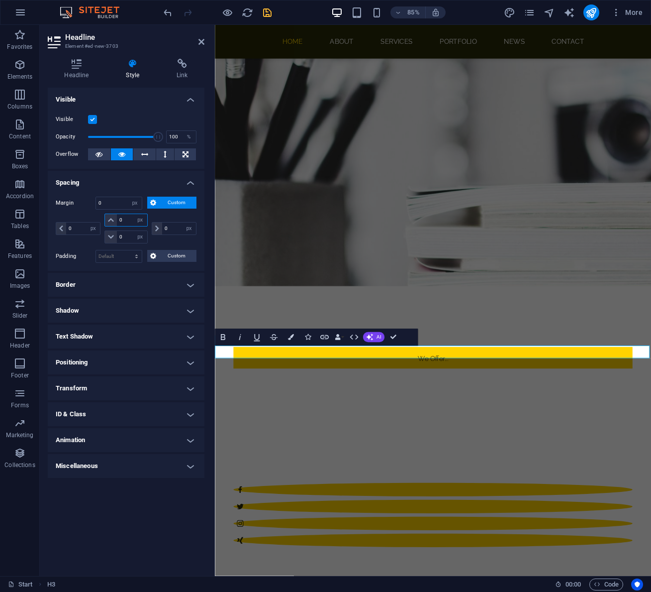
drag, startPoint x: 126, startPoint y: 220, endPoint x: 116, endPoint y: 218, distance: 10.6
click at [116, 218] on div "0 auto px % rem vw vh" at bounding box center [125, 219] width 43 height 13
type input "40"
select select "DISABLED_OPTION_VALUE"
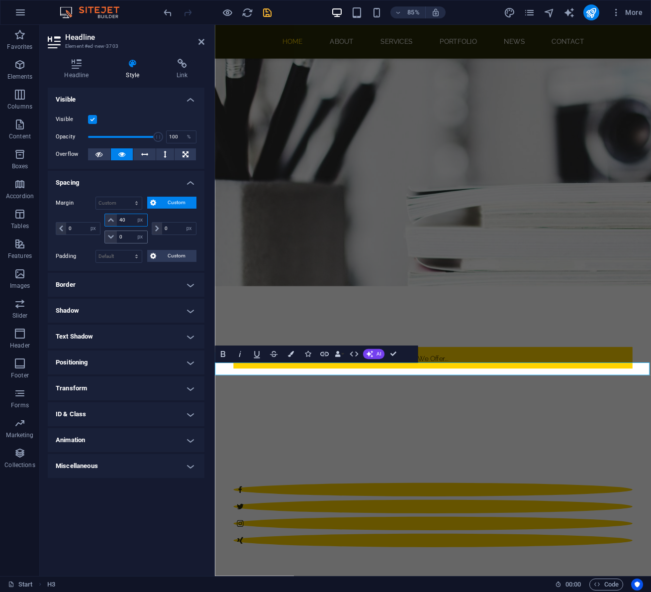
type input "40"
click at [127, 236] on input "0" at bounding box center [132, 237] width 30 height 12
click at [207, 47] on aside "Headline Element #ed-new-3703 Headline Style Link Settings Level H1 H2 H3 H4 H5…" at bounding box center [127, 300] width 175 height 551
click at [205, 42] on aside "Headline Element #ed-new-3703 Headline Style Link Settings Level H1 H2 H3 H4 H5…" at bounding box center [127, 300] width 175 height 551
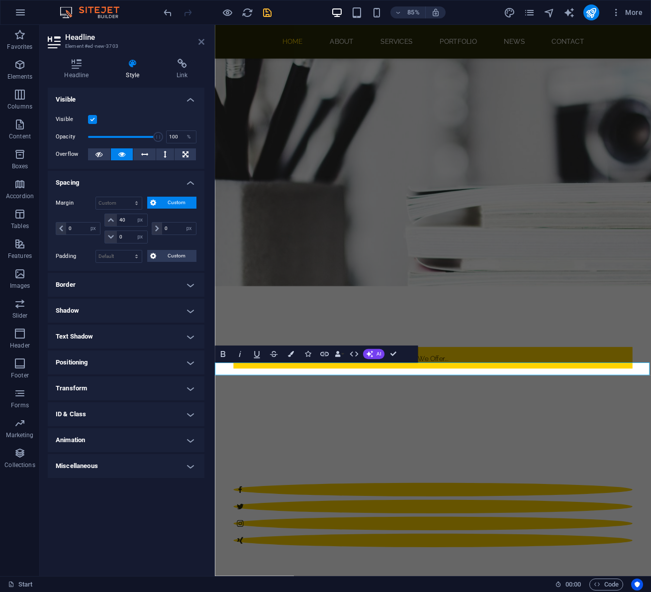
click at [199, 42] on icon at bounding box center [202, 42] width 6 height 8
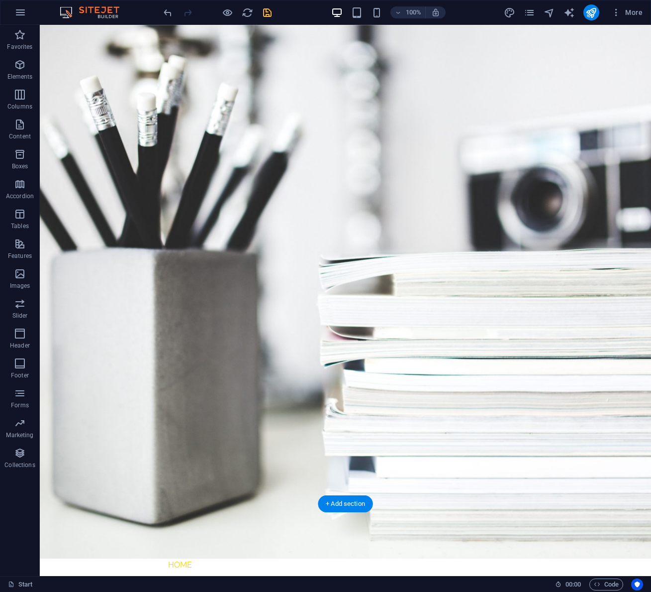
scroll to position [54, 0]
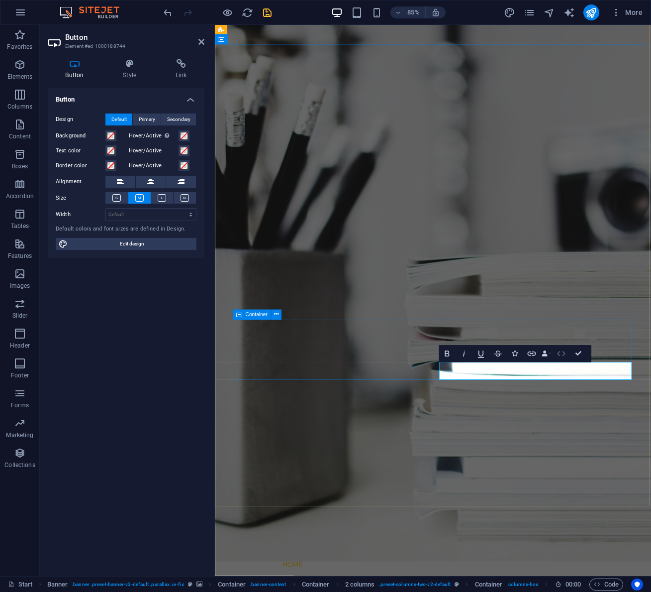
click at [562, 354] on icon "button" at bounding box center [561, 353] width 10 height 10
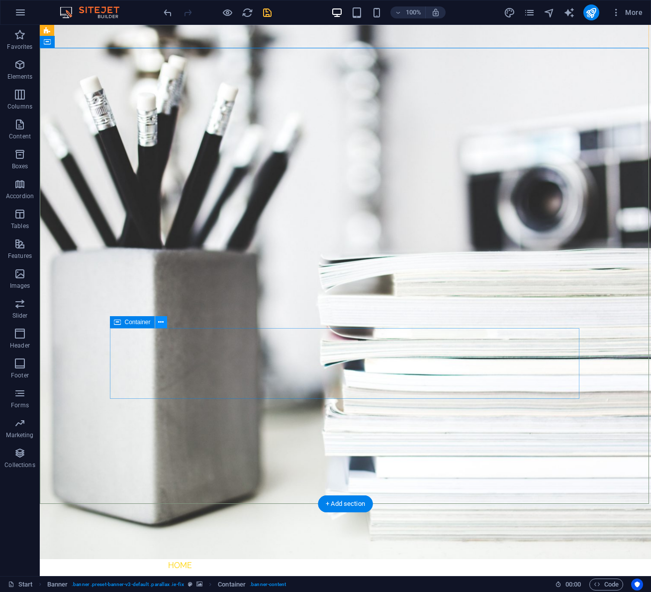
click at [163, 322] on icon at bounding box center [160, 322] width 5 height 10
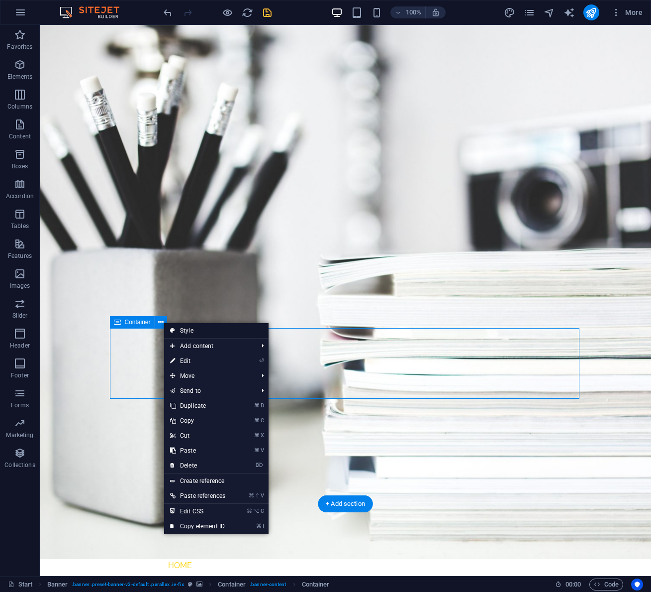
click at [193, 328] on link "Style" at bounding box center [216, 330] width 104 height 15
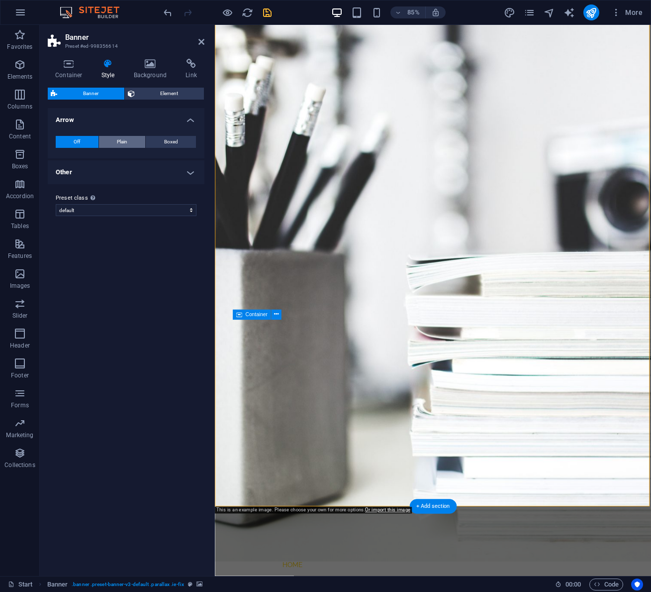
click at [126, 140] on span "Plain" at bounding box center [122, 142] width 10 height 12
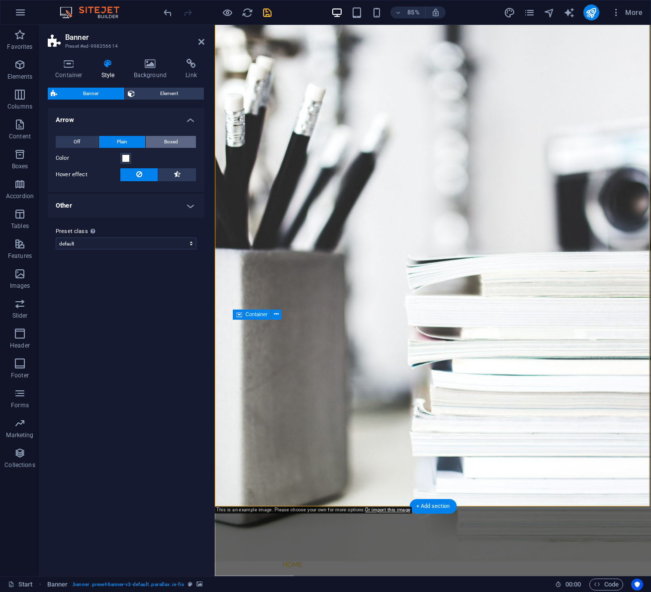
click at [167, 143] on span "Boxed" at bounding box center [171, 142] width 14 height 12
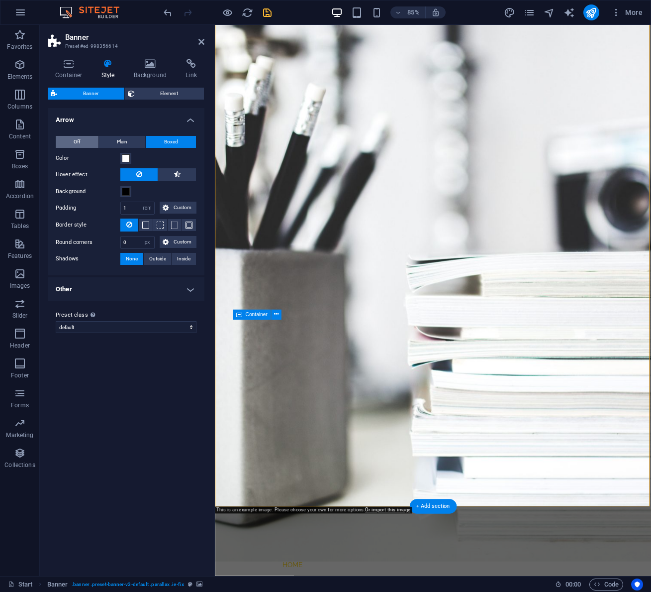
click at [81, 141] on button "Off" at bounding box center [77, 142] width 43 height 12
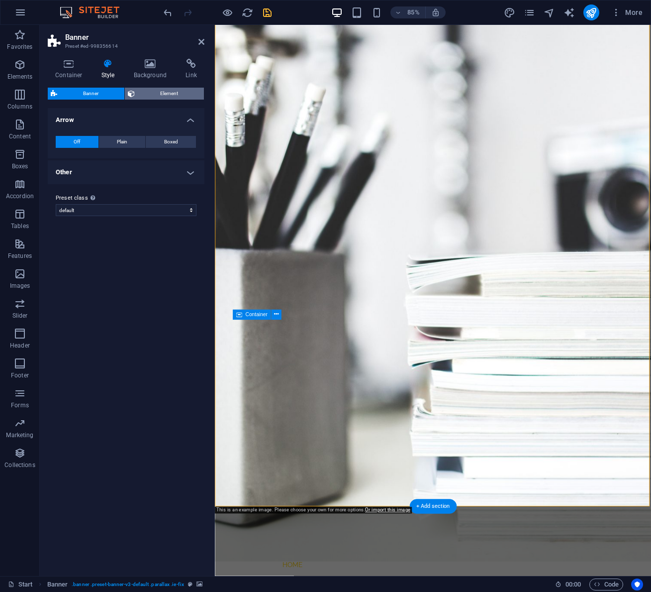
click at [155, 91] on span "Element" at bounding box center [170, 94] width 64 height 12
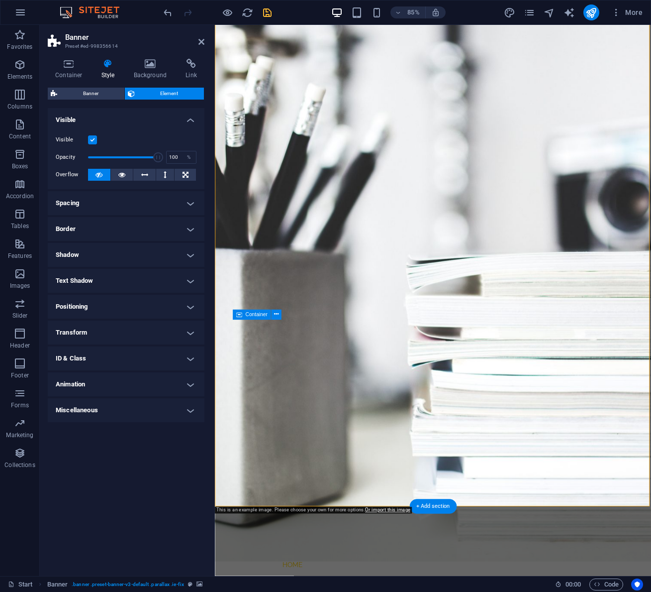
click at [185, 307] on h4 "Positioning" at bounding box center [126, 307] width 157 height 24
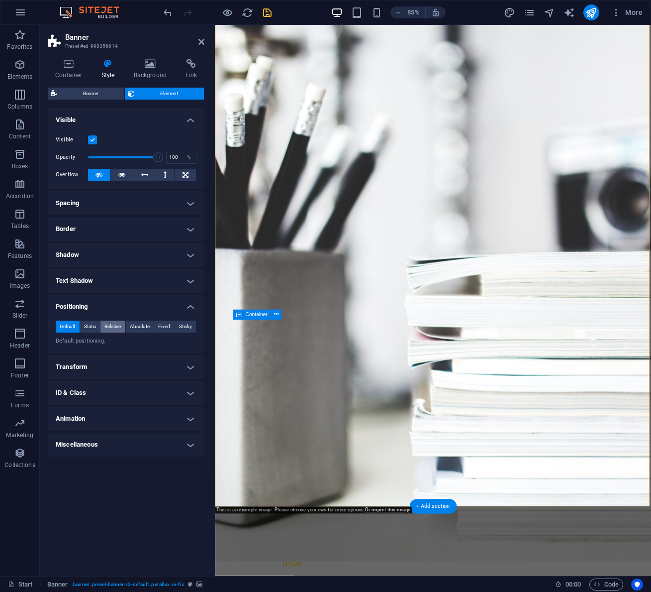
click at [111, 327] on span "Relative" at bounding box center [112, 326] width 16 height 12
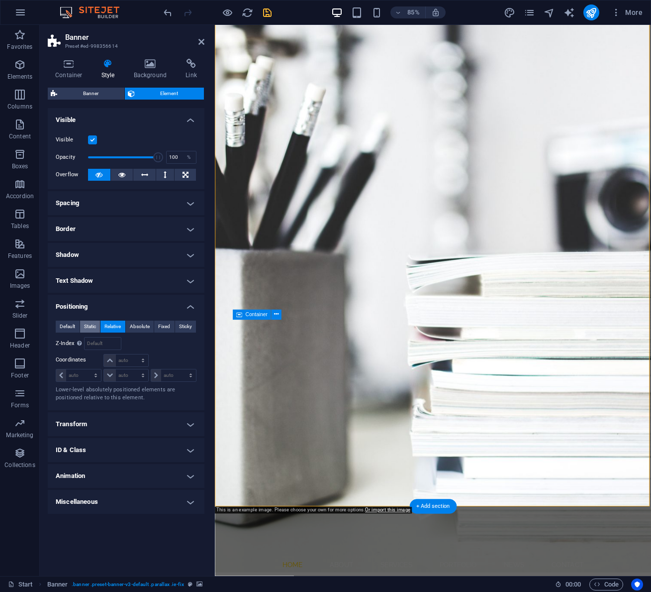
click at [90, 325] on span "Static" at bounding box center [90, 326] width 12 height 12
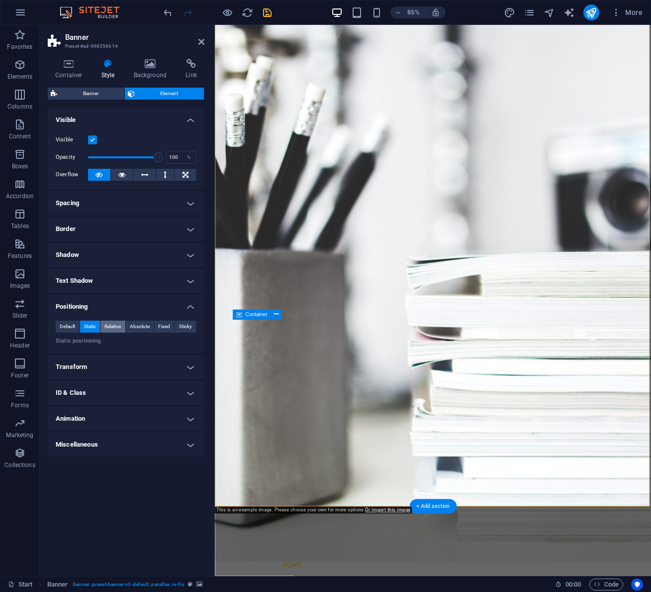
click at [113, 325] on span "Relative" at bounding box center [112, 326] width 16 height 12
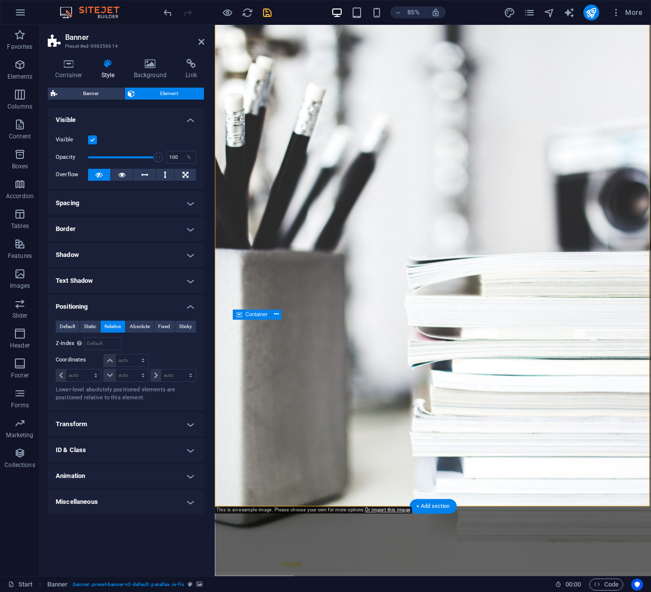
click at [113, 325] on span "Relative" at bounding box center [112, 326] width 16 height 12
click at [142, 328] on span "Absolute" at bounding box center [140, 326] width 20 height 12
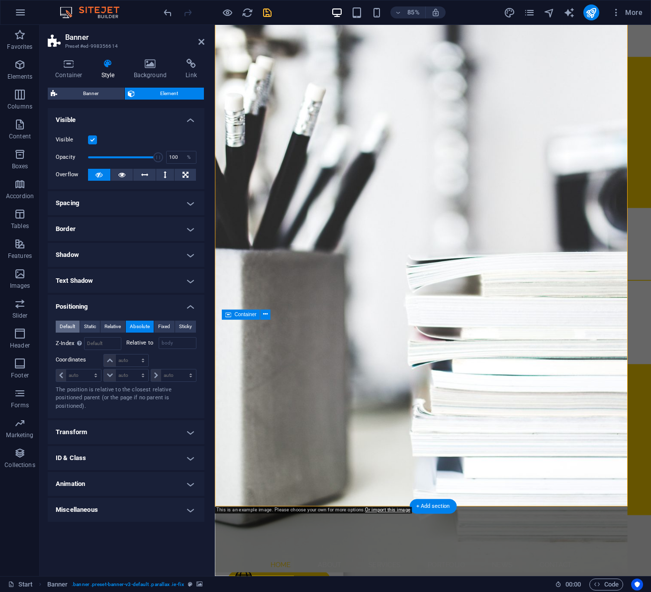
click at [68, 327] on span "Default" at bounding box center [67, 326] width 15 height 12
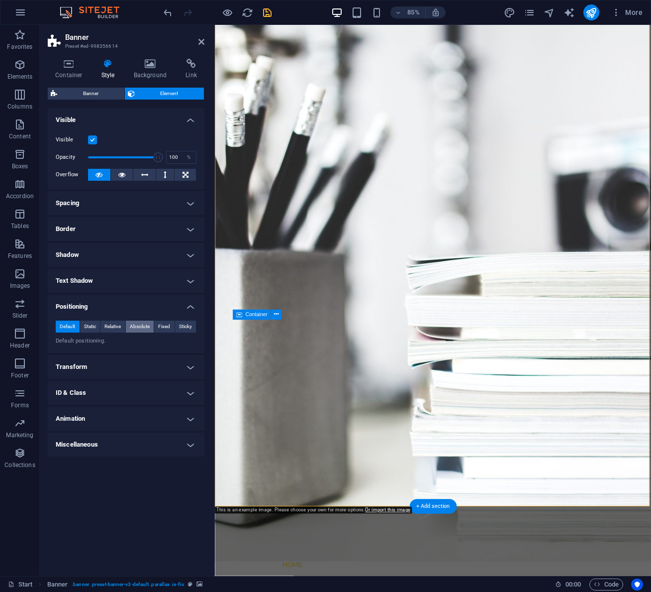
click at [142, 330] on span "Absolute" at bounding box center [140, 326] width 20 height 12
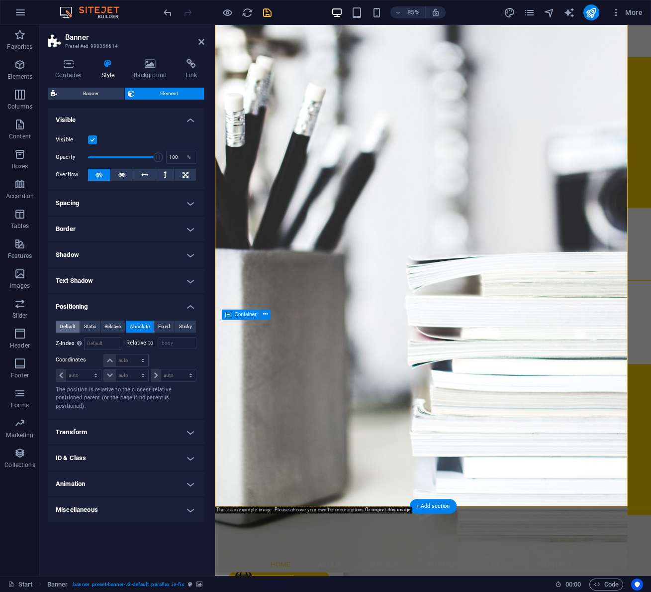
click at [66, 328] on span "Default" at bounding box center [67, 326] width 15 height 12
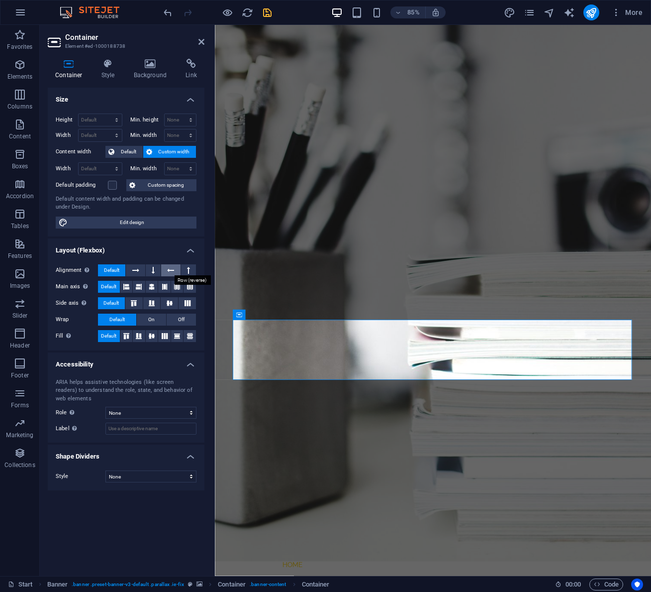
click at [172, 269] on icon at bounding box center [170, 270] width 7 height 12
click at [188, 269] on icon at bounding box center [188, 270] width 3 height 12
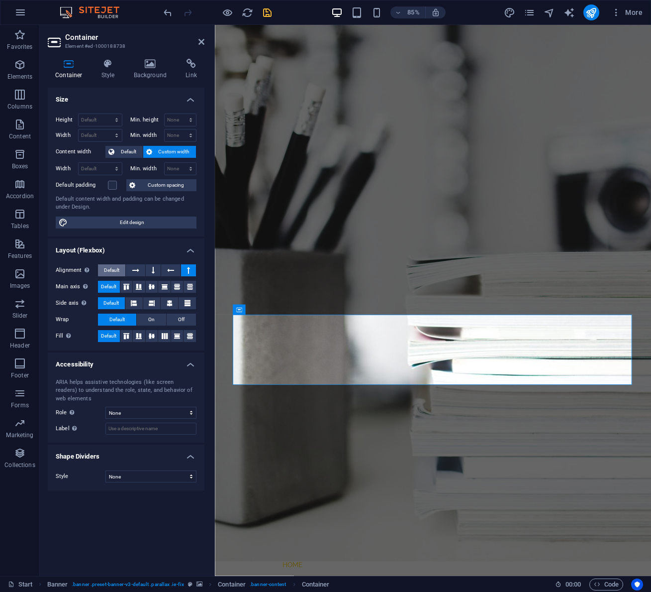
click at [125, 270] on button "Default" at bounding box center [111, 270] width 27 height 12
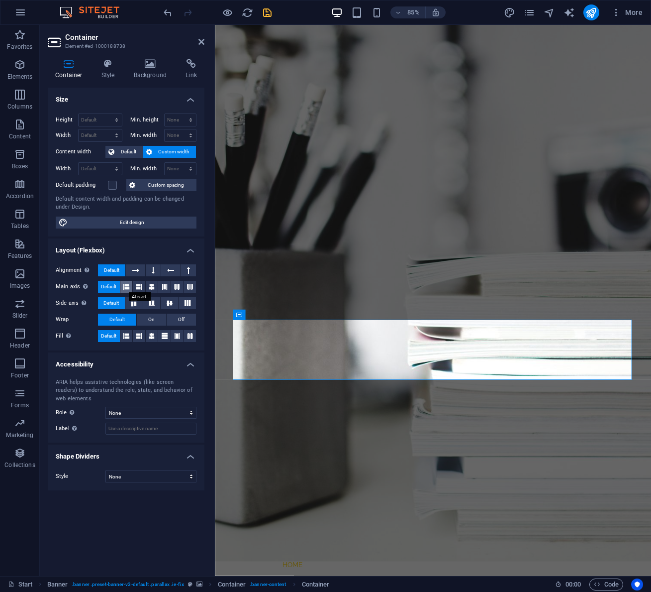
click at [126, 287] on icon at bounding box center [126, 287] width 6 height 12
click at [154, 288] on icon at bounding box center [152, 287] width 6 height 12
click at [170, 286] on button at bounding box center [164, 287] width 12 height 12
click at [152, 303] on icon at bounding box center [152, 303] width 12 height 6
click at [133, 305] on icon at bounding box center [134, 303] width 12 height 6
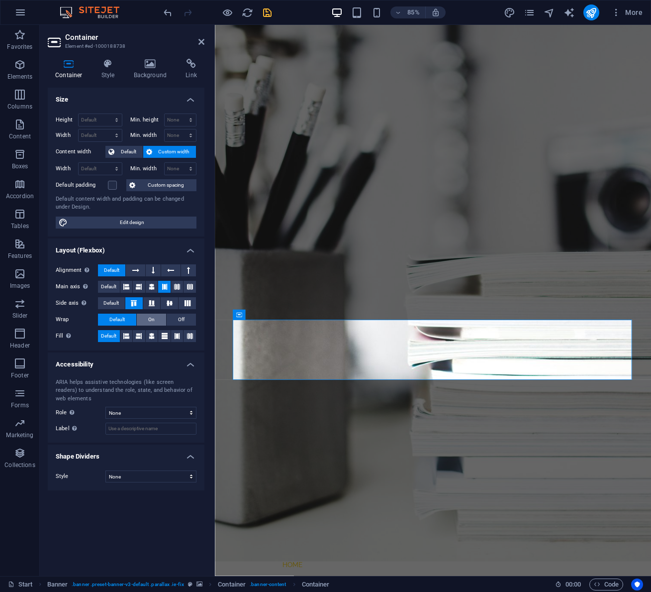
click at [149, 320] on span "On" at bounding box center [151, 319] width 6 height 12
click at [152, 334] on icon at bounding box center [152, 336] width 6 height 12
click at [111, 318] on span "Default" at bounding box center [116, 319] width 15 height 12
click at [112, 186] on label at bounding box center [112, 185] width 9 height 9
click at [0, 0] on input "Default padding" at bounding box center [0, 0] width 0 height 0
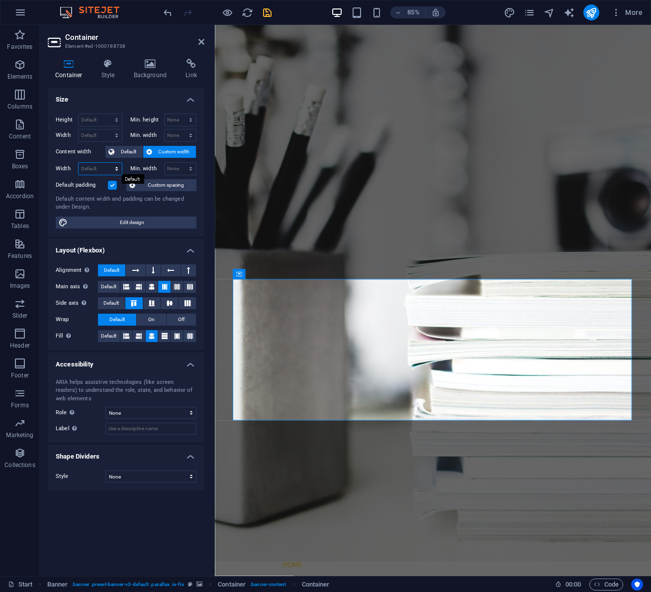
select select "%"
drag, startPoint x: 94, startPoint y: 171, endPoint x: 73, endPoint y: 166, distance: 22.0
click at [73, 166] on div "Width 50 Default px rem % em vh vw" at bounding box center [89, 168] width 67 height 13
type input "100"
click at [106, 66] on icon at bounding box center [108, 64] width 28 height 10
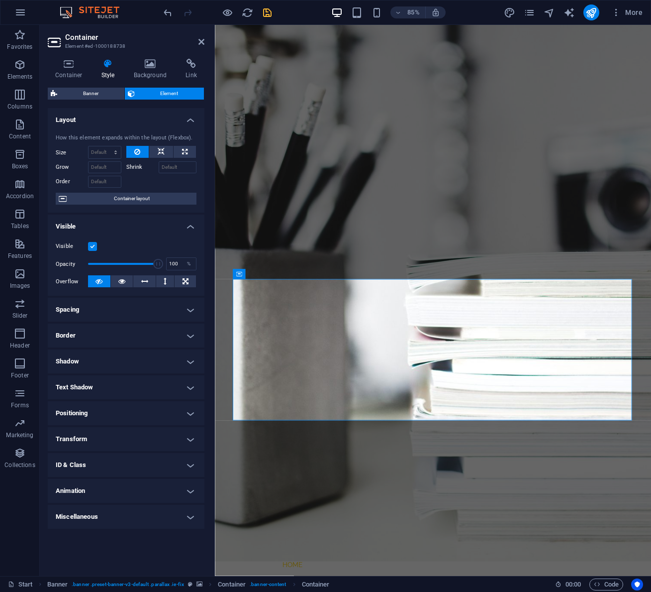
click at [111, 309] on h4 "Spacing" at bounding box center [126, 310] width 157 height 24
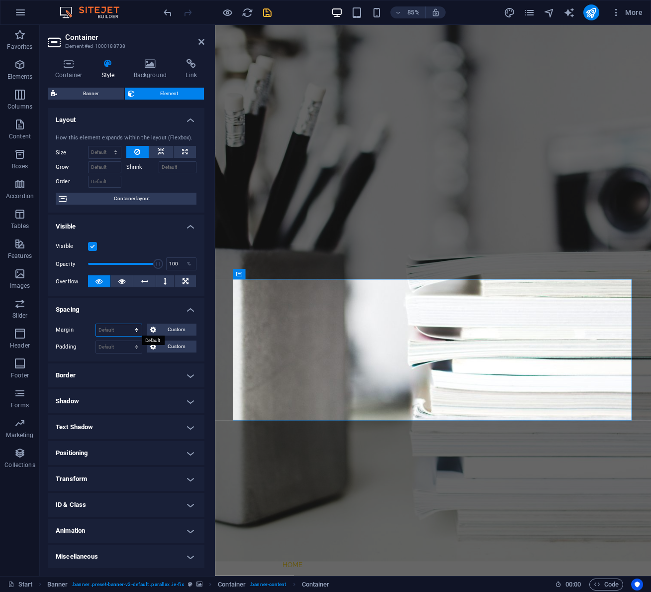
select select "px"
type input "0"
select select "px"
type input "0"
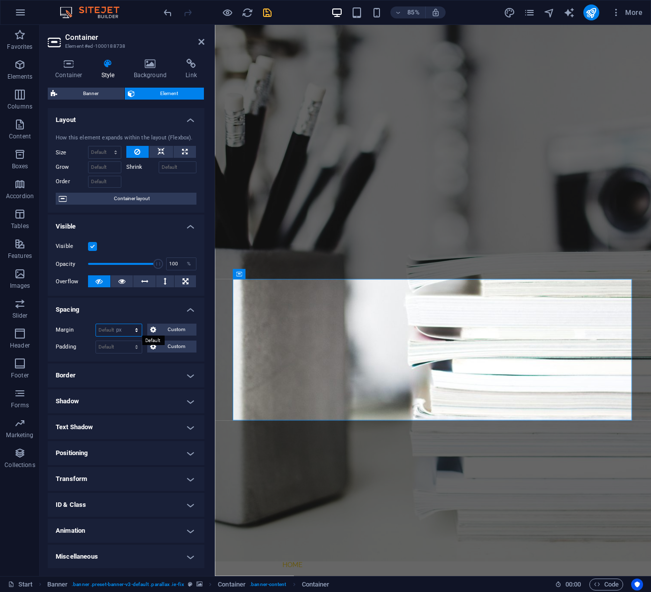
select select "px"
type input "0"
select select "px"
type input "0"
select select "px"
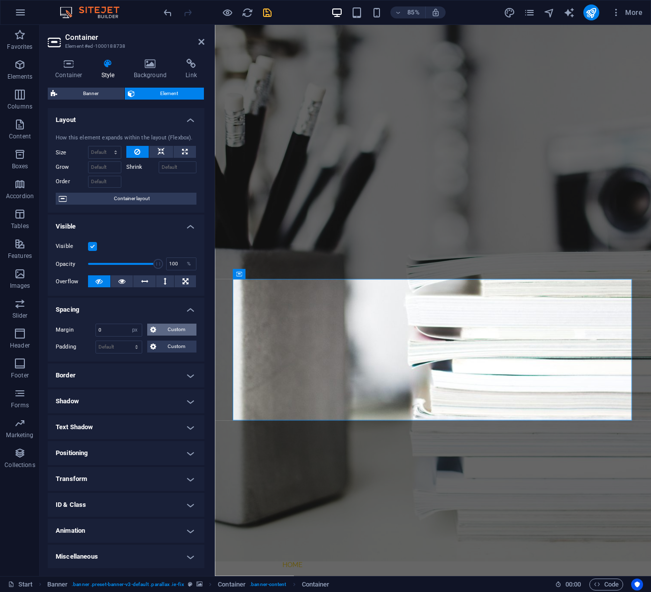
click at [168, 332] on span "Custom" at bounding box center [176, 329] width 34 height 12
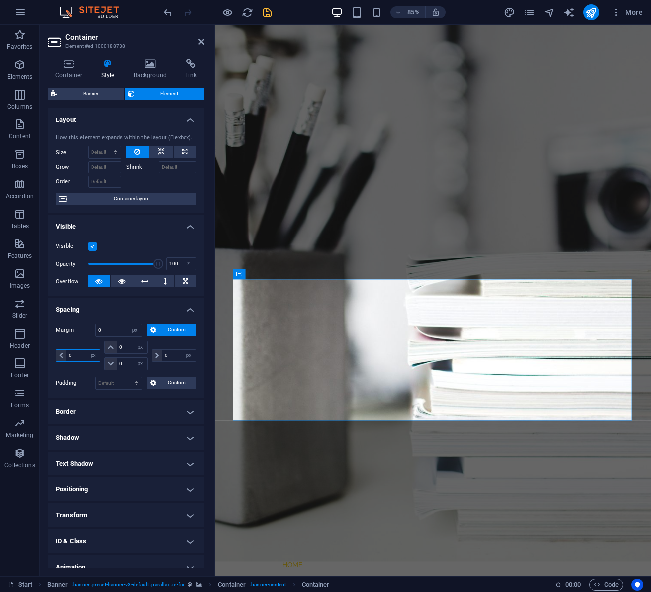
drag, startPoint x: 78, startPoint y: 354, endPoint x: 55, endPoint y: 351, distance: 23.6
click at [55, 351] on div "Margin 0 Default auto px % rem vw vh Custom Custom 0 auto px % rem vw vh 0 auto…" at bounding box center [126, 356] width 157 height 82
type input "200"
select select "DISABLED_OPTION_VALUE"
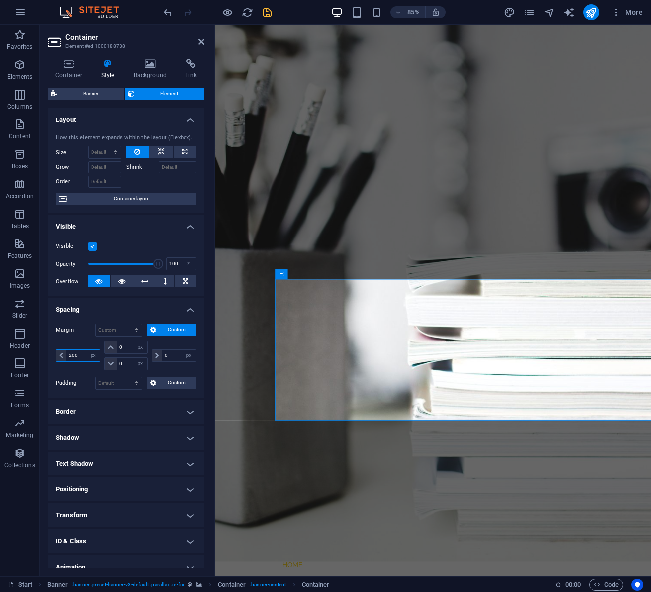
drag, startPoint x: 79, startPoint y: 356, endPoint x: 63, endPoint y: 354, distance: 16.5
click at [63, 354] on div "200 auto px % rem vw vh" at bounding box center [78, 355] width 45 height 13
drag, startPoint x: 82, startPoint y: 356, endPoint x: 61, endPoint y: 353, distance: 21.2
click at [61, 353] on div "300 auto px % rem vw vh" at bounding box center [78, 355] width 45 height 13
type input "250"
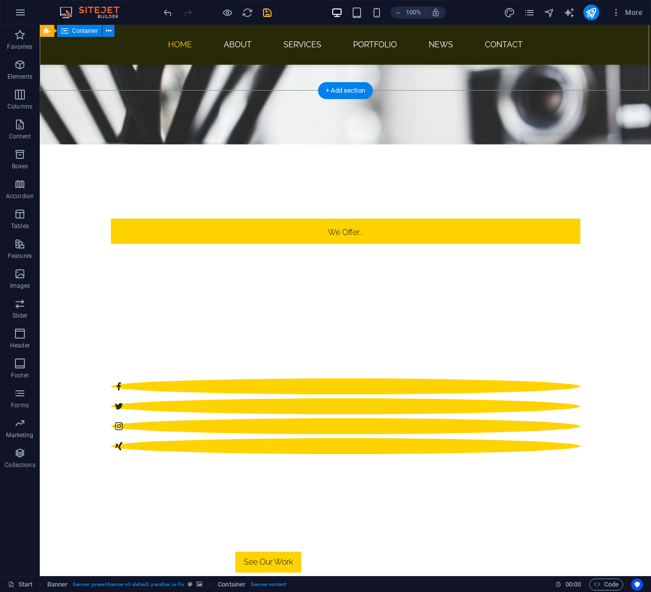
scroll to position [475, 0]
